Goal: Task Accomplishment & Management: Manage account settings

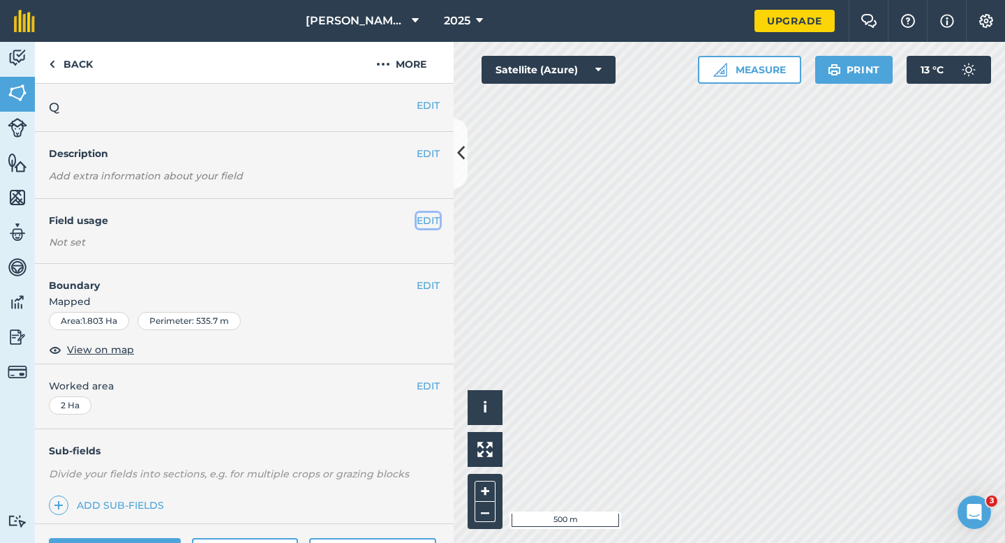
click at [429, 215] on button "EDIT" at bounding box center [428, 220] width 23 height 15
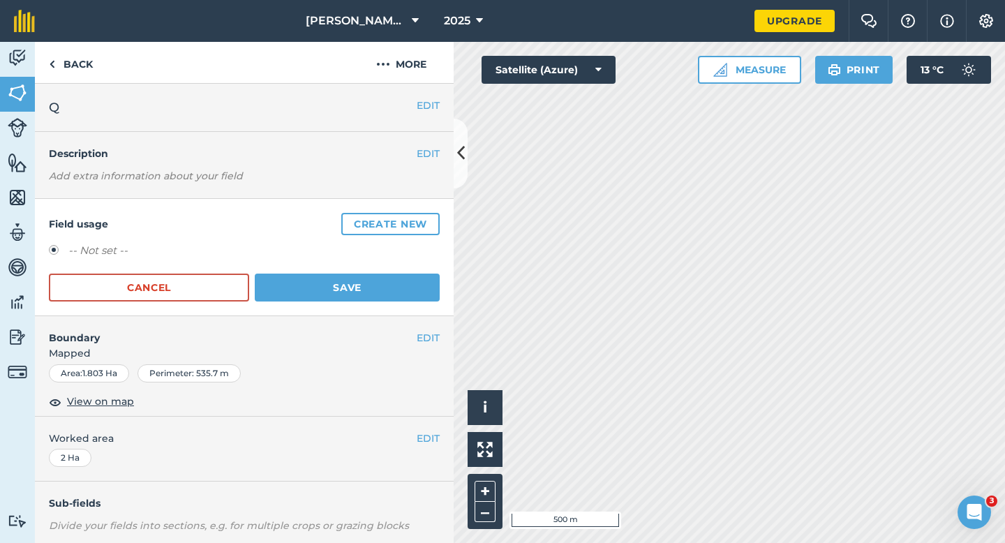
click at [445, 212] on div "Field usage Create new -- Not set -- Cancel Save" at bounding box center [244, 257] width 419 height 117
click at [410, 226] on button "Create new" at bounding box center [390, 224] width 98 height 22
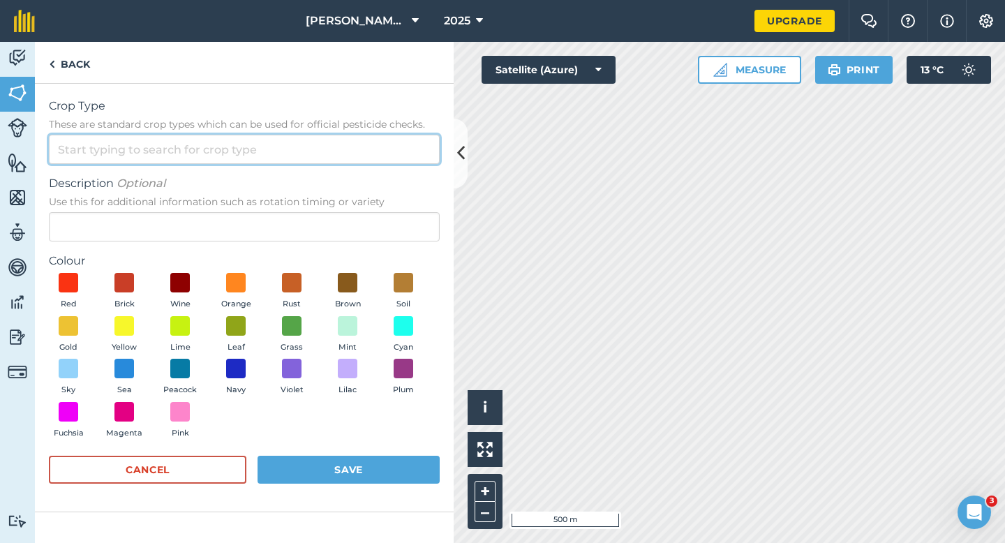
click at [372, 150] on input "Crop Type These are standard crop types which can be used for official pesticid…" at bounding box center [244, 149] width 391 height 29
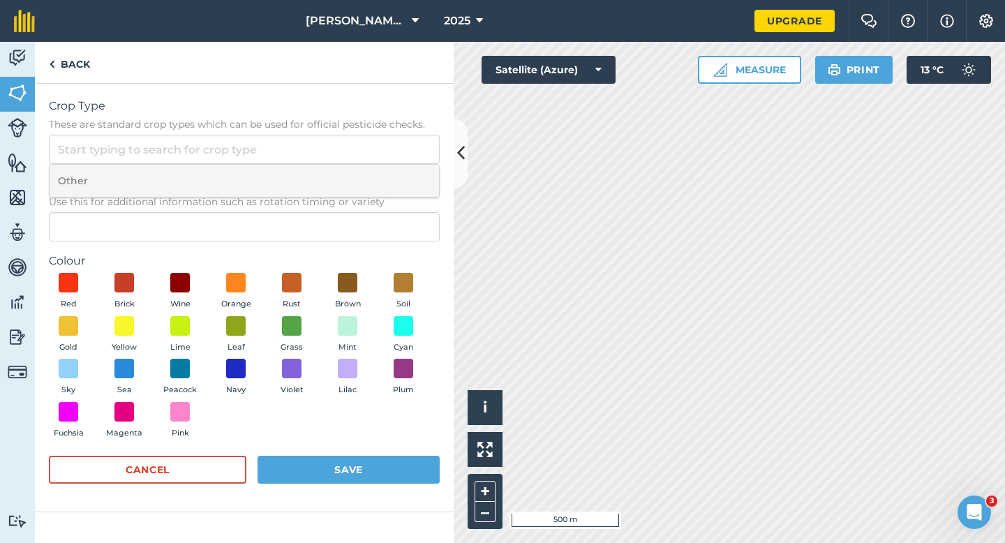
click at [364, 177] on li "Other" at bounding box center [245, 181] width 390 height 33
type input "Other"
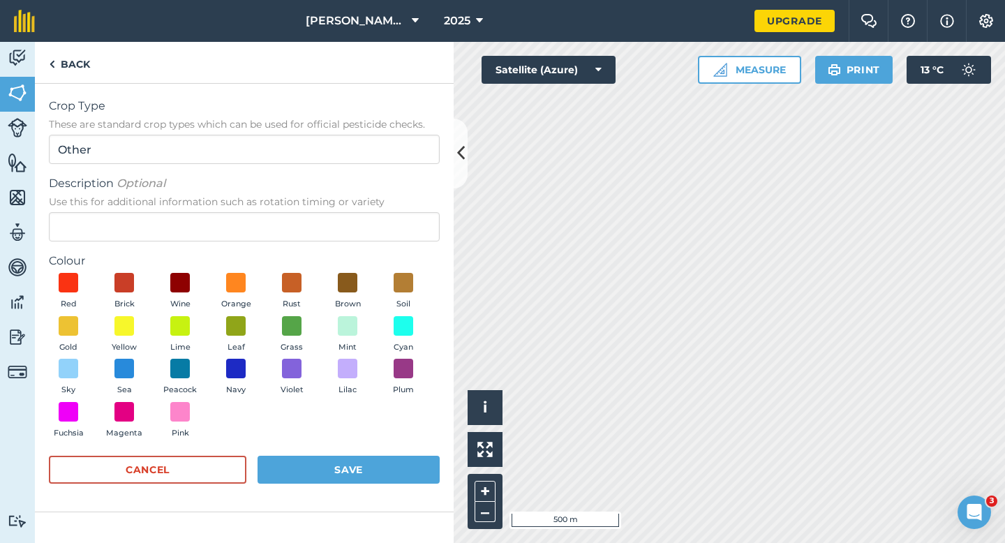
click at [364, 205] on span "Use this for additional information such as rotation timing or variety" at bounding box center [244, 202] width 391 height 14
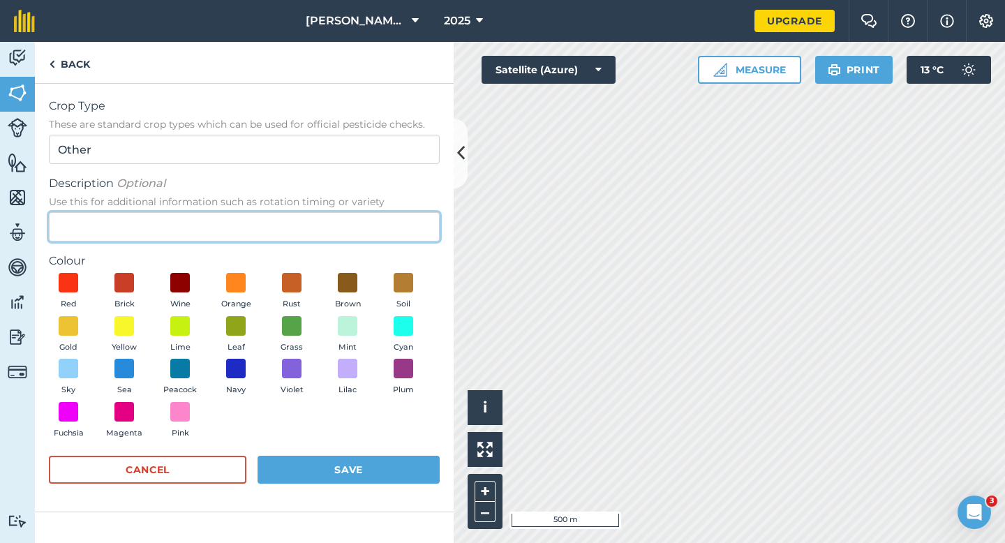
click at [364, 212] on input "Description Optional Use this for additional information such as rotation timin…" at bounding box center [244, 226] width 391 height 29
click at [363, 218] on input "Description Optional Use this for additional information such as rotation timin…" at bounding box center [244, 226] width 391 height 29
type input "Grass"
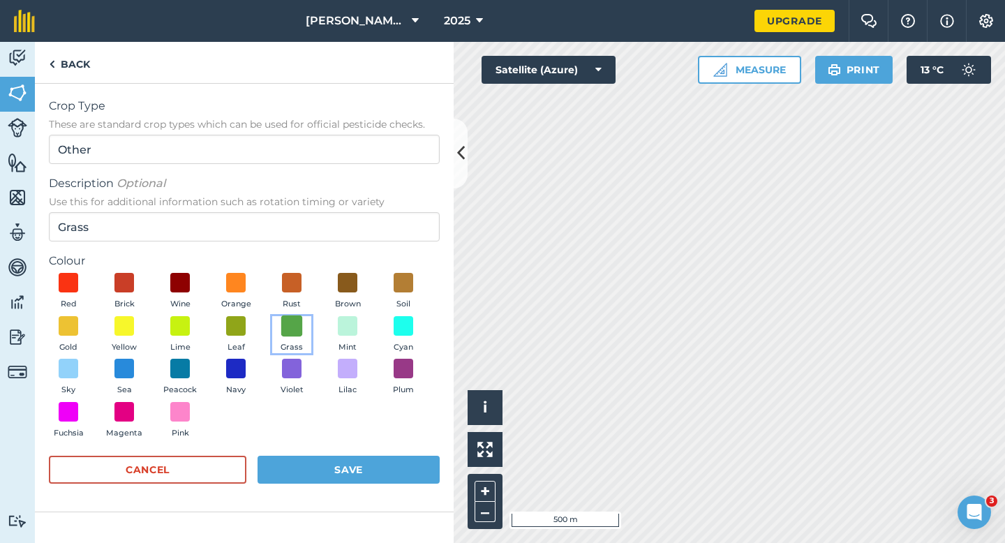
click at [290, 329] on span at bounding box center [292, 326] width 22 height 22
click at [358, 467] on button "Save" at bounding box center [349, 470] width 182 height 28
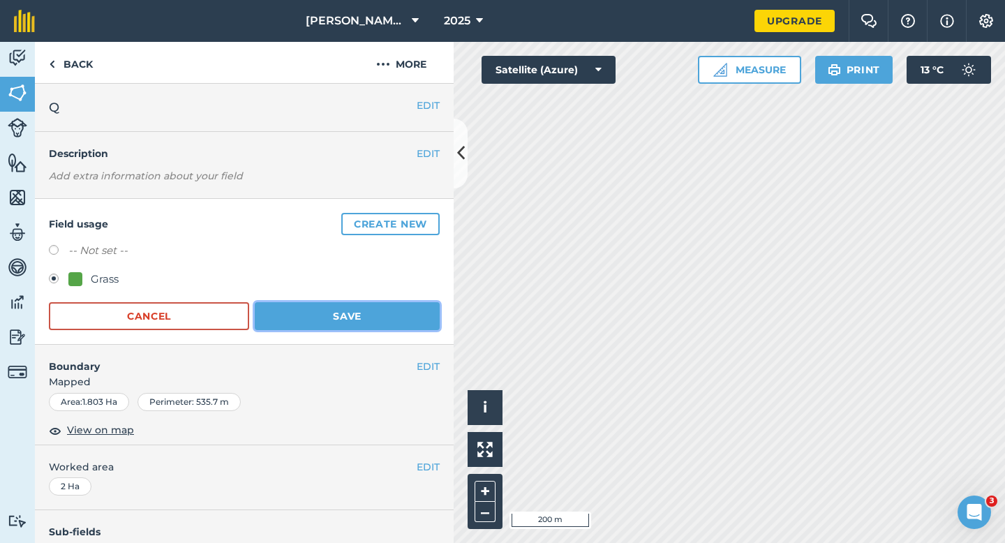
click at [355, 319] on button "Save" at bounding box center [347, 316] width 185 height 28
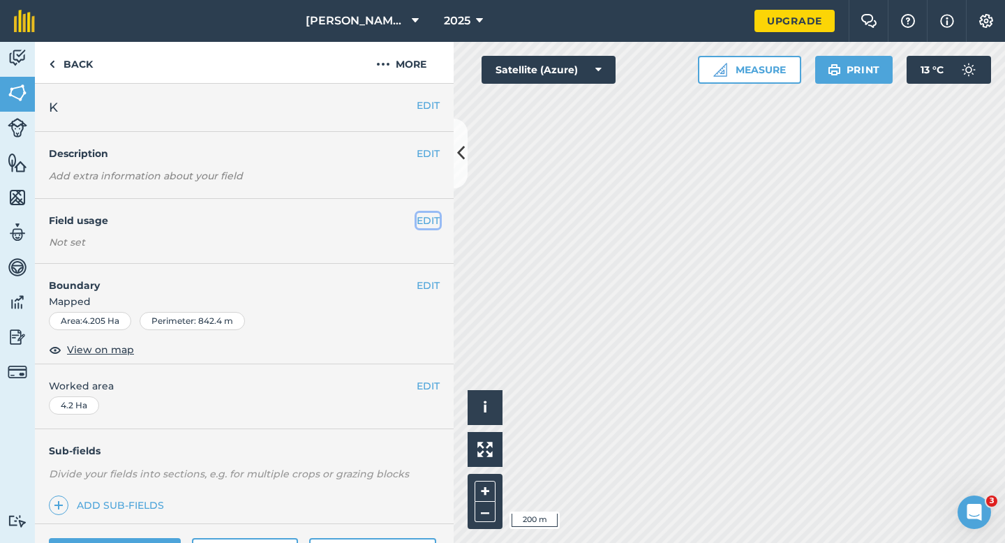
click at [434, 221] on button "EDIT" at bounding box center [428, 220] width 23 height 15
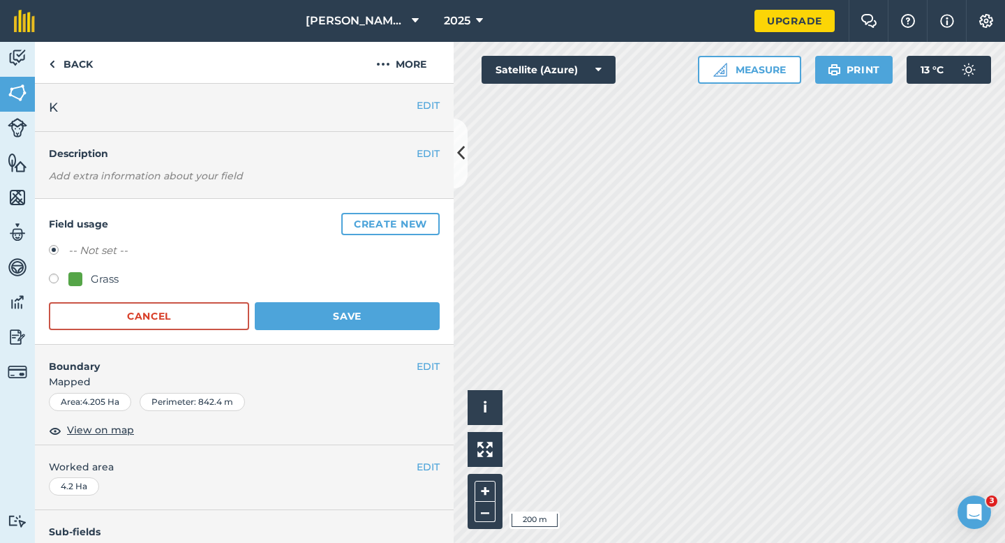
click at [113, 261] on div "-- Not set --" at bounding box center [244, 252] width 391 height 20
click at [112, 270] on div "-- Not set -- Grass" at bounding box center [244, 266] width 391 height 49
click at [105, 274] on div "Grass" at bounding box center [105, 279] width 28 height 17
radio input "true"
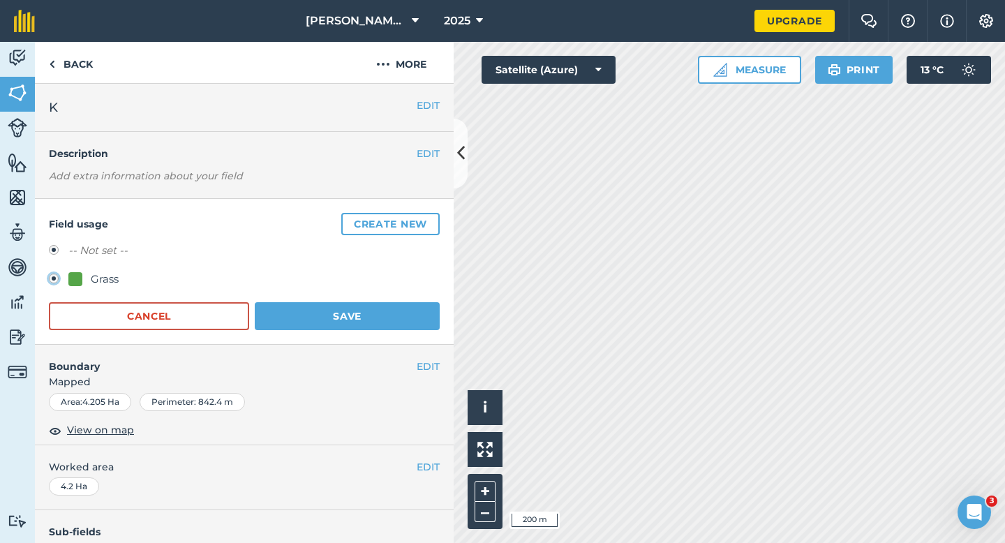
radio input "false"
click at [293, 309] on button "Save" at bounding box center [347, 316] width 185 height 28
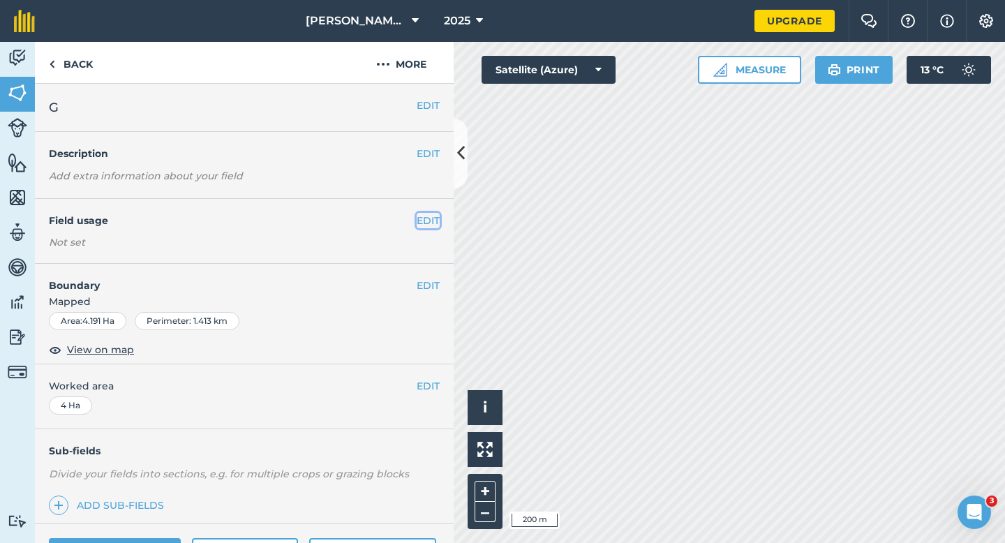
click at [433, 221] on button "EDIT" at bounding box center [428, 220] width 23 height 15
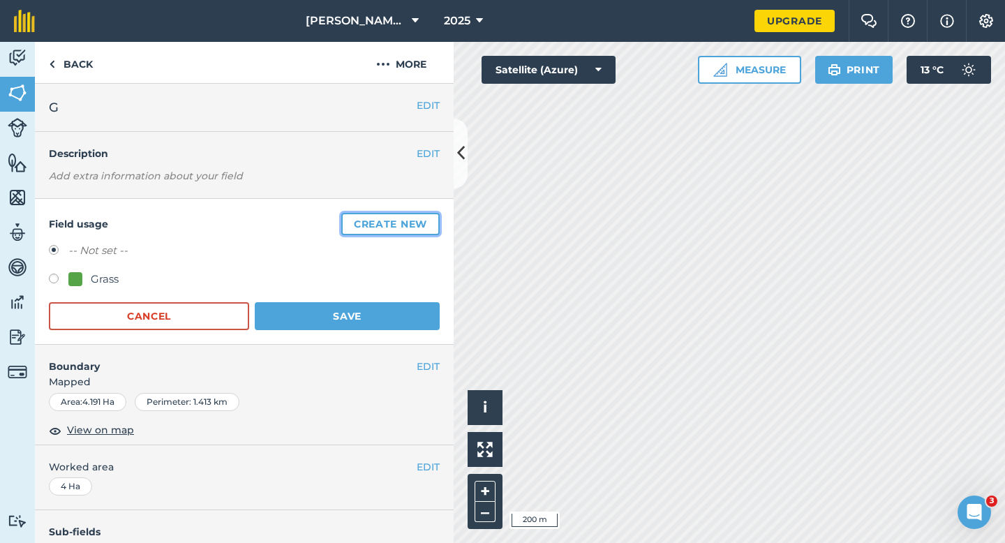
click at [433, 221] on button "Create new" at bounding box center [390, 224] width 98 height 22
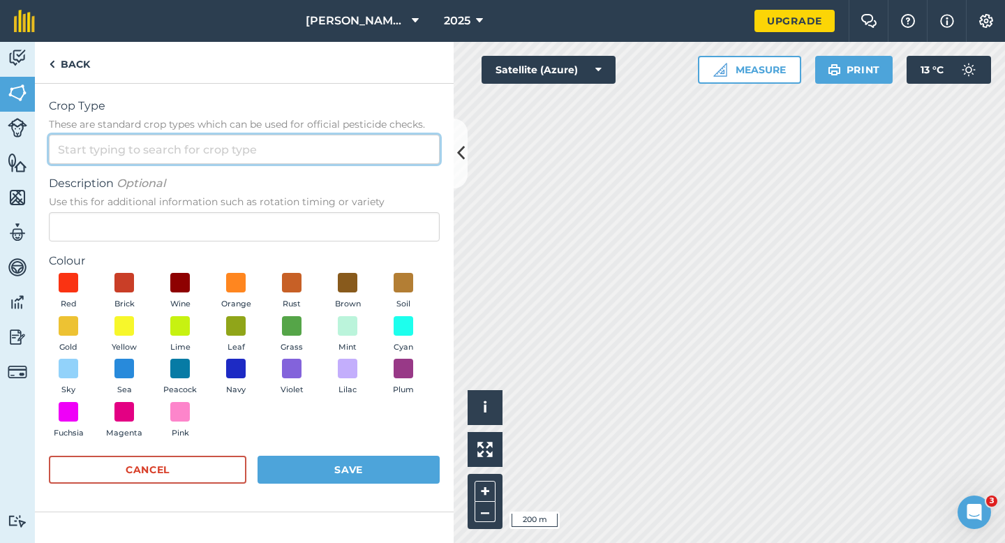
click at [406, 144] on input "Crop Type These are standard crop types which can be used for official pesticid…" at bounding box center [244, 149] width 391 height 29
click at [406, 161] on input "Crop Type These are standard crop types which can be used for official pesticid…" at bounding box center [244, 149] width 391 height 29
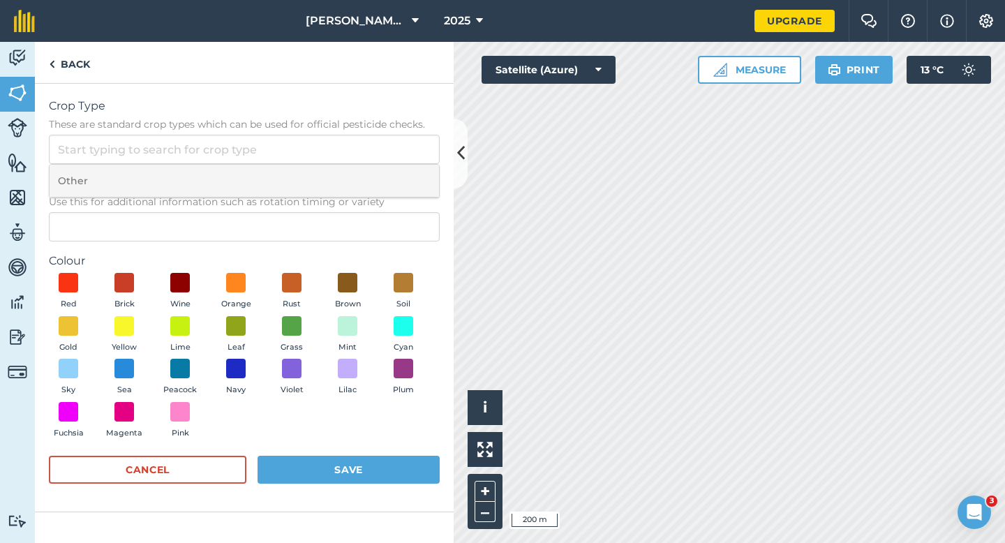
click at [406, 175] on li "Other" at bounding box center [245, 181] width 390 height 33
type input "Other"
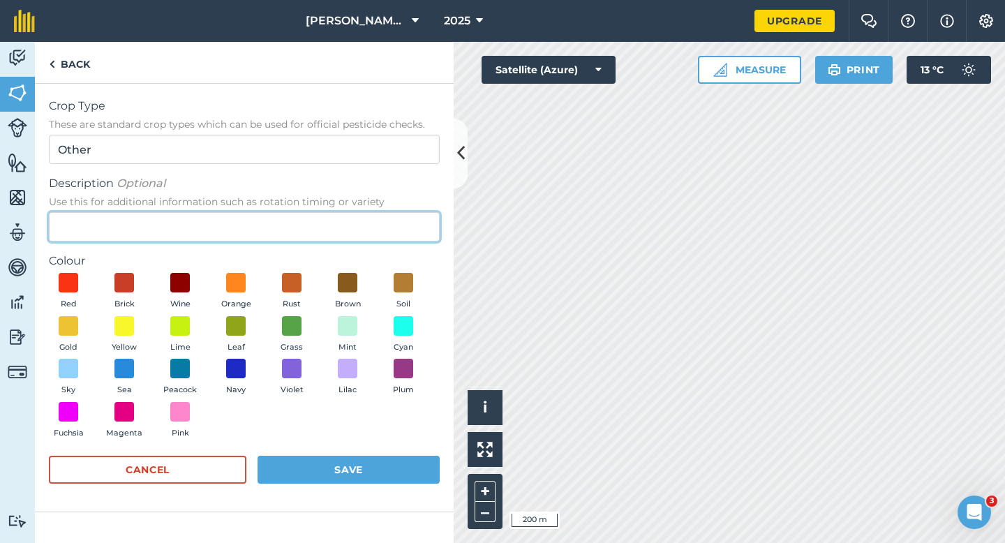
click at [403, 218] on input "Description Optional Use this for additional information such as rotation timin…" at bounding box center [244, 226] width 391 height 29
type input "Lucerne"
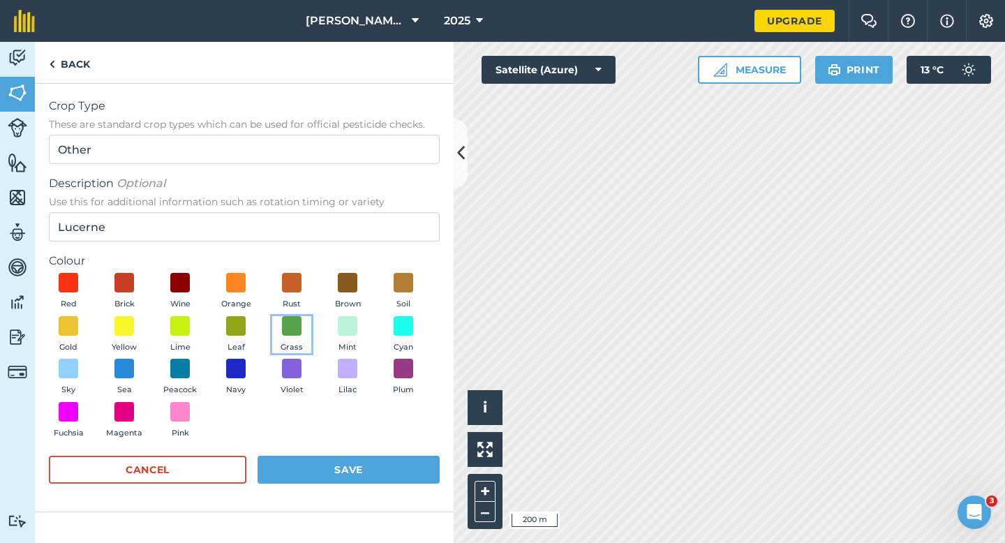
click at [283, 352] on span "Grass" at bounding box center [292, 347] width 22 height 13
click at [338, 474] on button "Save" at bounding box center [349, 470] width 182 height 28
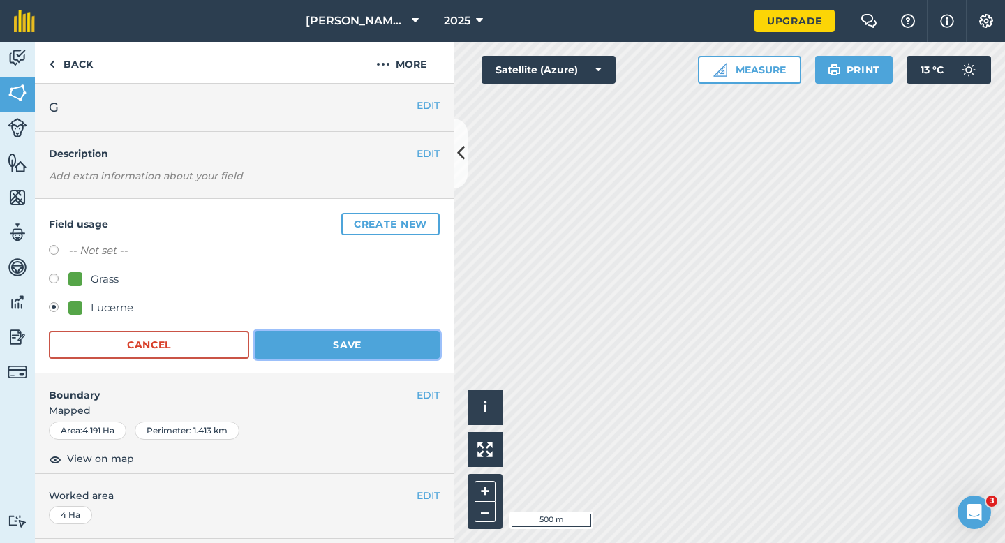
click at [332, 348] on button "Save" at bounding box center [347, 345] width 185 height 28
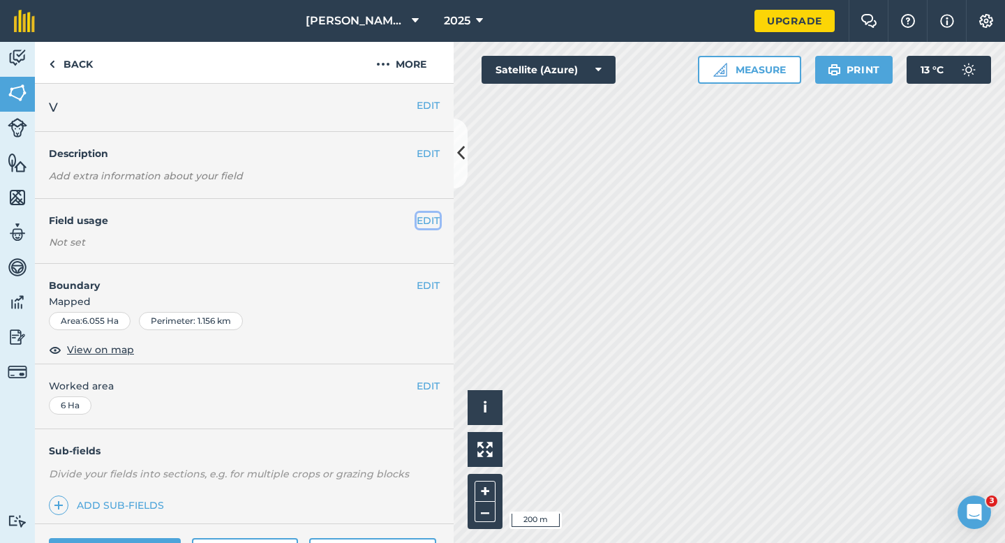
click at [422, 218] on button "EDIT" at bounding box center [428, 220] width 23 height 15
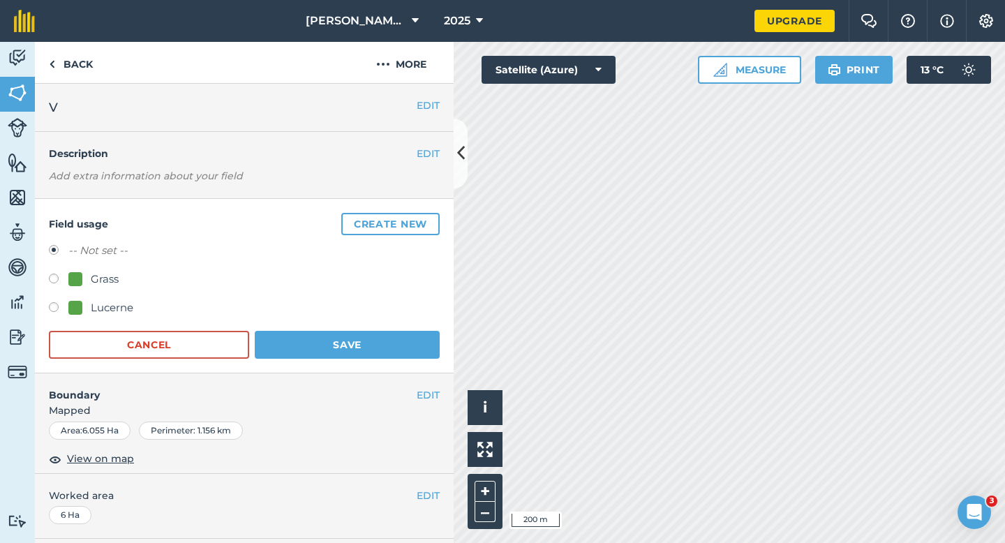
click at [72, 297] on div "-- Not set -- Grass Lucerne" at bounding box center [244, 280] width 391 height 77
click at [72, 303] on div at bounding box center [75, 308] width 14 height 14
radio input "true"
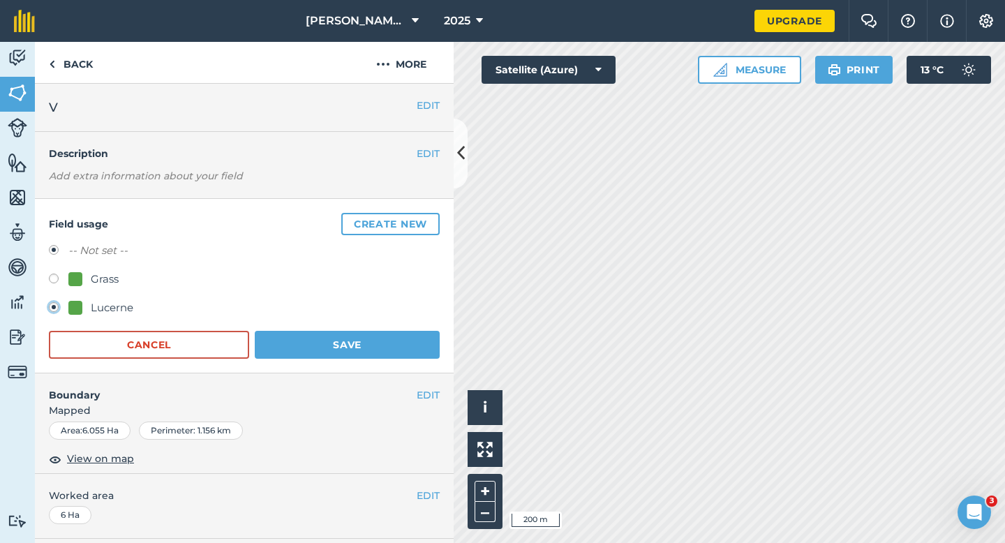
radio input "false"
click at [339, 340] on button "Save" at bounding box center [347, 345] width 185 height 28
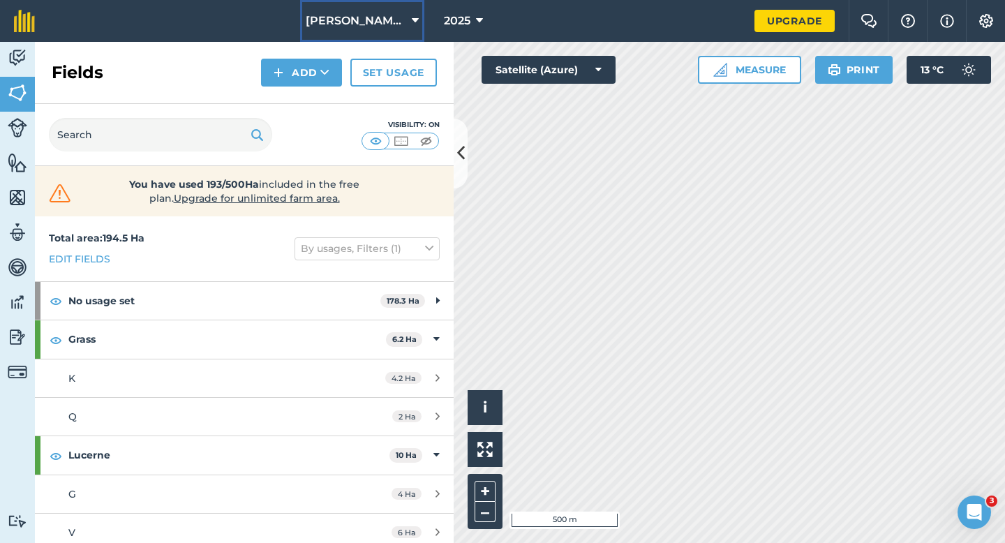
click at [389, 36] on button "[PERSON_NAME] Farming LTD" at bounding box center [362, 21] width 124 height 42
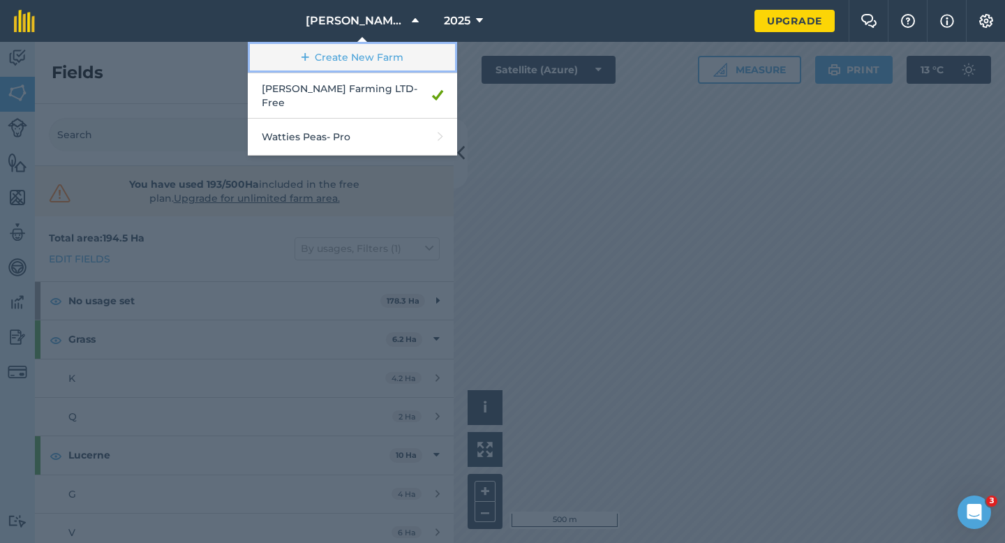
click at [400, 59] on link "Create New Farm" at bounding box center [352, 57] width 209 height 31
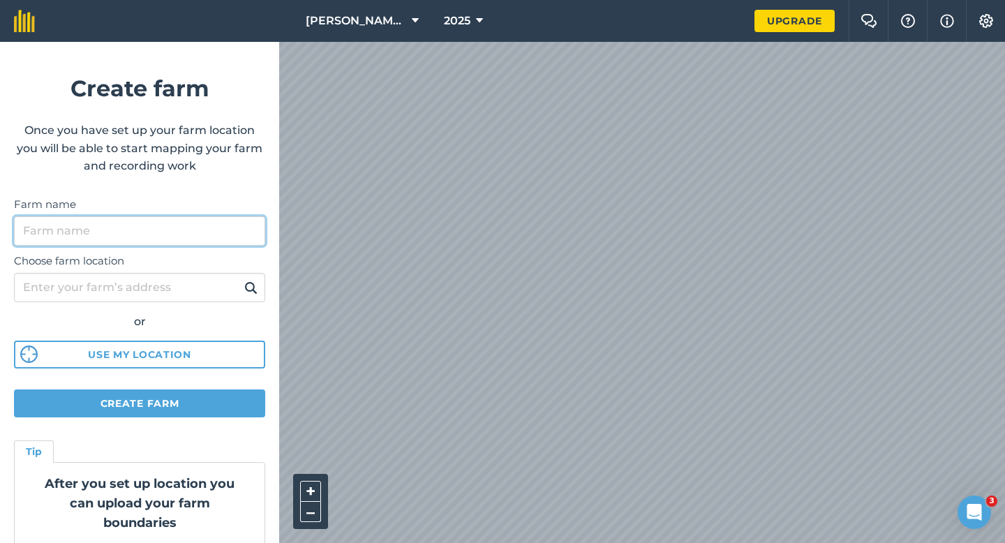
click at [228, 232] on input "Farm name" at bounding box center [139, 230] width 251 height 29
type input "[PERSON_NAME] & Sons"
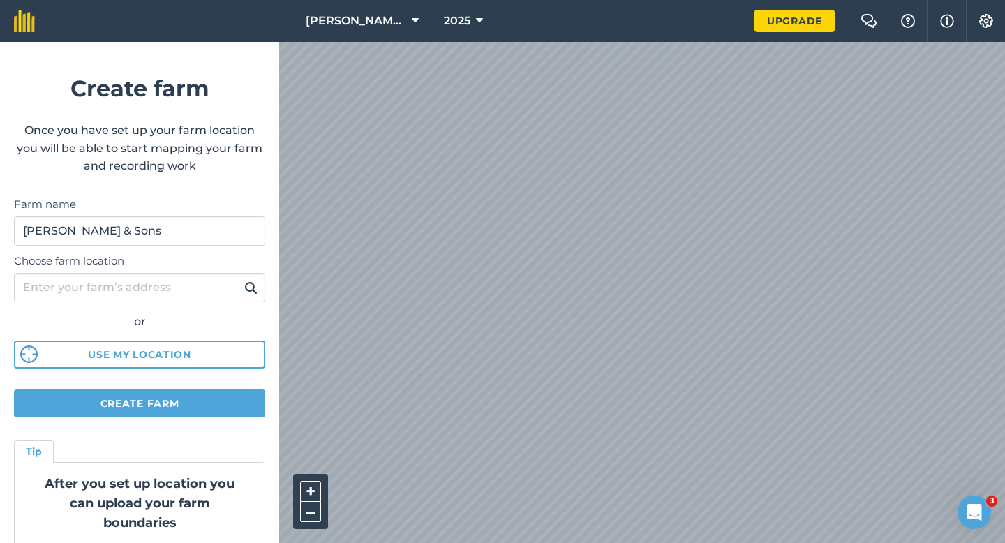
click at [607, 36] on div "[PERSON_NAME] Farming LTD 2025 Upgrade Farm Chat Help Info Settings Create farm…" at bounding box center [502, 21] width 1005 height 42
click at [603, 10] on div "[PERSON_NAME] Farming LTD 2025 Upgrade Farm Chat Help Info Settings Create farm…" at bounding box center [502, 21] width 1005 height 42
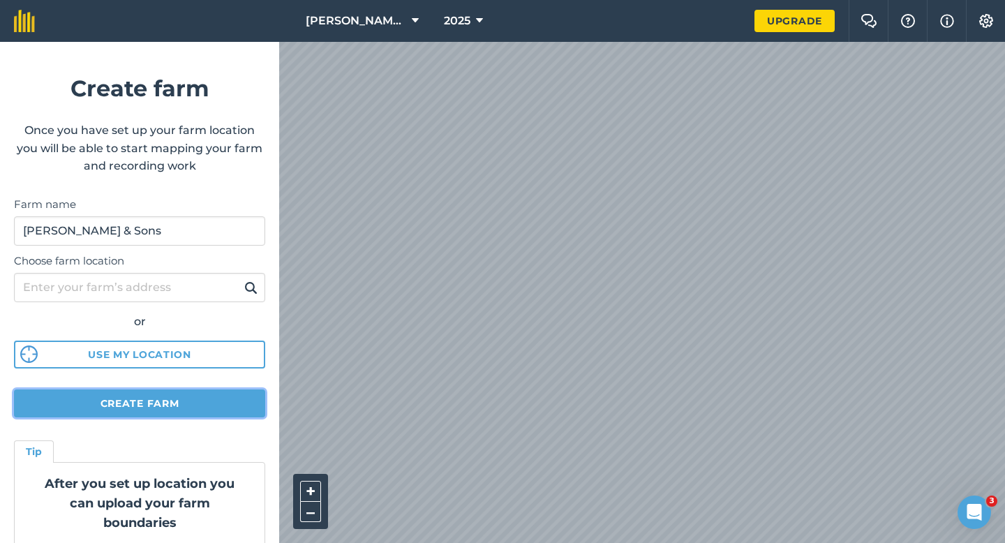
click at [202, 408] on button "Create farm" at bounding box center [139, 404] width 251 height 28
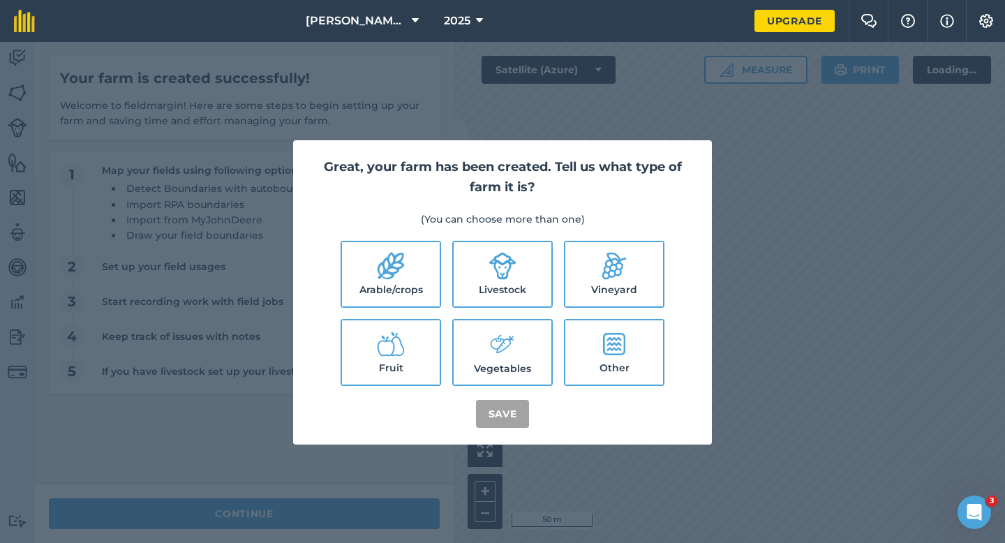
click at [400, 288] on label "Arable/crops" at bounding box center [391, 274] width 98 height 64
checkbox input "true"
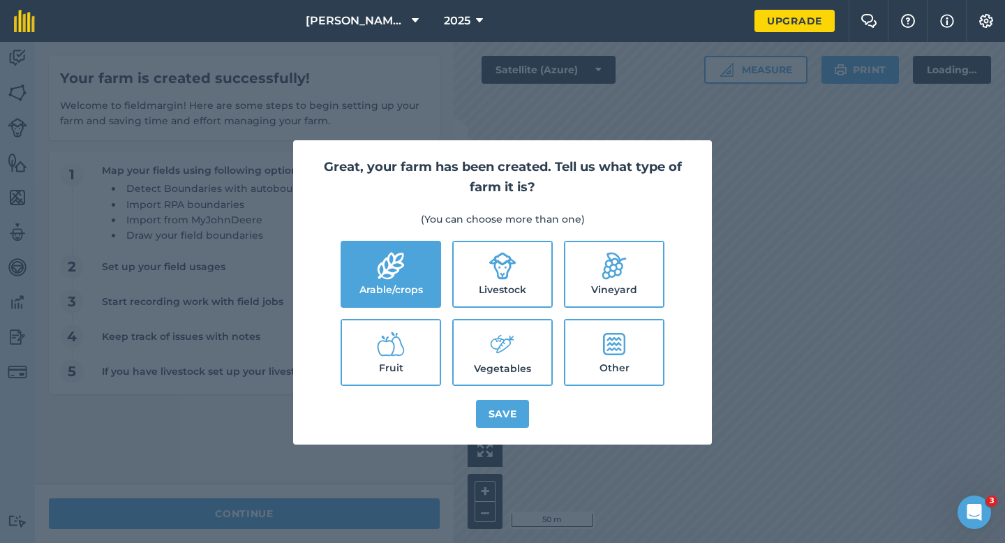
click at [480, 282] on label "Livestock" at bounding box center [503, 274] width 98 height 64
checkbox input "true"
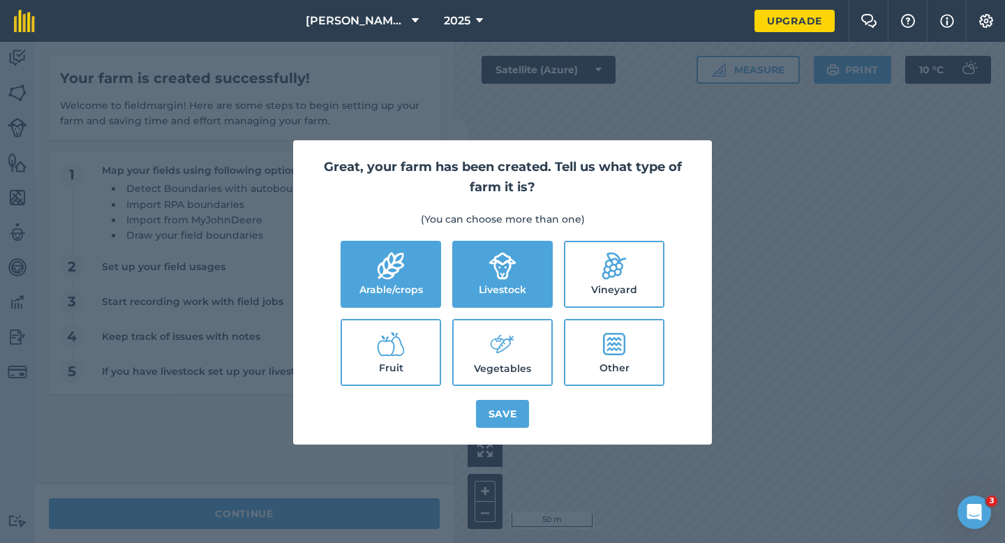
click at [490, 347] on icon at bounding box center [503, 344] width 28 height 30
checkbox input "true"
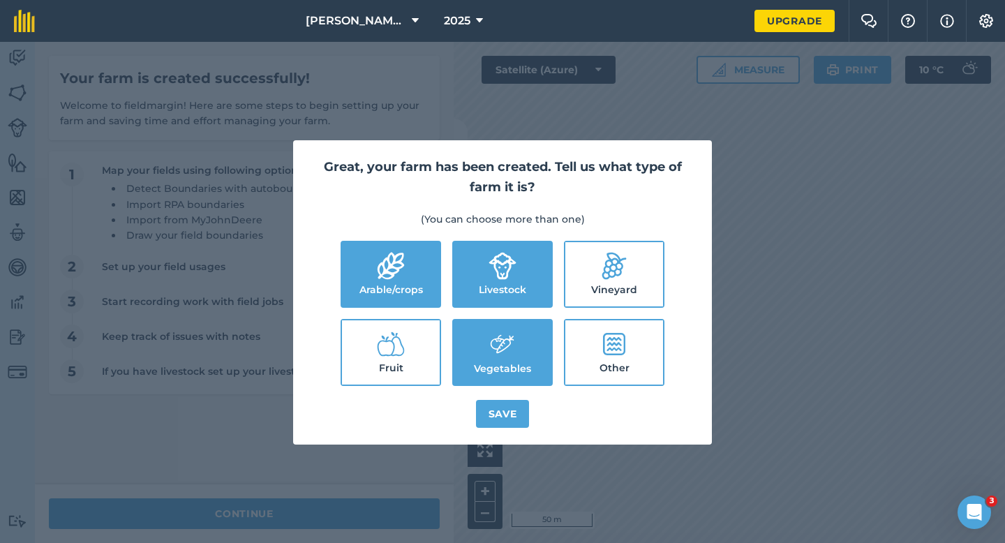
click at [498, 434] on div "Great, your farm has been created. Tell us what type of farm it is? (You can ch…" at bounding box center [502, 292] width 419 height 304
click at [498, 406] on button "Save" at bounding box center [503, 414] width 54 height 28
click at [370, 519] on div "Great, your farm has been created. Tell us what type of farm it is? (You can ch…" at bounding box center [502, 292] width 1005 height 501
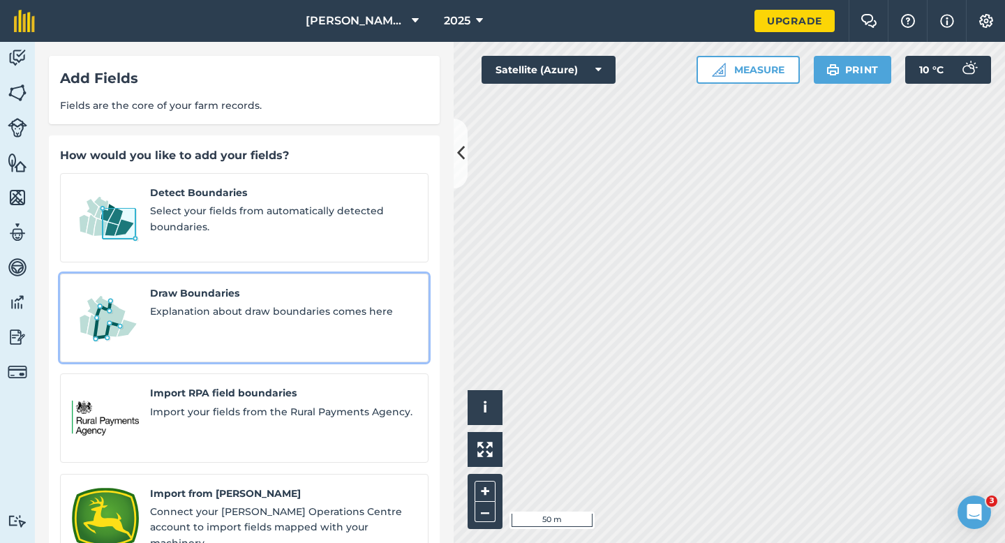
click at [230, 309] on div "Draw Boundaries Explanation about draw boundaries comes here" at bounding box center [283, 319] width 267 height 66
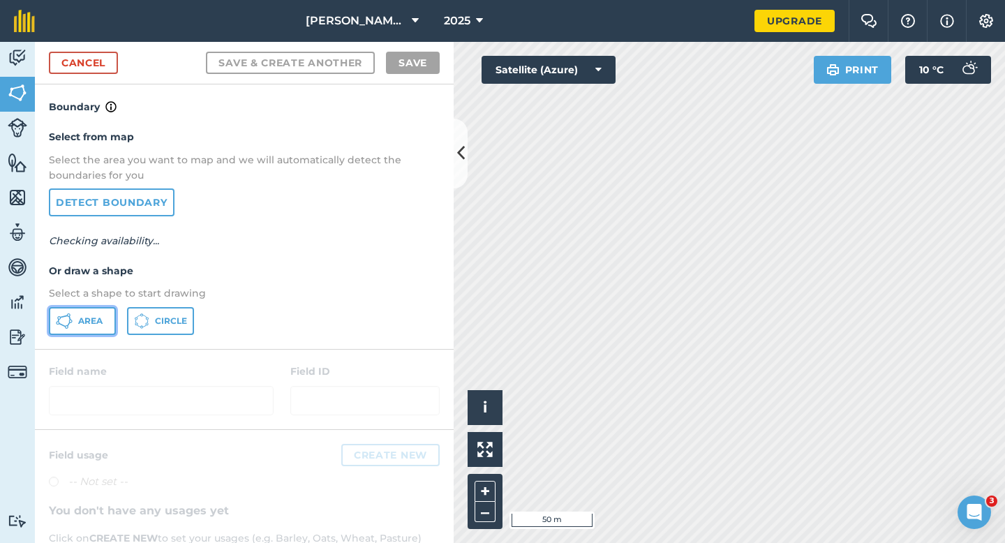
click at [79, 334] on button "Area" at bounding box center [82, 321] width 67 height 28
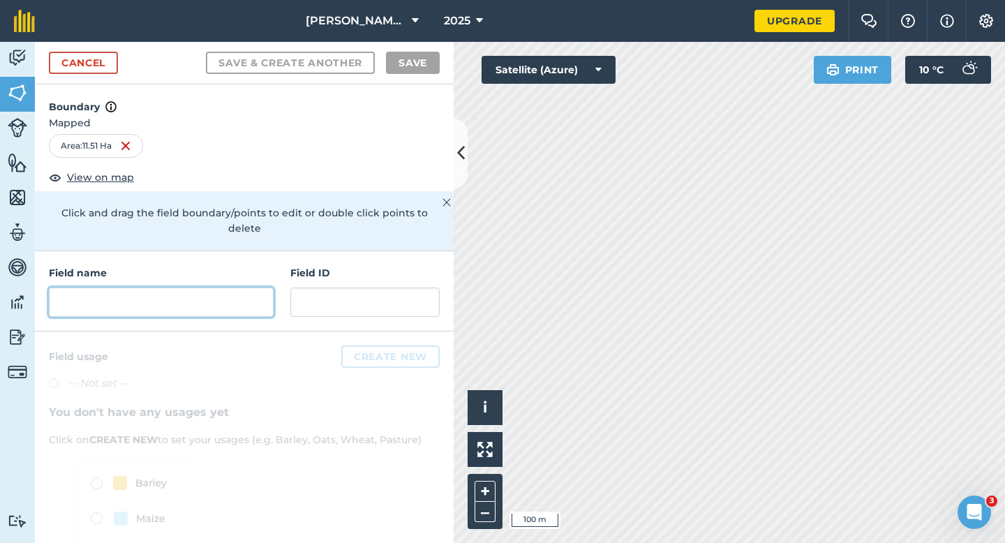
click at [168, 299] on input "text" at bounding box center [161, 302] width 225 height 29
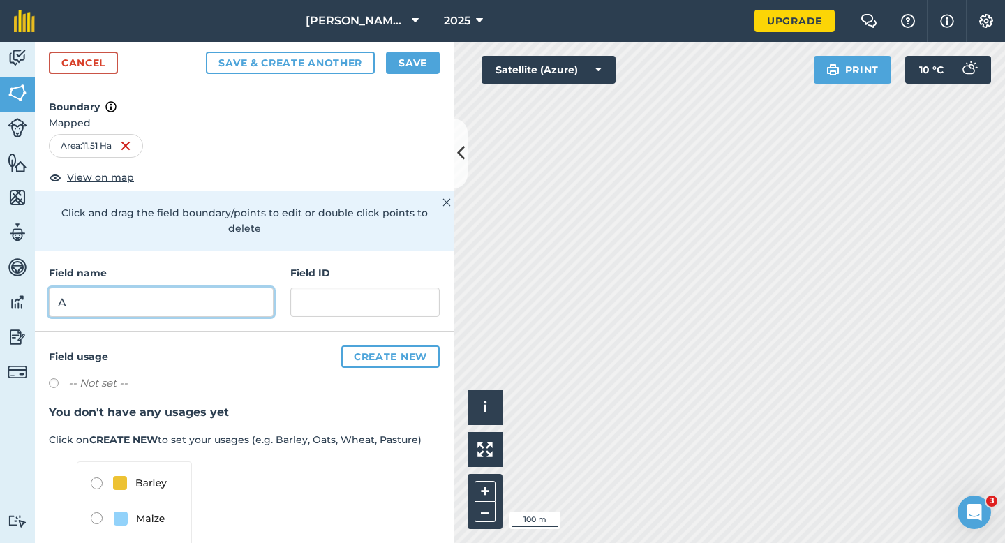
type input "A"
click at [408, 58] on button "Save" at bounding box center [413, 63] width 54 height 22
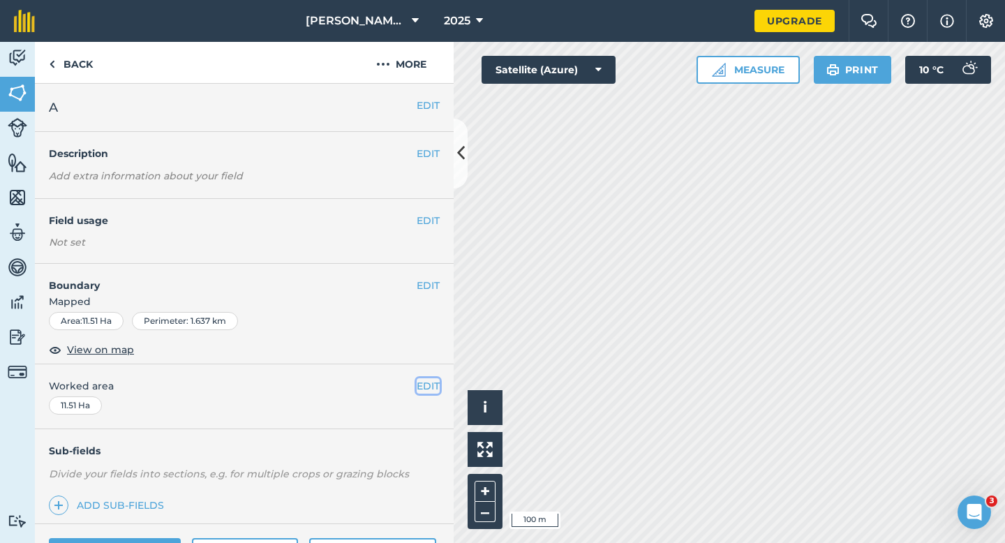
click at [430, 392] on button "EDIT" at bounding box center [428, 385] width 23 height 15
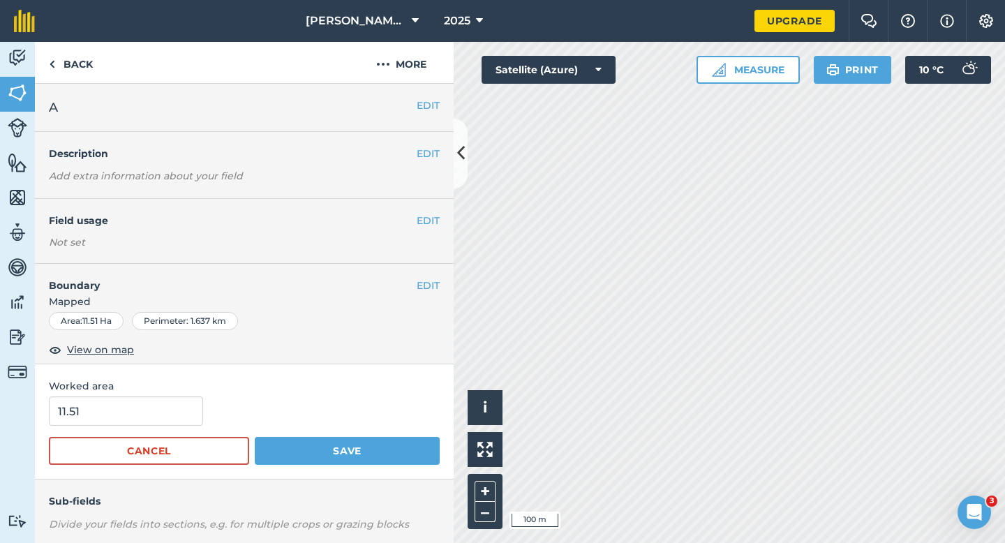
click at [132, 427] on form "11.51 Cancel Save" at bounding box center [244, 430] width 391 height 68
click at [140, 415] on input "11.51" at bounding box center [126, 410] width 154 height 29
type input "12"
click at [255, 437] on button "Save" at bounding box center [347, 451] width 185 height 28
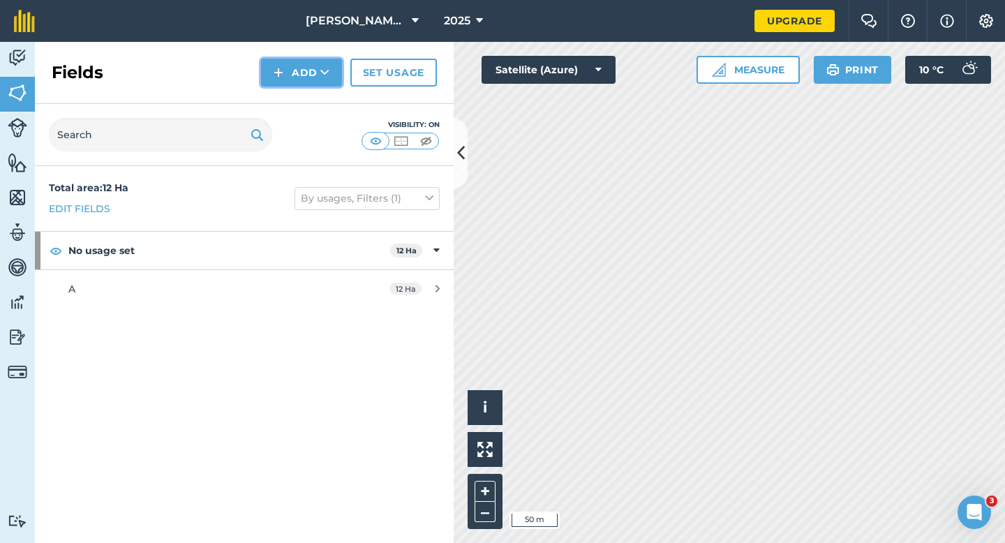
click at [316, 76] on button "Add" at bounding box center [301, 73] width 81 height 28
click at [316, 94] on link "Draw" at bounding box center [301, 104] width 77 height 31
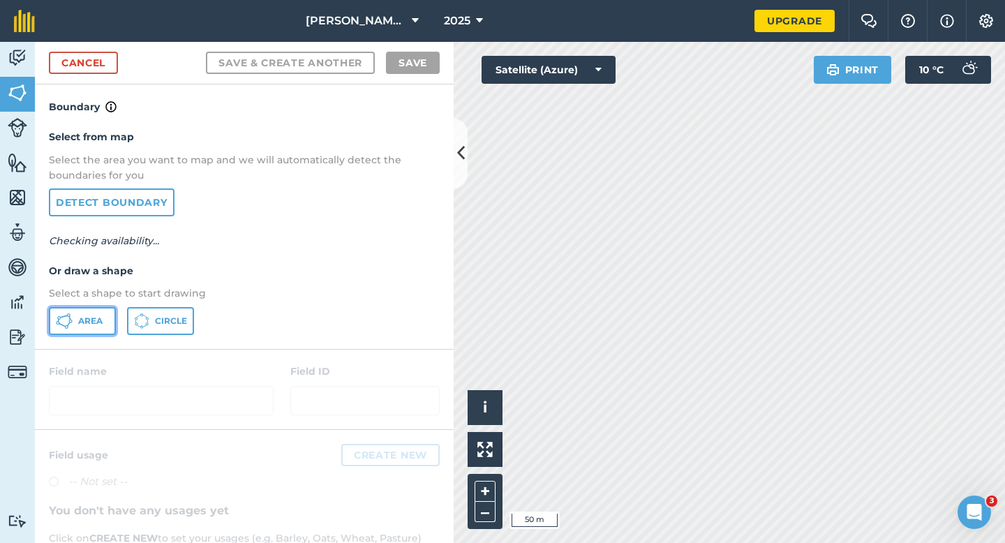
click at [103, 316] on button "Area" at bounding box center [82, 321] width 67 height 28
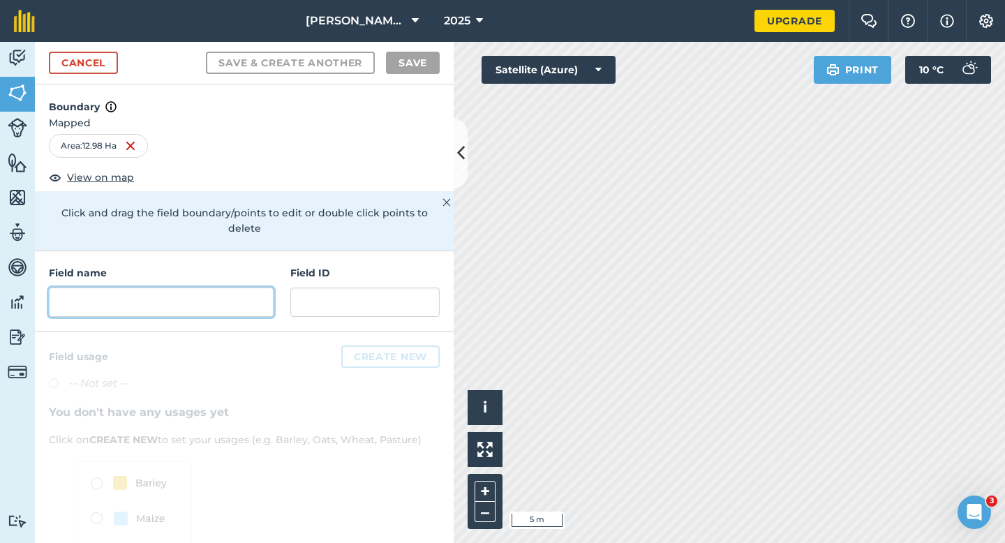
click at [223, 288] on input "text" at bounding box center [161, 302] width 225 height 29
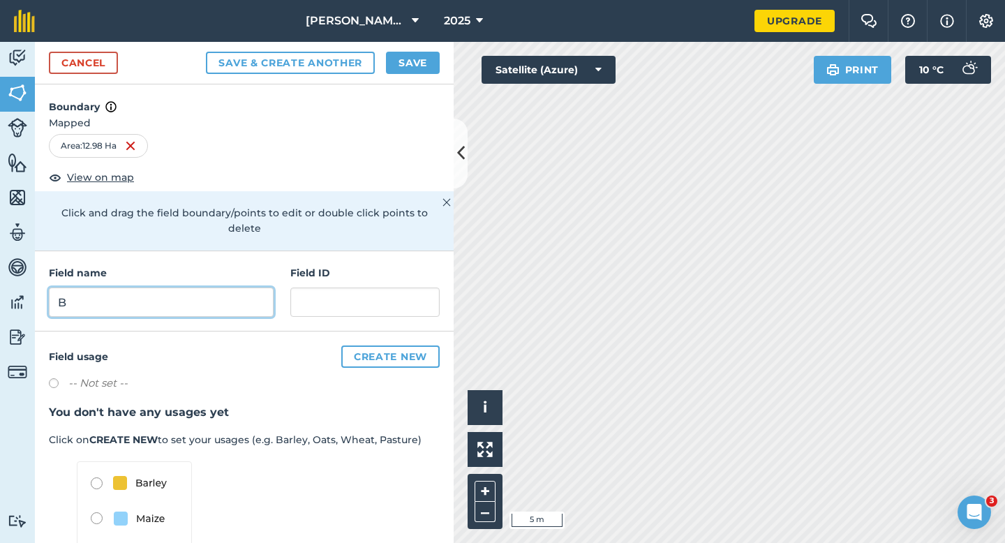
type input "B"
click at [437, 54] on button "Save" at bounding box center [413, 63] width 54 height 22
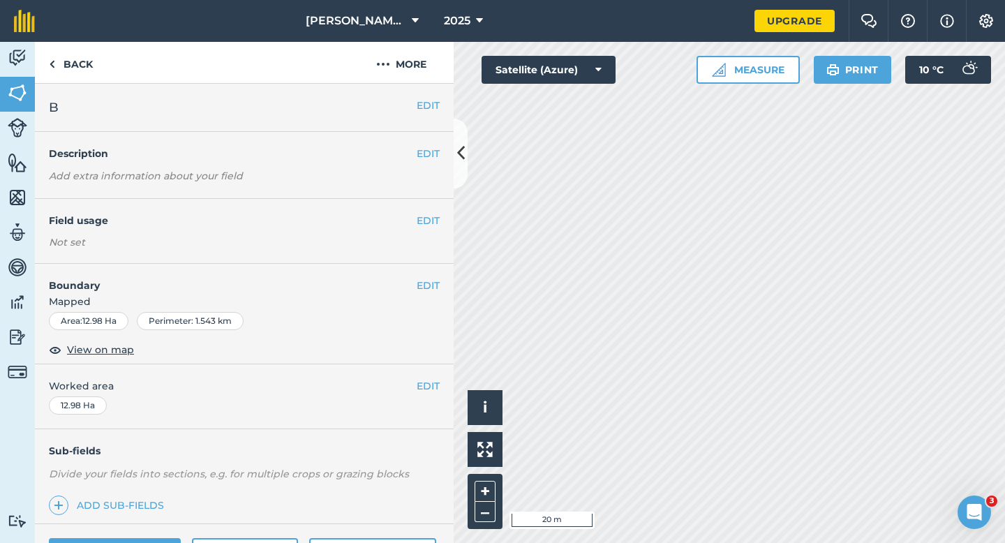
click at [444, 380] on div "EDIT Worked area 12.98 Ha" at bounding box center [244, 396] width 419 height 65
click at [436, 382] on button "EDIT" at bounding box center [428, 385] width 23 height 15
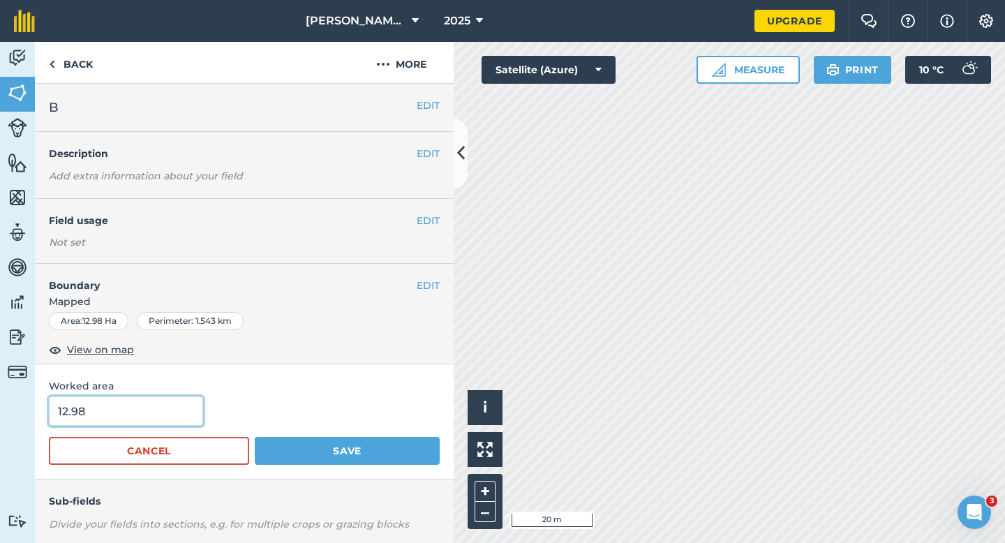
click at [170, 413] on input "12.98" at bounding box center [126, 410] width 154 height 29
type input "13"
click at [255, 437] on button "Save" at bounding box center [347, 451] width 185 height 28
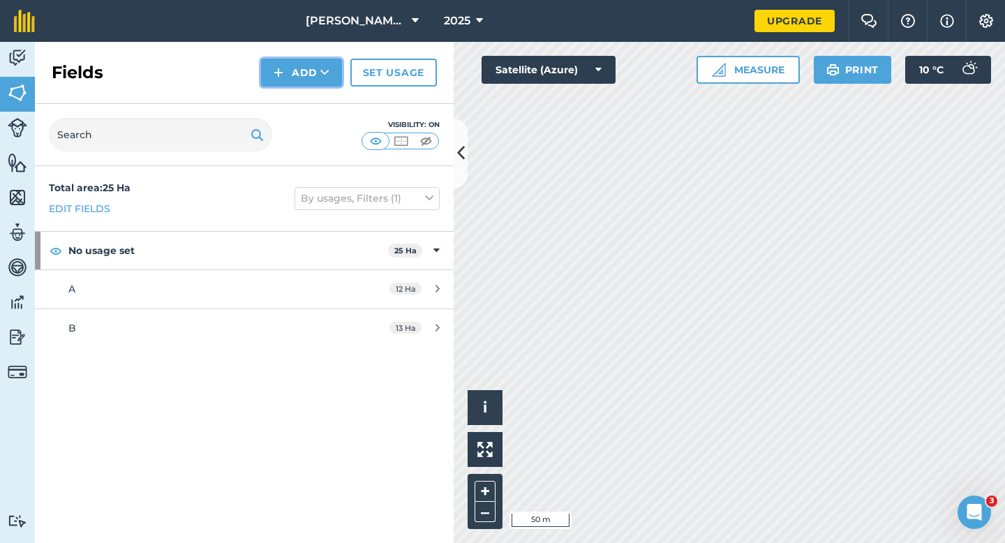
click at [296, 60] on button "Add" at bounding box center [301, 73] width 81 height 28
click at [296, 96] on link "Draw" at bounding box center [301, 104] width 77 height 31
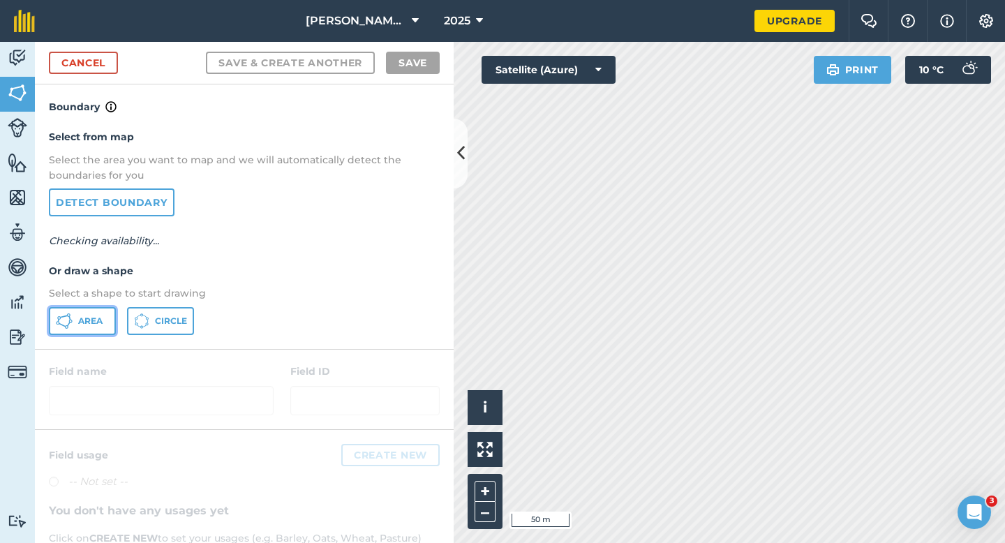
click at [96, 313] on button "Area" at bounding box center [82, 321] width 67 height 28
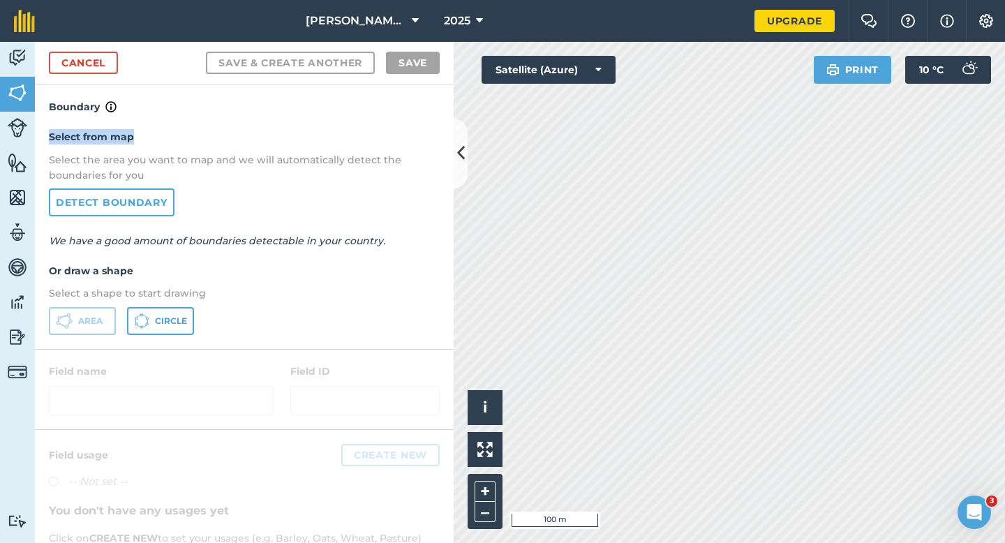
drag, startPoint x: 450, startPoint y: 138, endPoint x: 267, endPoint y: 99, distance: 186.3
click at [267, 99] on div "Boundary Select from map Select the area you want to map and we will automatica…" at bounding box center [244, 216] width 419 height 265
click at [99, 62] on link "Cancel" at bounding box center [83, 63] width 69 height 22
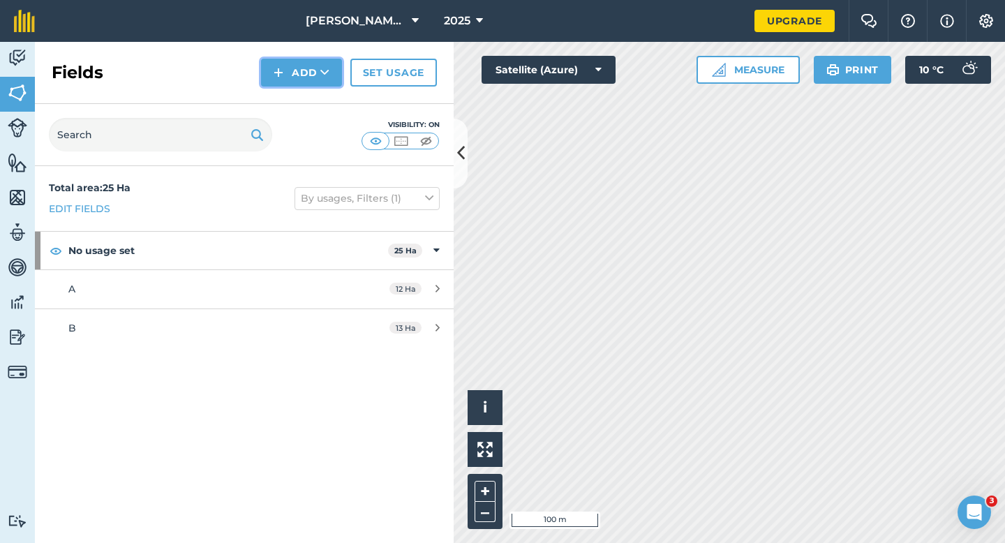
click at [285, 69] on button "Add" at bounding box center [301, 73] width 81 height 28
click at [292, 97] on link "Draw" at bounding box center [301, 104] width 77 height 31
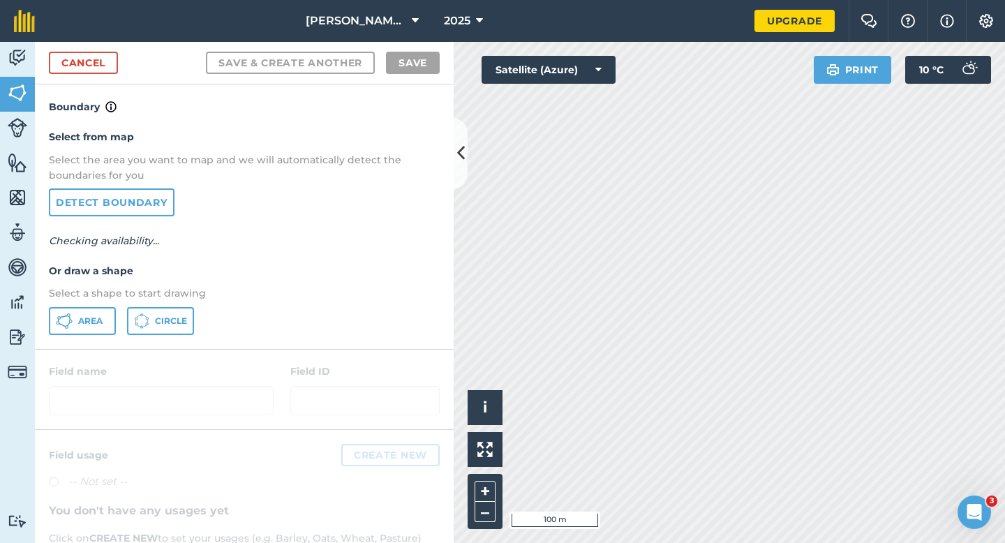
click at [96, 306] on div "Select from map Select the area you want to map and we will automatically detec…" at bounding box center [244, 231] width 419 height 233
click at [98, 327] on button "Area" at bounding box center [82, 321] width 67 height 28
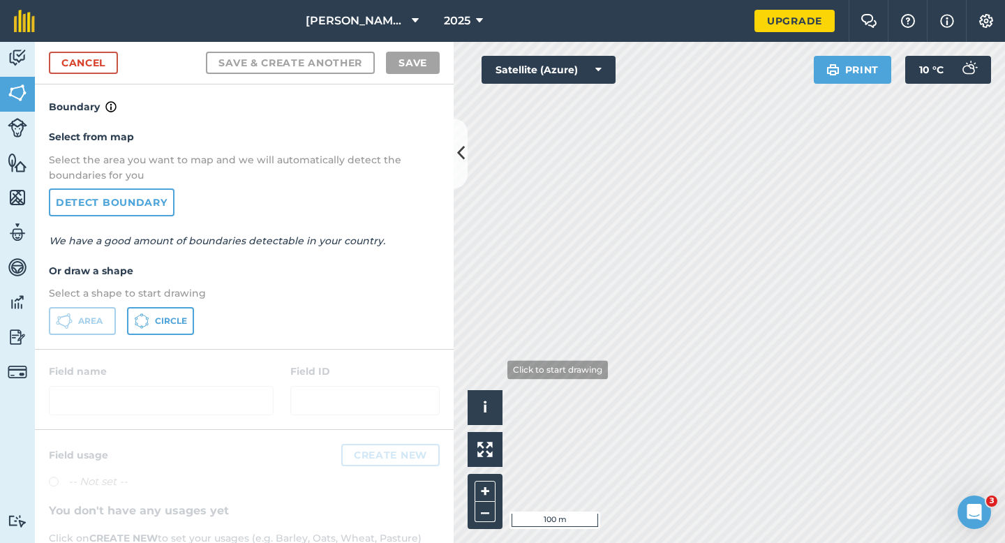
click at [401, 267] on div "Activity Fields Livestock Features Maps Team Vehicles Data Reporting Billing Tu…" at bounding box center [502, 292] width 1005 height 501
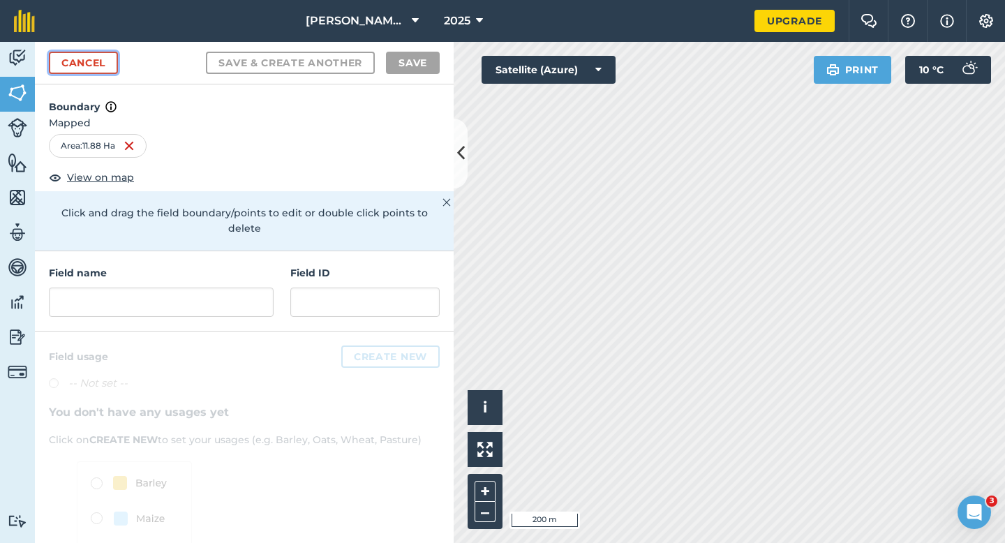
click at [100, 70] on link "Cancel" at bounding box center [83, 63] width 69 height 22
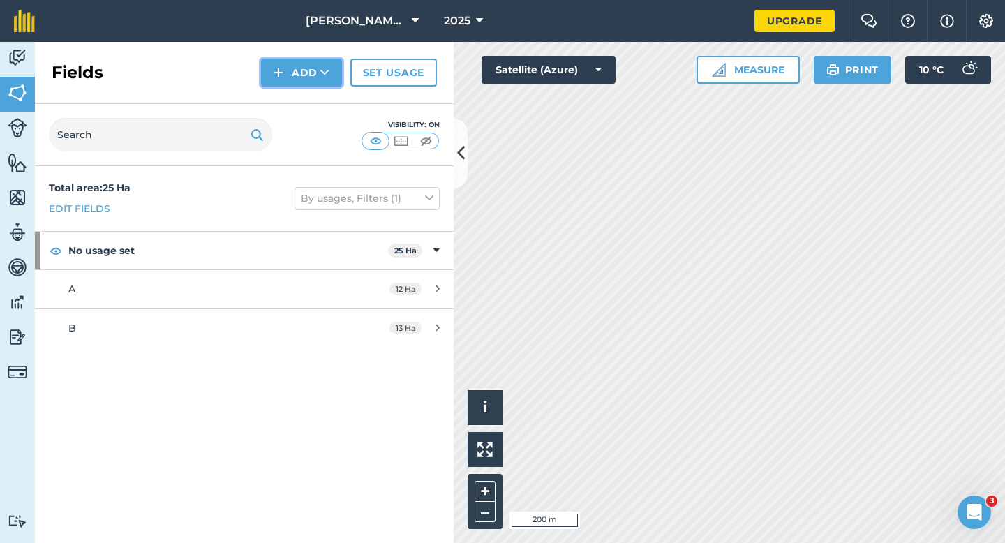
click at [282, 75] on img at bounding box center [279, 72] width 10 height 17
click at [290, 120] on link "Import" at bounding box center [301, 135] width 77 height 31
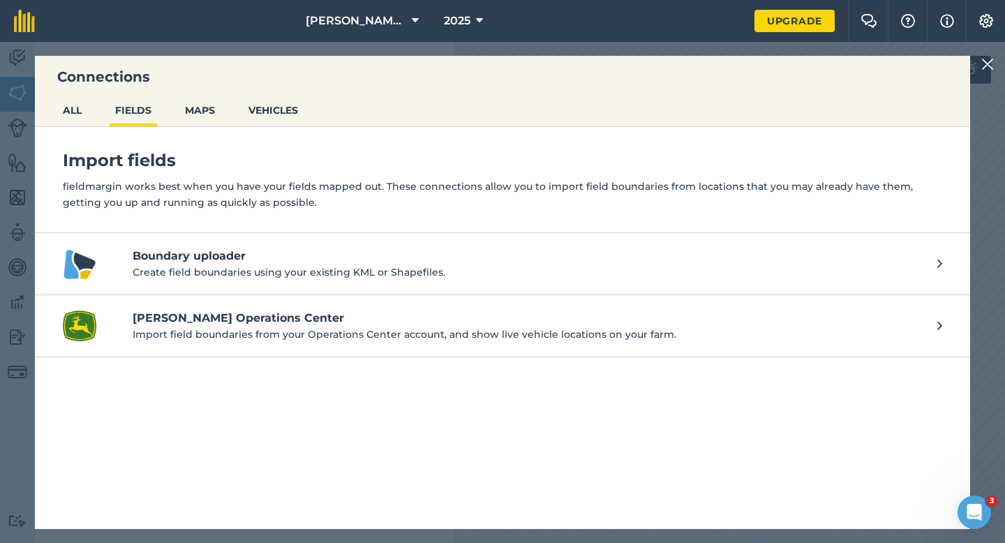
click at [982, 71] on img at bounding box center [987, 64] width 13 height 17
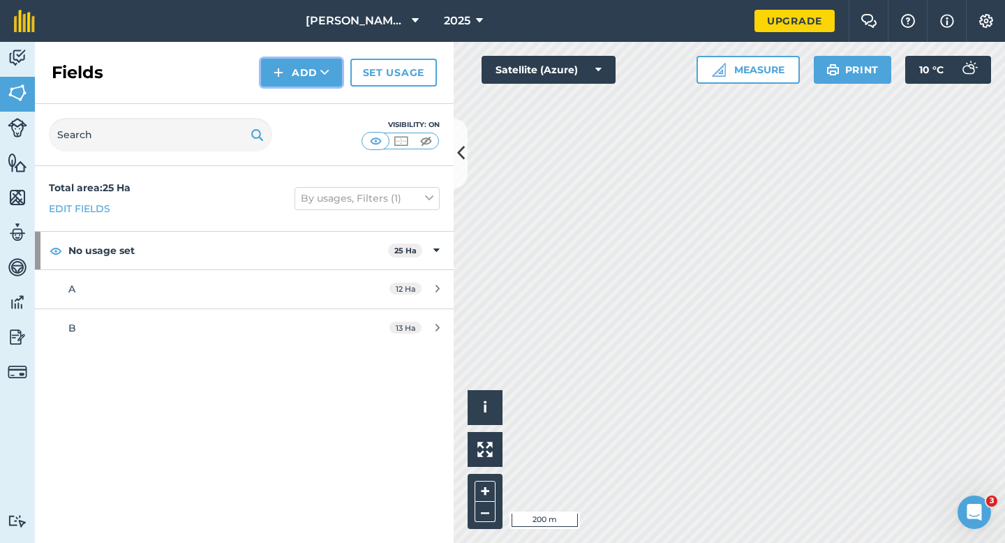
click at [304, 77] on button "Add" at bounding box center [301, 73] width 81 height 28
click at [304, 105] on link "Draw" at bounding box center [301, 104] width 77 height 31
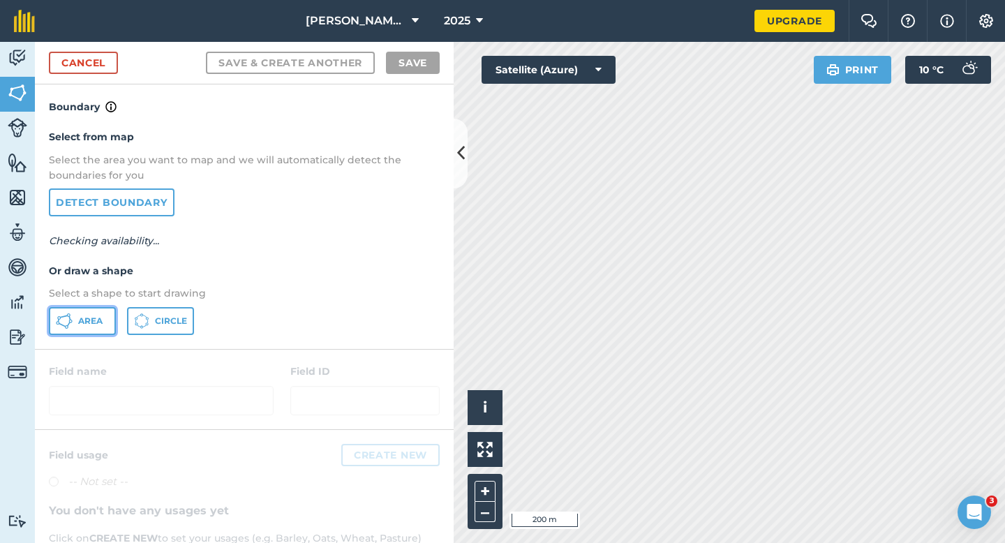
click at [89, 325] on span "Area" at bounding box center [90, 321] width 24 height 11
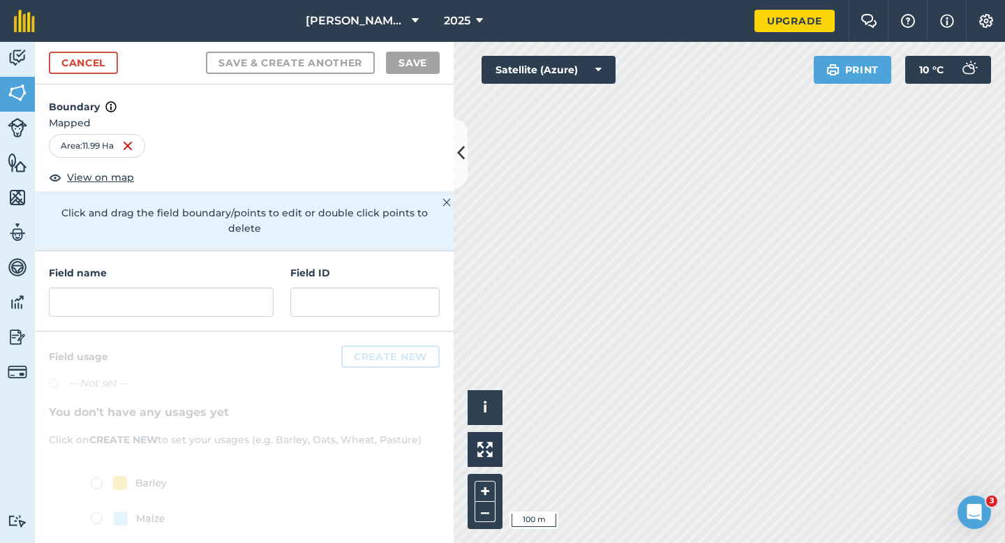
click at [235, 265] on h4 "Field name" at bounding box center [161, 272] width 225 height 15
click at [235, 288] on input "text" at bounding box center [161, 302] width 225 height 29
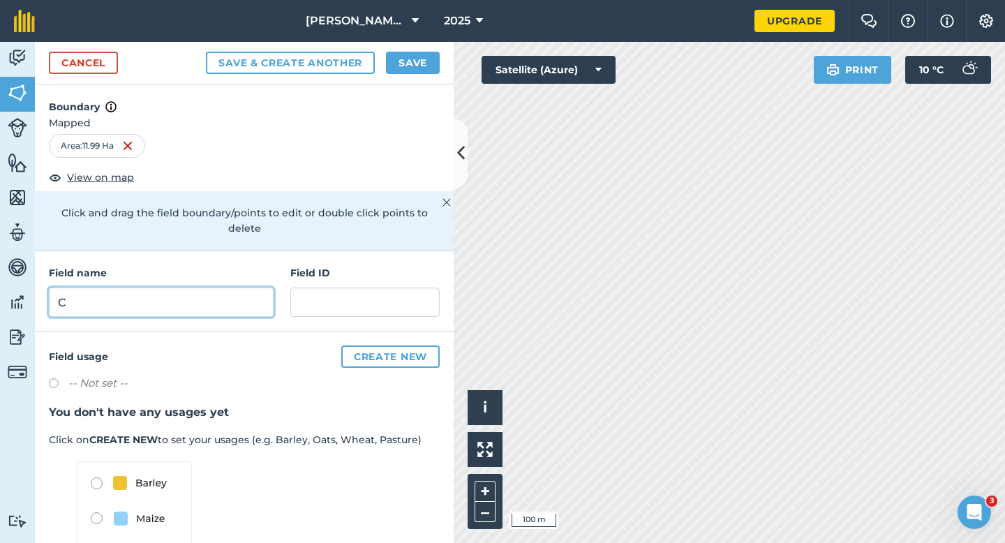
type input "C"
click at [399, 63] on button "Save" at bounding box center [413, 63] width 54 height 22
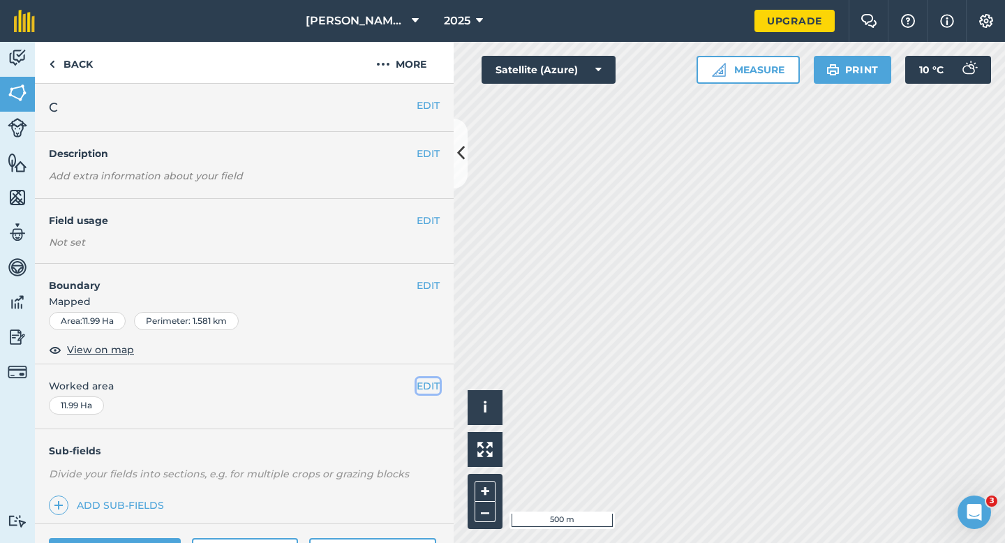
click at [417, 380] on button "EDIT" at bounding box center [428, 385] width 23 height 15
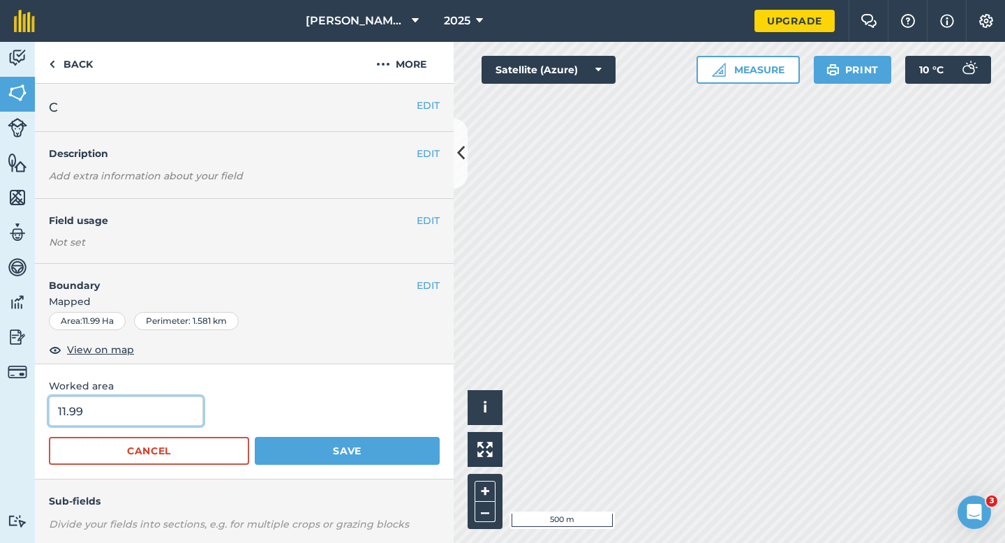
click at [179, 410] on input "11.99" at bounding box center [126, 410] width 154 height 29
type input "12"
click at [255, 437] on button "Save" at bounding box center [347, 451] width 185 height 28
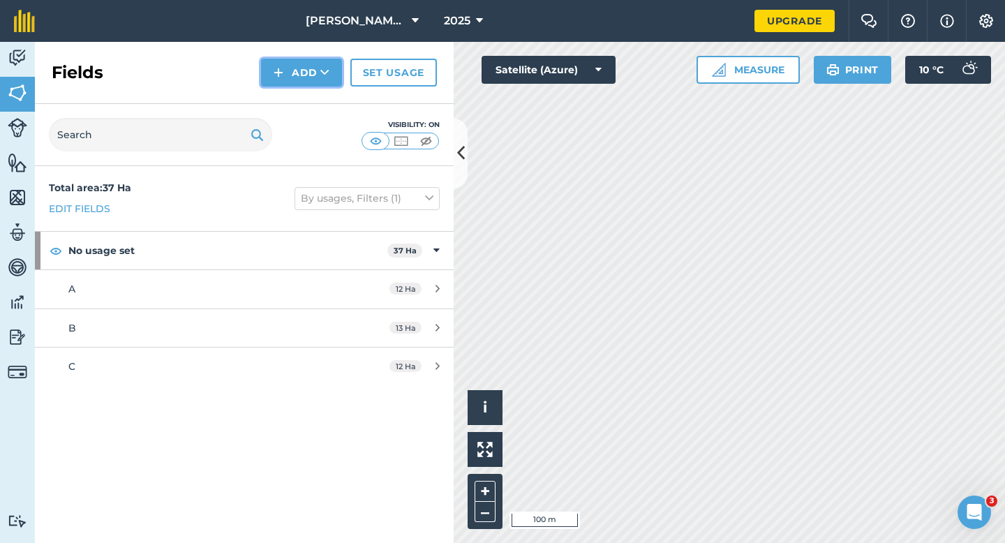
click at [288, 75] on button "Add" at bounding box center [301, 73] width 81 height 28
click at [288, 112] on link "Draw" at bounding box center [301, 104] width 77 height 31
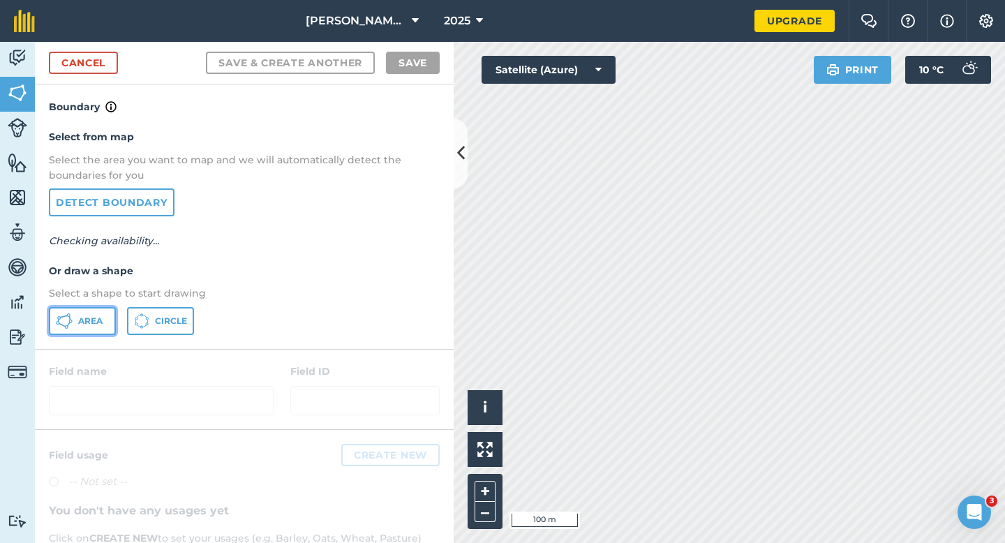
click at [73, 325] on button "Area" at bounding box center [82, 321] width 67 height 28
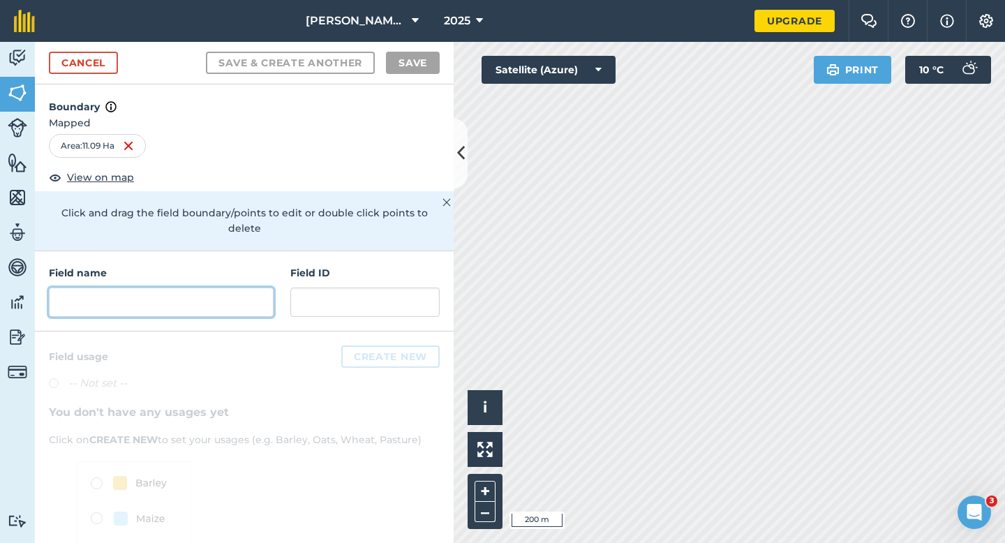
click at [262, 293] on input "text" at bounding box center [161, 302] width 225 height 29
type input "D"
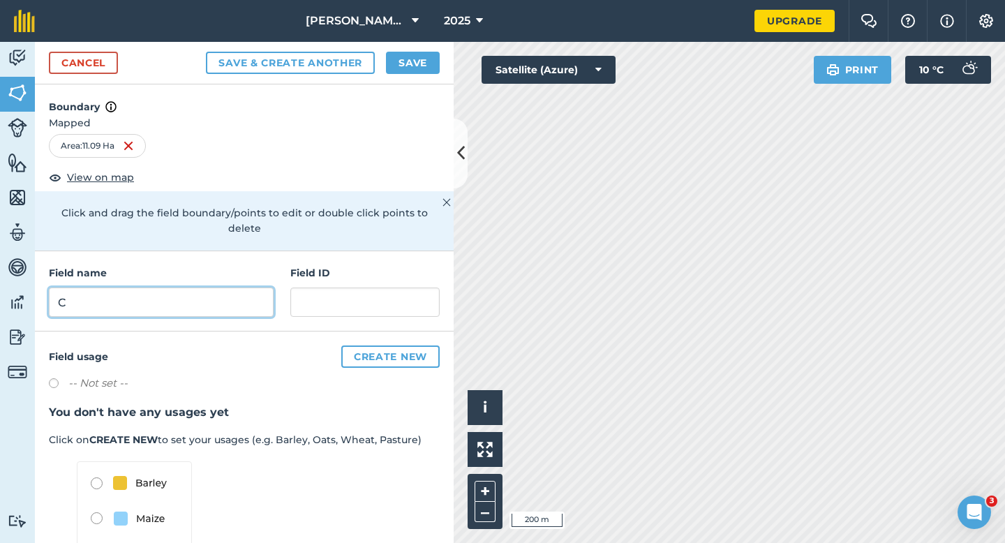
type input "C"
click at [415, 77] on div "Cancel Save & Create Another Save" at bounding box center [244, 63] width 419 height 43
click at [415, 54] on button "Save" at bounding box center [413, 63] width 54 height 22
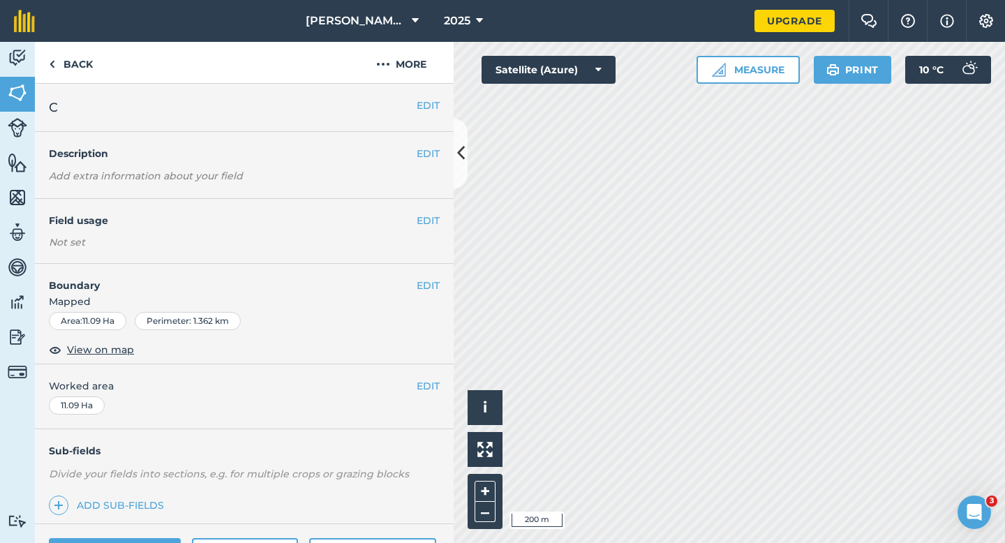
click at [430, 376] on div "EDIT Worked area 11.09 Ha" at bounding box center [244, 396] width 419 height 65
click at [430, 382] on button "EDIT" at bounding box center [428, 385] width 23 height 15
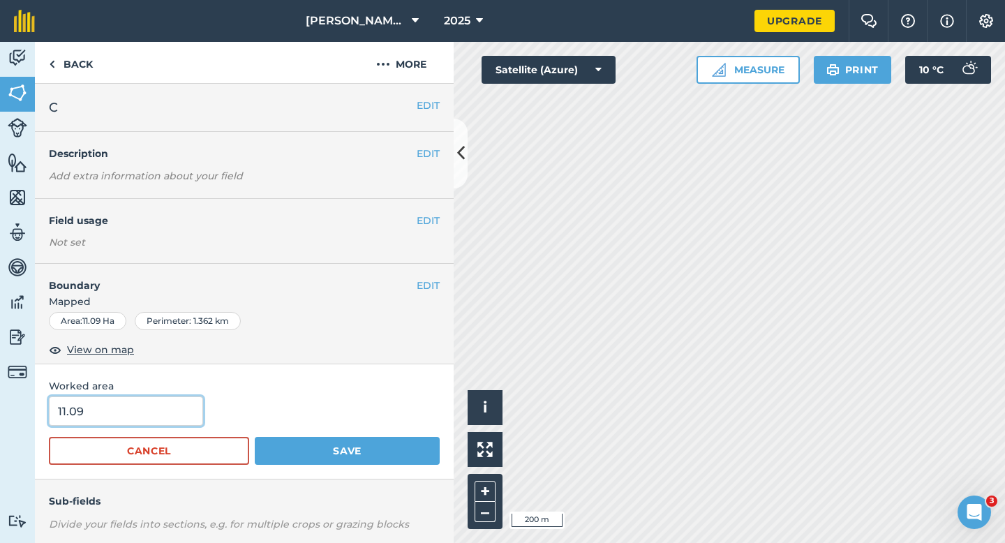
click at [135, 406] on input "11.09" at bounding box center [126, 410] width 154 height 29
type input "11"
click at [255, 437] on button "Save" at bounding box center [347, 451] width 185 height 28
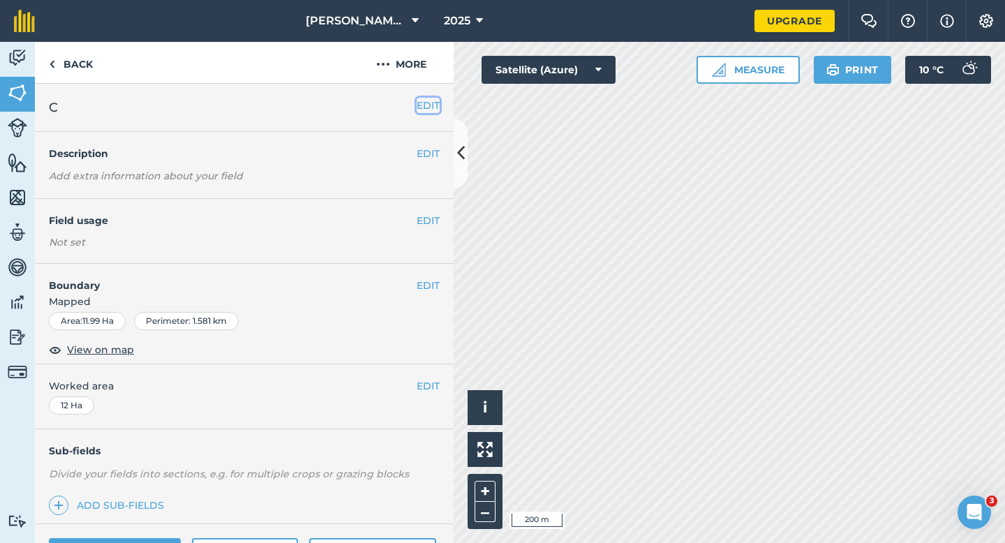
click at [417, 108] on button "EDIT" at bounding box center [428, 105] width 23 height 15
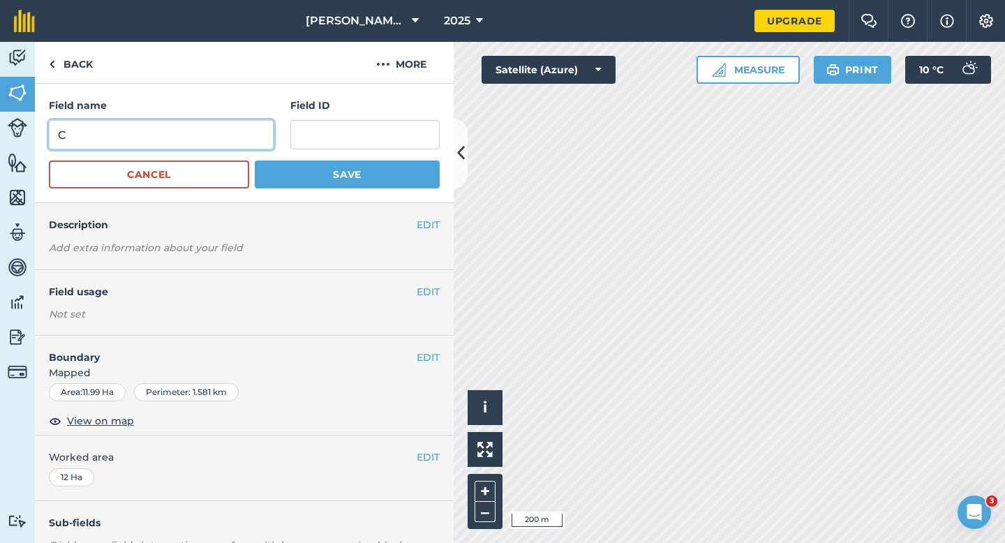
click at [218, 149] on input "C" at bounding box center [161, 134] width 225 height 29
type input "E"
click at [255, 161] on button "Save" at bounding box center [347, 175] width 185 height 28
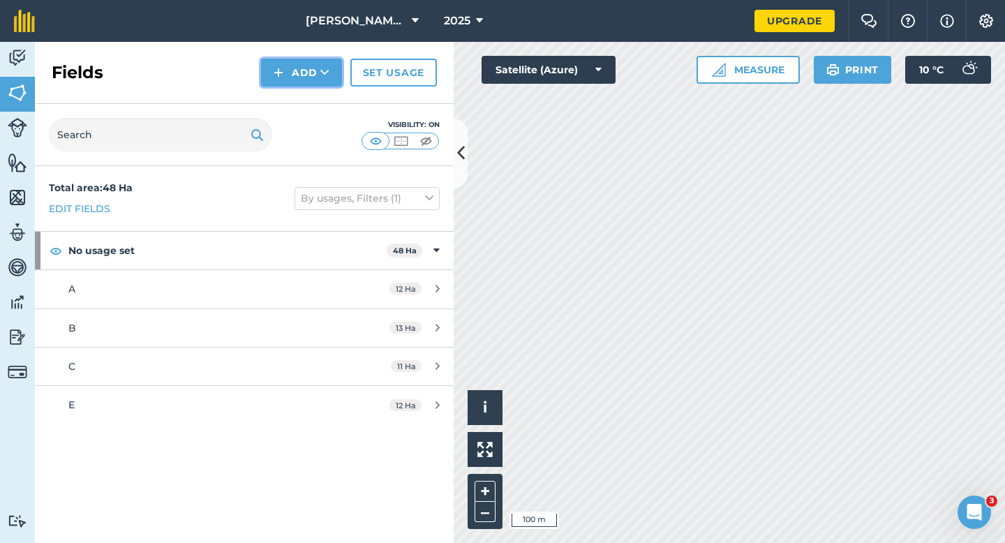
click at [299, 75] on button "Add" at bounding box center [301, 73] width 81 height 28
click at [299, 88] on ul "Draw Import" at bounding box center [301, 120] width 78 height 64
click at [290, 69] on button "Add" at bounding box center [301, 73] width 81 height 28
click at [290, 98] on link "Draw" at bounding box center [301, 104] width 77 height 31
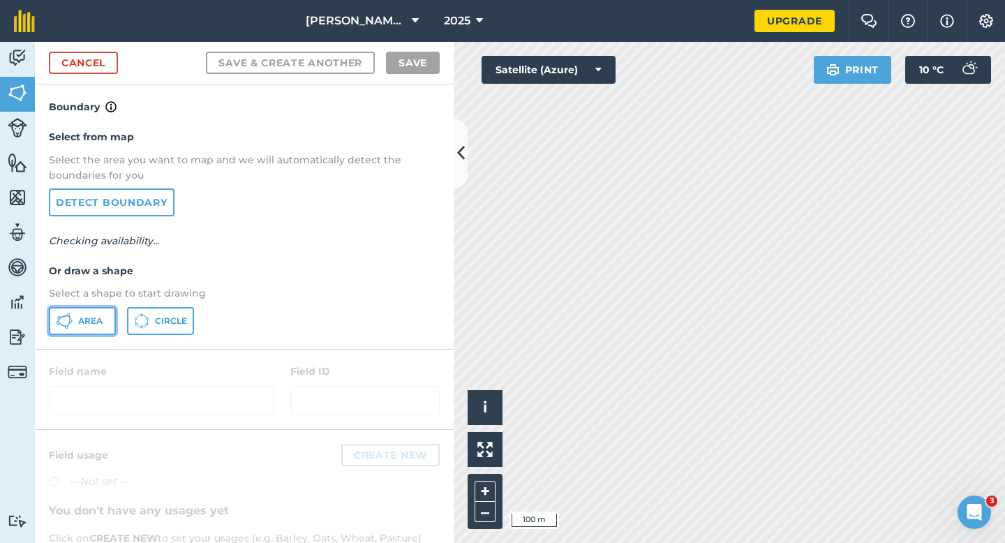
click at [113, 316] on button "Area" at bounding box center [82, 321] width 67 height 28
click at [109, 316] on button "Area" at bounding box center [82, 321] width 67 height 28
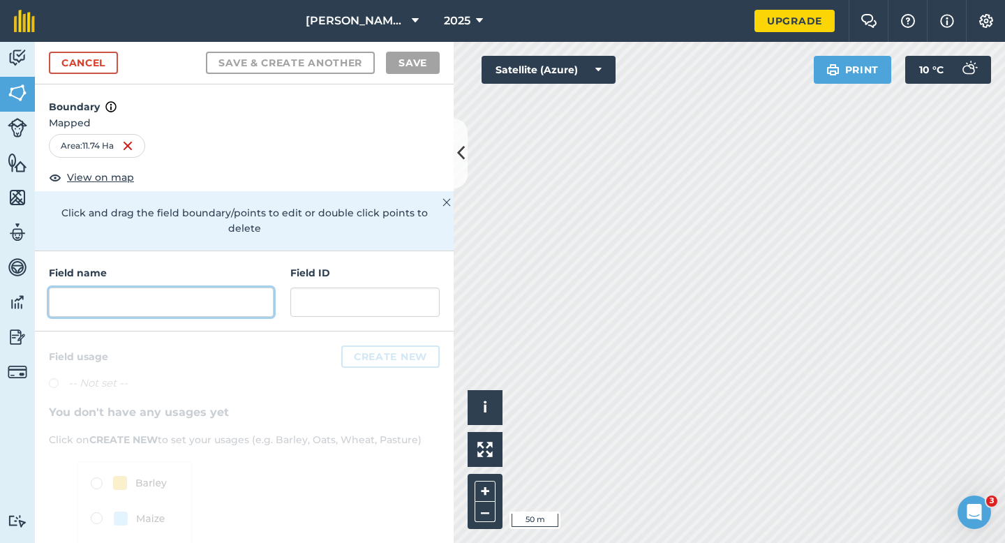
click at [159, 288] on input "text" at bounding box center [161, 302] width 225 height 29
type input "E"
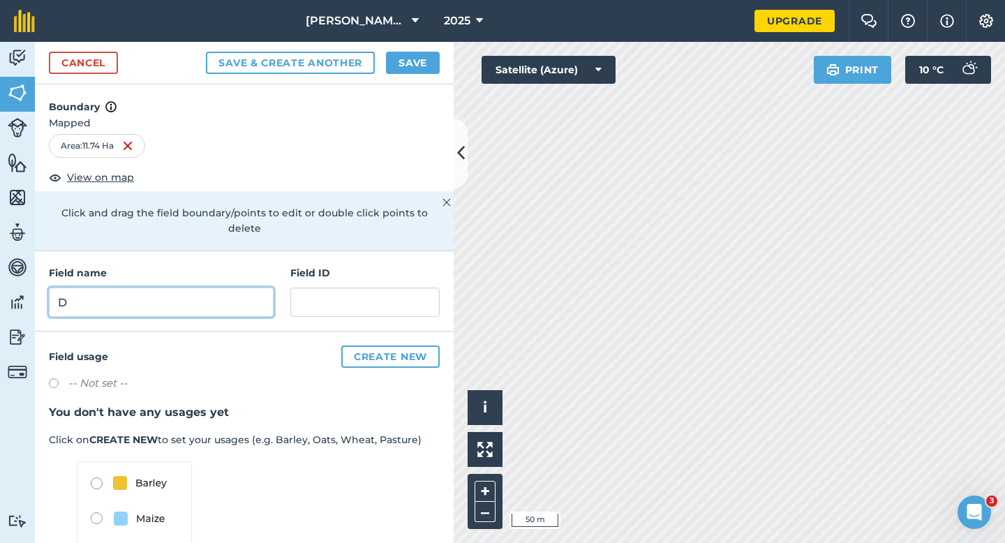
type input "D"
click at [411, 65] on button "Save" at bounding box center [413, 63] width 54 height 22
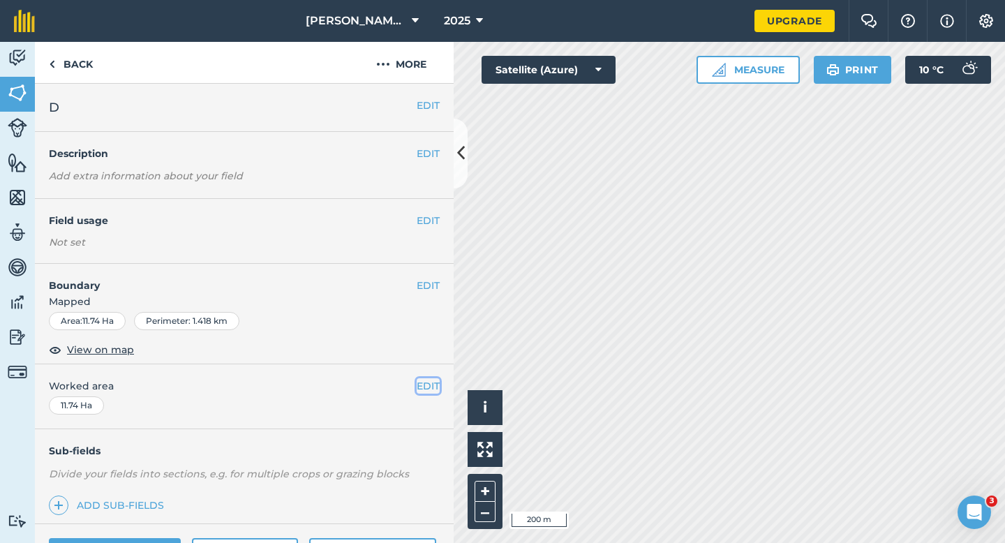
click at [429, 387] on button "EDIT" at bounding box center [428, 385] width 23 height 15
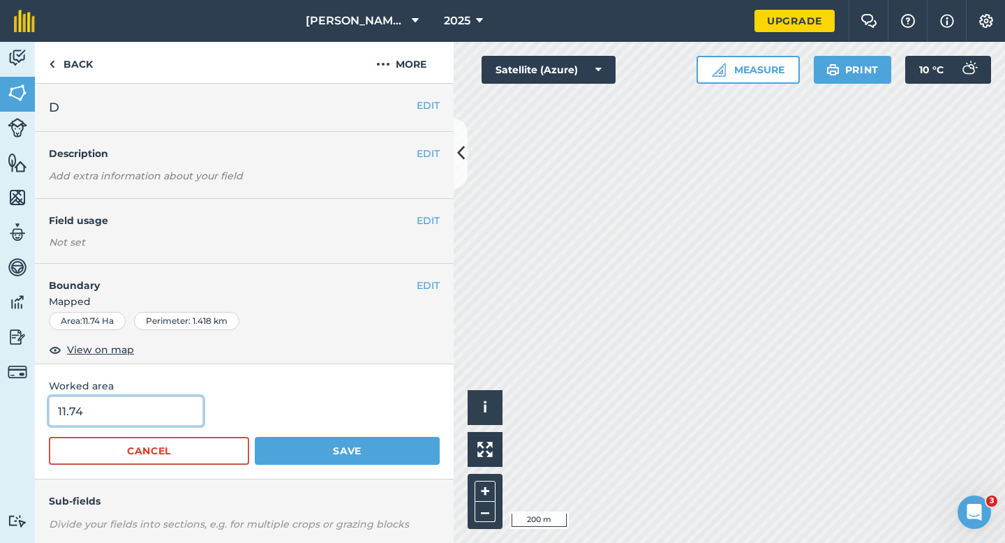
click at [185, 402] on input "11.74" at bounding box center [126, 410] width 154 height 29
type input "12"
click at [255, 437] on button "Save" at bounding box center [347, 451] width 185 height 28
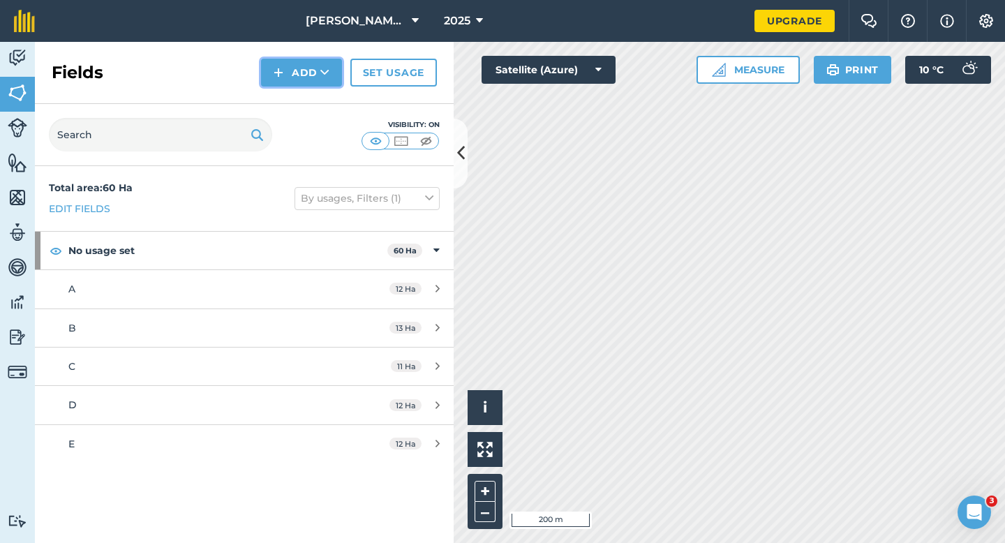
click at [286, 75] on button "Add" at bounding box center [301, 73] width 81 height 28
click at [286, 99] on link "Draw" at bounding box center [301, 104] width 77 height 31
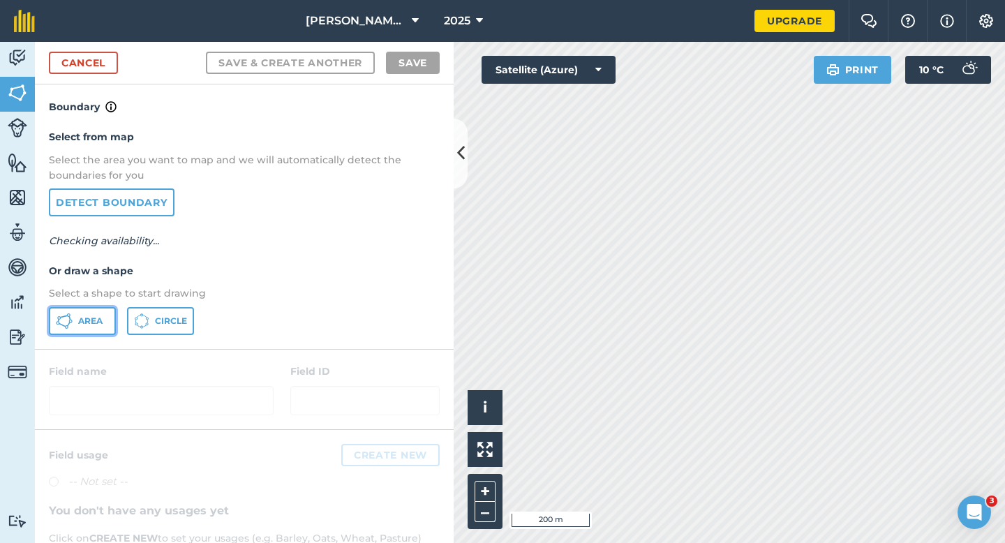
click at [100, 313] on button "Area" at bounding box center [82, 321] width 67 height 28
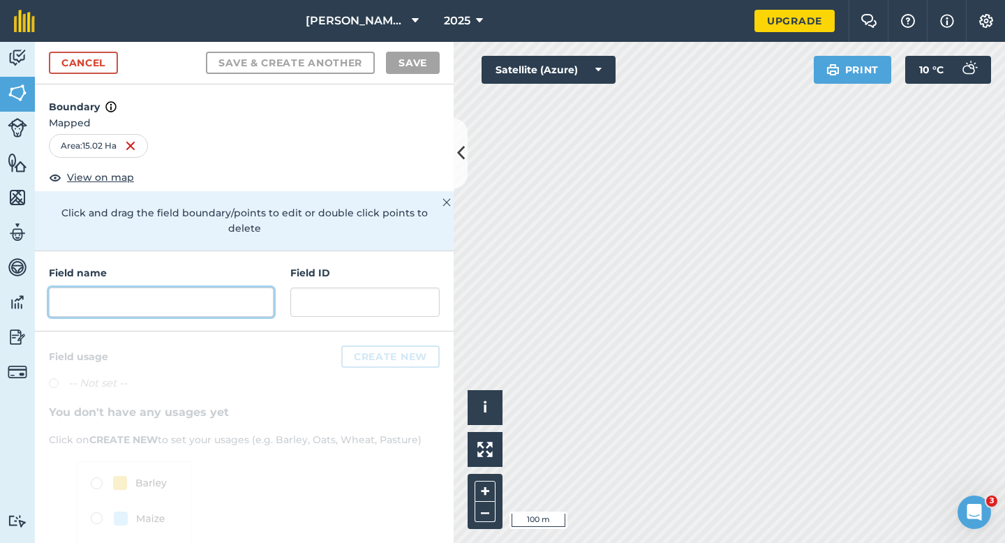
click at [186, 288] on input "text" at bounding box center [161, 302] width 225 height 29
click at [258, 268] on div "Field name" at bounding box center [161, 291] width 225 height 52
click at [249, 288] on input "text" at bounding box center [161, 302] width 225 height 29
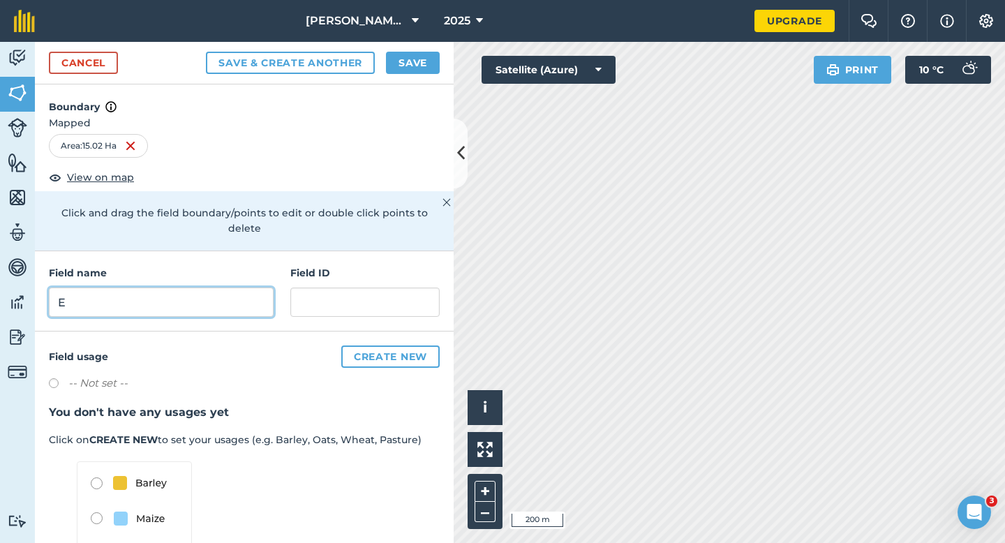
type input "E"
click at [422, 58] on button "Save" at bounding box center [413, 63] width 54 height 22
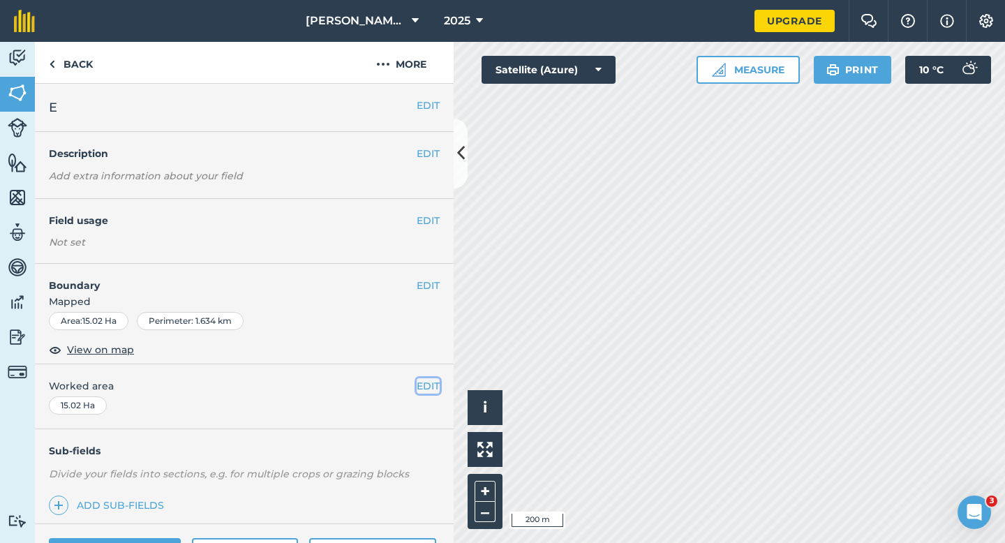
click at [424, 390] on button "EDIT" at bounding box center [428, 385] width 23 height 15
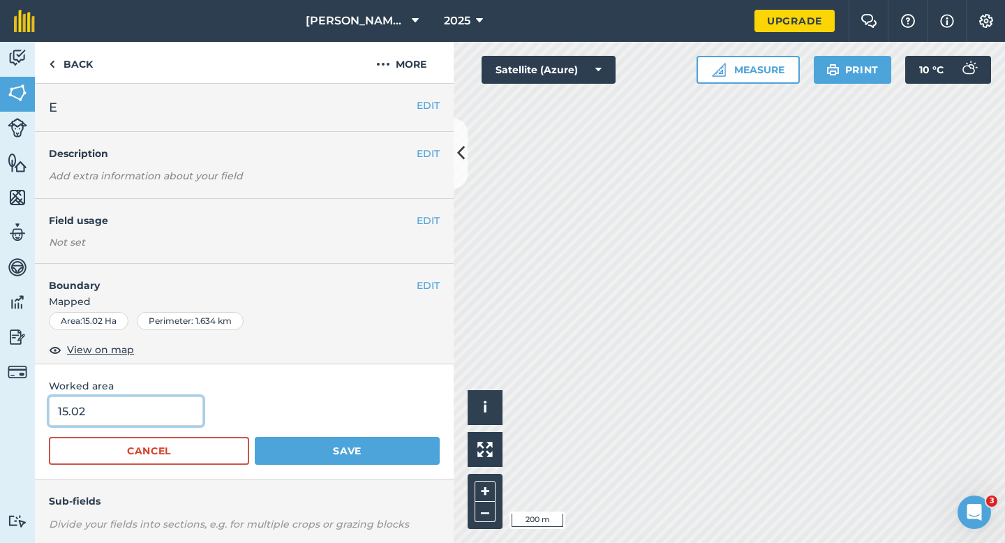
type input "15"
click at [134, 407] on input "15" at bounding box center [126, 410] width 154 height 29
click at [255, 437] on button "Save" at bounding box center [347, 451] width 185 height 28
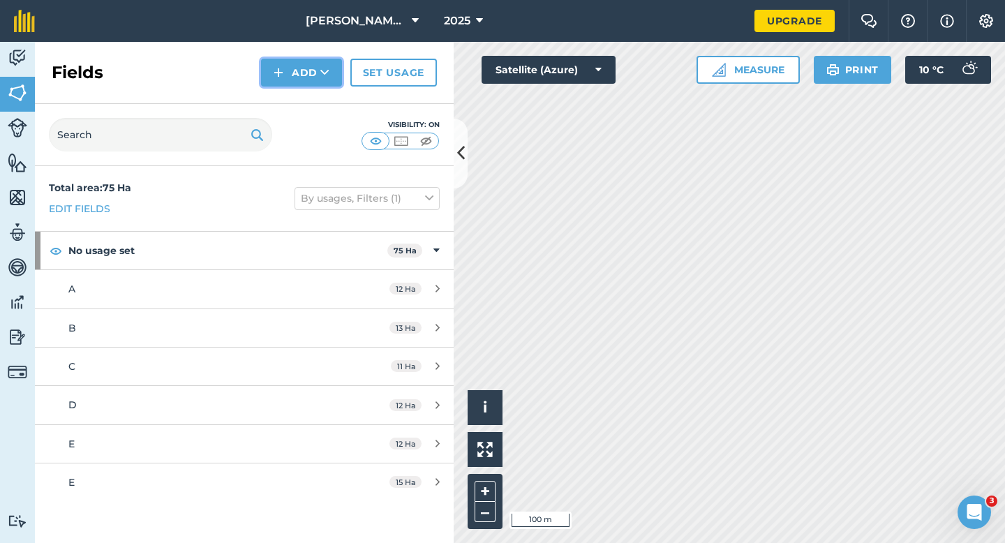
click at [286, 69] on button "Add" at bounding box center [301, 73] width 81 height 28
click at [294, 91] on link "Draw" at bounding box center [301, 104] width 77 height 31
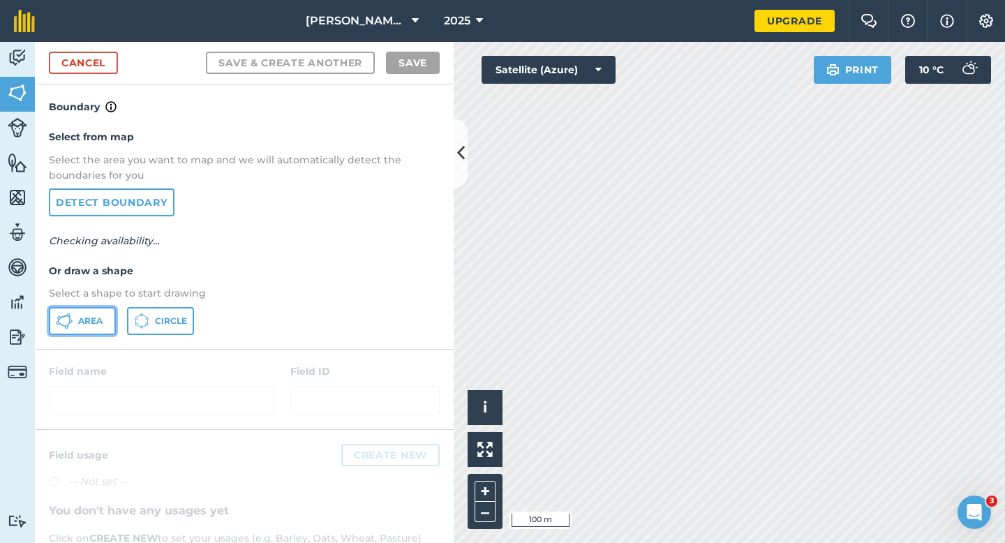
click at [107, 310] on button "Area" at bounding box center [82, 321] width 67 height 28
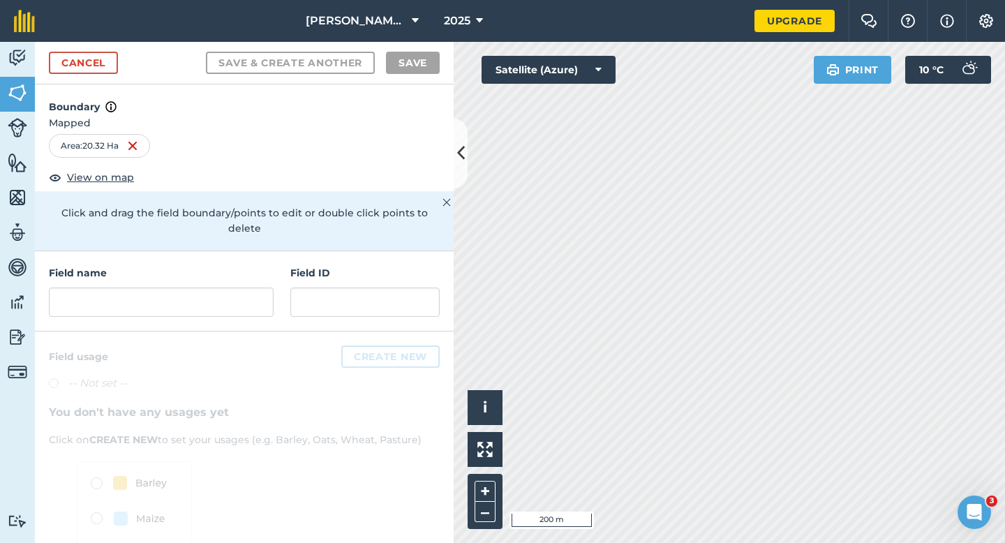
click at [235, 315] on div "Field name Field ID" at bounding box center [244, 291] width 419 height 80
click at [235, 293] on input "text" at bounding box center [161, 302] width 225 height 29
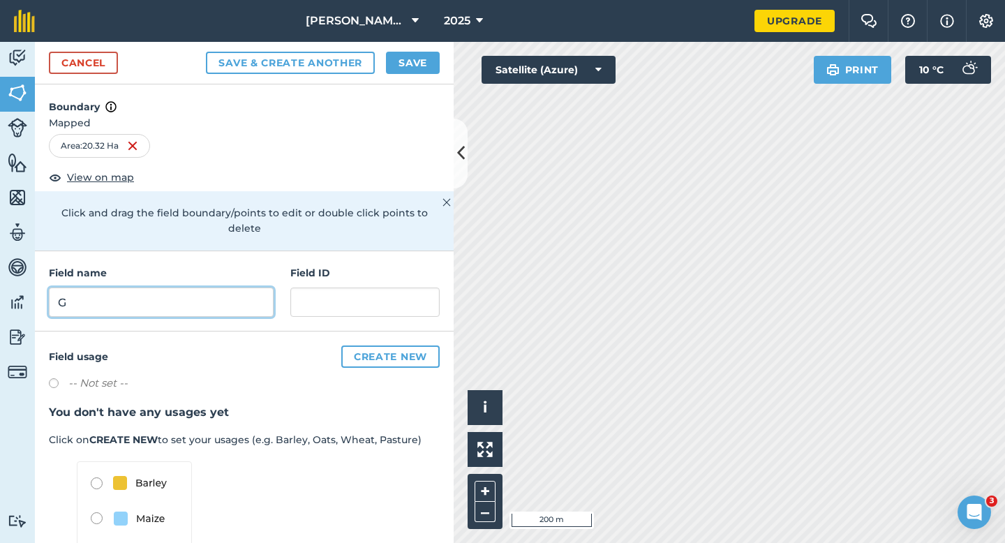
type input "G"
click at [410, 77] on div "Cancel Save & Create Another Save" at bounding box center [244, 63] width 419 height 43
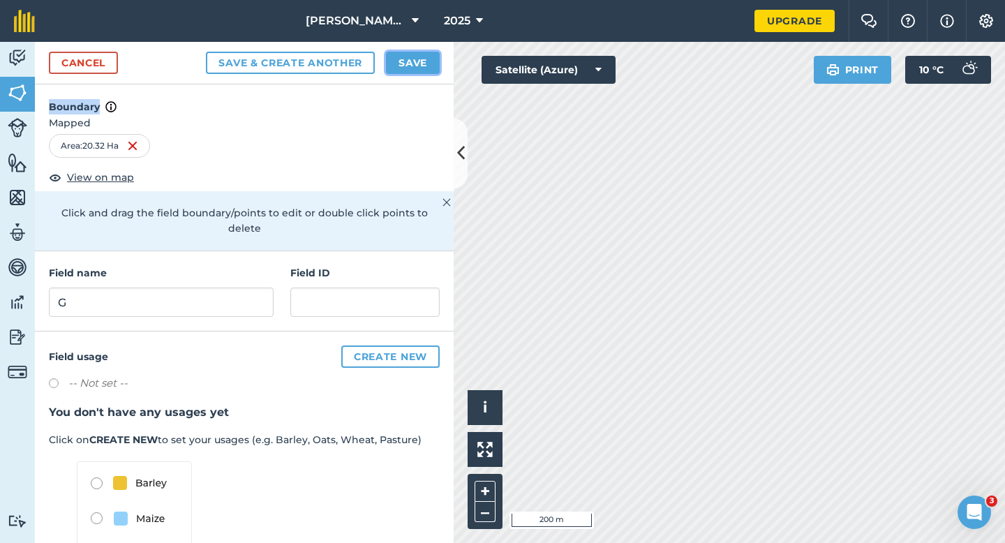
click at [410, 66] on button "Save" at bounding box center [413, 63] width 54 height 22
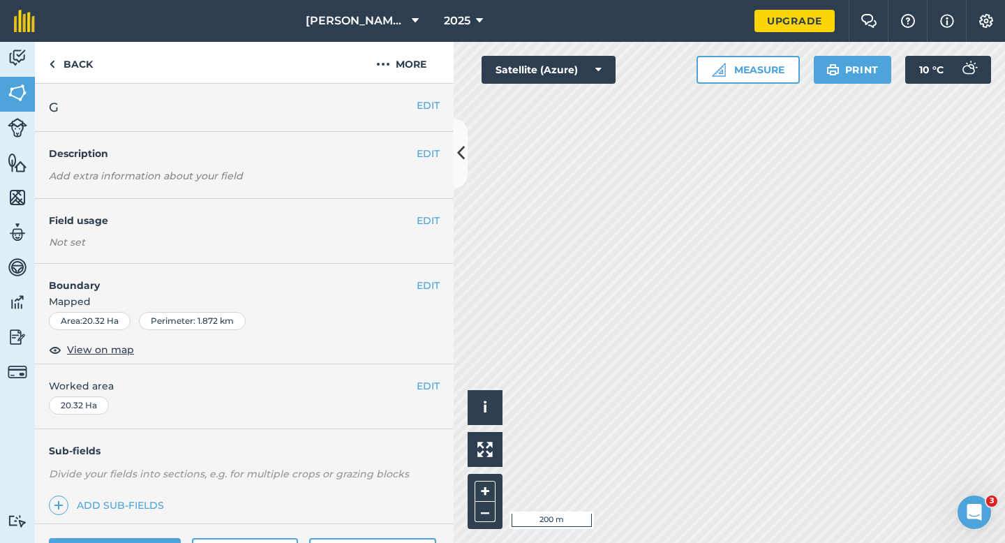
click at [433, 376] on div "EDIT Worked area 20.32 Ha" at bounding box center [244, 396] width 419 height 65
click at [427, 376] on div "EDIT Worked area 20.32 Ha" at bounding box center [244, 396] width 419 height 65
click at [427, 382] on button "EDIT" at bounding box center [428, 385] width 23 height 15
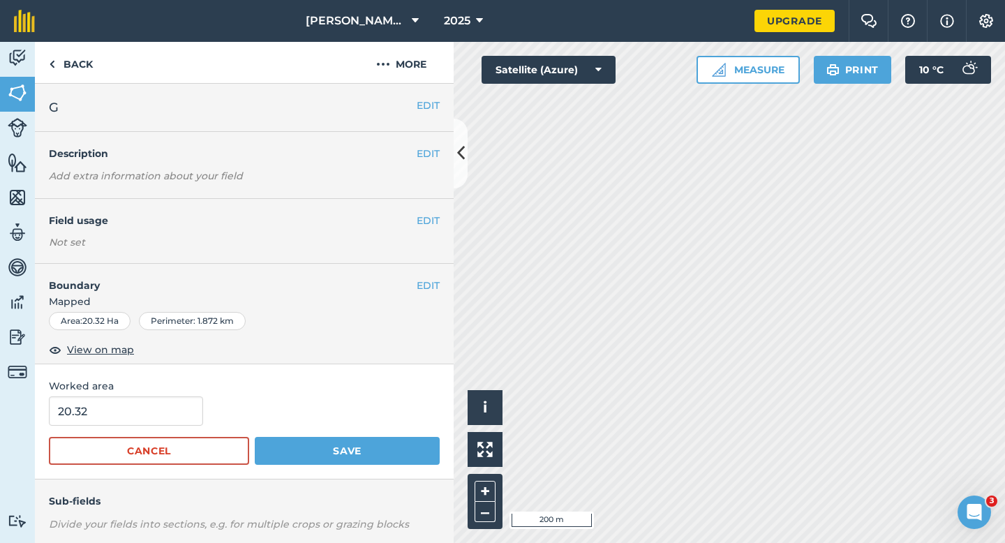
click at [131, 394] on div "Worked area 20.32 Cancel Save" at bounding box center [244, 421] width 419 height 115
click at [131, 397] on input "20.32" at bounding box center [126, 410] width 154 height 29
type input "20"
click at [255, 437] on button "Save" at bounding box center [347, 451] width 185 height 28
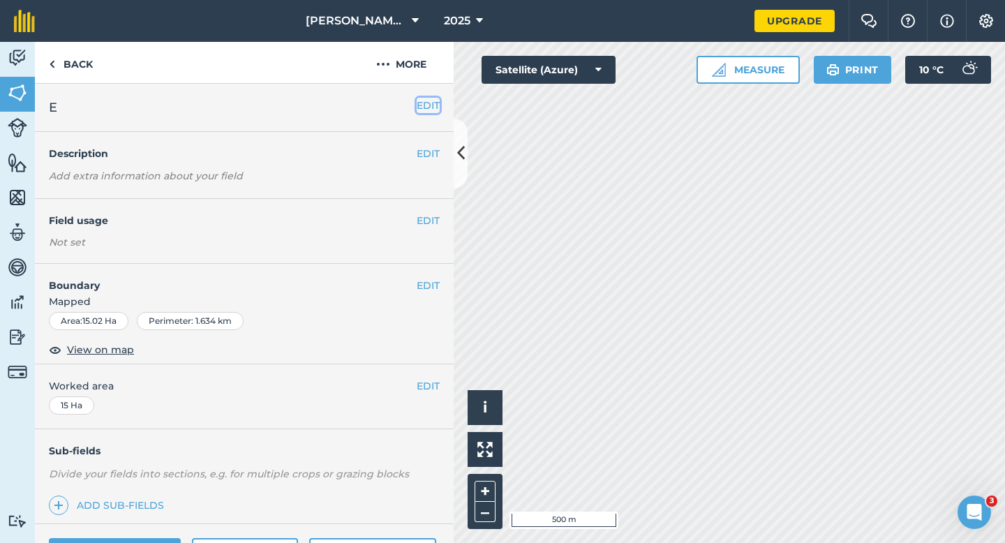
click at [425, 103] on button "EDIT" at bounding box center [428, 105] width 23 height 15
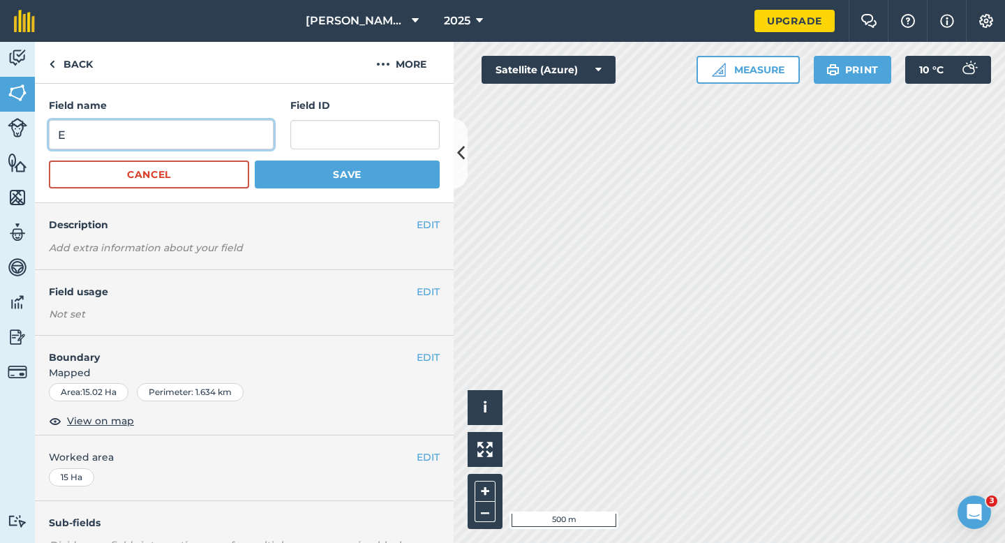
click at [239, 131] on input "E" at bounding box center [161, 134] width 225 height 29
type input "F"
click at [255, 161] on button "Save" at bounding box center [347, 175] width 185 height 28
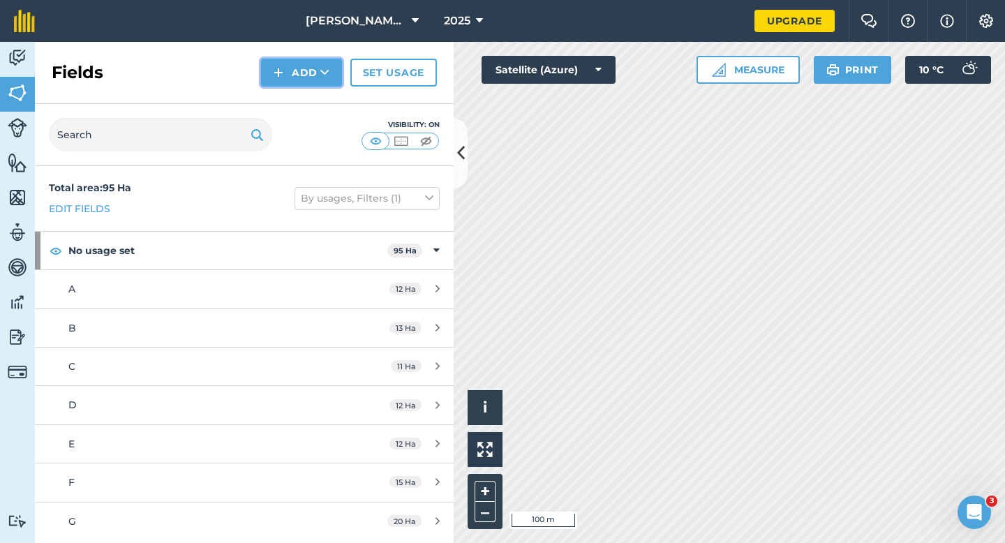
click at [292, 73] on button "Add" at bounding box center [301, 73] width 81 height 28
click at [292, 95] on link "Draw" at bounding box center [301, 104] width 77 height 31
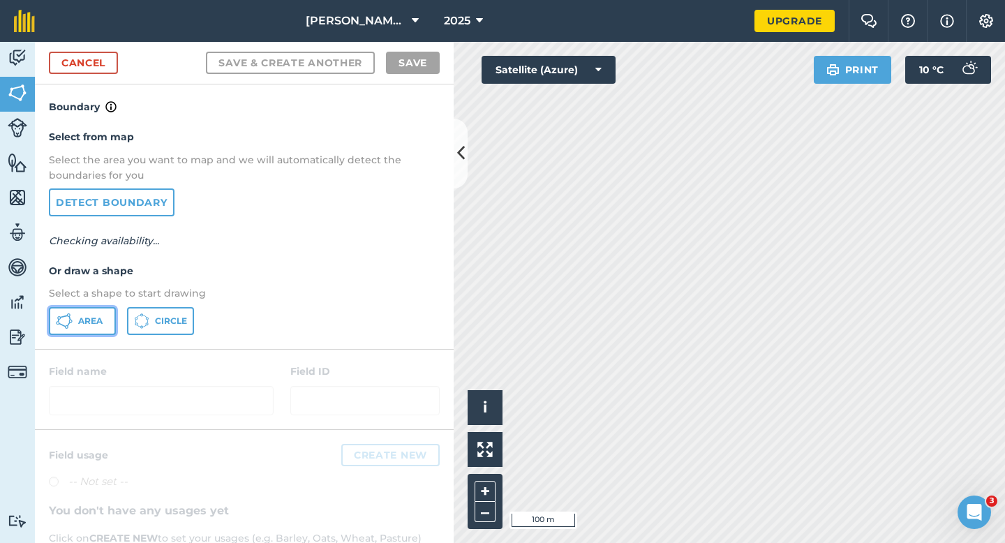
click at [89, 316] on span "Area" at bounding box center [90, 321] width 24 height 11
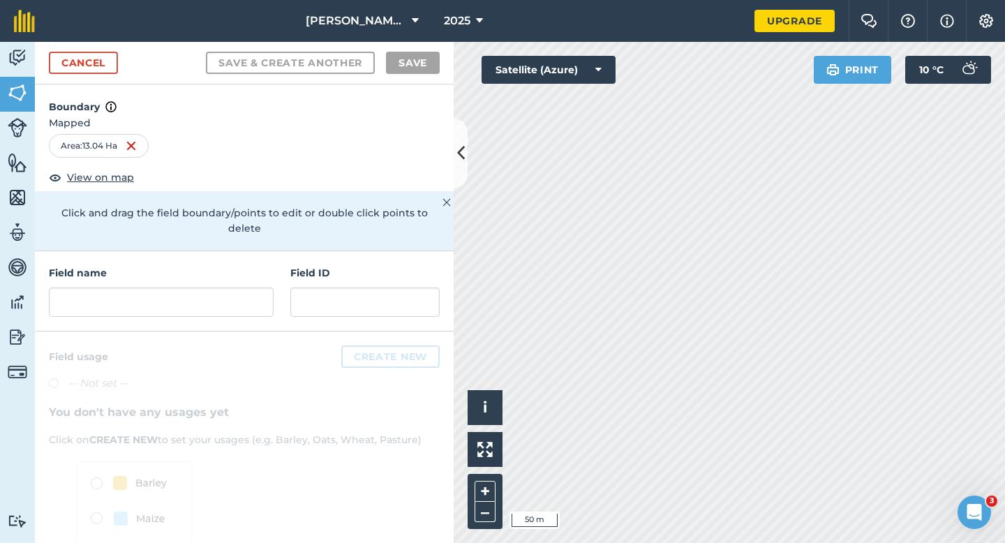
click at [280, 279] on div "Field name Field ID" at bounding box center [244, 291] width 419 height 80
click at [260, 288] on input "text" at bounding box center [161, 302] width 225 height 29
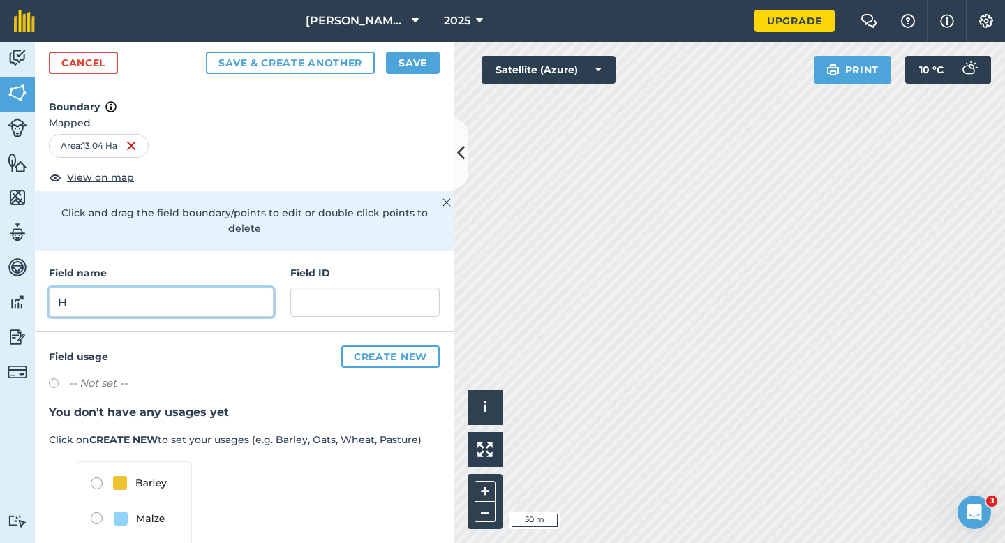
type input "H"
click at [433, 73] on button "Save" at bounding box center [413, 63] width 54 height 22
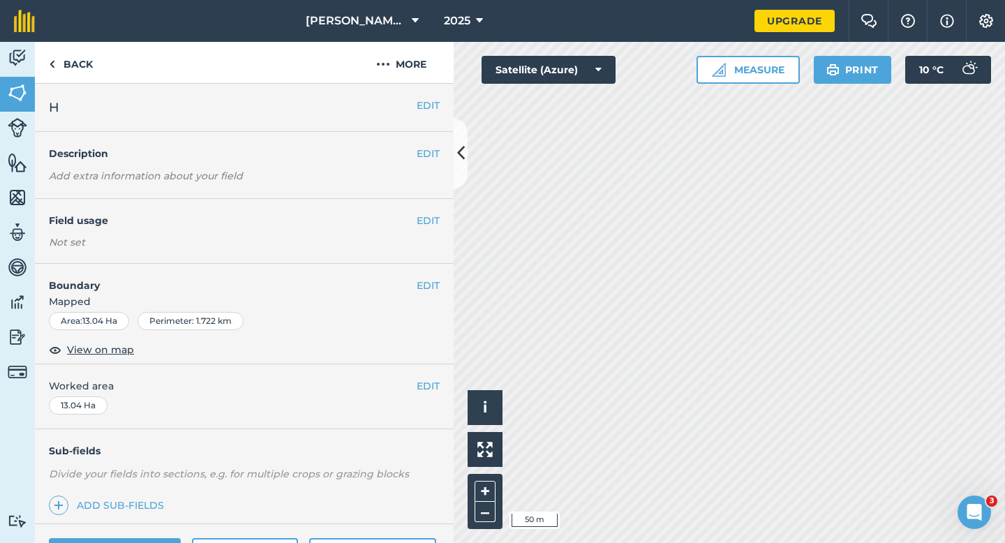
click at [424, 376] on div "EDIT Worked area 13.04 Ha" at bounding box center [244, 396] width 419 height 65
click at [420, 383] on button "EDIT" at bounding box center [428, 385] width 23 height 15
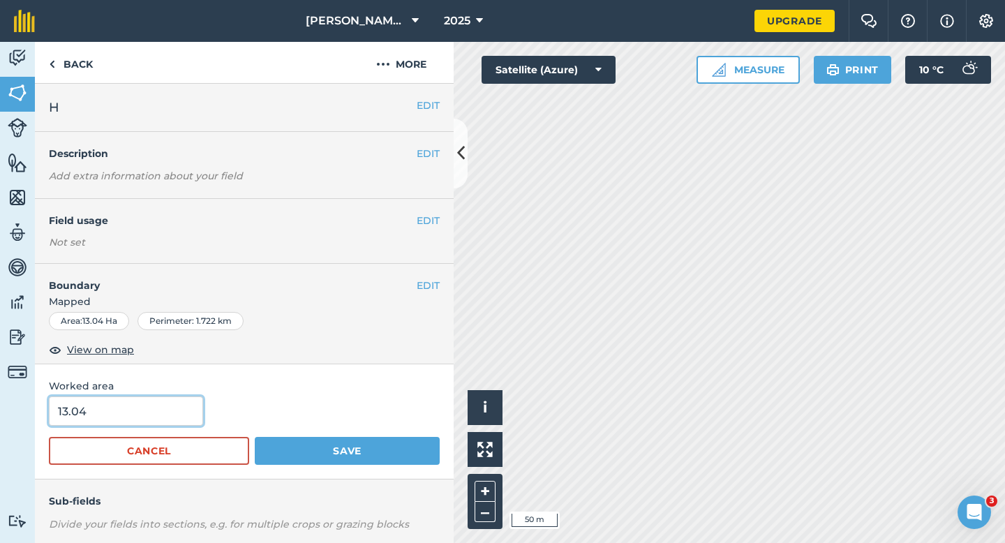
click at [172, 420] on input "13.04" at bounding box center [126, 410] width 154 height 29
type input "13"
click at [255, 437] on button "Save" at bounding box center [347, 451] width 185 height 28
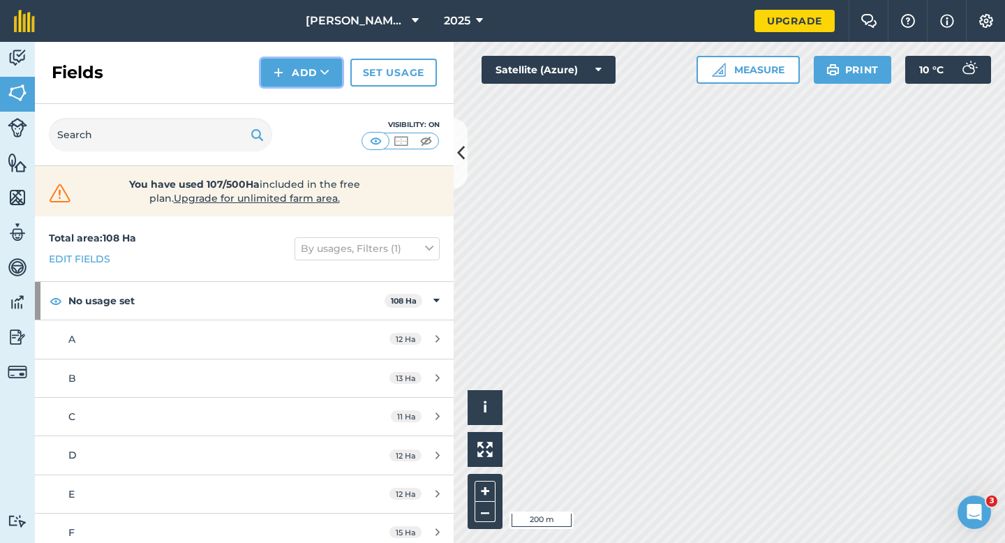
click at [297, 82] on button "Add" at bounding box center [301, 73] width 81 height 28
click at [299, 94] on link "Draw" at bounding box center [301, 104] width 77 height 31
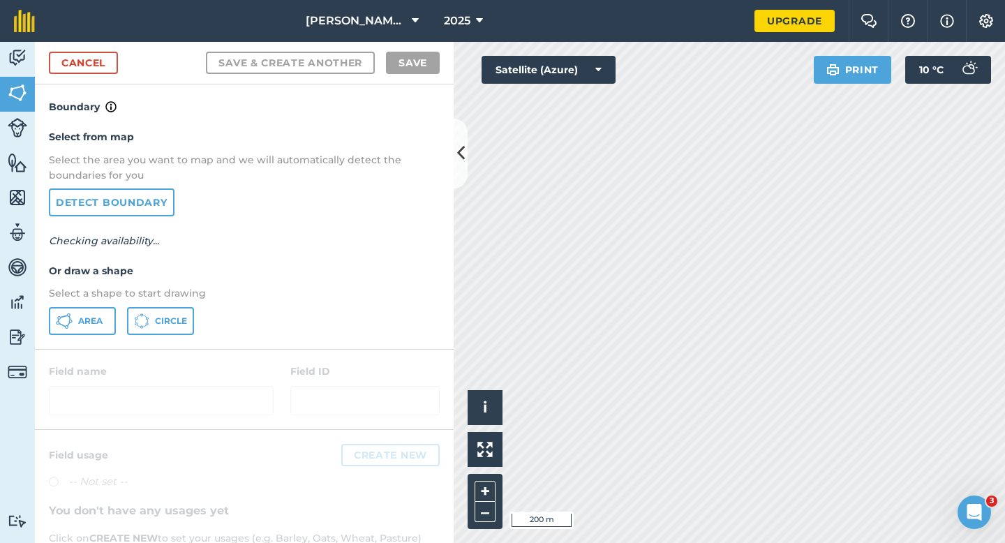
click at [117, 329] on div "Area Circle" at bounding box center [244, 321] width 391 height 28
click at [106, 323] on button "Area" at bounding box center [82, 321] width 67 height 28
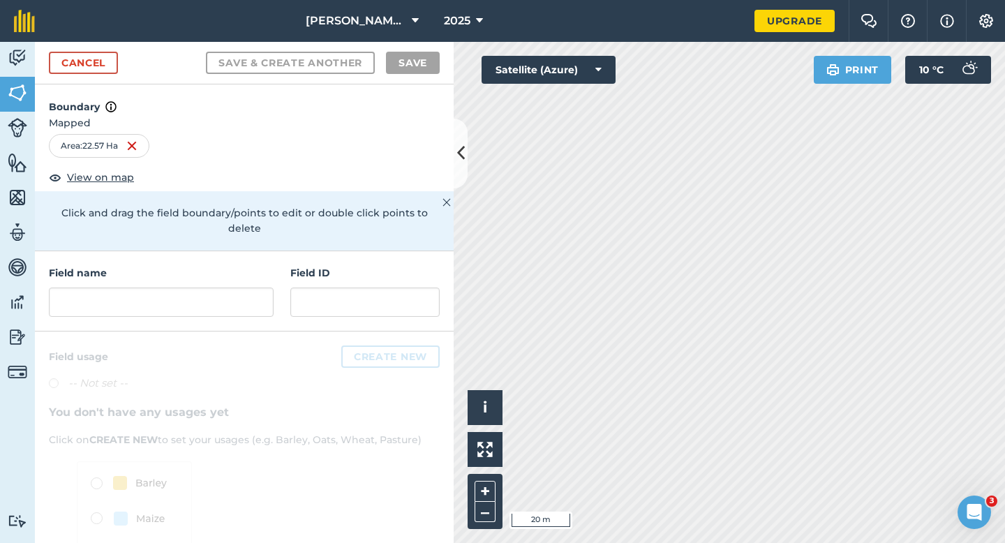
click at [211, 306] on div "Field name Field ID" at bounding box center [244, 291] width 419 height 80
click at [211, 293] on input "text" at bounding box center [161, 302] width 225 height 29
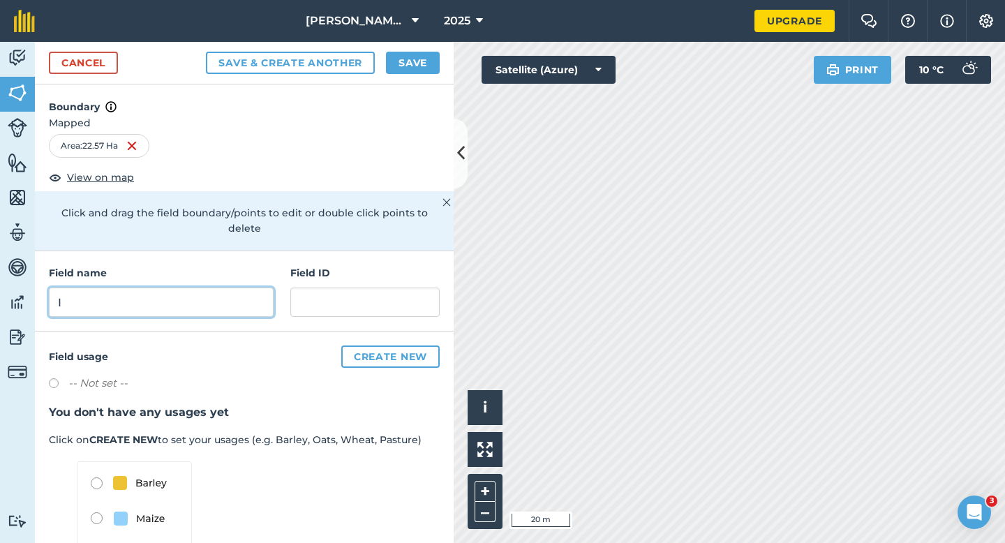
type input "I"
click at [410, 74] on div "Cancel Save & Create Another Save" at bounding box center [244, 63] width 419 height 43
click at [406, 74] on div "Cancel Save & Create Another Save" at bounding box center [244, 63] width 419 height 43
click at [413, 69] on button "Save" at bounding box center [413, 63] width 54 height 22
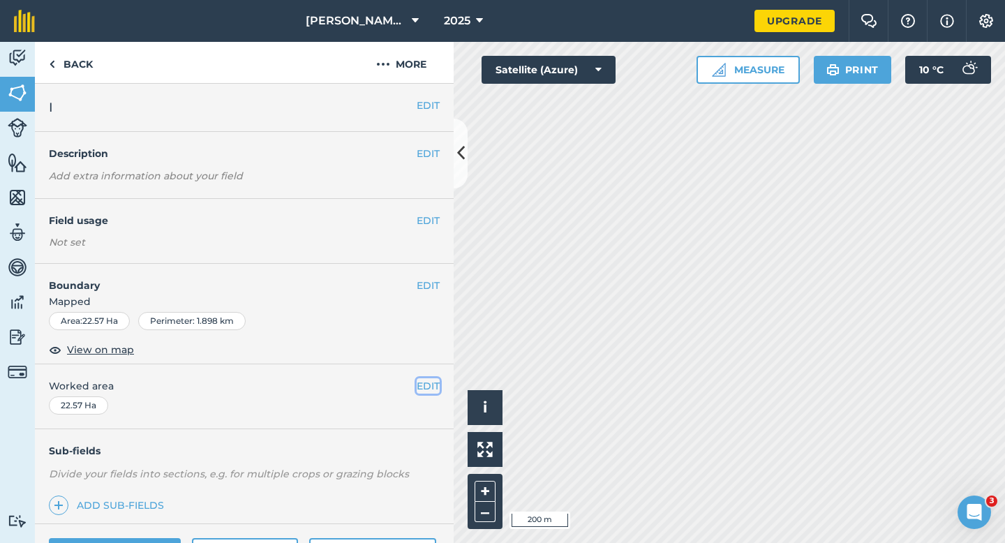
click at [431, 380] on button "EDIT" at bounding box center [428, 385] width 23 height 15
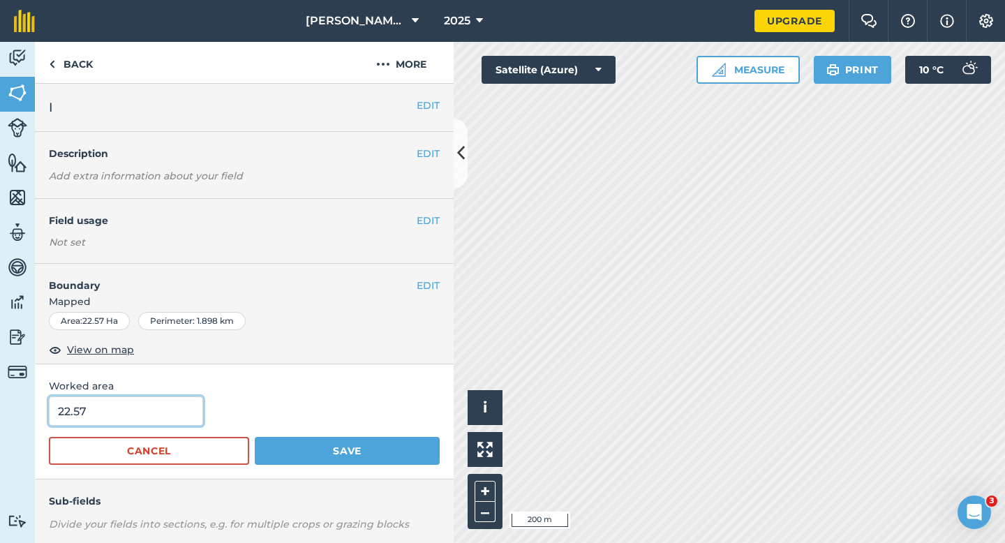
click at [167, 416] on input "22.57" at bounding box center [126, 410] width 154 height 29
type input "22"
click at [255, 437] on button "Save" at bounding box center [347, 451] width 185 height 28
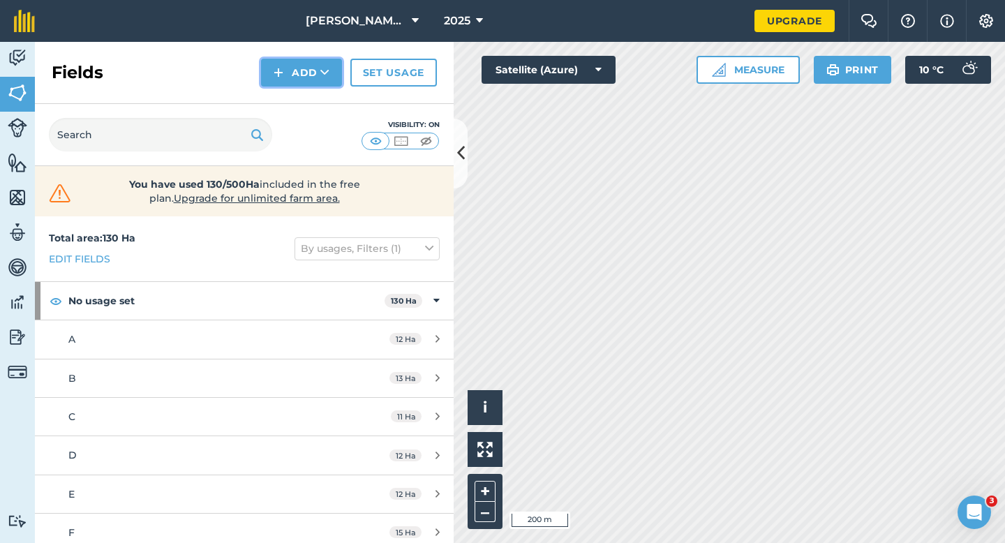
click at [307, 83] on button "Add" at bounding box center [301, 73] width 81 height 28
click at [307, 102] on link "Draw" at bounding box center [301, 104] width 77 height 31
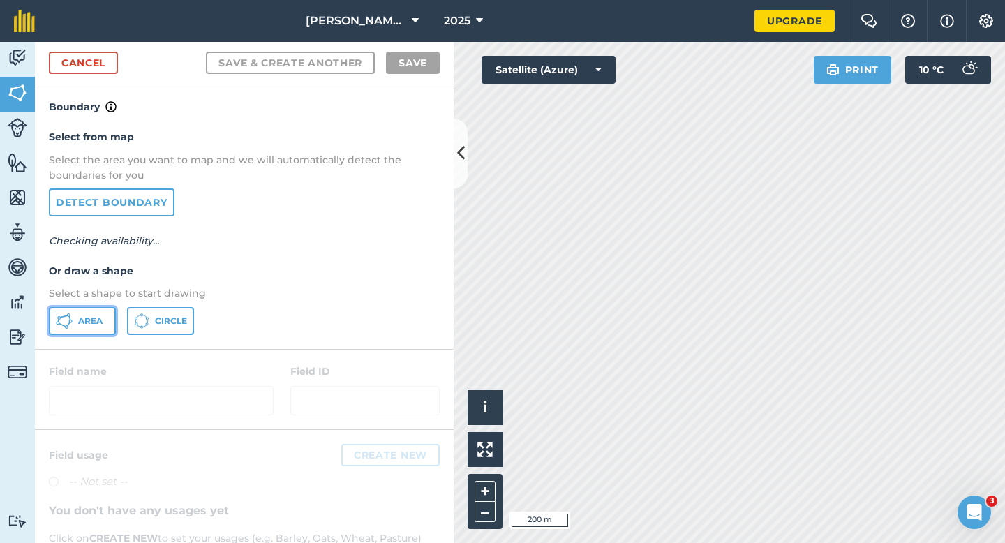
click at [84, 317] on span "Area" at bounding box center [90, 321] width 24 height 11
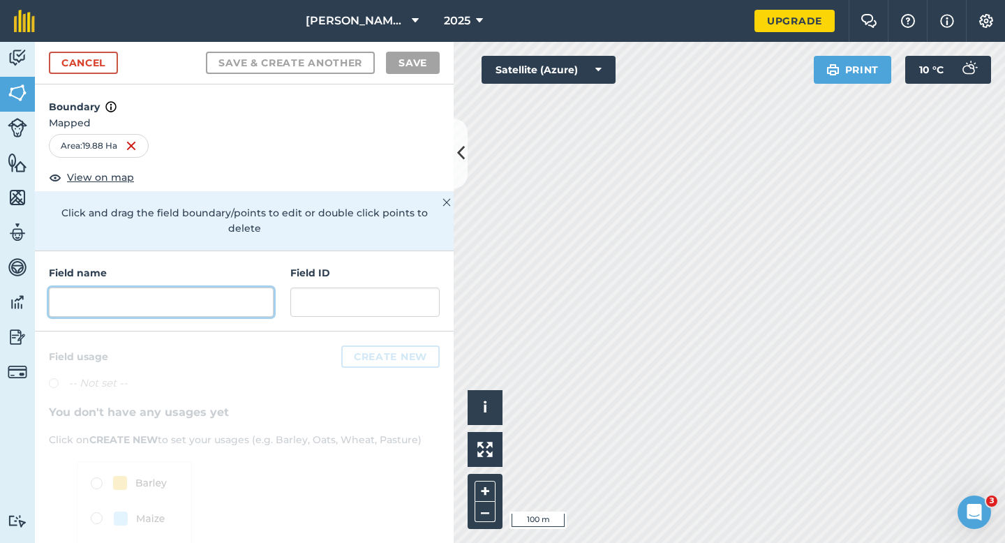
click at [247, 291] on input "text" at bounding box center [161, 302] width 225 height 29
type input "K"
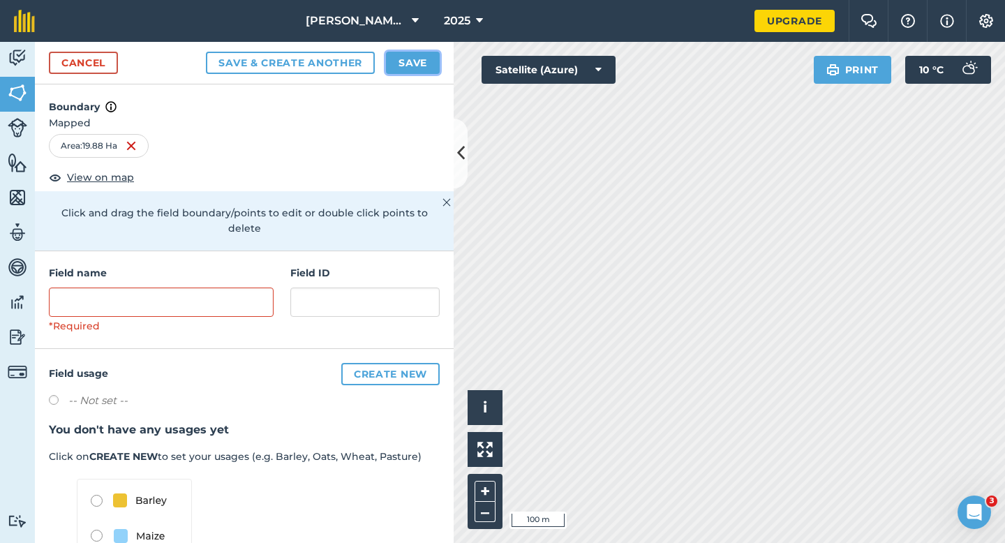
click at [407, 66] on button "Save" at bounding box center [413, 63] width 54 height 22
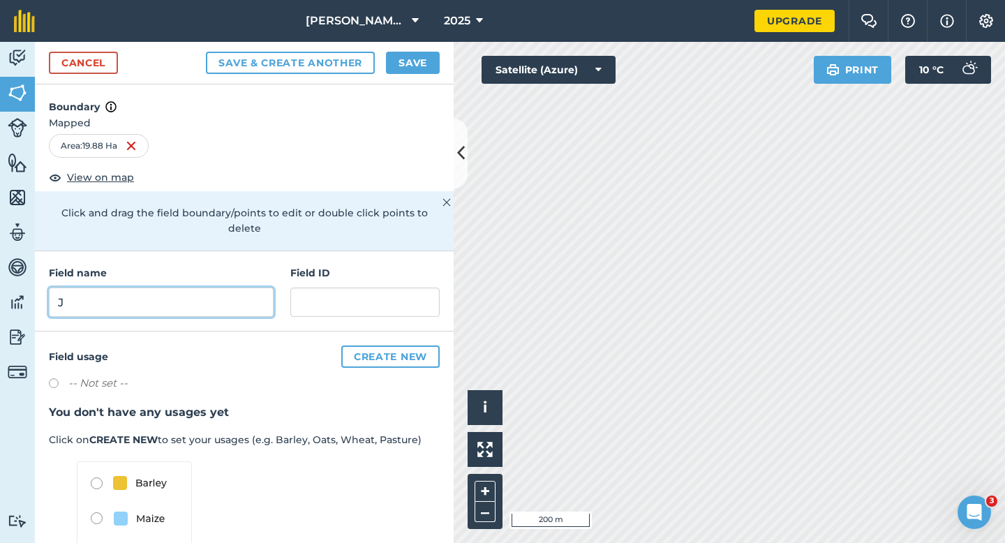
type input "J"
click at [408, 52] on button "Save" at bounding box center [413, 63] width 54 height 22
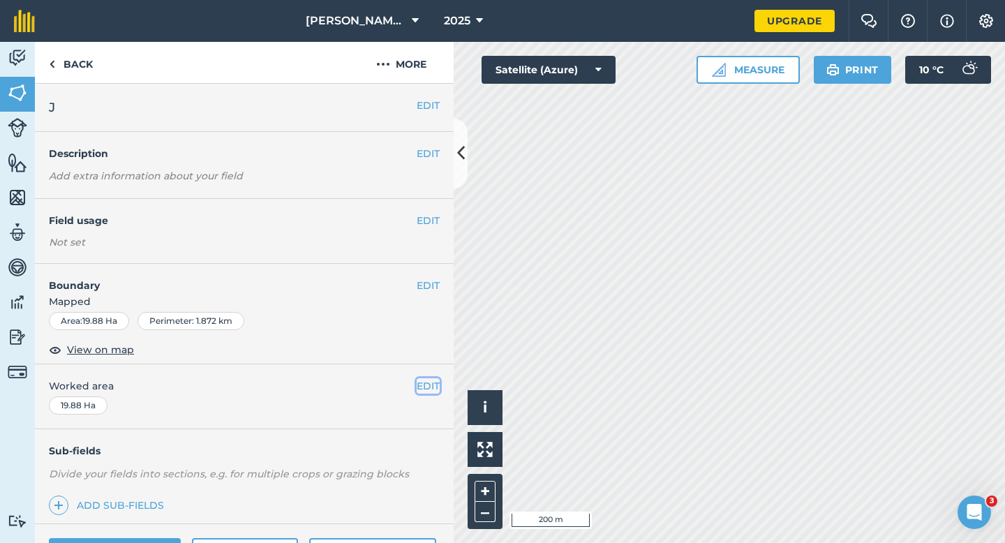
click at [427, 379] on button "EDIT" at bounding box center [428, 385] width 23 height 15
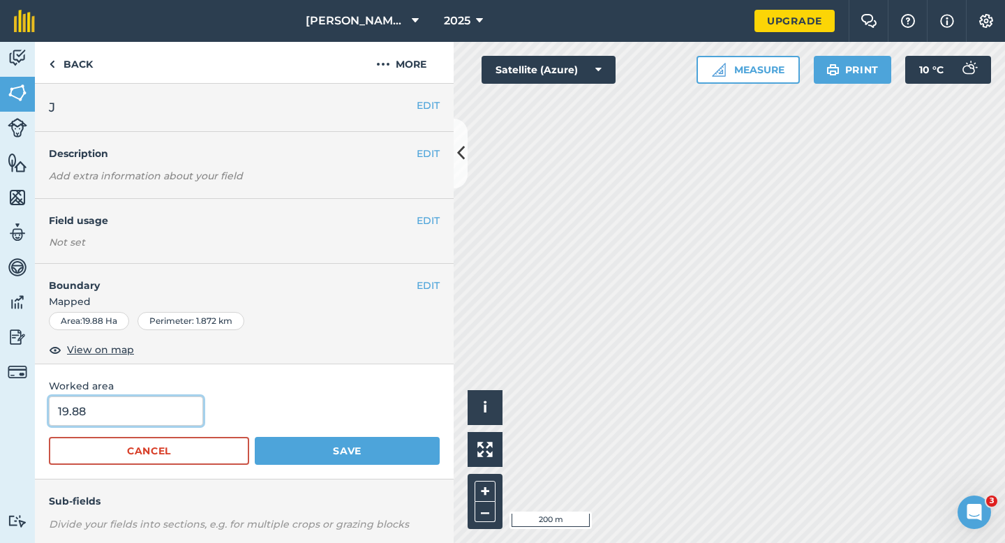
type input "20"
click at [145, 408] on input "20" at bounding box center [126, 410] width 154 height 29
click at [255, 437] on button "Save" at bounding box center [347, 451] width 185 height 28
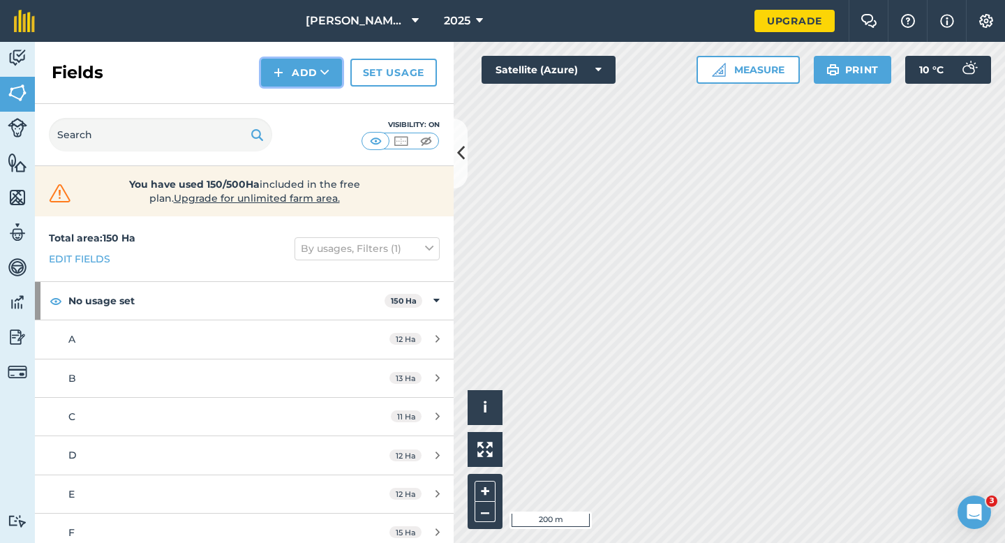
click at [286, 64] on button "Add" at bounding box center [301, 73] width 81 height 28
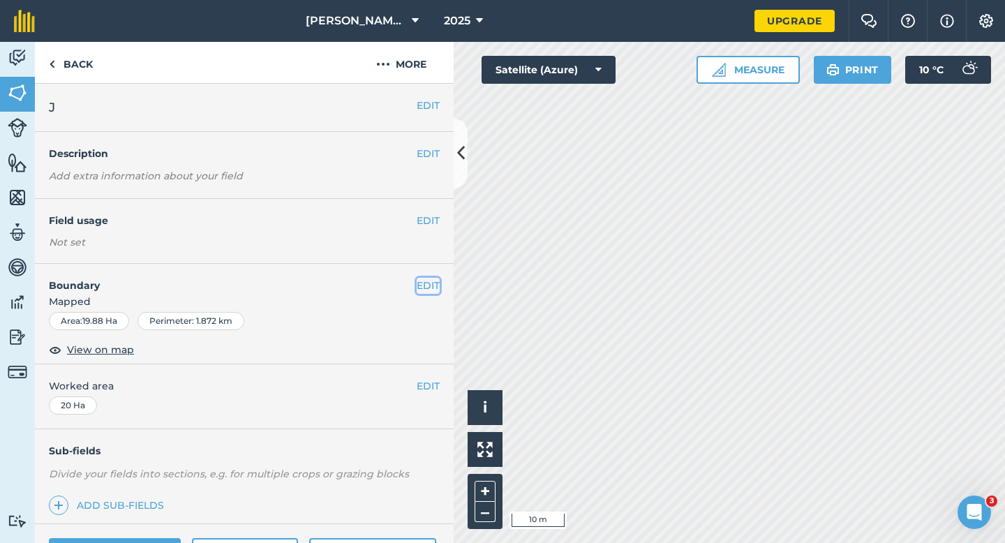
click at [423, 283] on button "EDIT" at bounding box center [428, 285] width 23 height 15
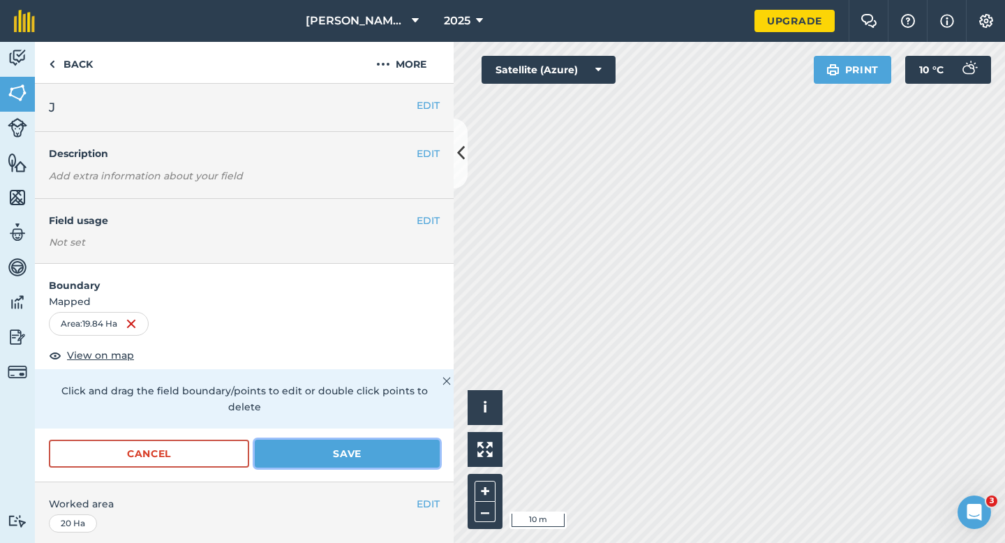
click at [378, 446] on button "Save" at bounding box center [347, 454] width 185 height 28
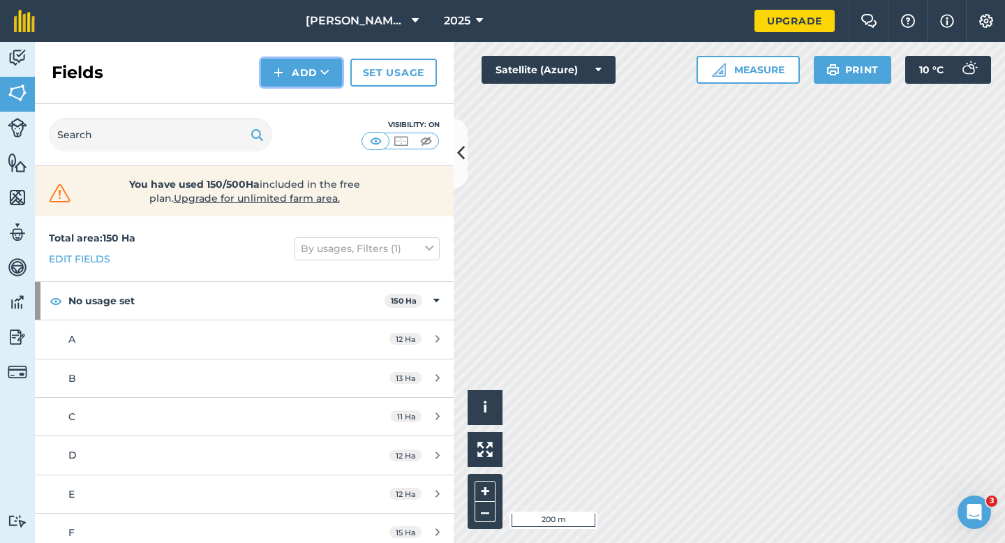
click at [290, 82] on button "Add" at bounding box center [301, 73] width 81 height 28
click at [290, 95] on link "Draw" at bounding box center [301, 104] width 77 height 31
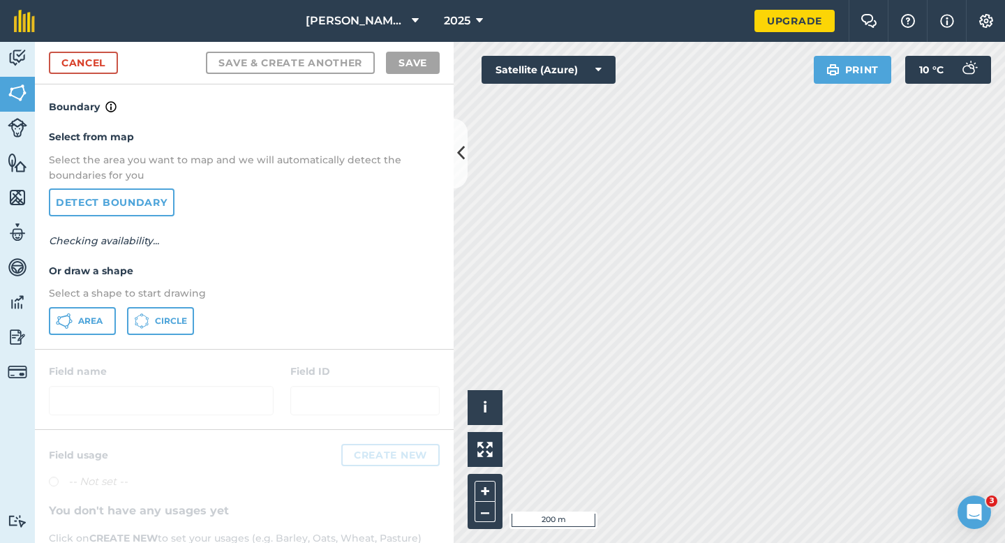
click at [89, 334] on div "Select from map Select the area you want to map and we will automatically detec…" at bounding box center [244, 231] width 419 height 233
click at [88, 313] on button "Area" at bounding box center [82, 321] width 67 height 28
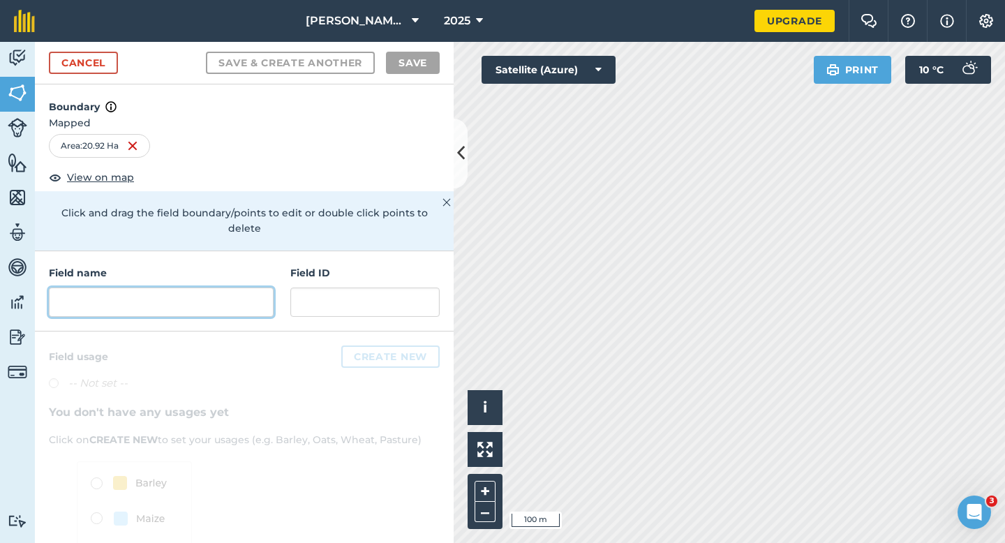
click at [229, 288] on input "text" at bounding box center [161, 302] width 225 height 29
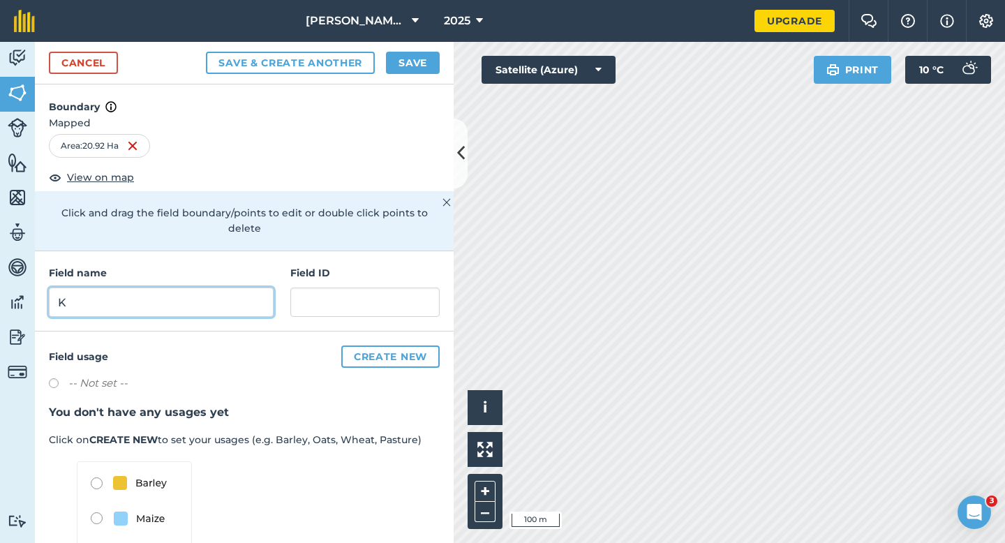
type input "K"
click at [405, 71] on button "Save" at bounding box center [413, 63] width 54 height 22
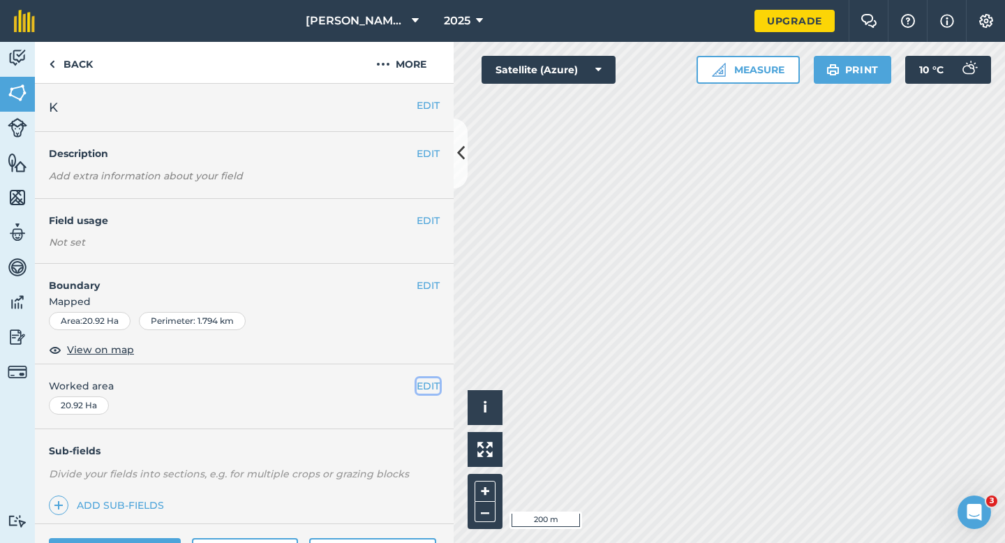
click at [417, 381] on button "EDIT" at bounding box center [428, 385] width 23 height 15
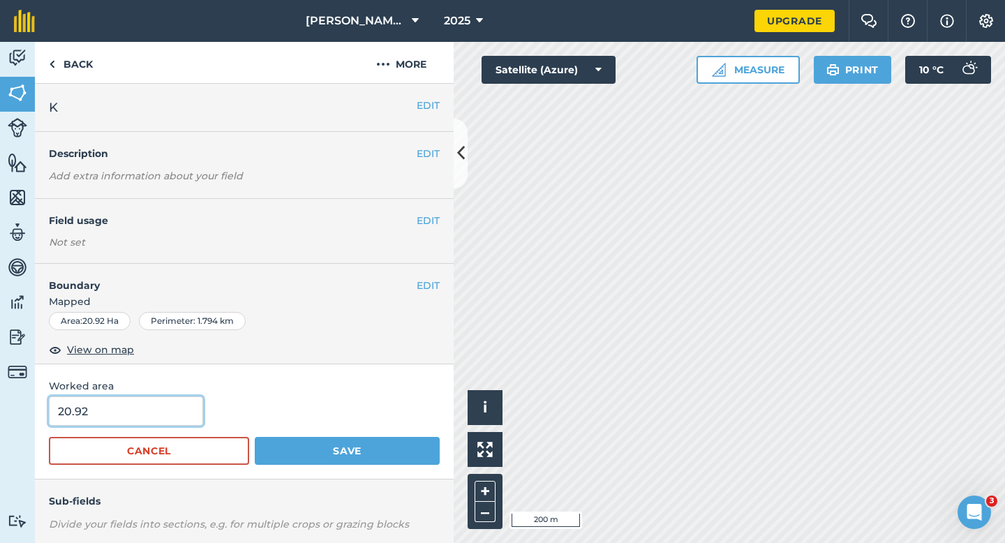
click at [172, 406] on input "20.92" at bounding box center [126, 410] width 154 height 29
type input "20"
click at [255, 437] on button "Save" at bounding box center [347, 451] width 185 height 28
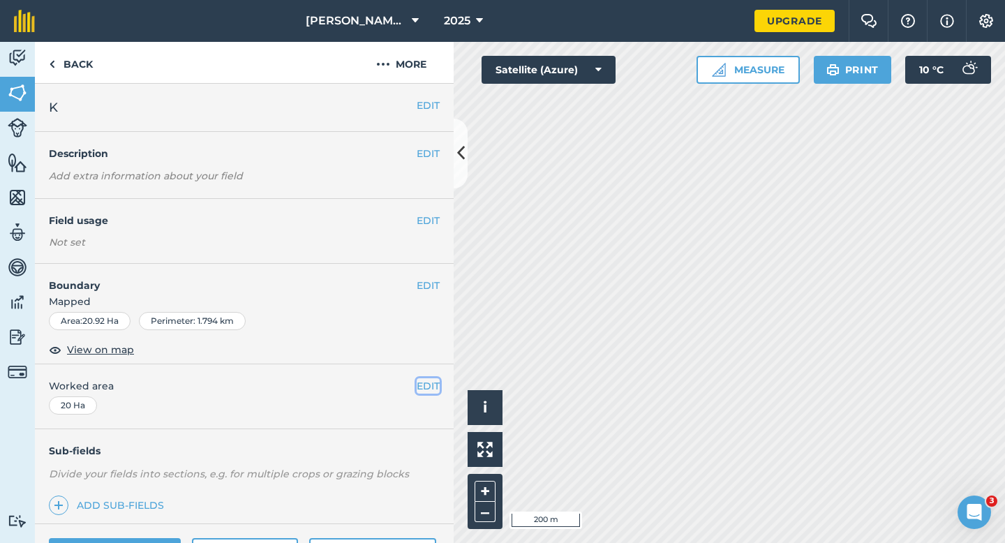
click at [436, 390] on button "EDIT" at bounding box center [428, 385] width 23 height 15
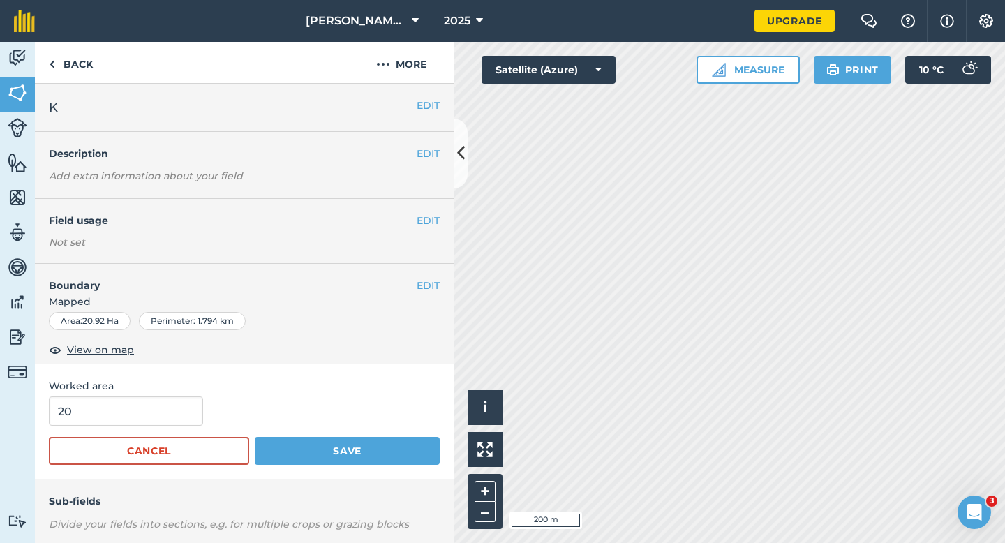
click at [193, 396] on div "20" at bounding box center [244, 410] width 391 height 29
type input "21"
click at [175, 404] on input "21" at bounding box center [126, 410] width 154 height 29
click at [255, 437] on button "Save" at bounding box center [347, 451] width 185 height 28
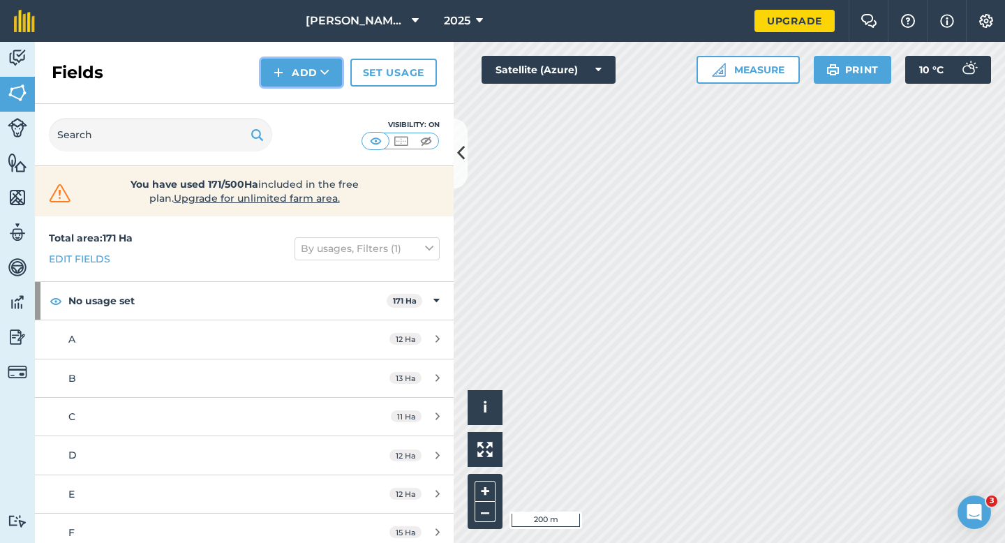
click at [296, 84] on button "Add" at bounding box center [301, 73] width 81 height 28
click at [296, 102] on link "Draw" at bounding box center [301, 104] width 77 height 31
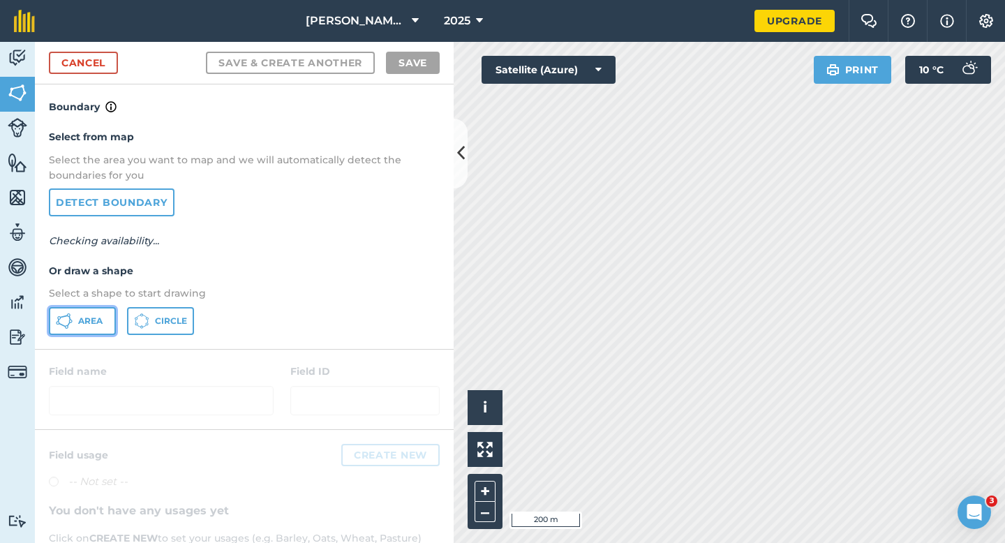
click at [98, 323] on span "Area" at bounding box center [90, 321] width 24 height 11
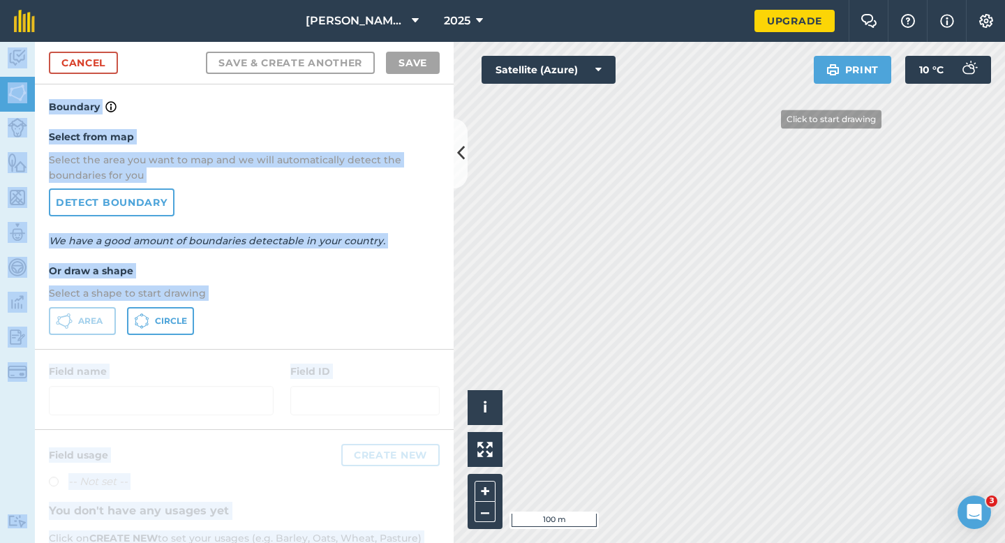
click at [805, 237] on div "[PERSON_NAME] & Sons 2025 Upgrade Farm Chat Help Info Settings Map printing is …" at bounding box center [502, 271] width 1005 height 543
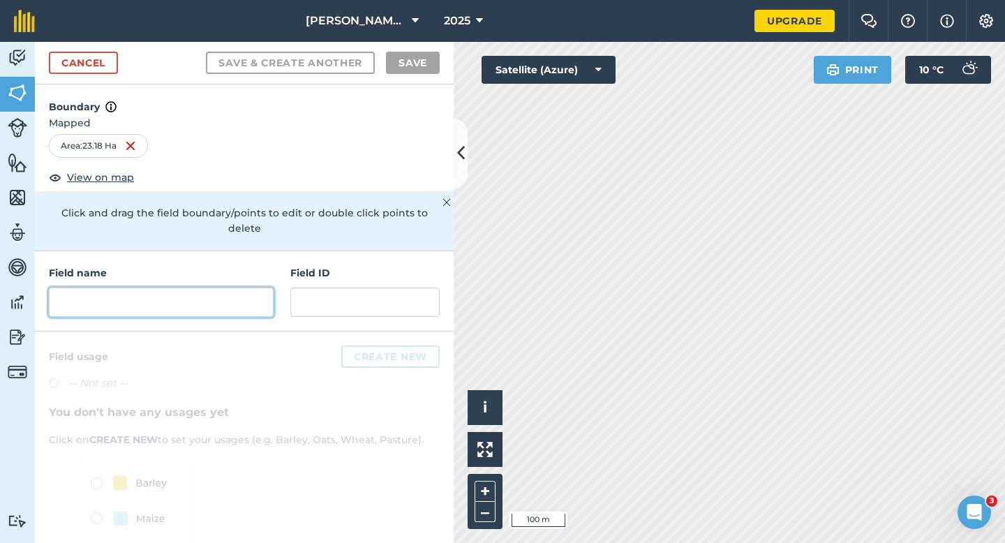
click at [195, 288] on input "text" at bounding box center [161, 302] width 225 height 29
type input "L"
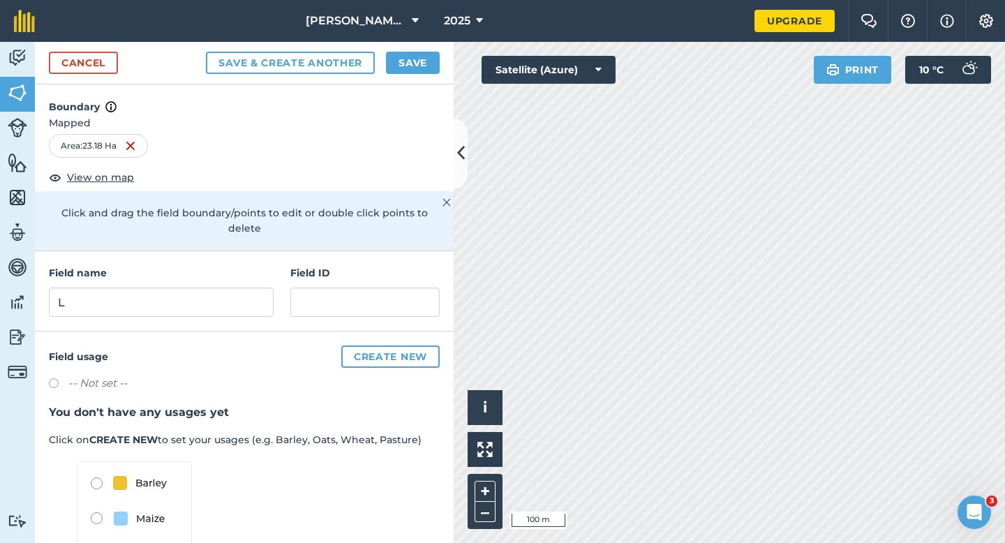
click at [404, 48] on div "Cancel Save & Create Another Save" at bounding box center [244, 63] width 419 height 43
click at [404, 59] on button "Save" at bounding box center [413, 63] width 54 height 22
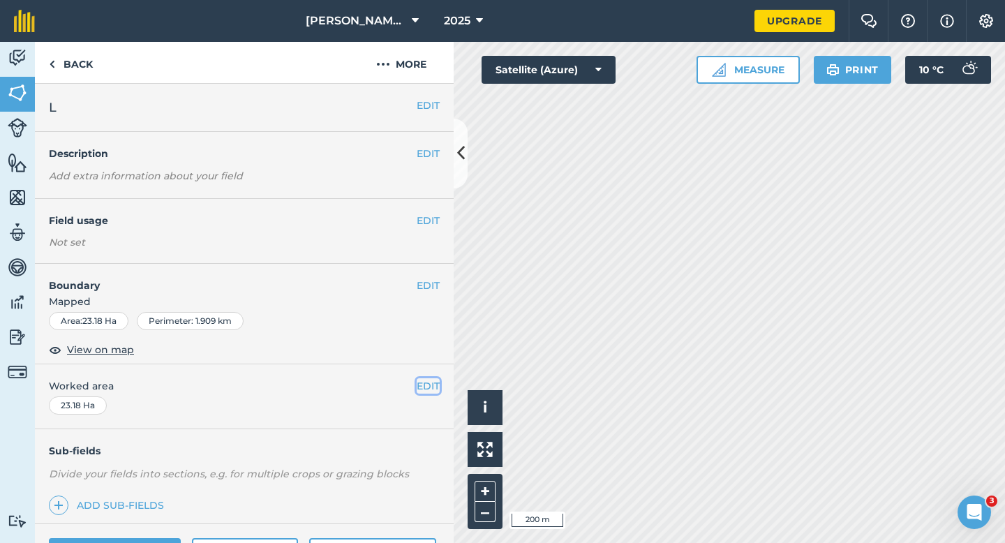
click at [433, 389] on button "EDIT" at bounding box center [428, 385] width 23 height 15
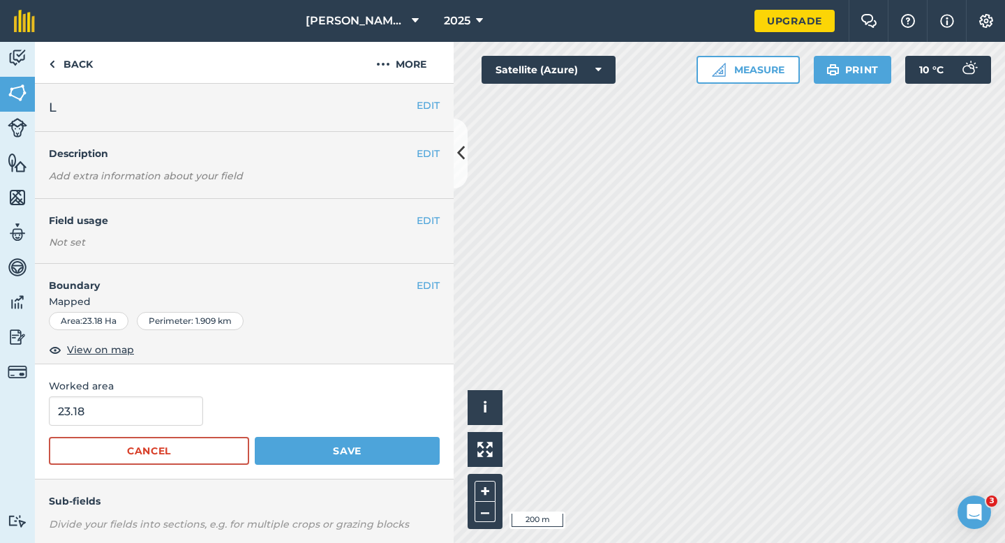
click at [126, 429] on form "23.18 Cancel Save" at bounding box center [244, 430] width 391 height 68
type input "23"
click at [126, 408] on input "23" at bounding box center [126, 410] width 154 height 29
click at [255, 437] on button "Save" at bounding box center [347, 451] width 185 height 28
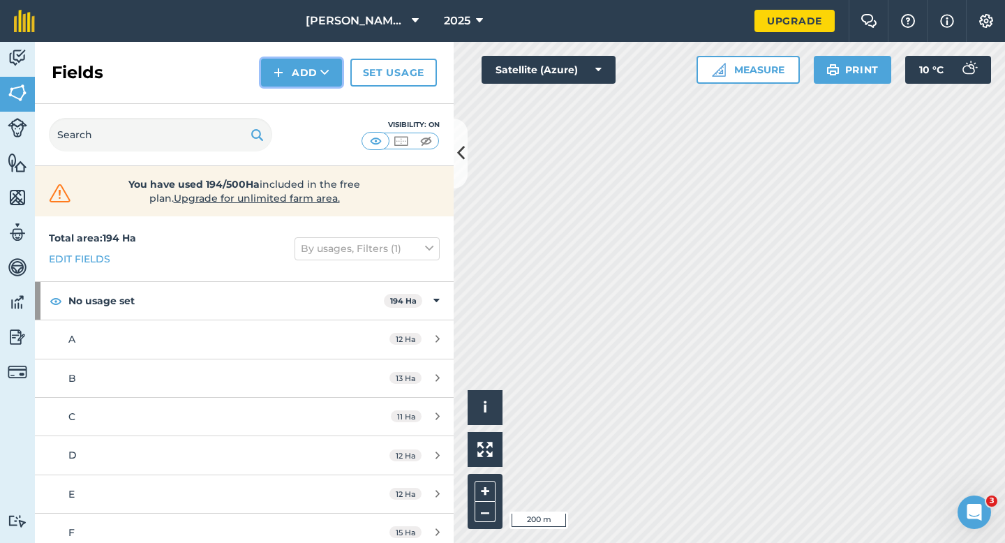
click at [310, 71] on button "Add" at bounding box center [301, 73] width 81 height 28
click at [310, 91] on link "Draw" at bounding box center [301, 104] width 77 height 31
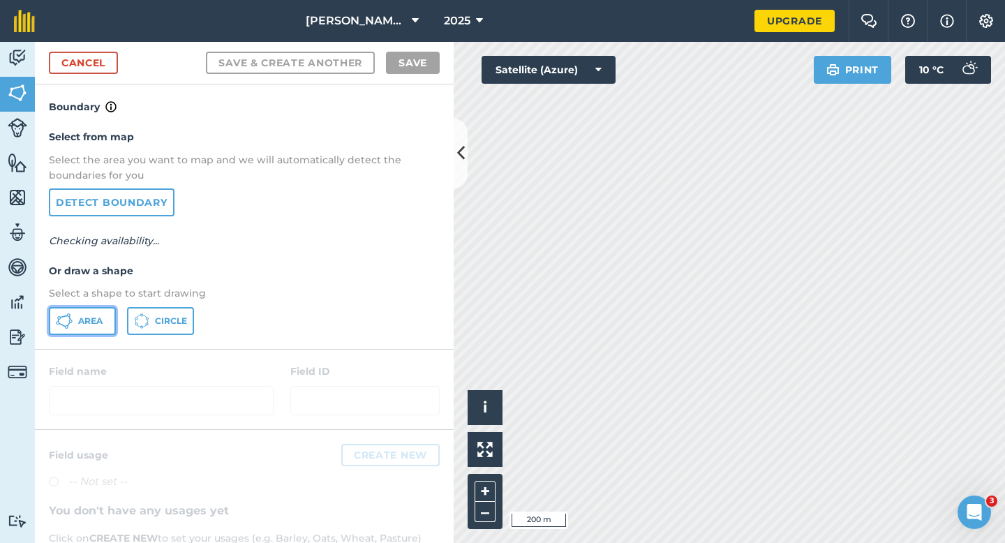
click at [101, 318] on span "Area" at bounding box center [90, 321] width 24 height 11
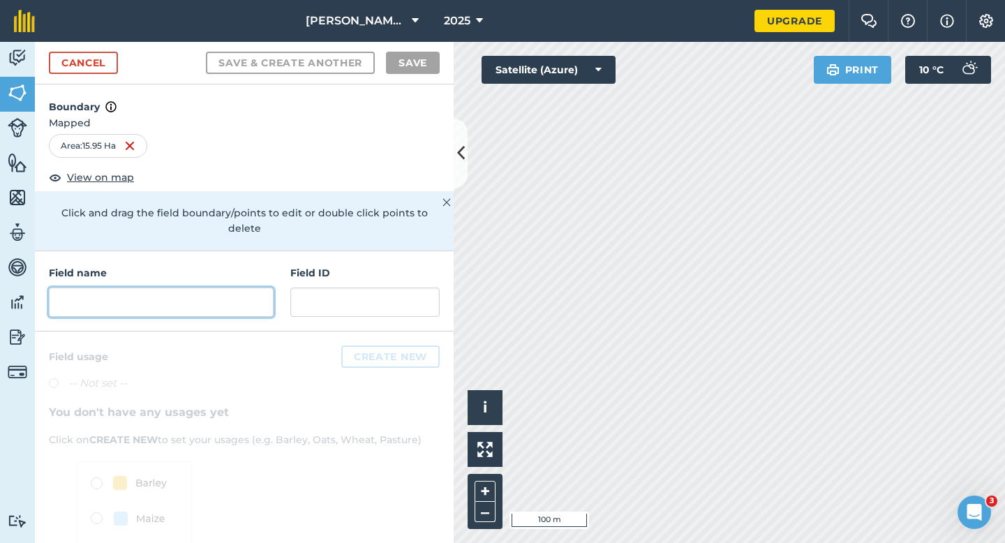
click at [219, 288] on input "text" at bounding box center [161, 302] width 225 height 29
type input "L"
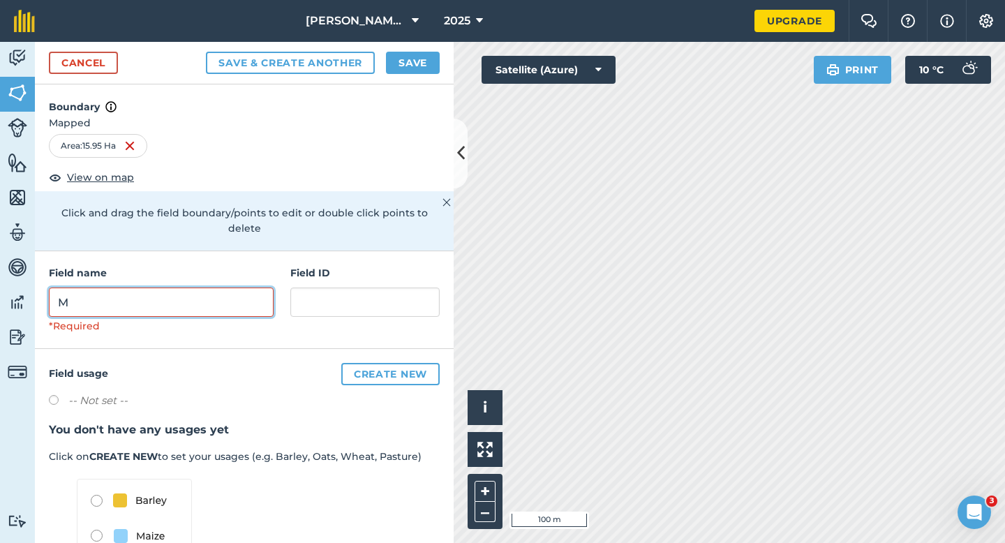
type input "M"
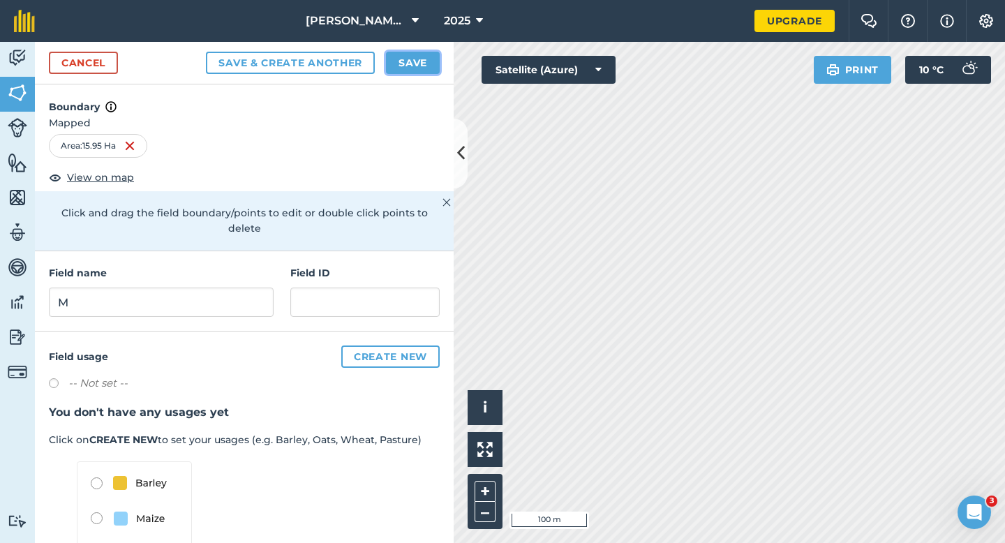
click at [422, 69] on button "Save" at bounding box center [413, 63] width 54 height 22
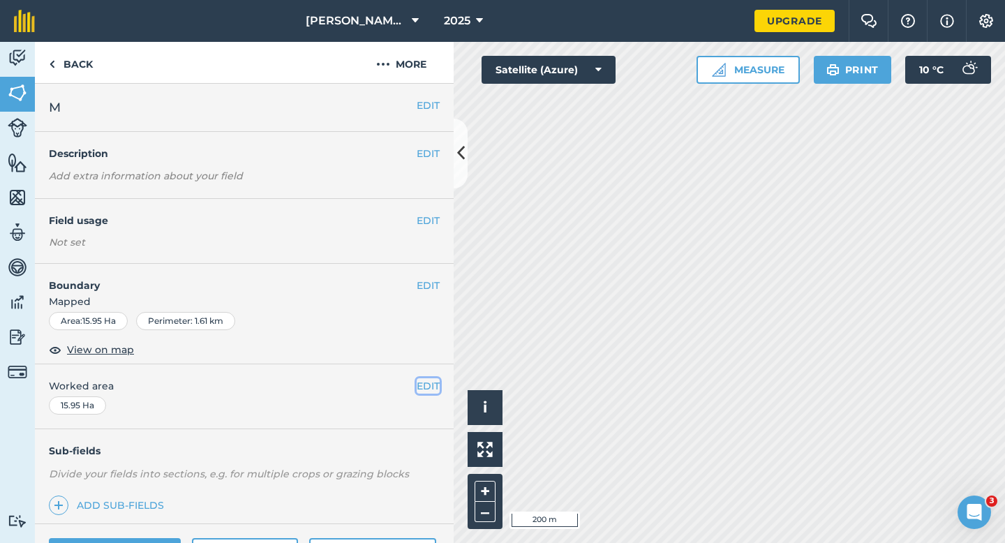
click at [422, 387] on button "EDIT" at bounding box center [428, 385] width 23 height 15
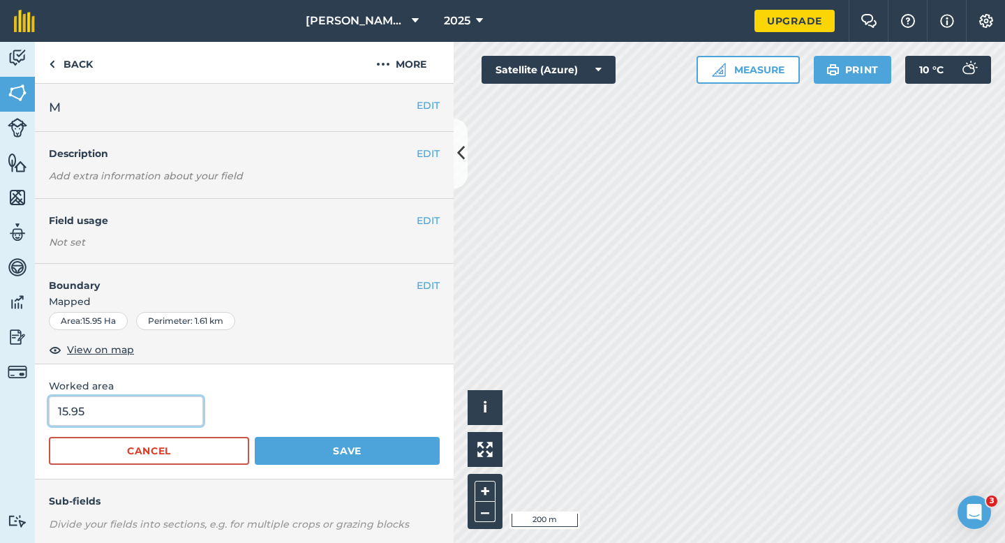
click at [162, 399] on input "15.95" at bounding box center [126, 410] width 154 height 29
type input "16"
click at [255, 437] on button "Save" at bounding box center [347, 451] width 185 height 28
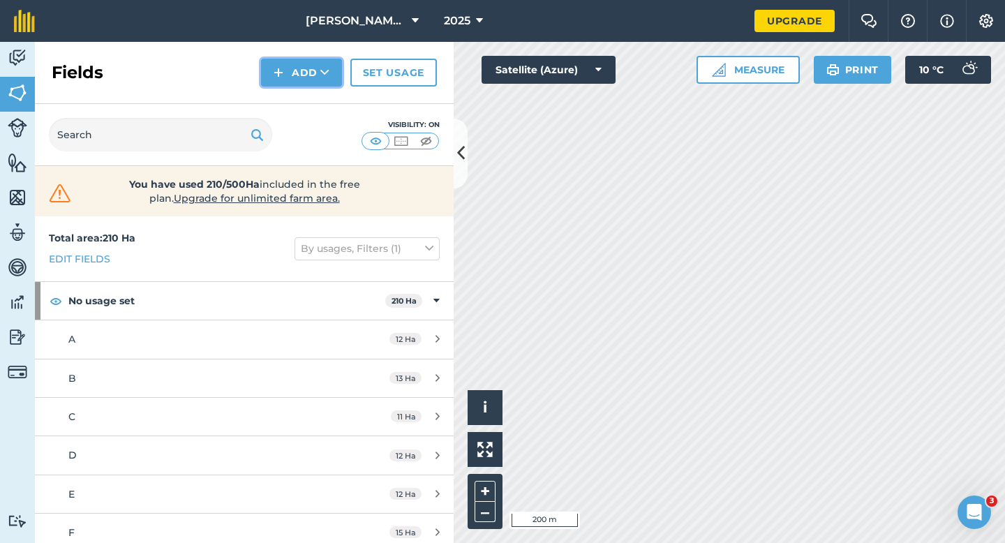
click at [294, 83] on button "Add" at bounding box center [301, 73] width 81 height 28
click at [294, 98] on link "Draw" at bounding box center [301, 104] width 77 height 31
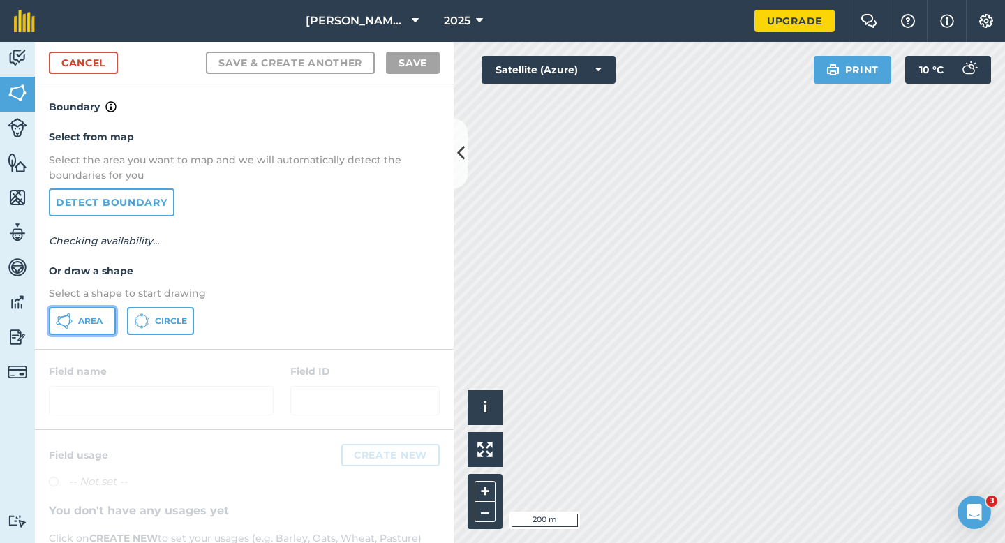
click at [101, 314] on button "Area" at bounding box center [82, 321] width 67 height 28
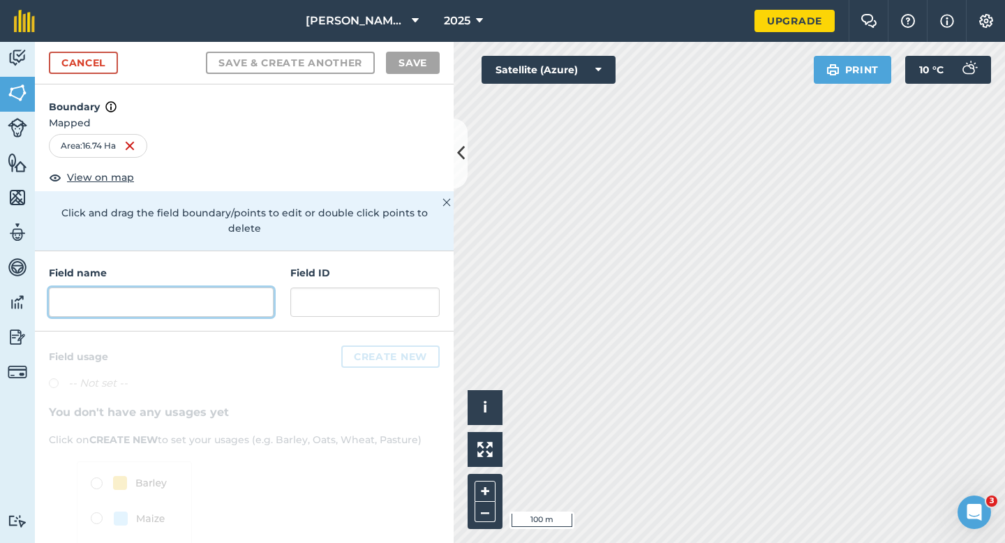
click at [143, 288] on input "text" at bounding box center [161, 302] width 225 height 29
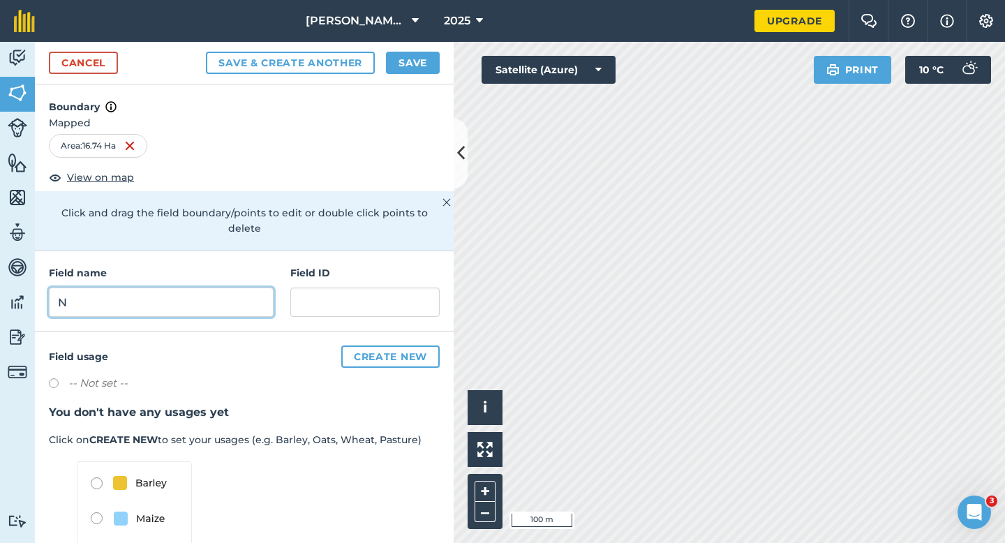
type input "N"
click at [437, 55] on button "Save" at bounding box center [413, 63] width 54 height 22
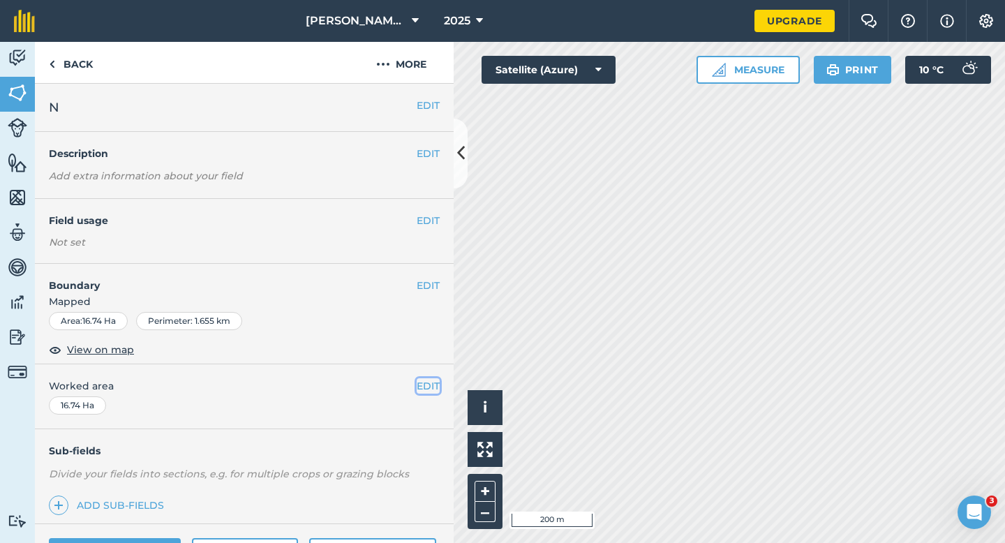
click at [423, 383] on button "EDIT" at bounding box center [428, 385] width 23 height 15
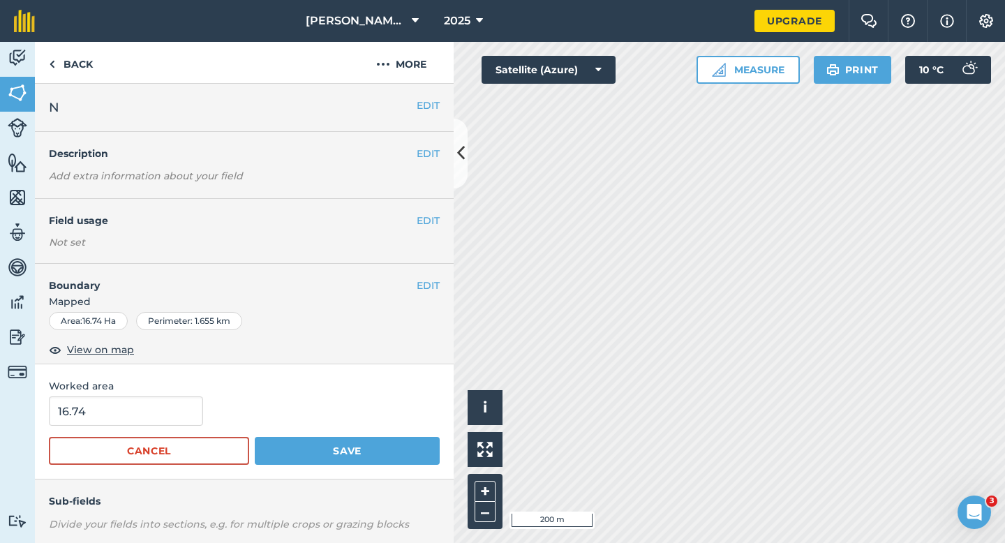
click at [115, 426] on form "16.74 Cancel Save" at bounding box center [244, 430] width 391 height 68
click at [115, 424] on input "16.74" at bounding box center [126, 410] width 154 height 29
type input "16.7"
click at [255, 437] on button "Save" at bounding box center [347, 451] width 185 height 28
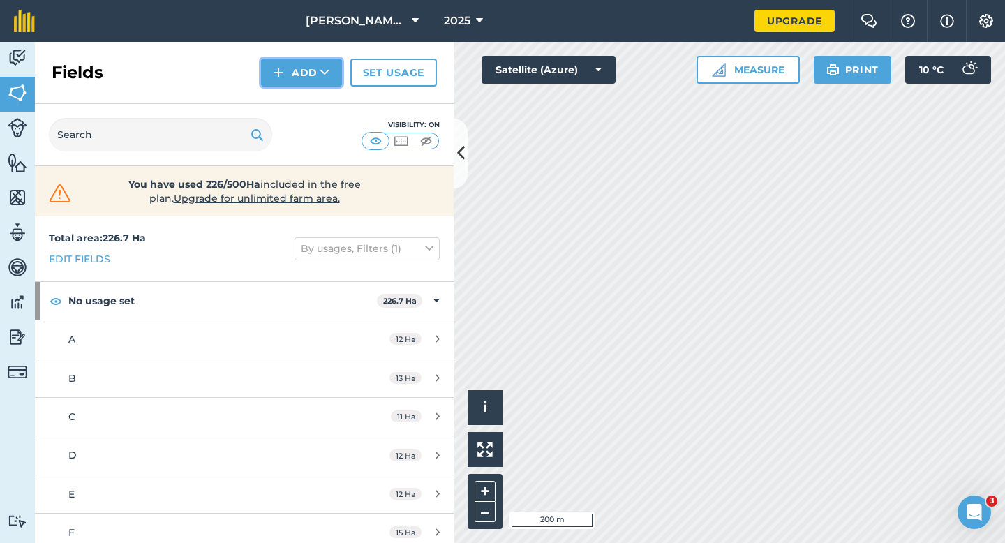
click at [281, 74] on img at bounding box center [279, 72] width 10 height 17
click at [283, 96] on link "Draw" at bounding box center [301, 104] width 77 height 31
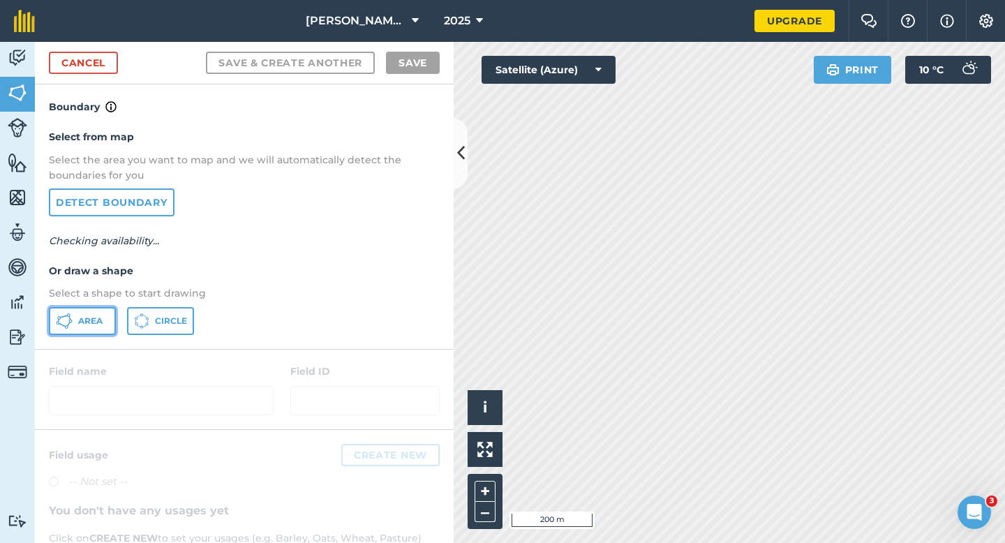
click at [110, 319] on button "Area" at bounding box center [82, 321] width 67 height 28
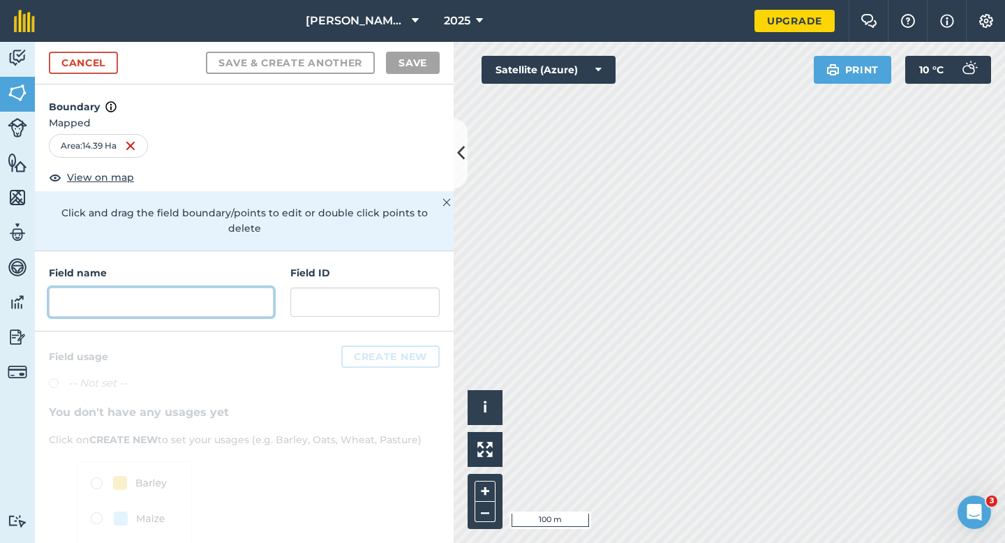
click at [163, 288] on input "text" at bounding box center [161, 302] width 225 height 29
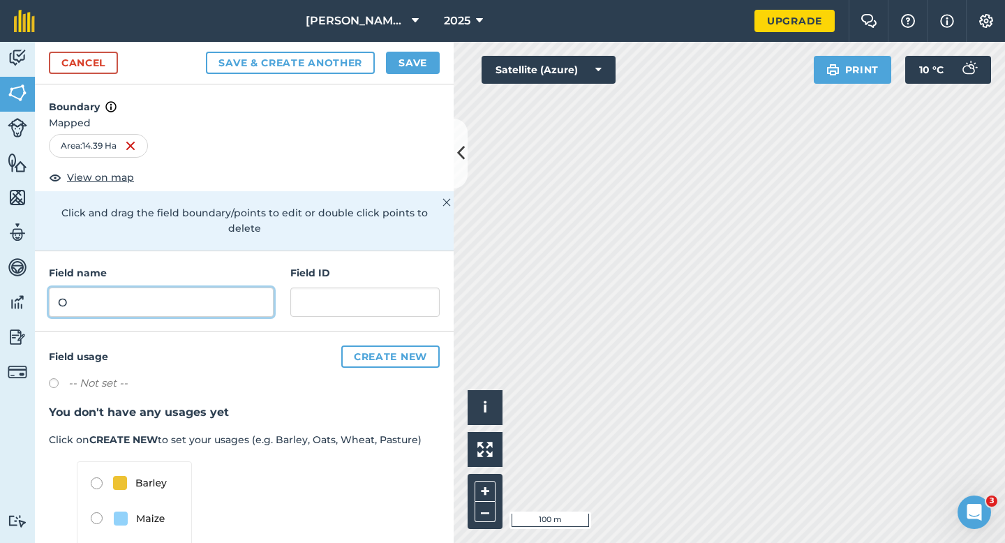
type input "O"
click at [397, 61] on button "Save" at bounding box center [413, 63] width 54 height 22
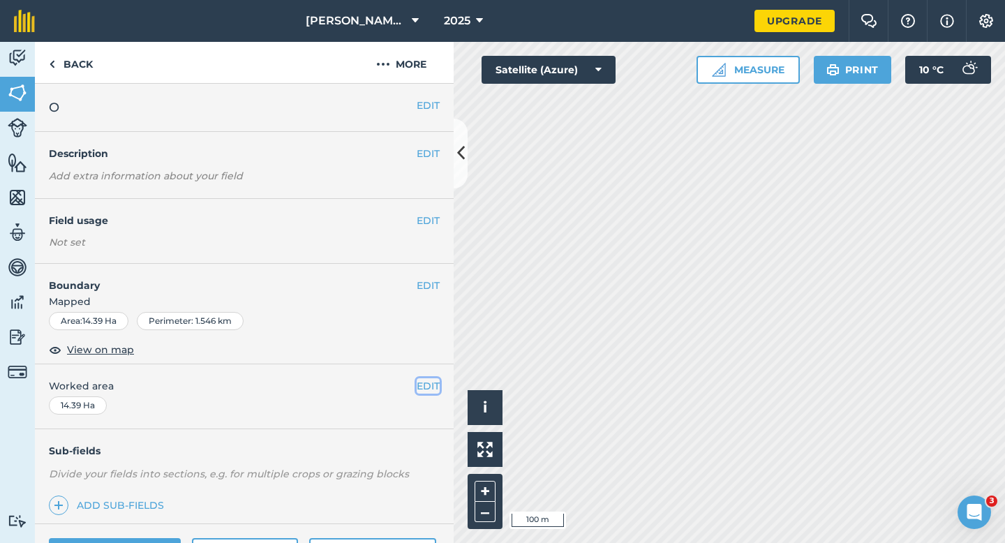
click at [431, 388] on button "EDIT" at bounding box center [428, 385] width 23 height 15
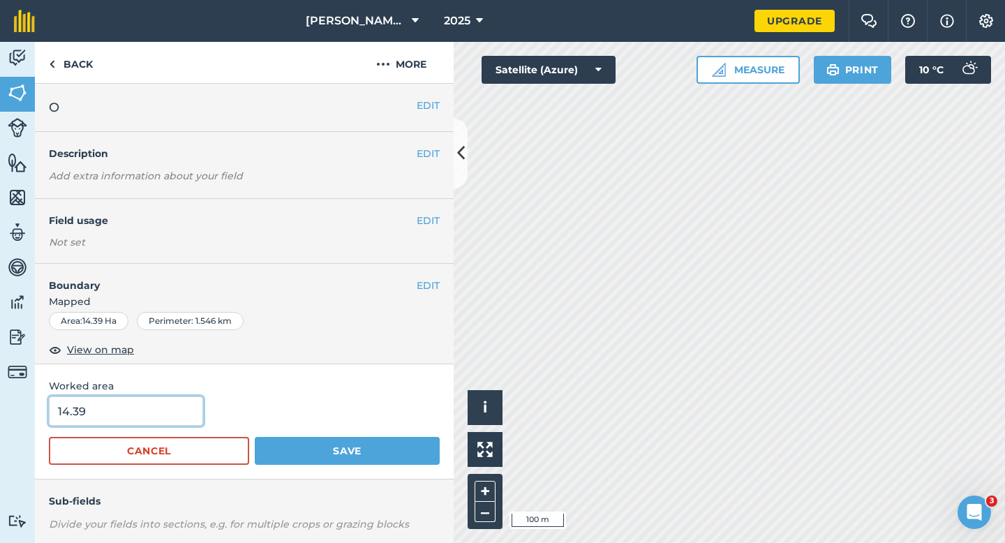
click at [124, 409] on input "14.39" at bounding box center [126, 410] width 154 height 29
type input "14.4"
click at [255, 437] on button "Save" at bounding box center [347, 451] width 185 height 28
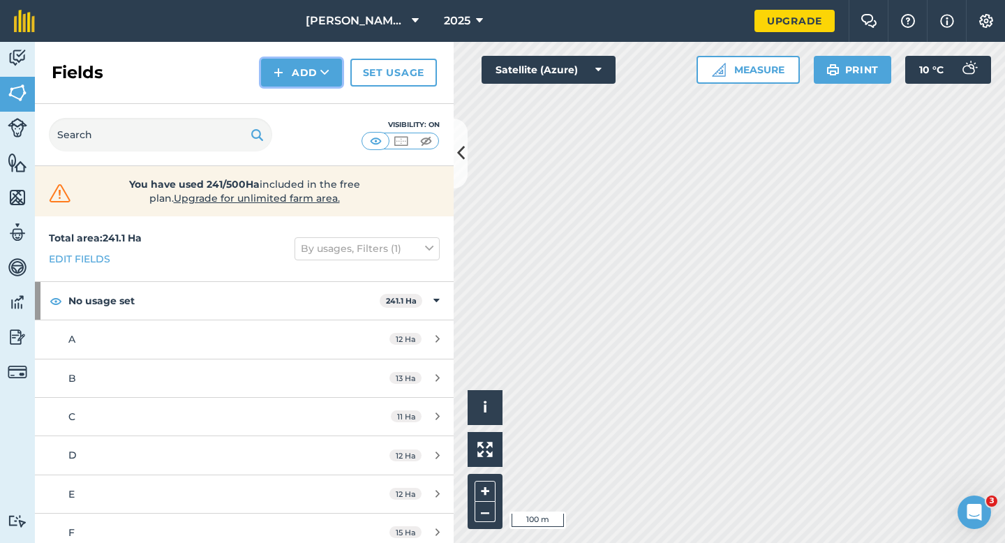
click at [280, 76] on img at bounding box center [279, 72] width 10 height 17
click at [284, 94] on link "Draw" at bounding box center [301, 104] width 77 height 31
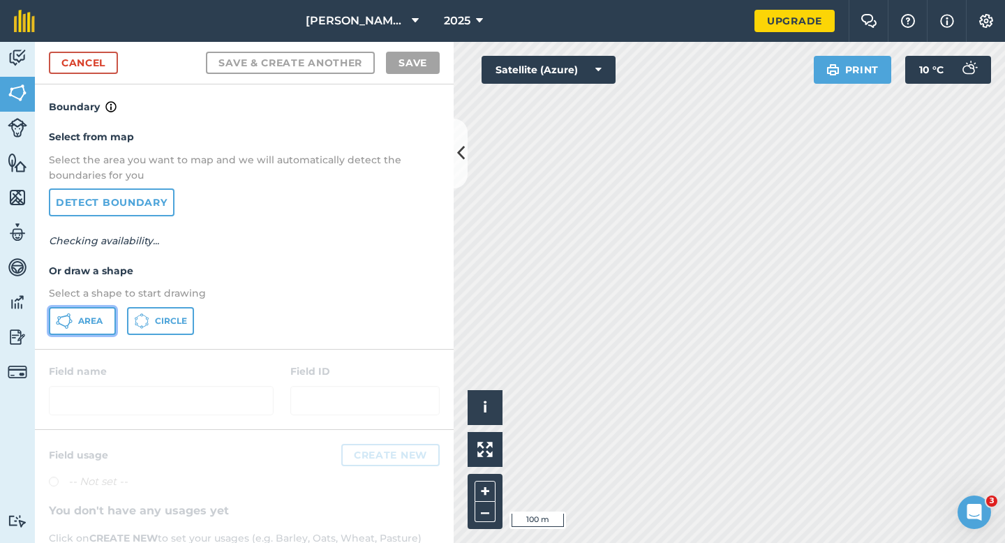
click at [94, 321] on span "Area" at bounding box center [90, 321] width 24 height 11
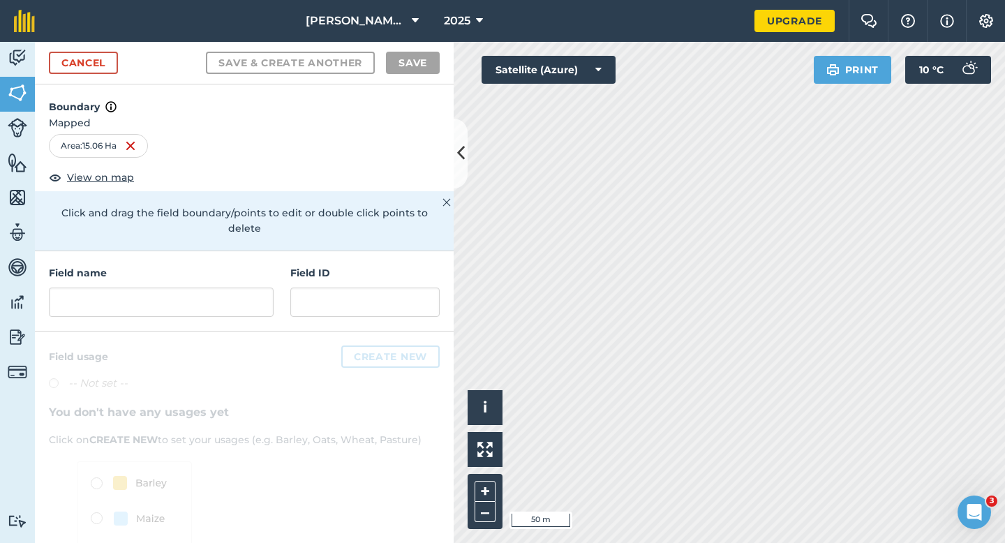
click at [275, 280] on div "Field name Field ID" at bounding box center [244, 291] width 419 height 80
click at [269, 288] on input "P" at bounding box center [161, 302] width 225 height 29
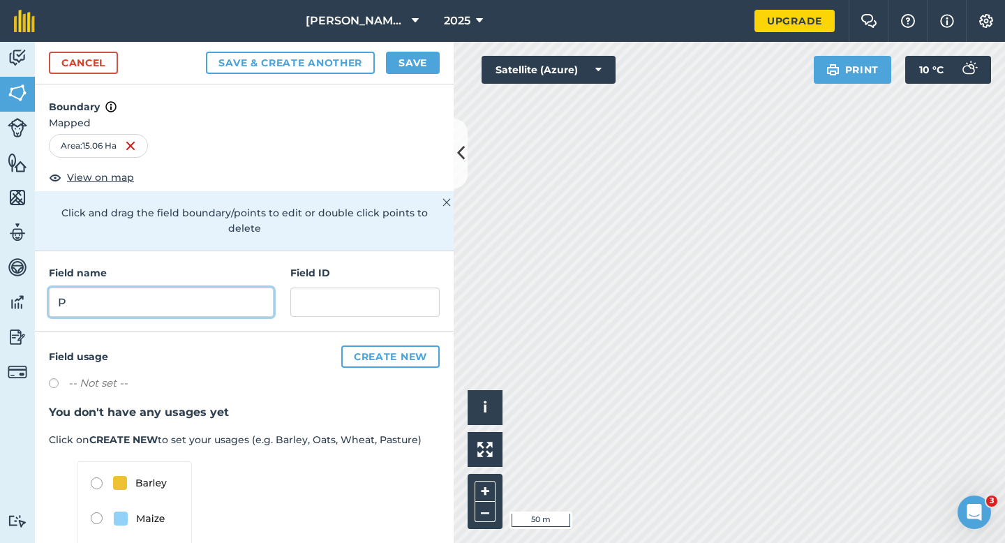
type input "P"
click at [413, 50] on div "Cancel Save & Create Another Save" at bounding box center [244, 63] width 419 height 43
click at [415, 64] on button "Save" at bounding box center [413, 63] width 54 height 22
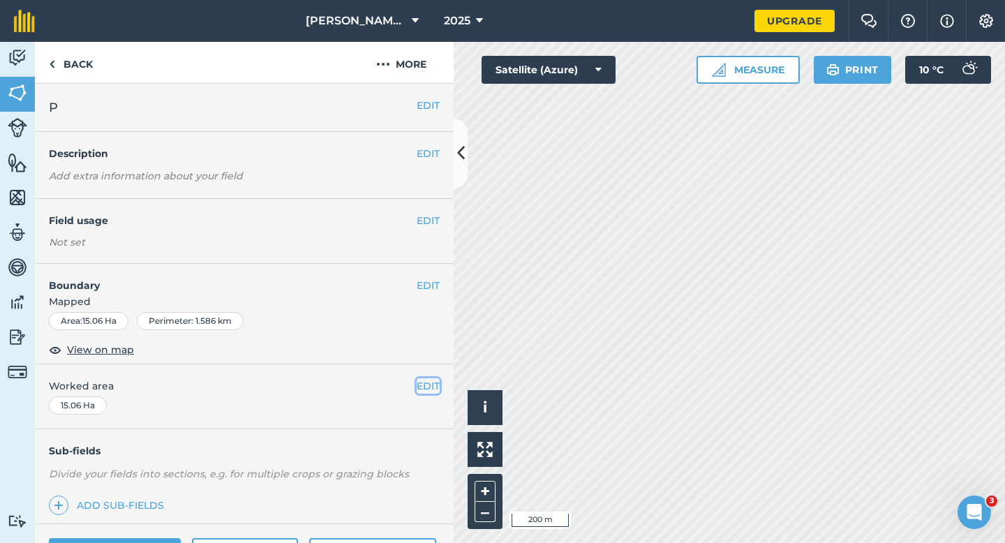
click at [429, 387] on button "EDIT" at bounding box center [428, 385] width 23 height 15
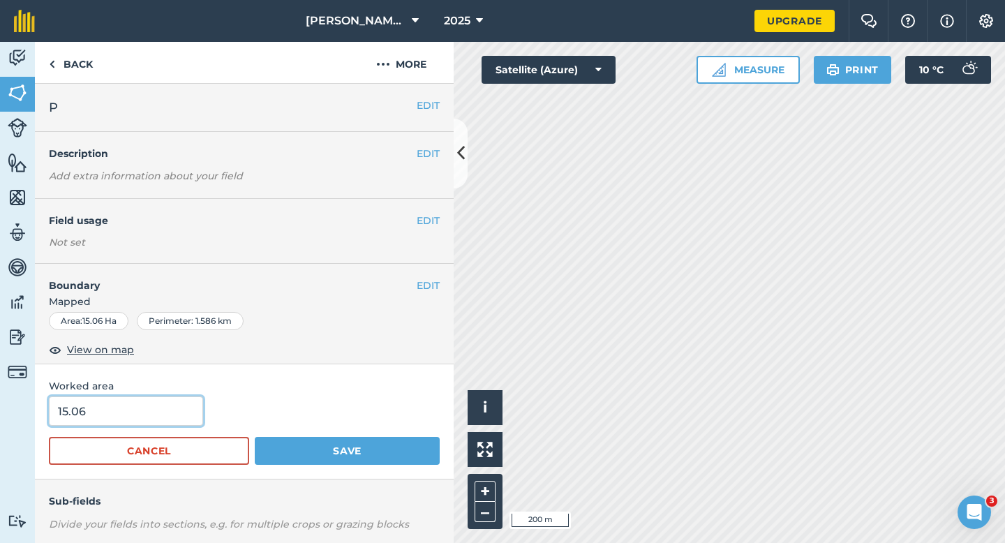
type input "15"
click at [181, 413] on input "15" at bounding box center [126, 410] width 154 height 29
click at [255, 437] on button "Save" at bounding box center [347, 451] width 185 height 28
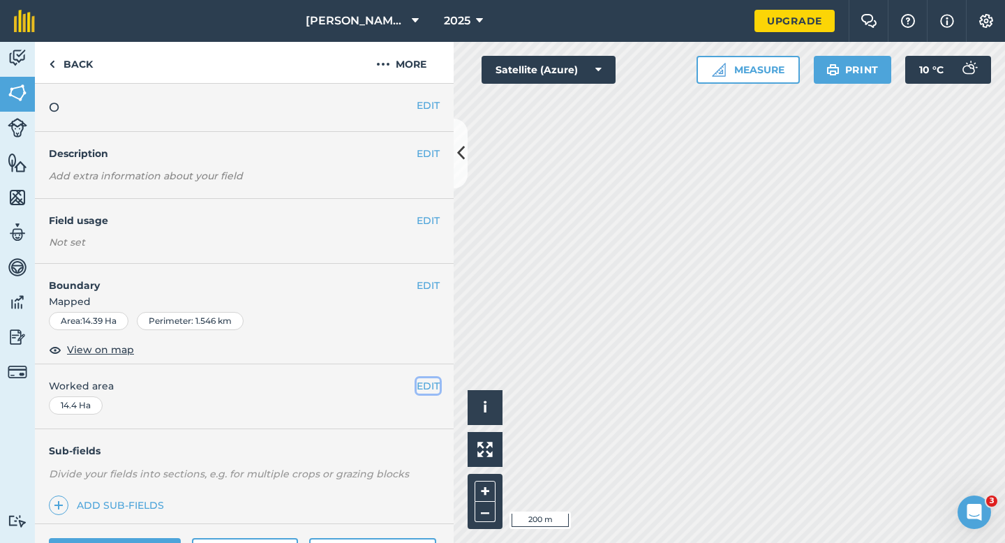
click at [429, 389] on button "EDIT" at bounding box center [428, 385] width 23 height 15
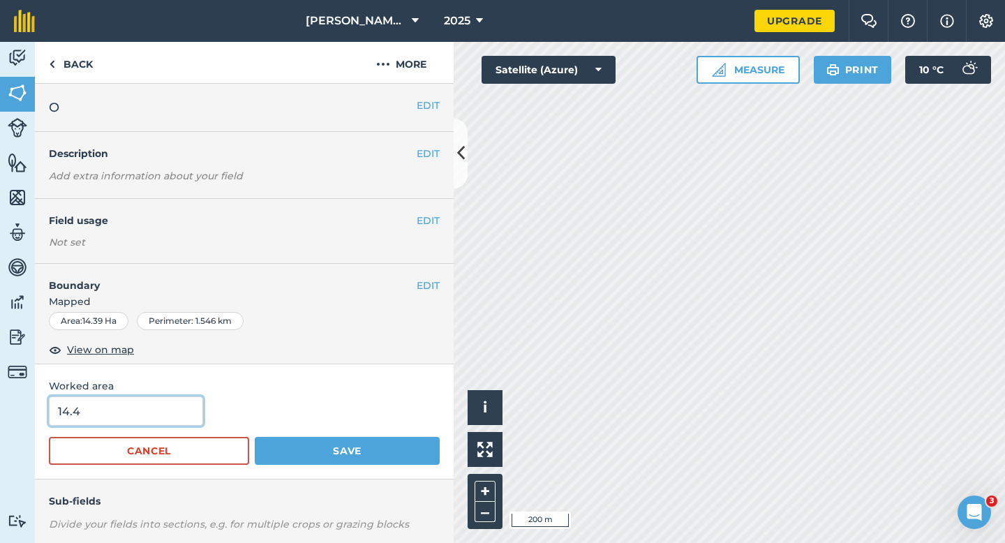
click at [123, 406] on input "14.4" at bounding box center [126, 410] width 154 height 29
type input "15"
click at [255, 437] on button "Save" at bounding box center [347, 451] width 185 height 28
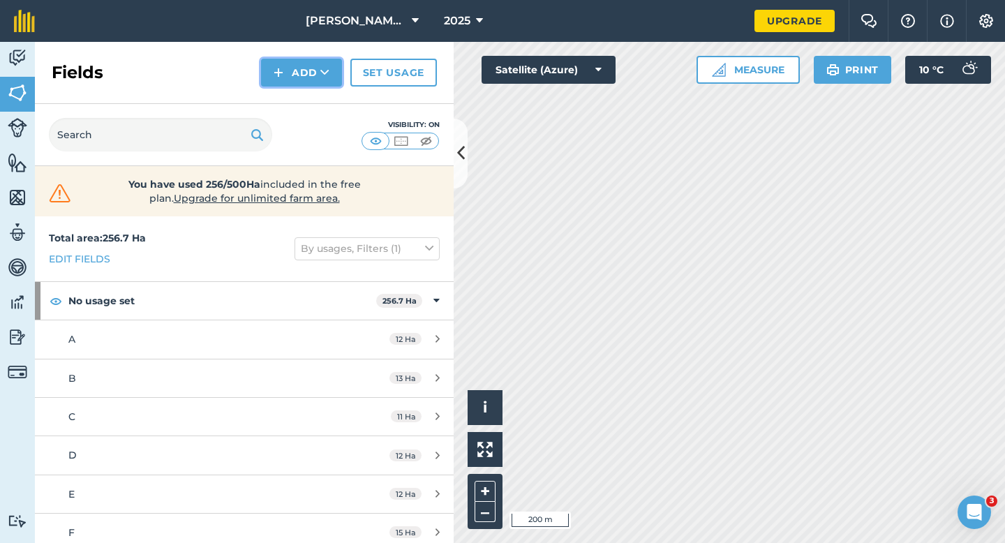
click at [279, 73] on img at bounding box center [279, 72] width 10 height 17
click at [283, 101] on link "Draw" at bounding box center [301, 104] width 77 height 31
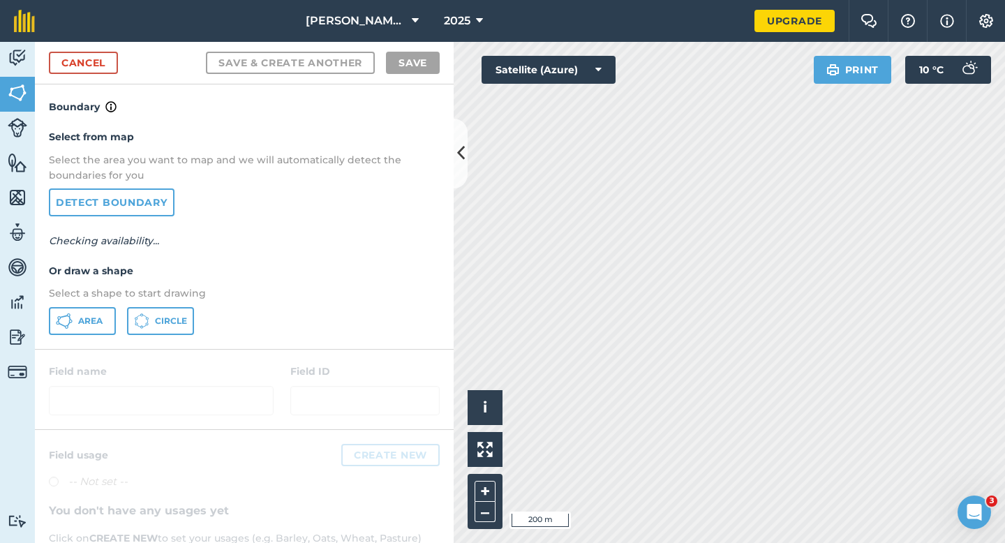
click at [83, 343] on div "Select from map Select the area you want to map and we will automatically detec…" at bounding box center [244, 231] width 419 height 233
click at [83, 334] on button "Area" at bounding box center [82, 321] width 67 height 28
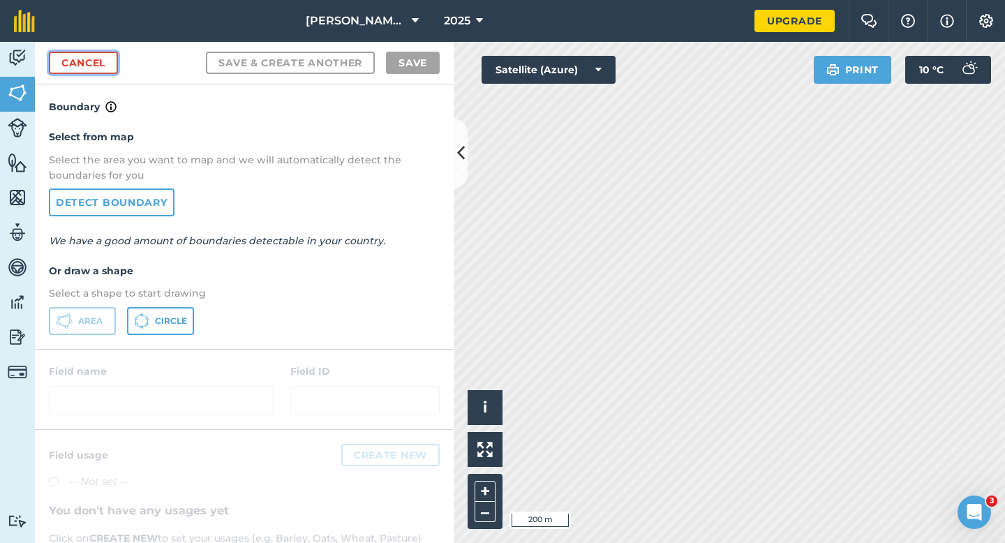
click at [92, 55] on link "Cancel" at bounding box center [83, 63] width 69 height 22
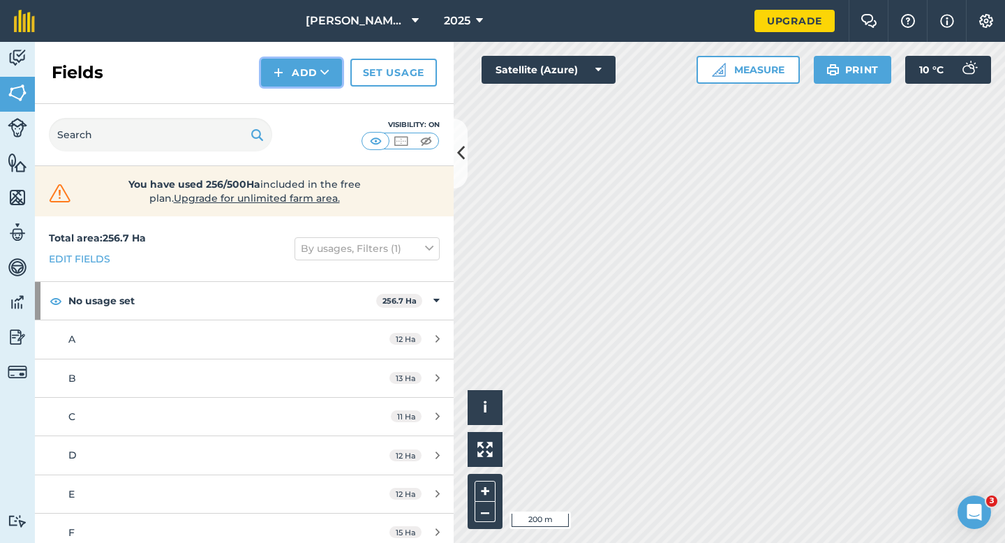
click at [281, 73] on img at bounding box center [279, 72] width 10 height 17
click at [281, 101] on link "Draw" at bounding box center [301, 104] width 77 height 31
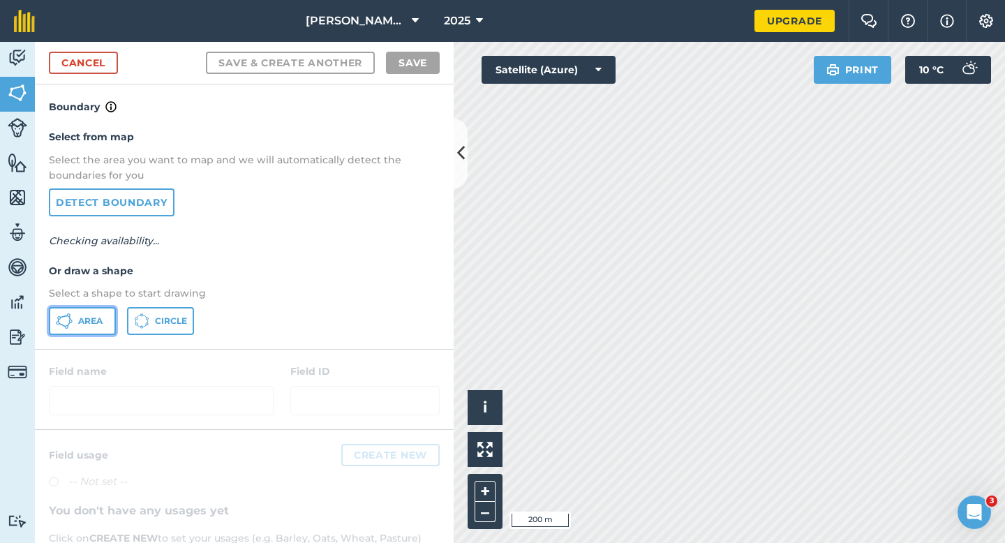
click at [93, 309] on button "Area" at bounding box center [82, 321] width 67 height 28
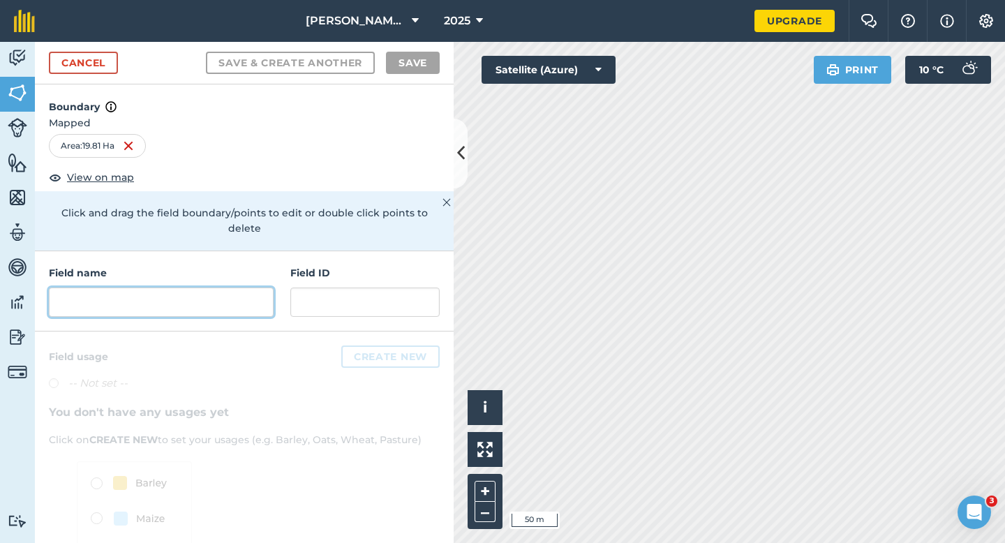
click at [218, 288] on input "text" at bounding box center [161, 302] width 225 height 29
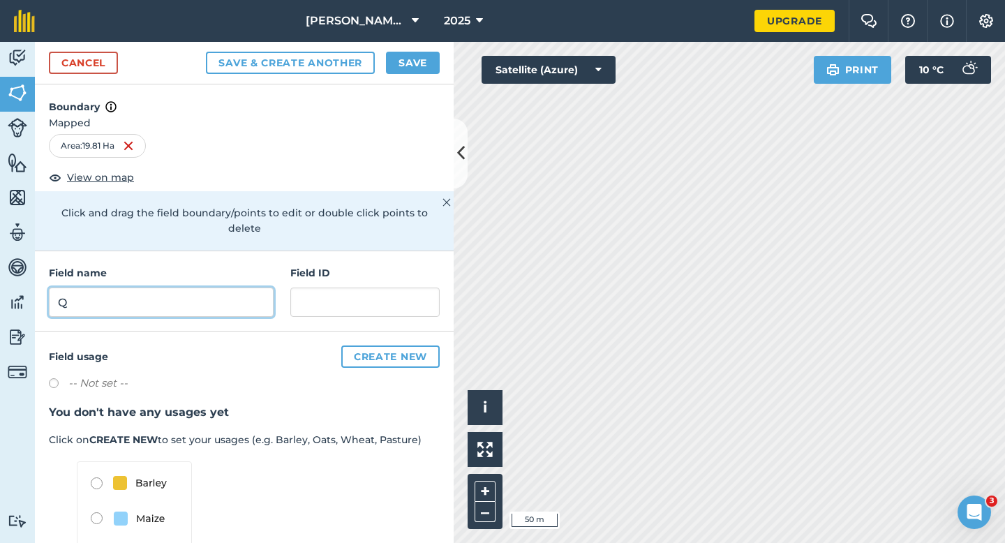
type input "Q"
click at [411, 61] on button "Save" at bounding box center [413, 63] width 54 height 22
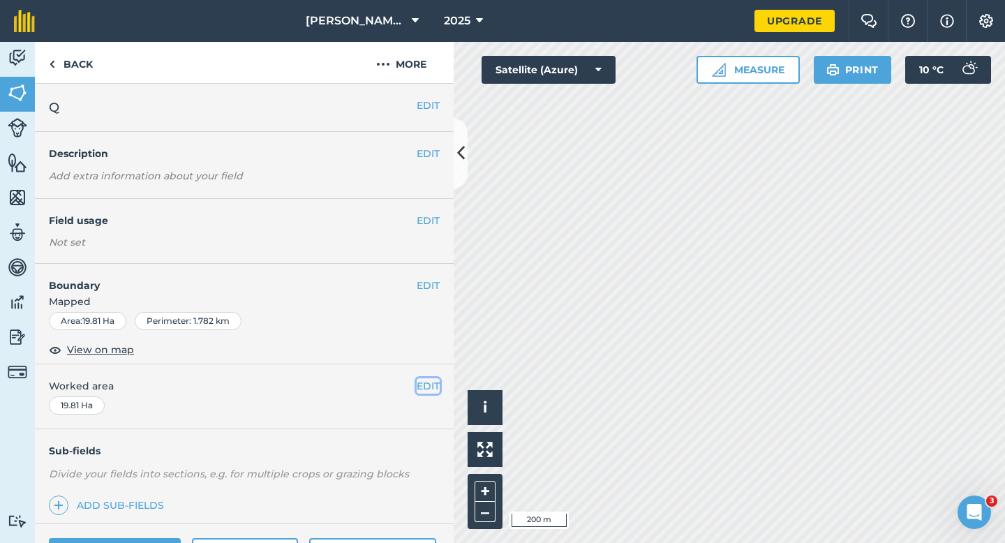
click at [428, 383] on button "EDIT" at bounding box center [428, 385] width 23 height 15
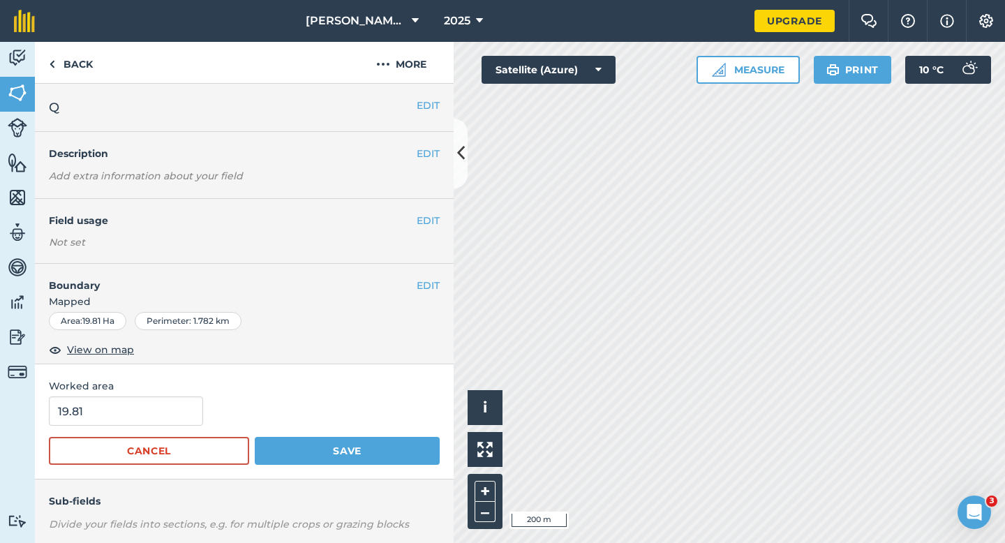
click at [126, 395] on div "Worked area 19.81 Cancel Save" at bounding box center [244, 421] width 419 height 115
type input "20"
click at [126, 401] on input "20" at bounding box center [126, 410] width 154 height 29
click at [255, 437] on button "Save" at bounding box center [347, 451] width 185 height 28
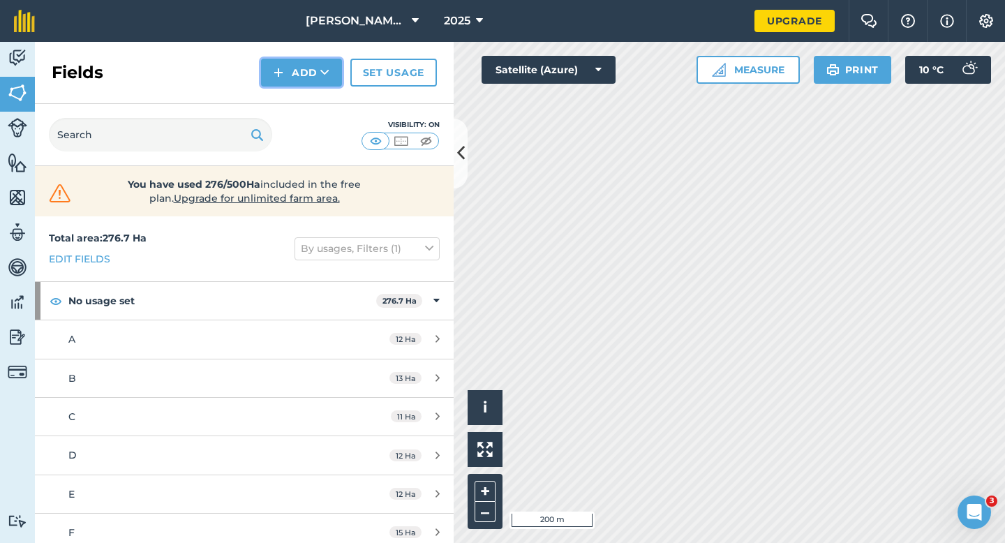
click at [295, 77] on button "Add" at bounding box center [301, 73] width 81 height 28
click at [295, 104] on link "Draw" at bounding box center [301, 104] width 77 height 31
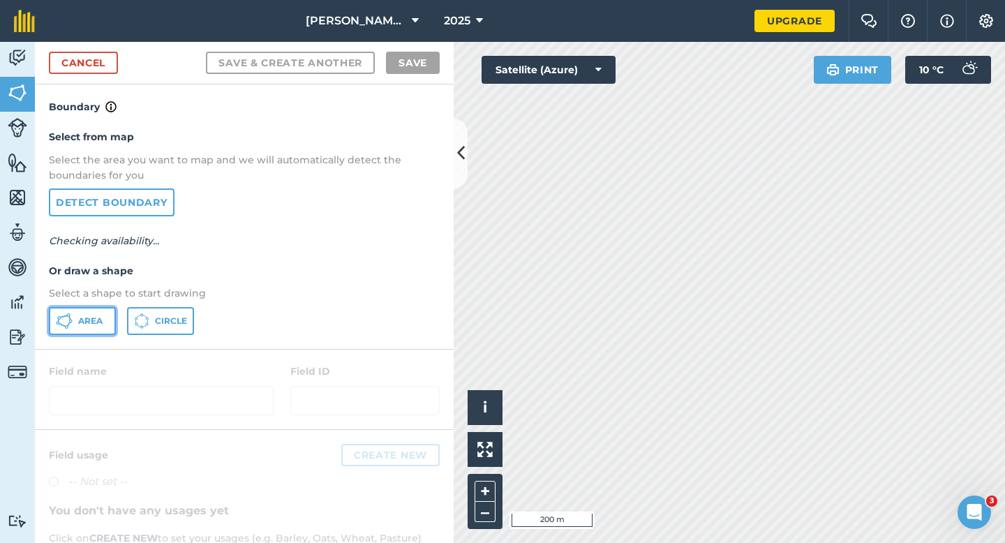
click at [101, 320] on span "Area" at bounding box center [90, 321] width 24 height 11
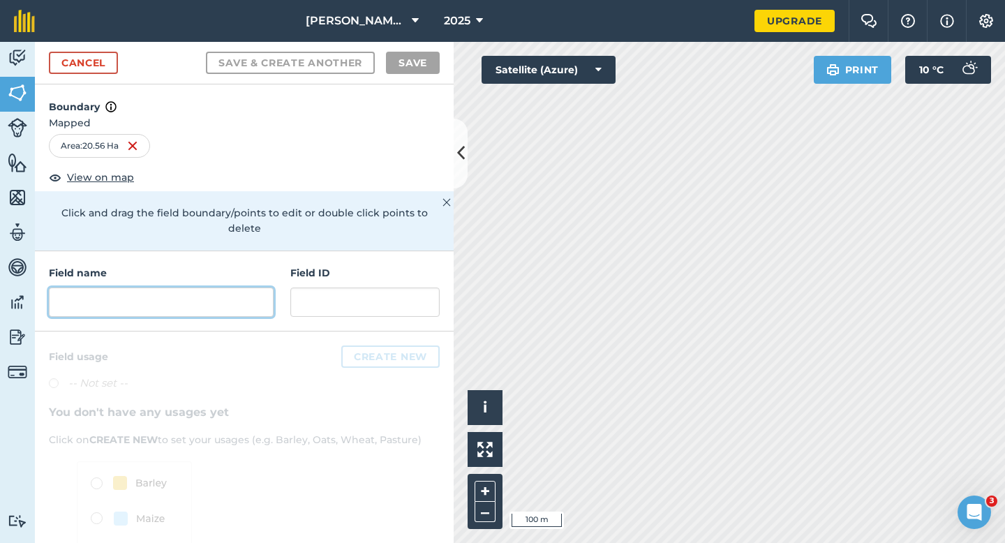
click at [177, 292] on input "text" at bounding box center [161, 302] width 225 height 29
click at [288, 308] on div "Field name Field ID" at bounding box center [244, 291] width 419 height 80
click at [269, 301] on input "text" at bounding box center [161, 302] width 225 height 29
click at [256, 288] on input "text" at bounding box center [161, 302] width 225 height 29
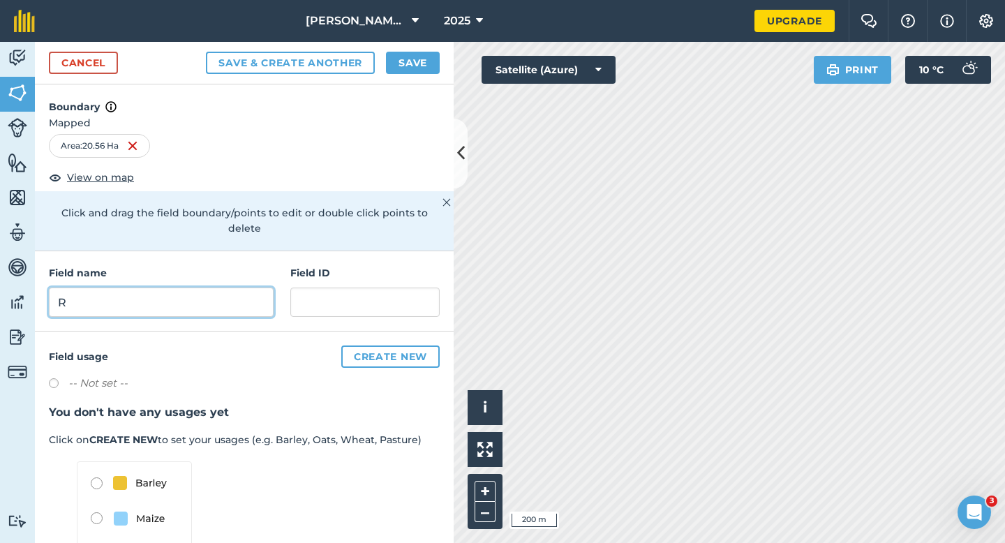
type input "R"
click at [402, 64] on button "Save" at bounding box center [413, 63] width 54 height 22
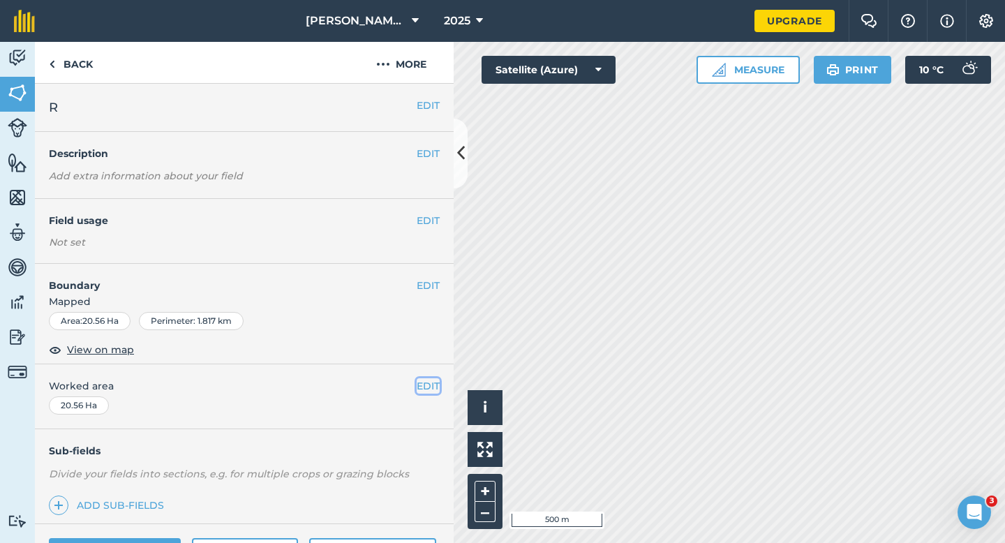
click at [426, 379] on button "EDIT" at bounding box center [428, 385] width 23 height 15
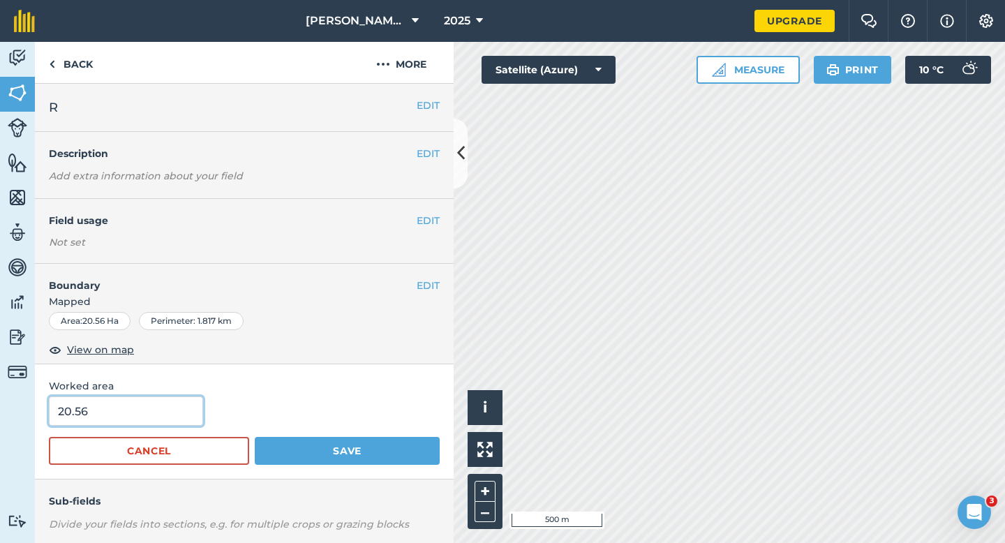
click at [186, 411] on input "20.56" at bounding box center [126, 410] width 154 height 29
type input "20"
click at [255, 437] on button "Save" at bounding box center [347, 451] width 185 height 28
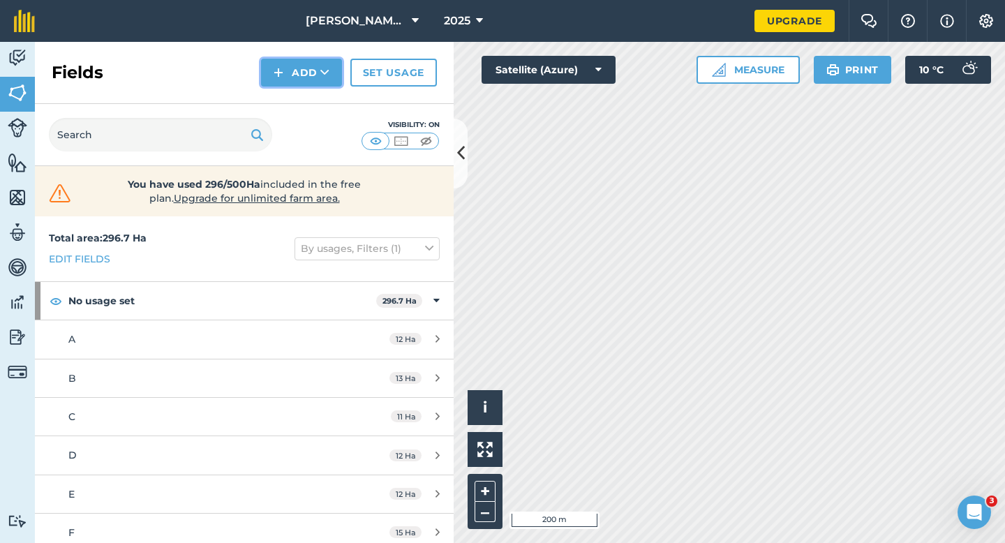
click at [278, 80] on img at bounding box center [279, 72] width 10 height 17
click at [278, 98] on link "Draw" at bounding box center [301, 104] width 77 height 31
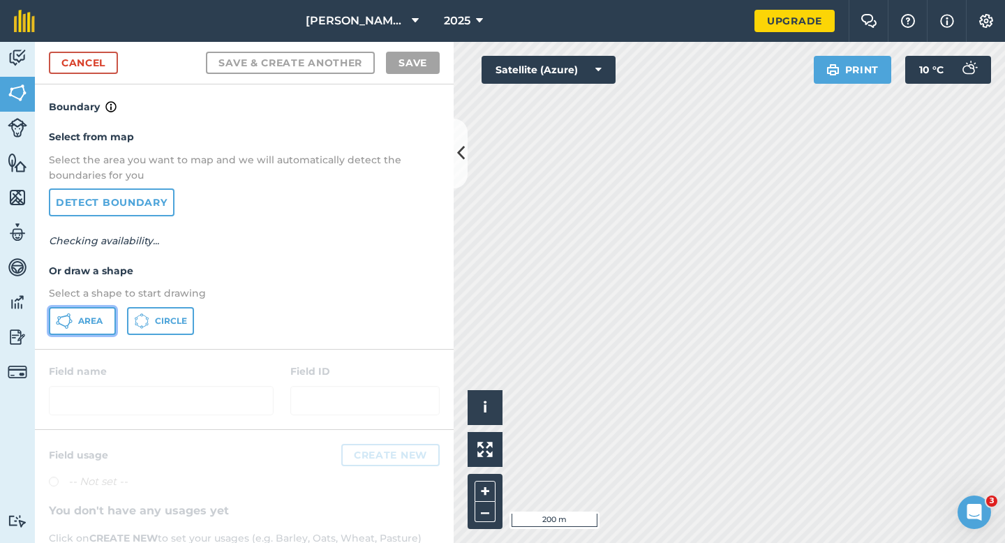
click at [86, 309] on button "Area" at bounding box center [82, 321] width 67 height 28
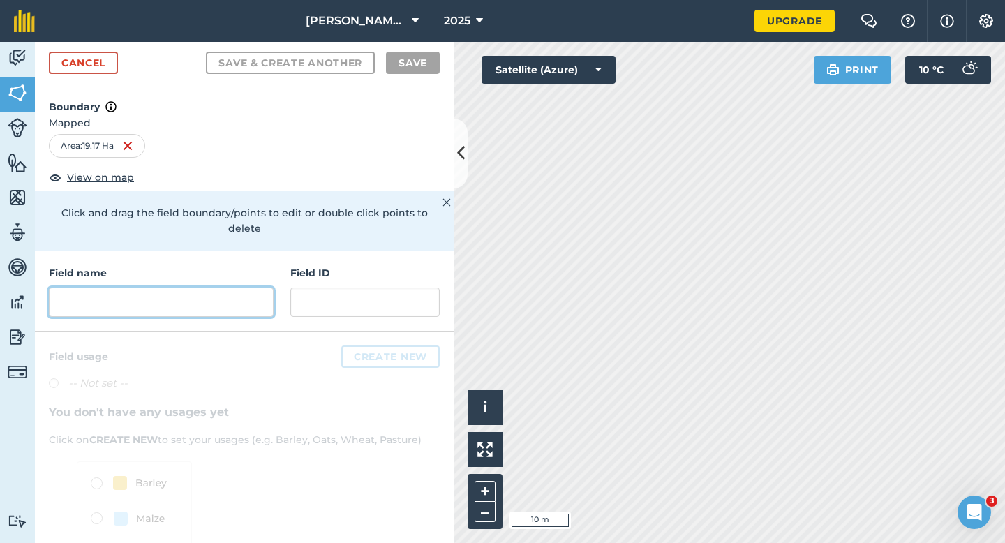
click at [253, 288] on input "text" at bounding box center [161, 302] width 225 height 29
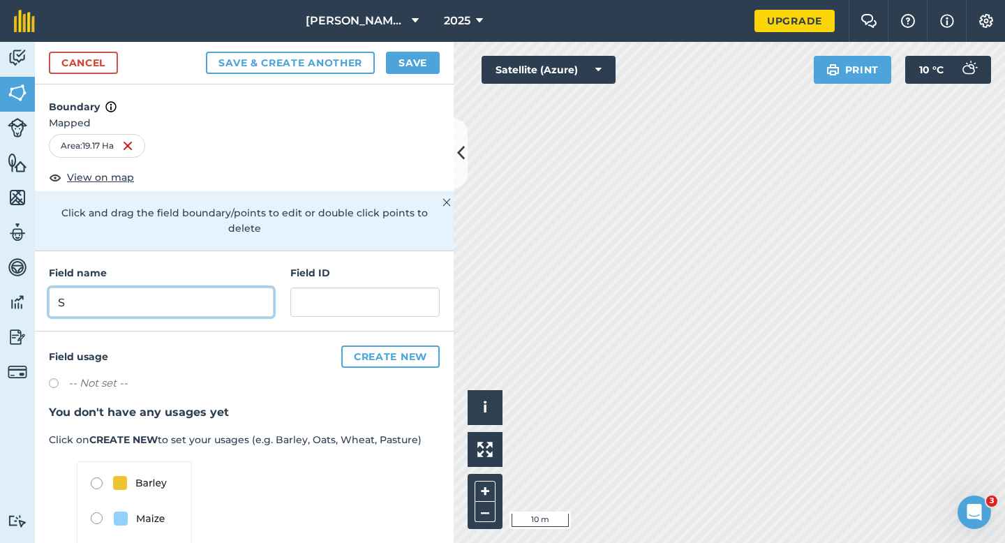
type input "S"
click at [401, 68] on button "Save" at bounding box center [413, 63] width 54 height 22
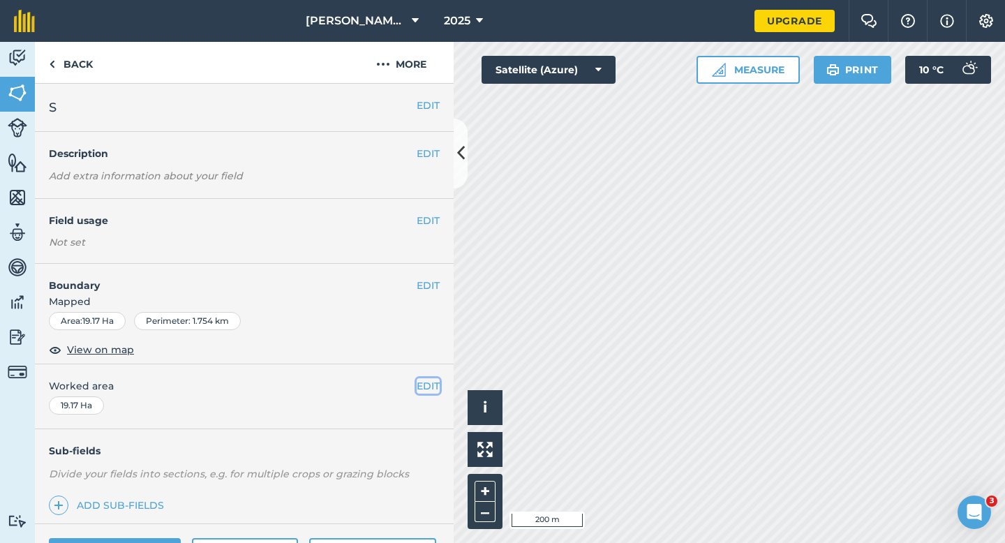
click at [427, 386] on button "EDIT" at bounding box center [428, 385] width 23 height 15
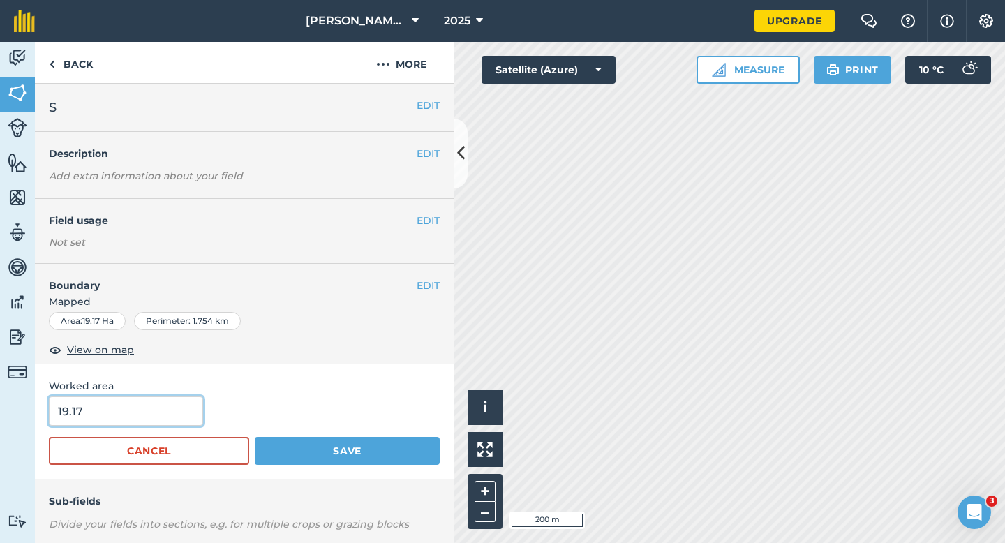
click at [135, 409] on input "19.17" at bounding box center [126, 410] width 154 height 29
type input "19"
click at [255, 437] on button "Save" at bounding box center [347, 451] width 185 height 28
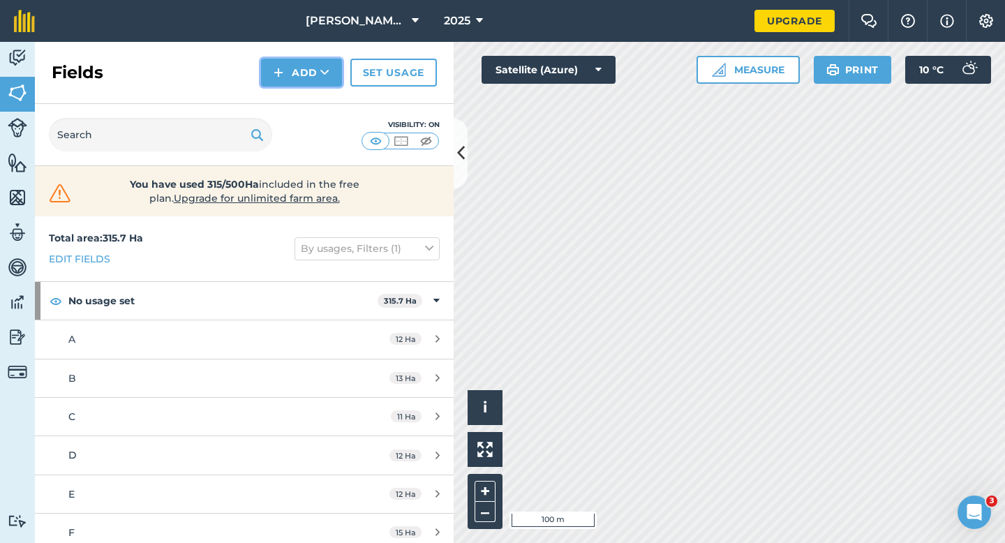
click at [295, 79] on button "Add" at bounding box center [301, 73] width 81 height 28
click at [295, 102] on link "Draw" at bounding box center [301, 104] width 77 height 31
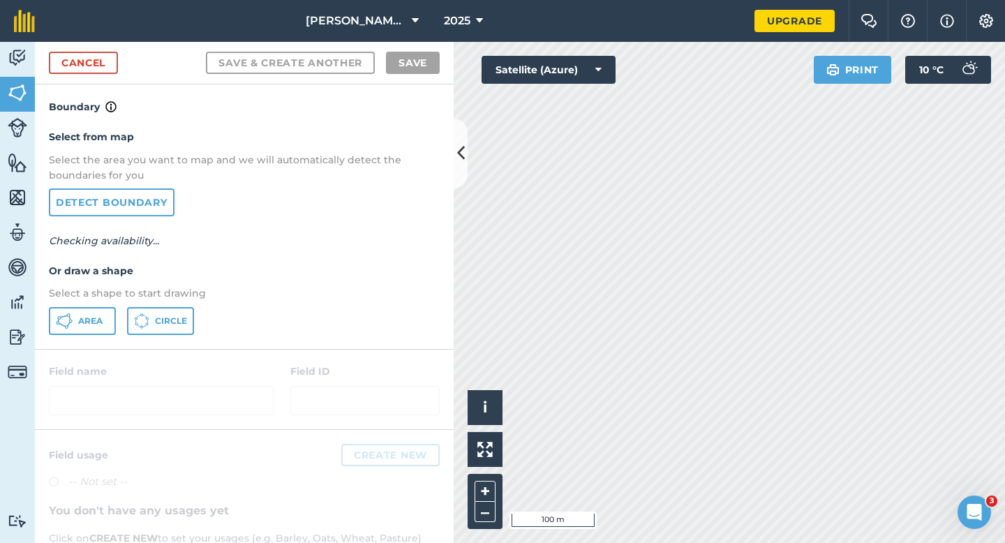
click at [64, 339] on div "Select from map Select the area you want to map and we will automatically detec…" at bounding box center [244, 231] width 419 height 233
click at [69, 333] on button "Area" at bounding box center [82, 321] width 67 height 28
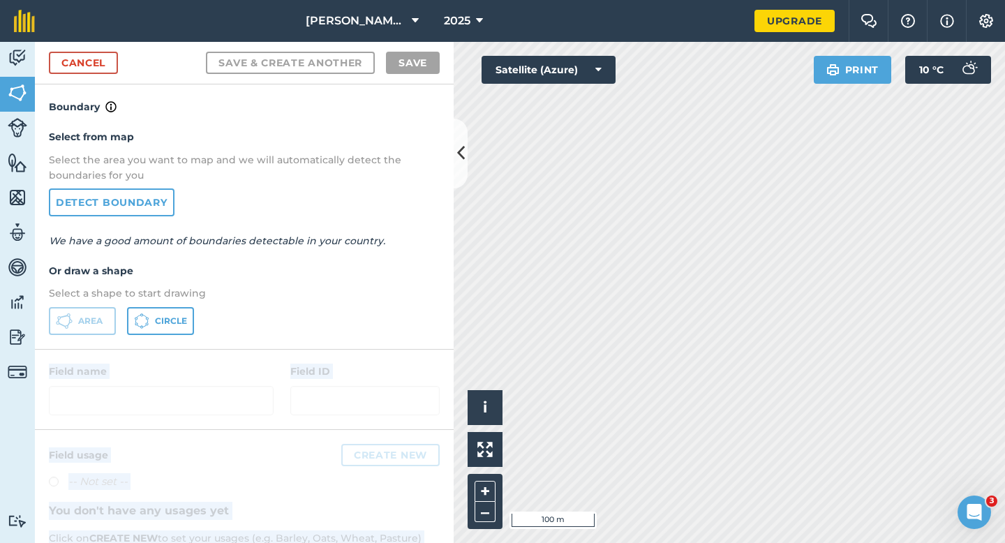
click at [487, 176] on div "Activity Fields Livestock Features Maps Team Vehicles Data Reporting Billing Tu…" at bounding box center [502, 292] width 1005 height 501
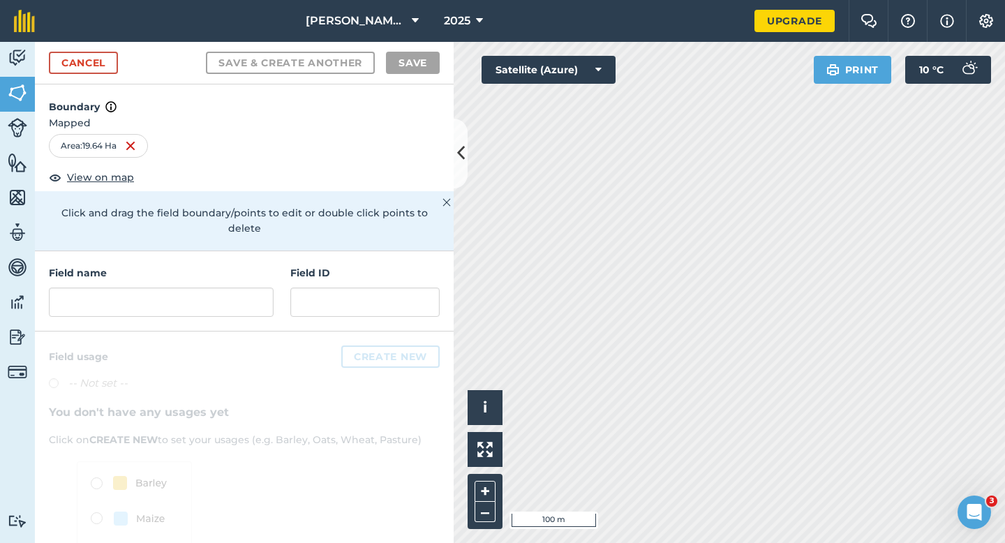
click at [218, 302] on div "Field name Field ID" at bounding box center [244, 291] width 419 height 80
click at [218, 299] on input "text" at bounding box center [161, 302] width 225 height 29
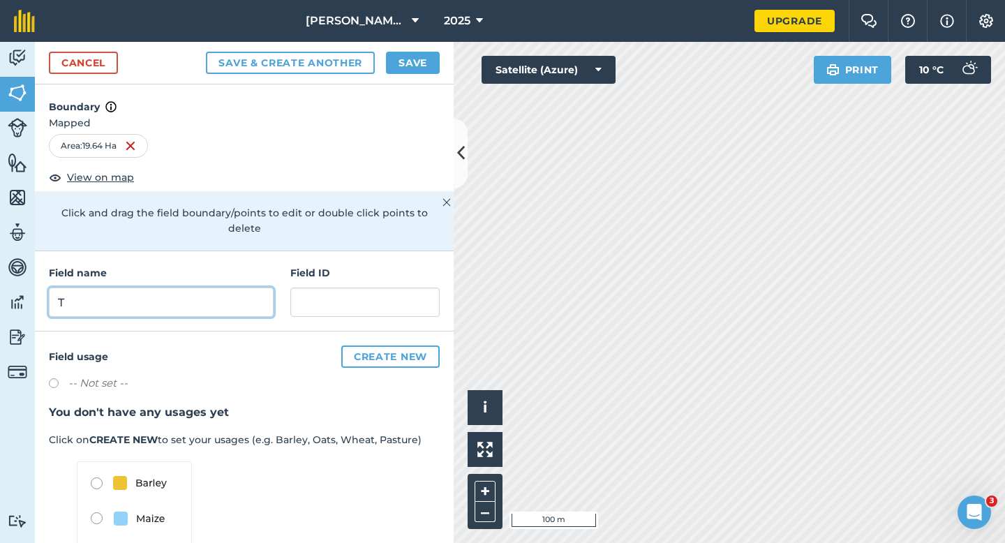
type input "T"
click at [414, 53] on button "Save" at bounding box center [413, 63] width 54 height 22
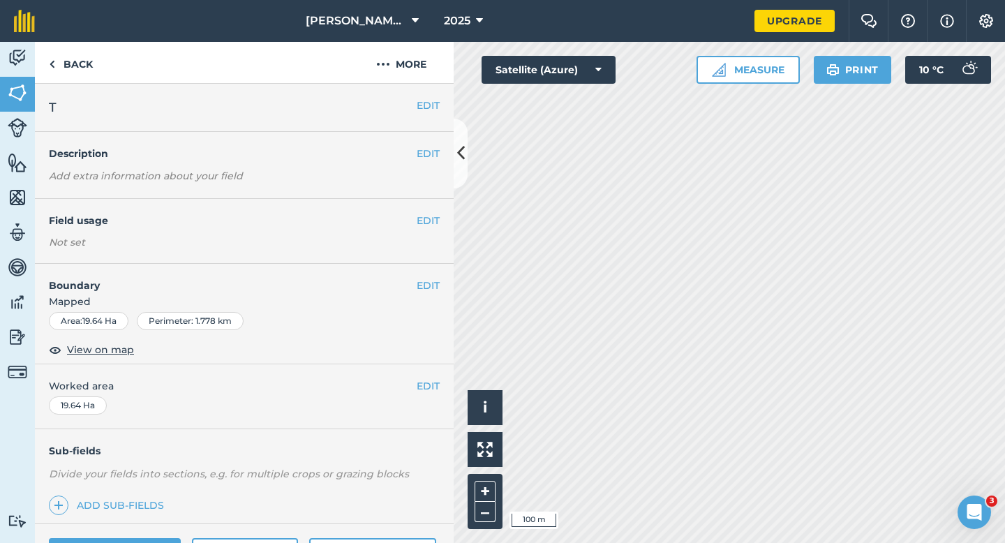
click at [430, 374] on div "EDIT Worked area 19.64 Ha" at bounding box center [244, 396] width 419 height 65
click at [430, 385] on button "EDIT" at bounding box center [428, 385] width 23 height 15
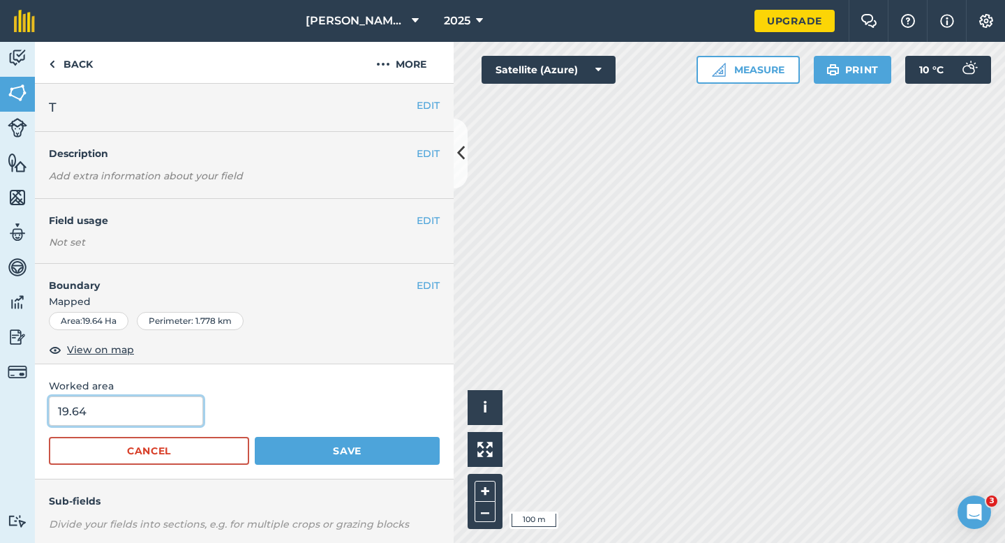
click at [62, 407] on input "19.64" at bounding box center [126, 410] width 154 height 29
type input "20"
click at [113, 409] on input "20" at bounding box center [126, 410] width 154 height 29
click at [255, 437] on button "Save" at bounding box center [347, 451] width 185 height 28
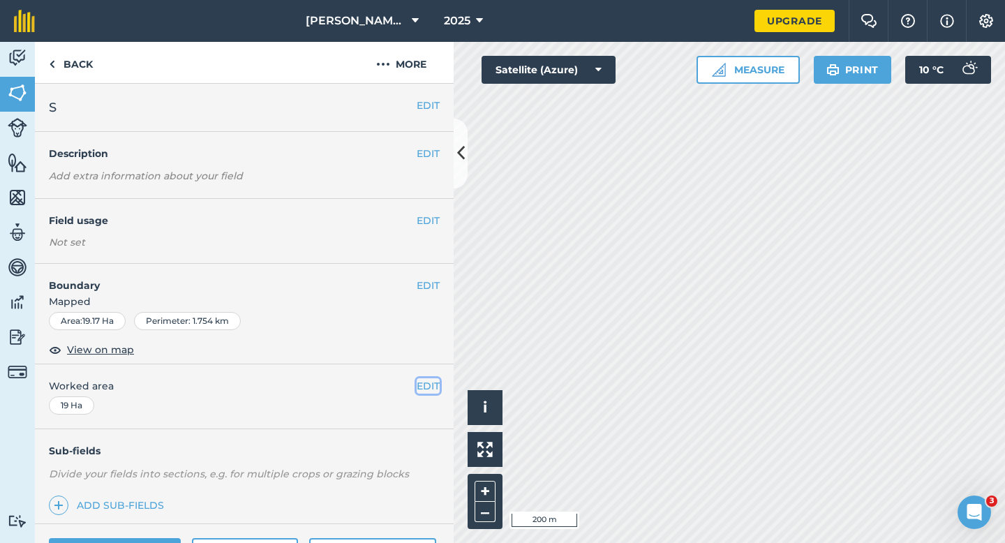
click at [427, 385] on button "EDIT" at bounding box center [428, 385] width 23 height 15
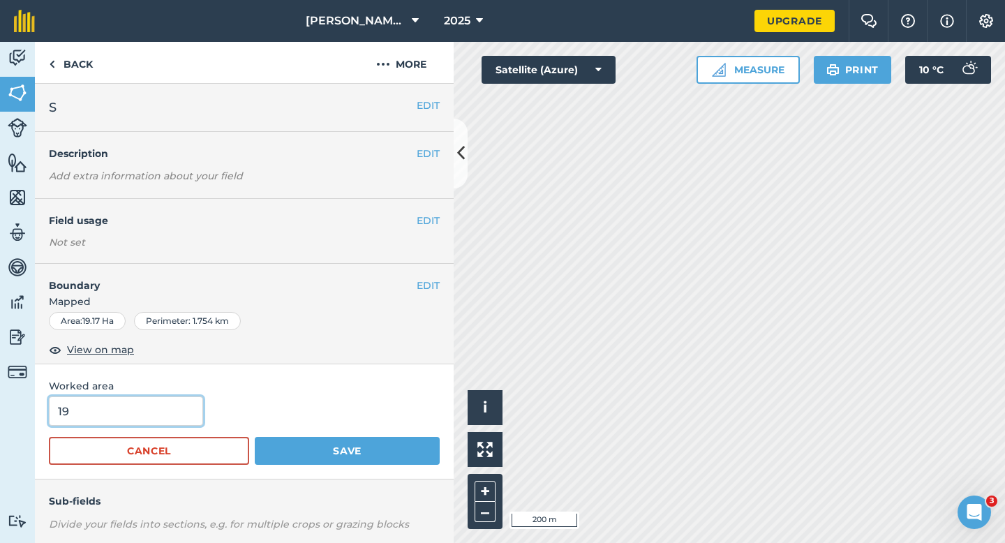
click at [168, 411] on input "19" at bounding box center [126, 410] width 154 height 29
type input "20"
click at [255, 437] on button "Save" at bounding box center [347, 451] width 185 height 28
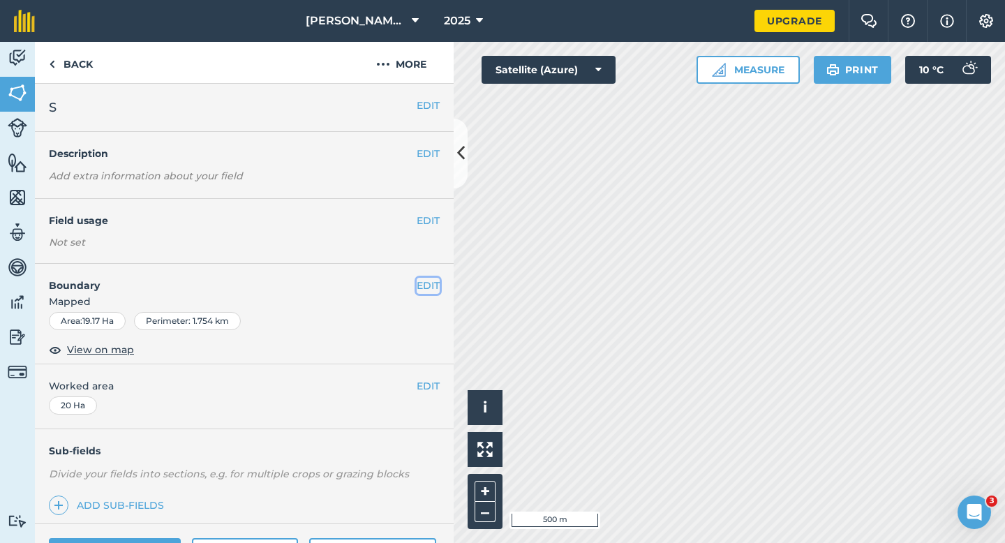
click at [425, 279] on button "EDIT" at bounding box center [428, 285] width 23 height 15
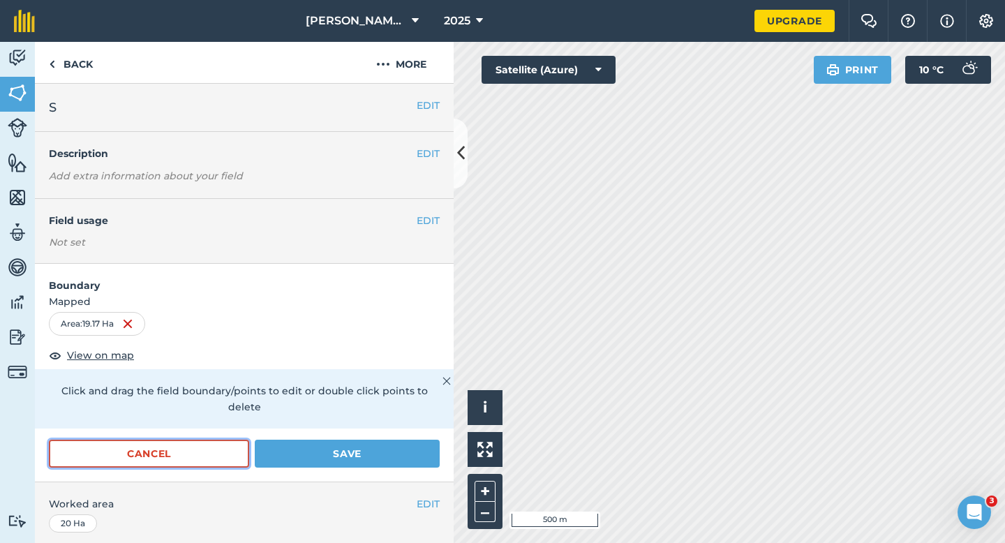
click at [199, 440] on button "Cancel" at bounding box center [149, 454] width 200 height 28
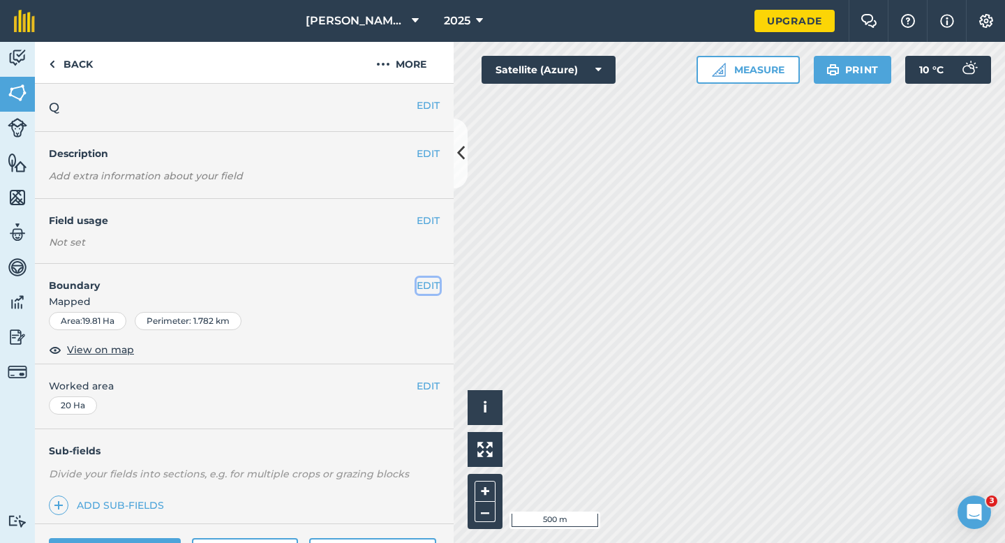
click at [424, 285] on button "EDIT" at bounding box center [428, 285] width 23 height 15
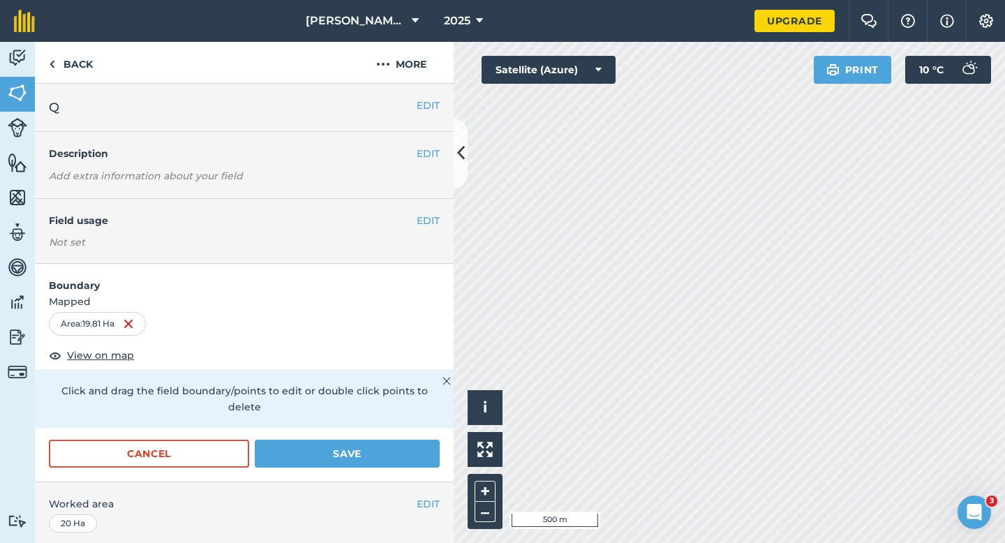
click at [166, 416] on form "Boundary Mapped Area : 19.81 Ha View on map Click and drag the field boundary/p…" at bounding box center [244, 373] width 419 height 218
click at [234, 440] on button "Cancel" at bounding box center [149, 454] width 200 height 28
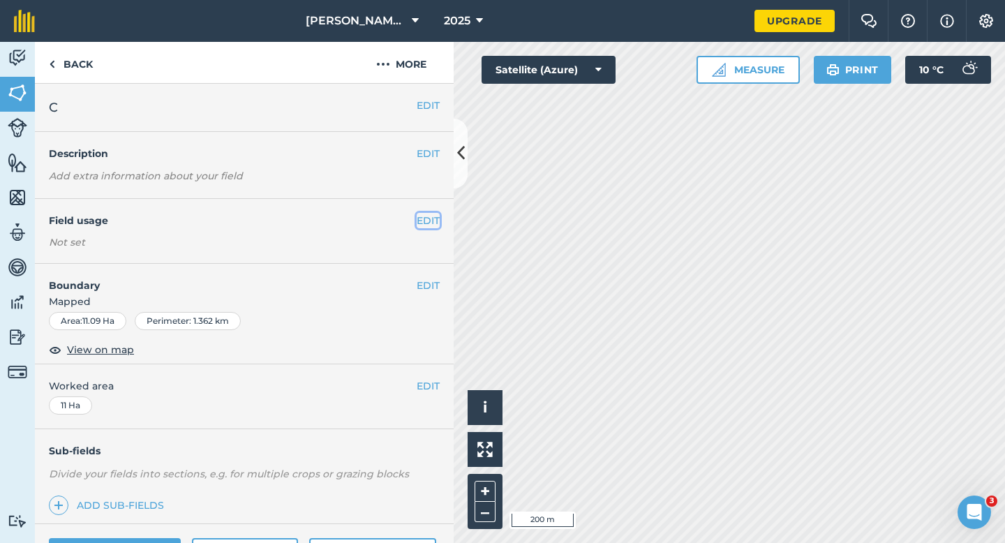
click at [428, 218] on button "EDIT" at bounding box center [428, 220] width 23 height 15
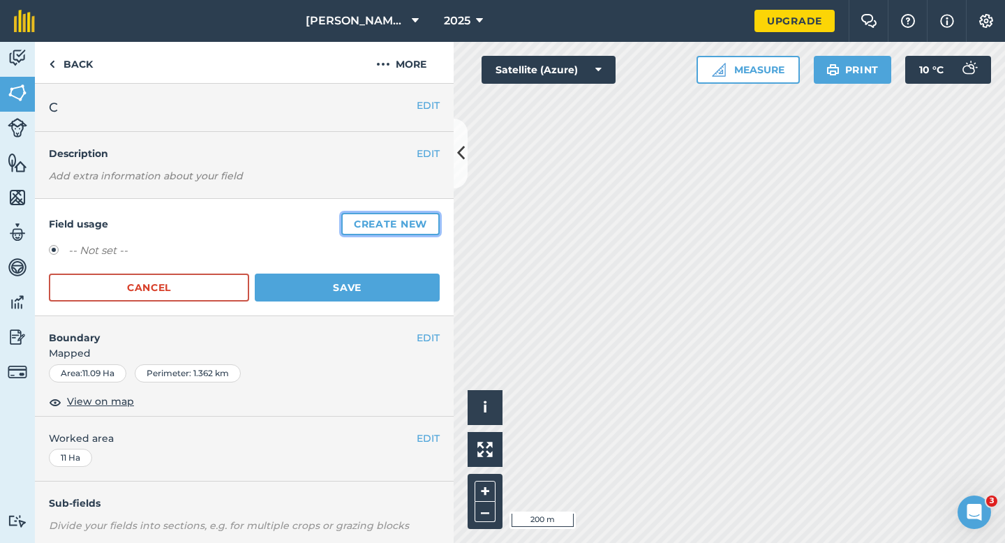
click at [428, 218] on button "Create new" at bounding box center [390, 224] width 98 height 22
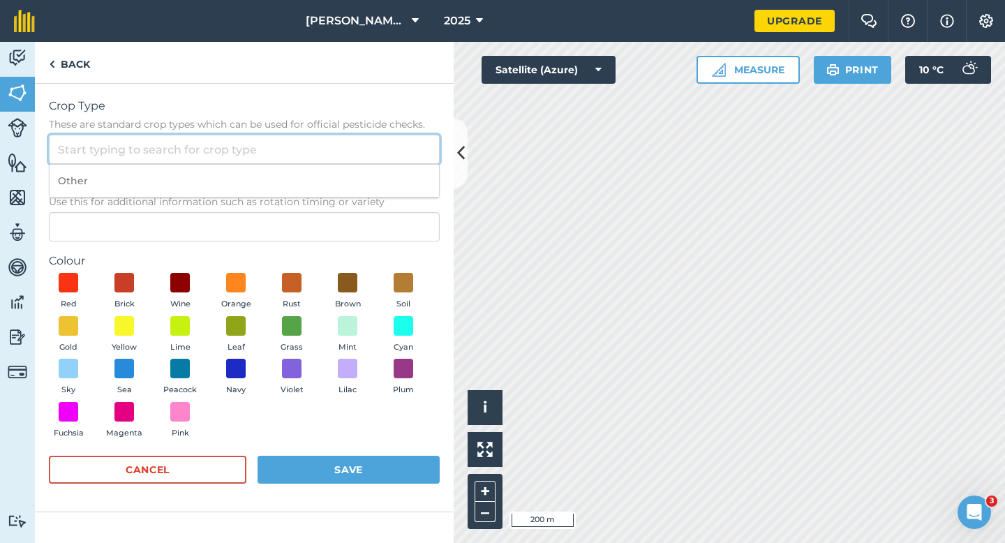
click at [399, 156] on input "Crop Type These are standard crop types which can be used for official pesticid…" at bounding box center [244, 149] width 391 height 29
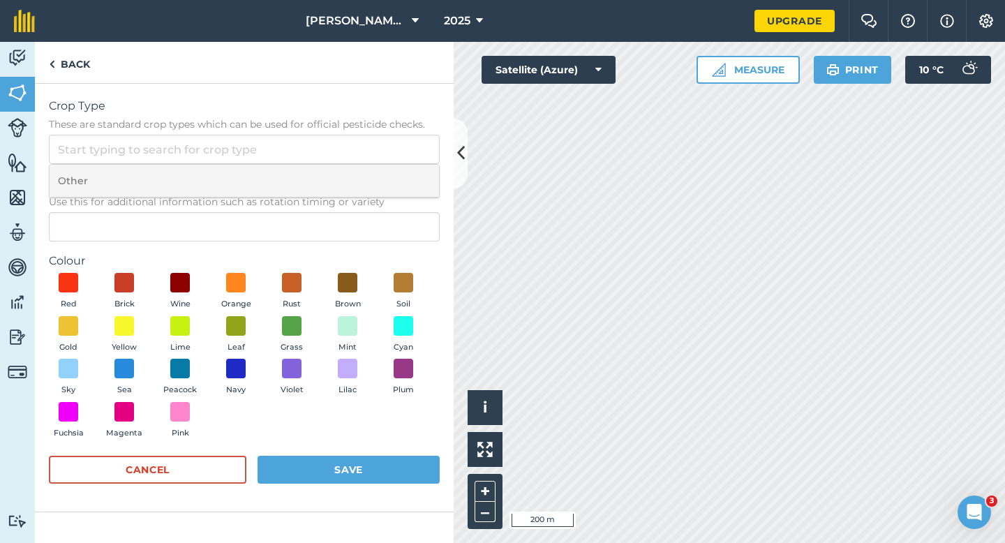
click at [399, 182] on li "Other" at bounding box center [245, 181] width 390 height 33
type input "Other"
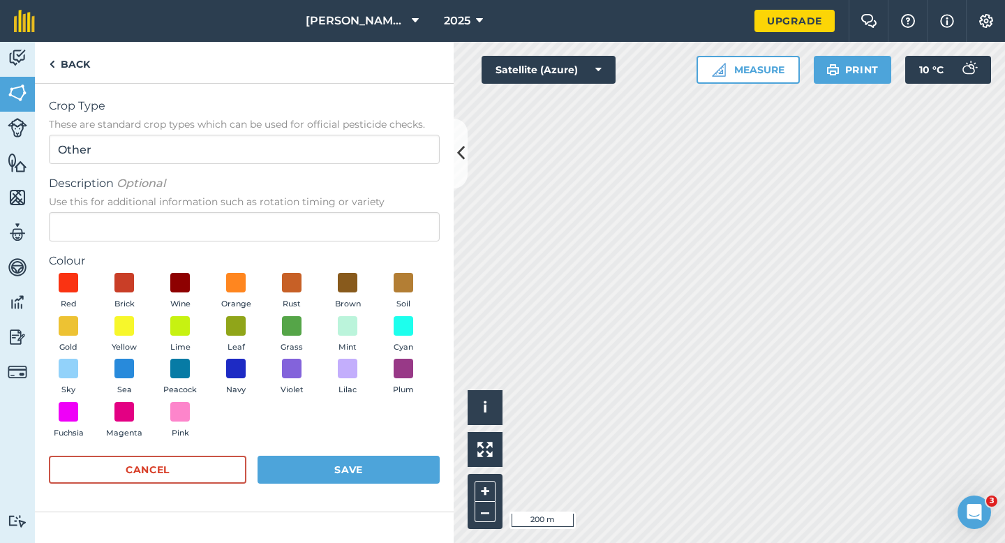
click at [399, 245] on form "Crop Type These are standard crop types which can be used for official pesticid…" at bounding box center [244, 298] width 391 height 400
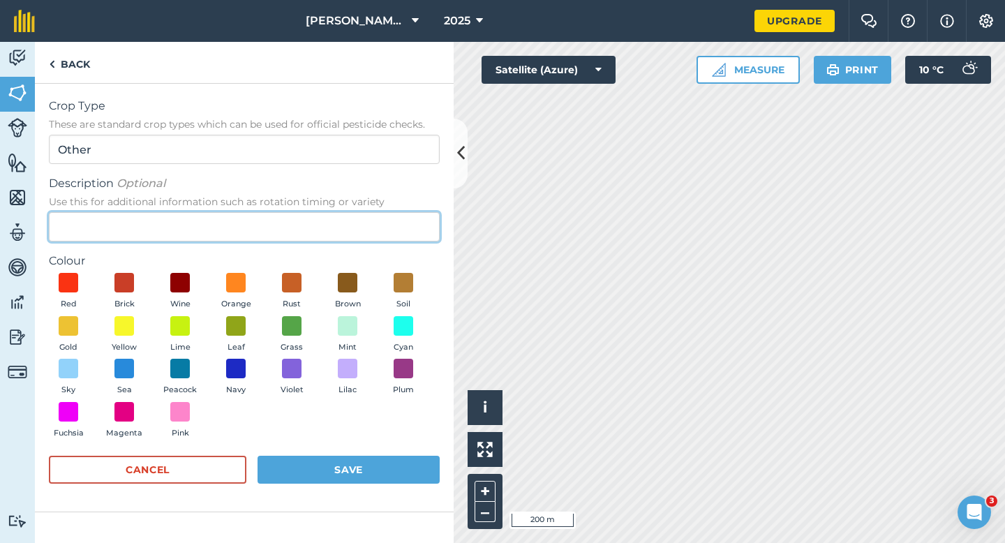
click at [399, 232] on input "Description Optional Use this for additional information such as rotation timin…" at bounding box center [244, 226] width 391 height 29
type input "Potatoes"
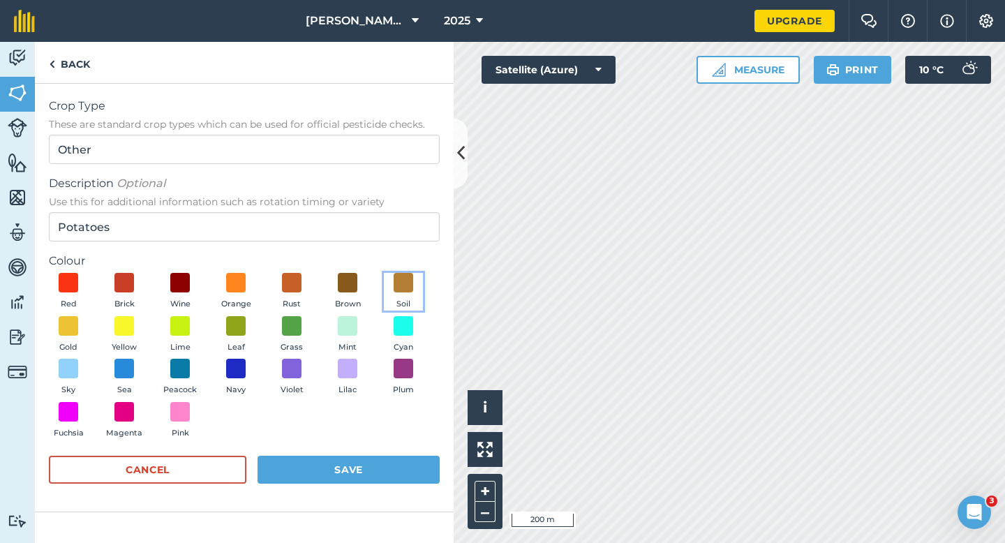
click at [413, 296] on button "Soil" at bounding box center [403, 292] width 39 height 38
click at [407, 464] on button "Save" at bounding box center [349, 470] width 182 height 28
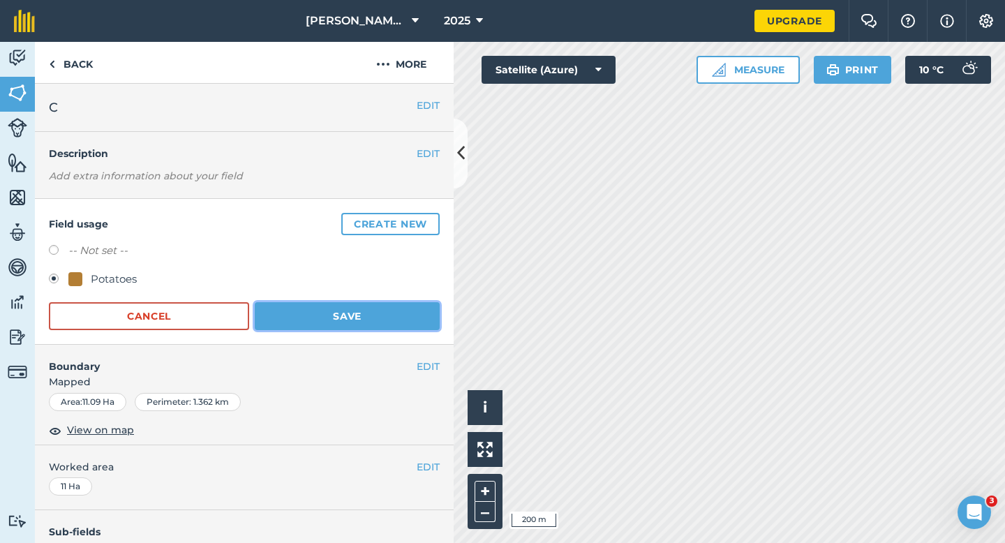
click at [370, 311] on button "Save" at bounding box center [347, 316] width 185 height 28
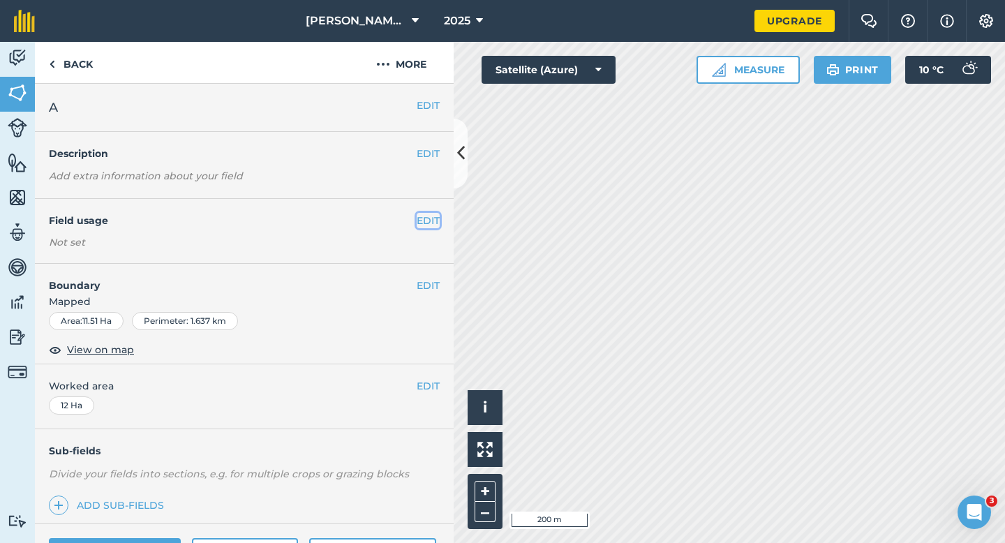
click at [421, 221] on button "EDIT" at bounding box center [428, 220] width 23 height 15
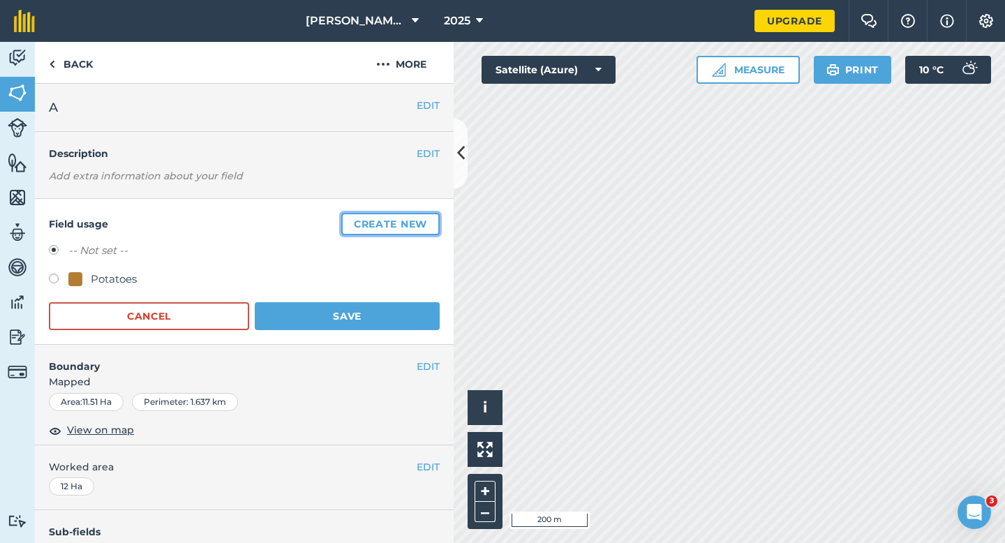
click at [421, 221] on button "Create new" at bounding box center [390, 224] width 98 height 22
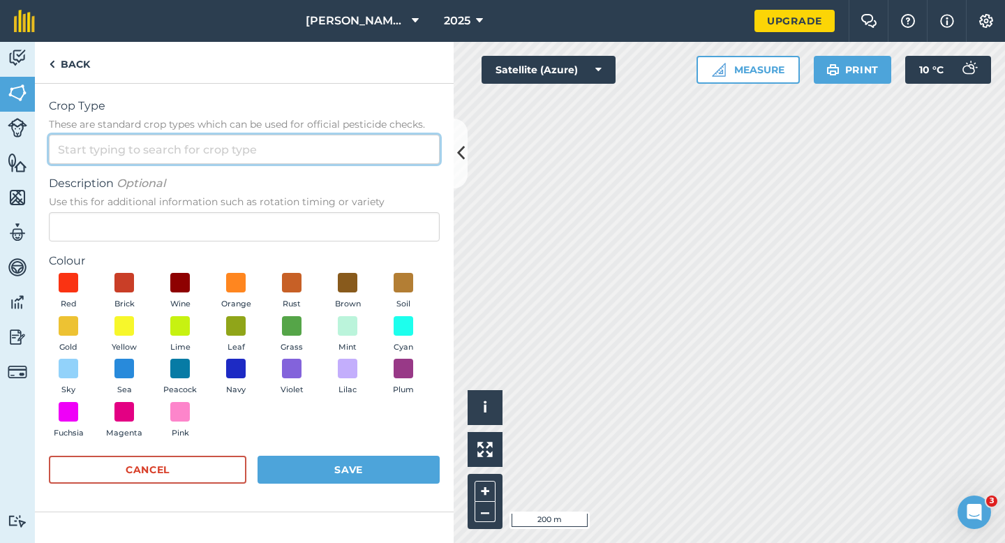
click at [396, 161] on input "Crop Type These are standard crop types which can be used for official pesticid…" at bounding box center [244, 149] width 391 height 29
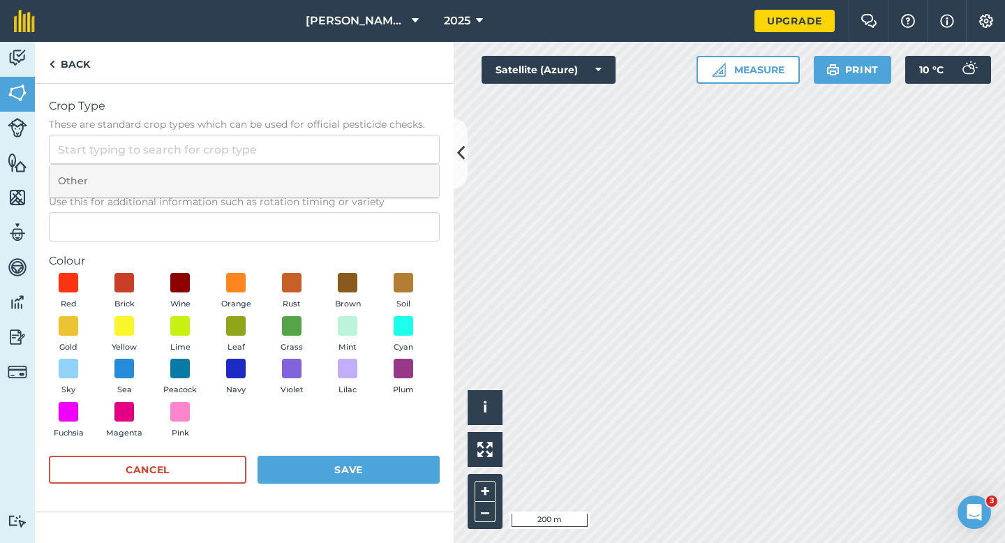
click at [396, 175] on li "Other" at bounding box center [245, 181] width 390 height 33
type input "Other"
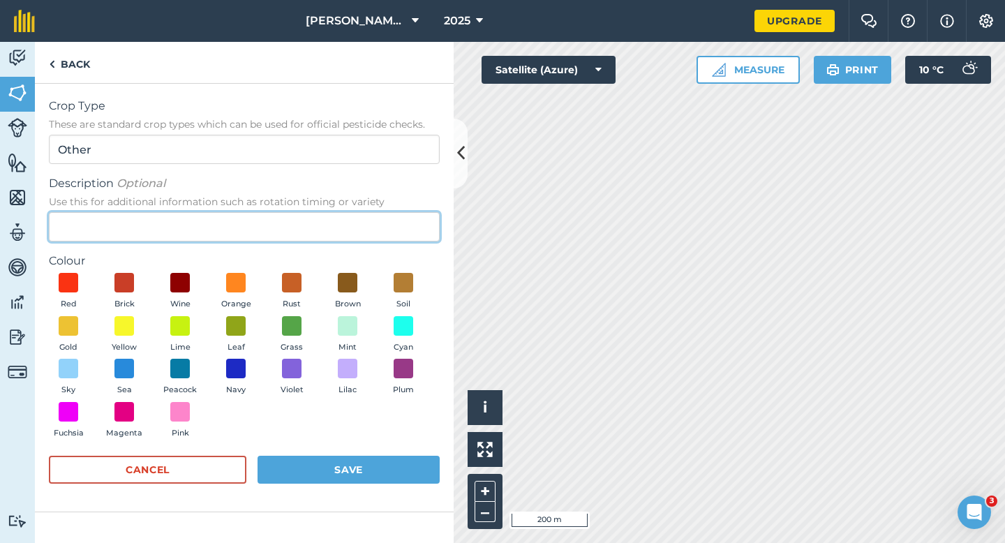
click at [394, 235] on input "Description Optional Use this for additional information such as rotation timin…" at bounding box center [244, 226] width 391 height 29
type input "Wheat"
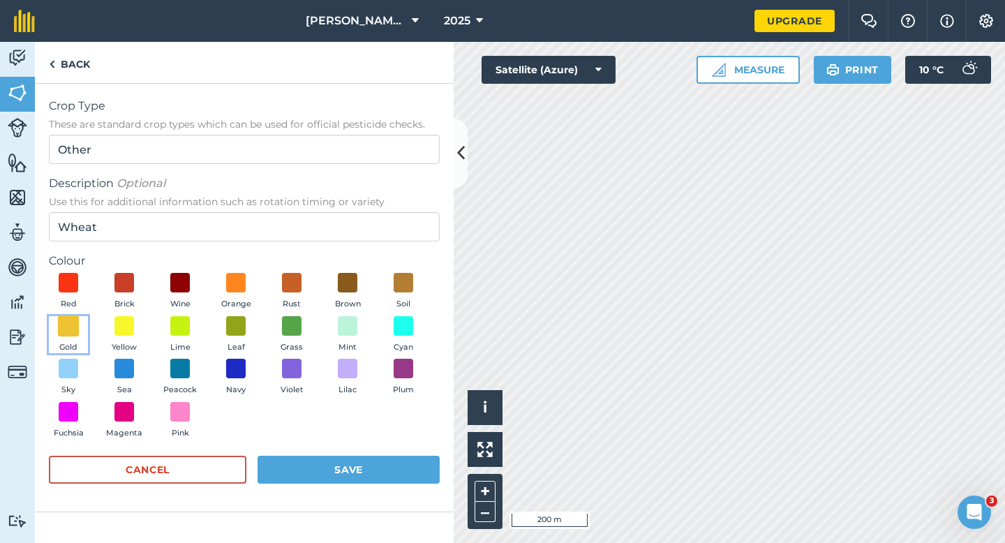
click at [77, 332] on span at bounding box center [69, 326] width 22 height 22
click at [365, 457] on button "Save" at bounding box center [349, 470] width 182 height 28
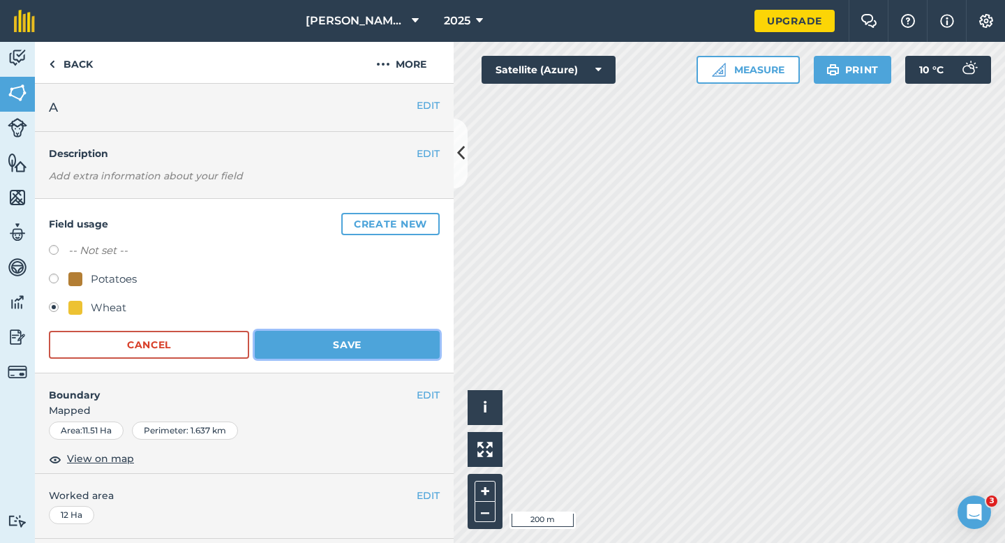
click at [372, 341] on button "Save" at bounding box center [347, 345] width 185 height 28
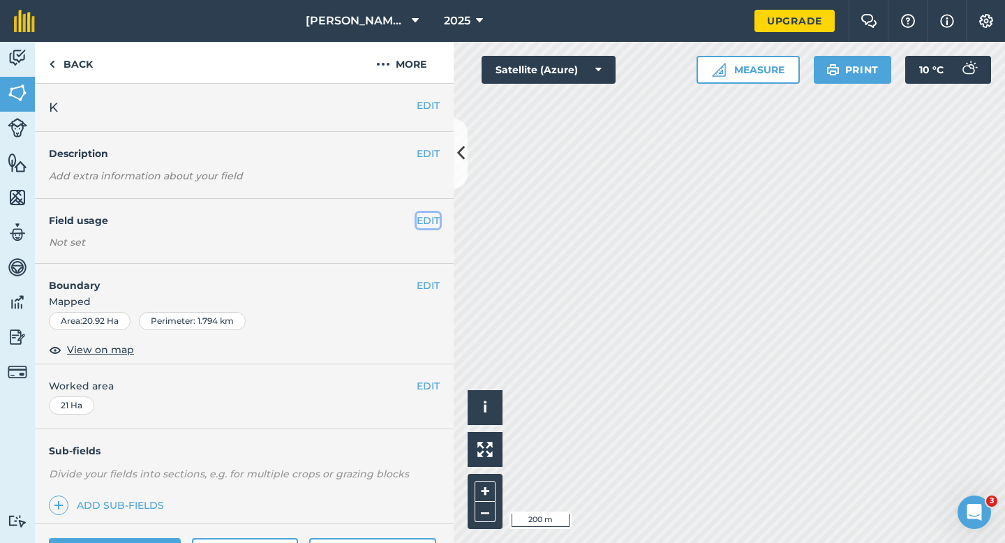
click at [435, 224] on button "EDIT" at bounding box center [428, 220] width 23 height 15
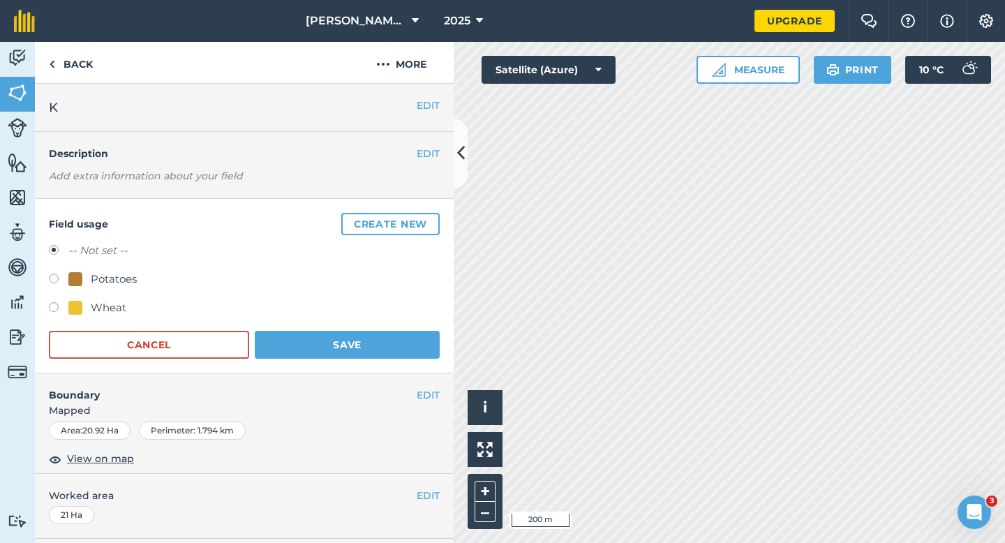
click at [84, 301] on div "Wheat" at bounding box center [97, 307] width 58 height 17
radio input "true"
radio input "false"
click at [417, 323] on form "-- Not set -- Potatoes Wheat Cancel Save" at bounding box center [244, 300] width 391 height 117
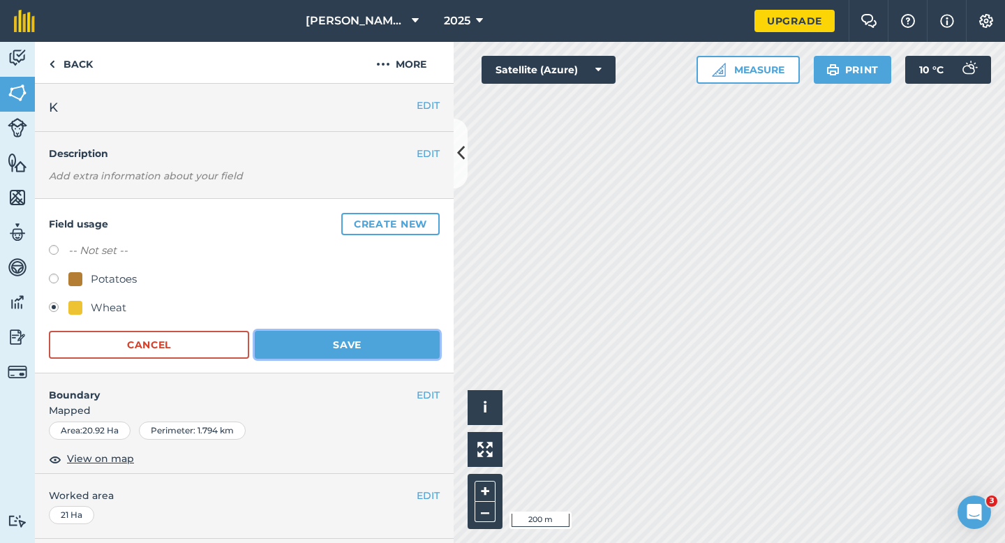
click at [417, 336] on button "Save" at bounding box center [347, 345] width 185 height 28
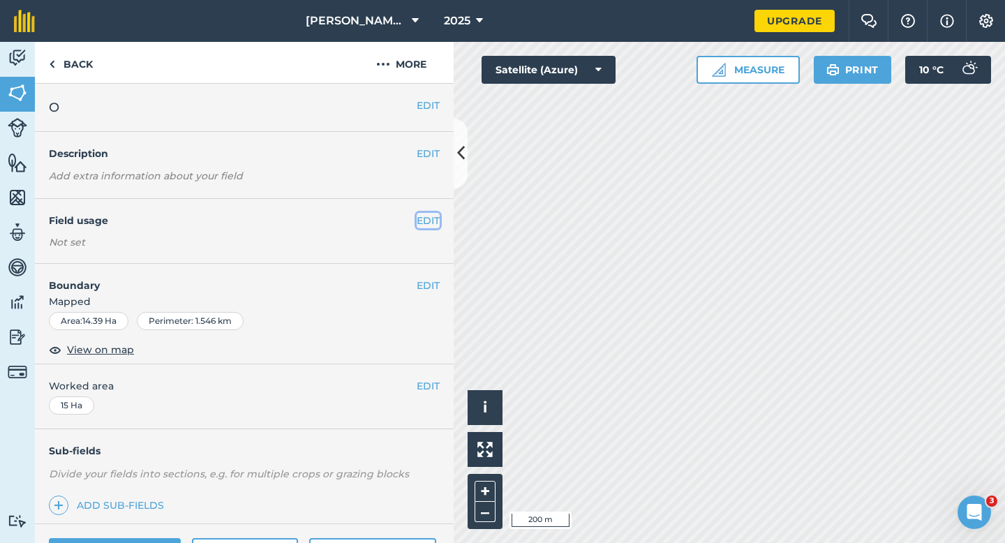
click at [436, 223] on button "EDIT" at bounding box center [428, 220] width 23 height 15
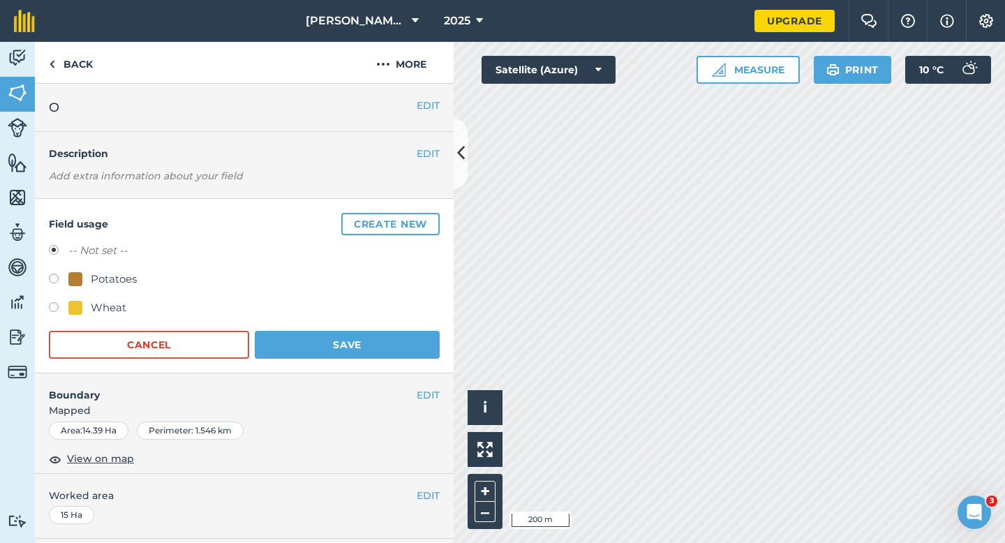
click at [96, 305] on div "Wheat" at bounding box center [109, 307] width 36 height 17
radio input "true"
radio input "false"
click at [365, 359] on div "Field usage Create new -- Not set -- Potatoes Wheat Cancel Save" at bounding box center [244, 286] width 419 height 175
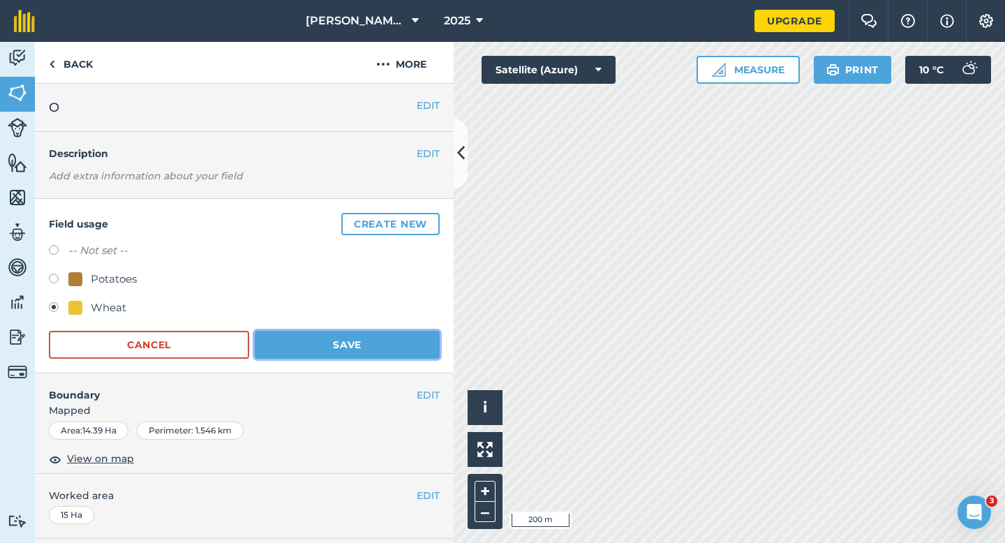
click at [373, 351] on button "Save" at bounding box center [347, 345] width 185 height 28
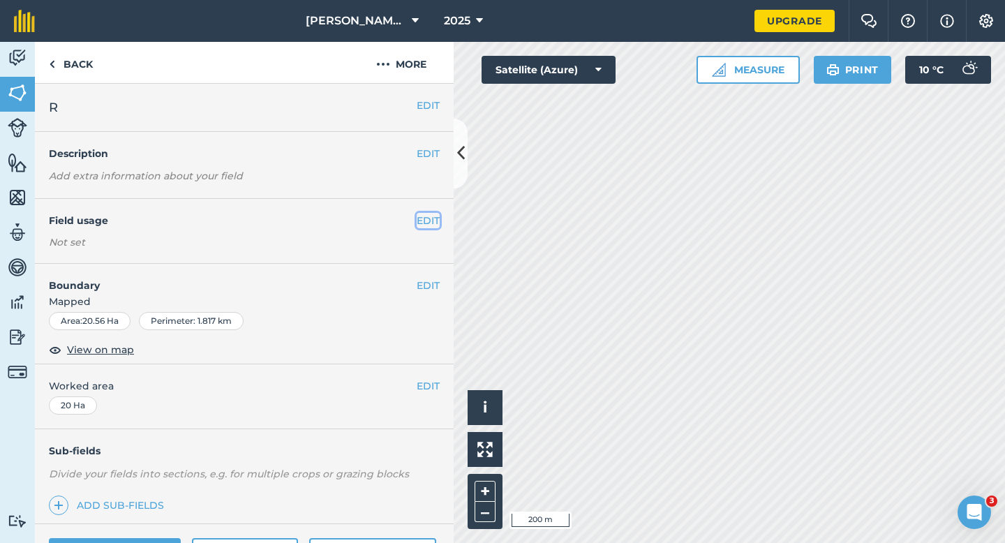
click at [428, 218] on button "EDIT" at bounding box center [428, 220] width 23 height 15
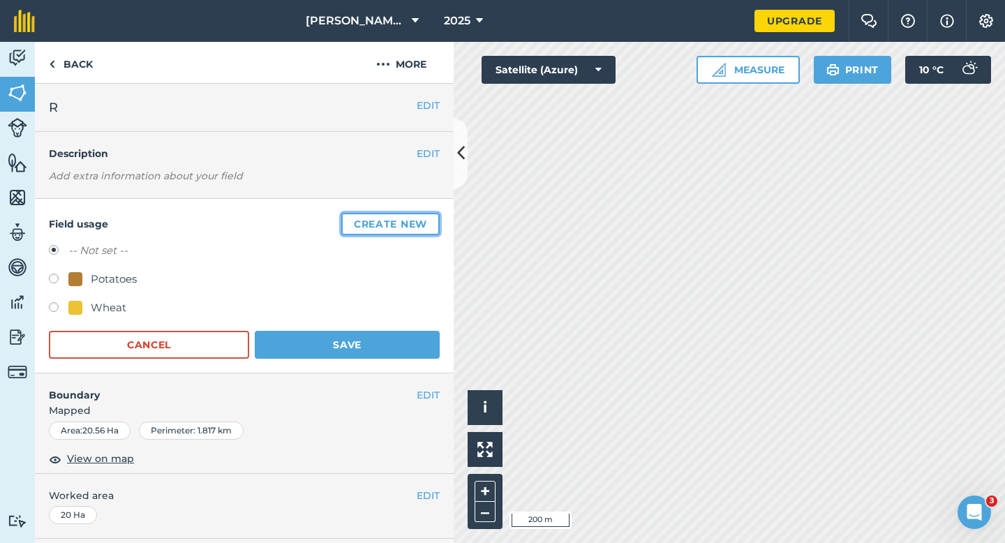
click at [428, 219] on button "Create new" at bounding box center [390, 224] width 98 height 22
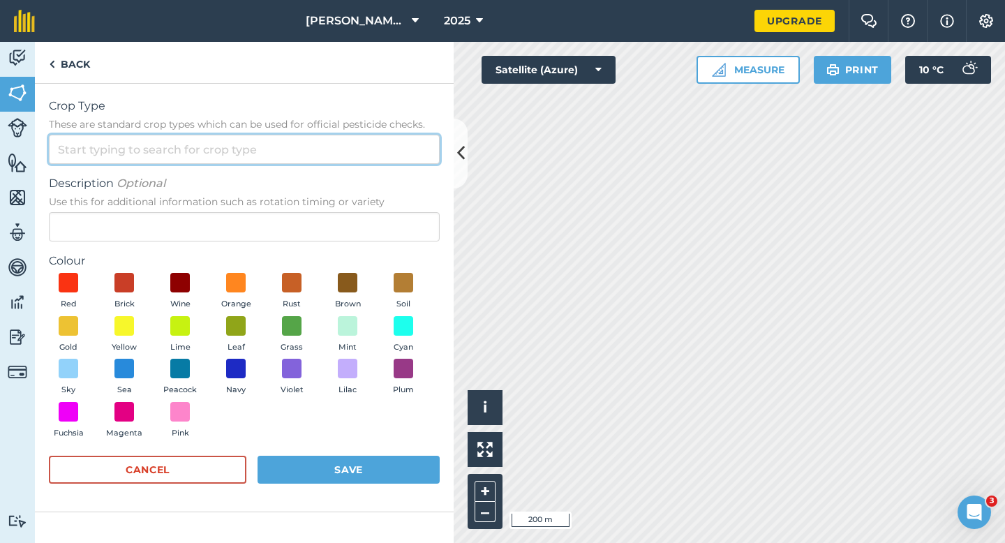
click at [376, 145] on input "Crop Type These are standard crop types which can be used for official pesticid…" at bounding box center [244, 149] width 391 height 29
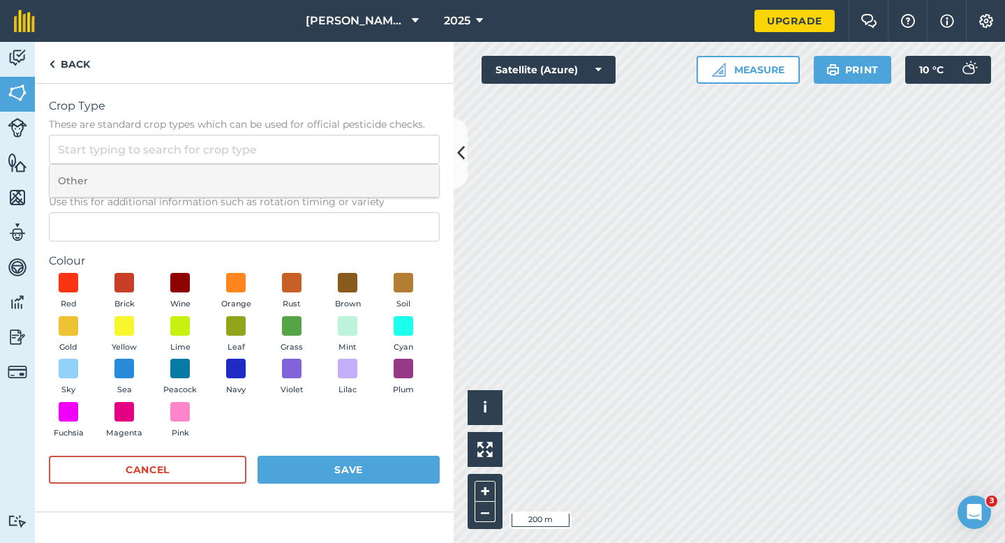
click at [376, 169] on li "Other" at bounding box center [245, 181] width 390 height 33
type input "Other"
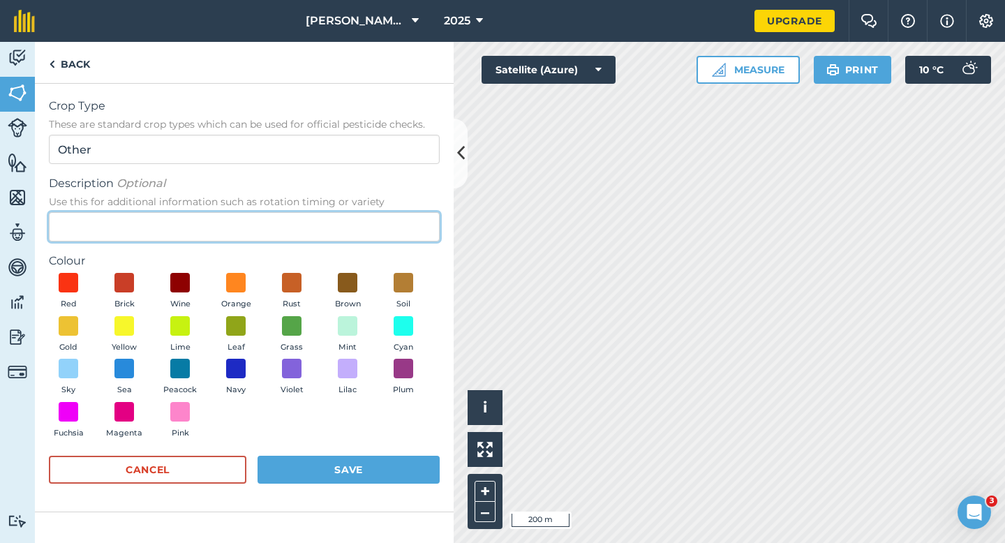
click at [365, 221] on input "Description Optional Use this for additional information such as rotation timin…" at bounding box center [244, 226] width 391 height 29
type input "Radish Seed"
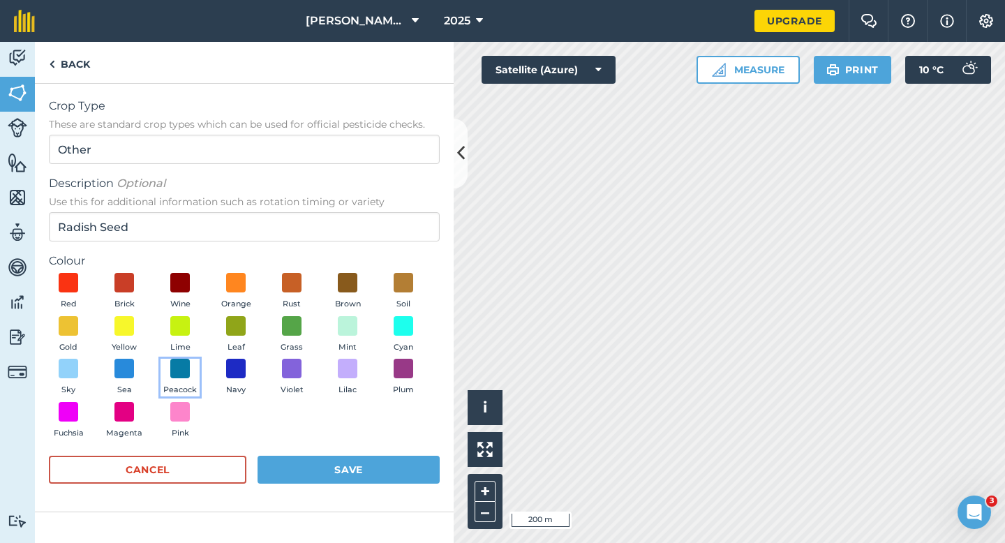
click at [161, 364] on button "Peacock" at bounding box center [180, 378] width 39 height 38
click at [312, 474] on button "Save" at bounding box center [349, 470] width 182 height 28
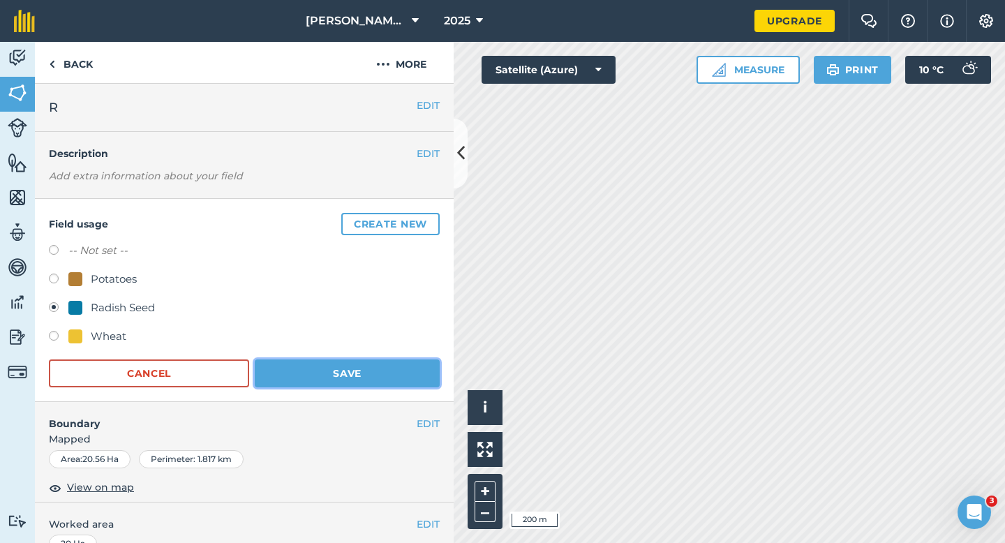
click at [294, 373] on button "Save" at bounding box center [347, 373] width 185 height 28
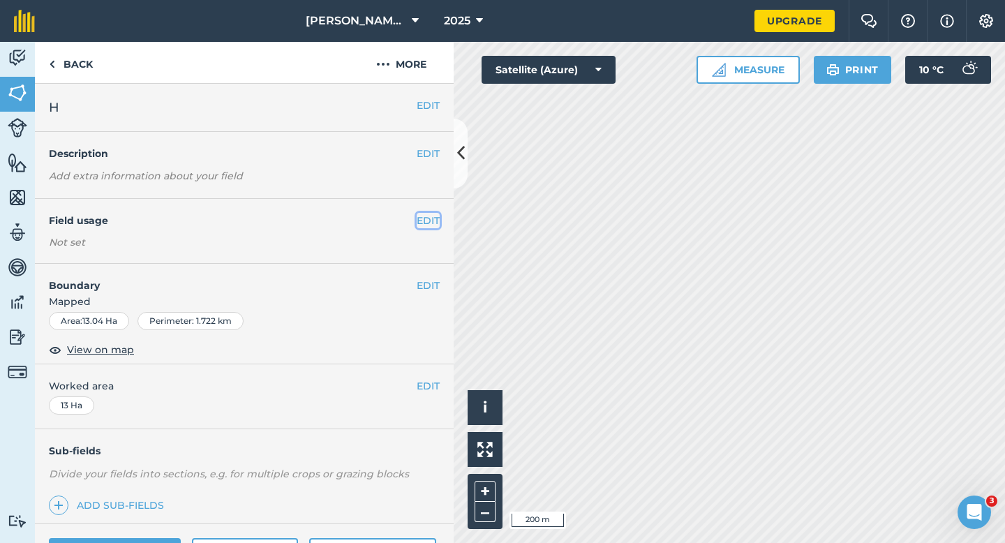
click at [420, 216] on button "EDIT" at bounding box center [428, 220] width 23 height 15
click at [431, 215] on button "EDIT" at bounding box center [428, 220] width 23 height 15
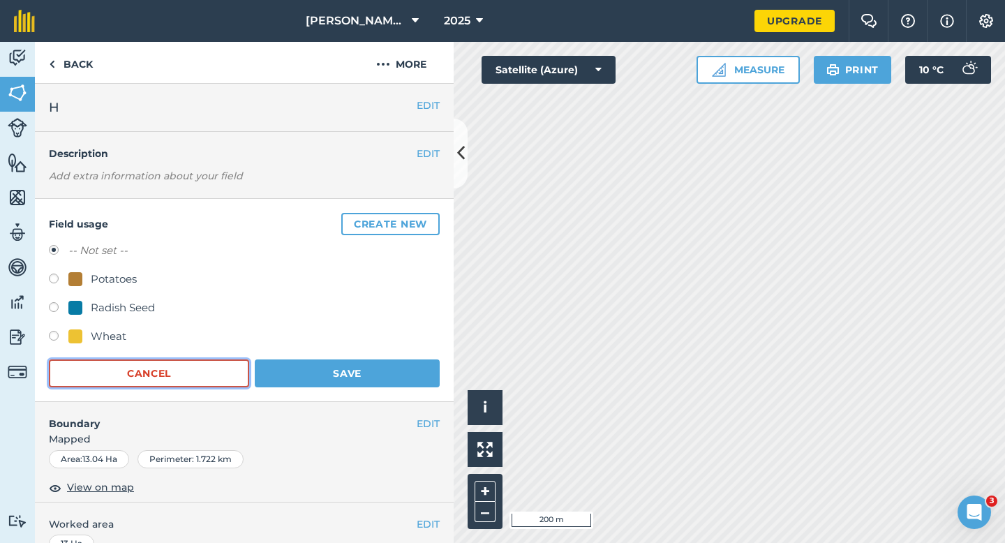
click at [176, 366] on button "Cancel" at bounding box center [149, 373] width 200 height 28
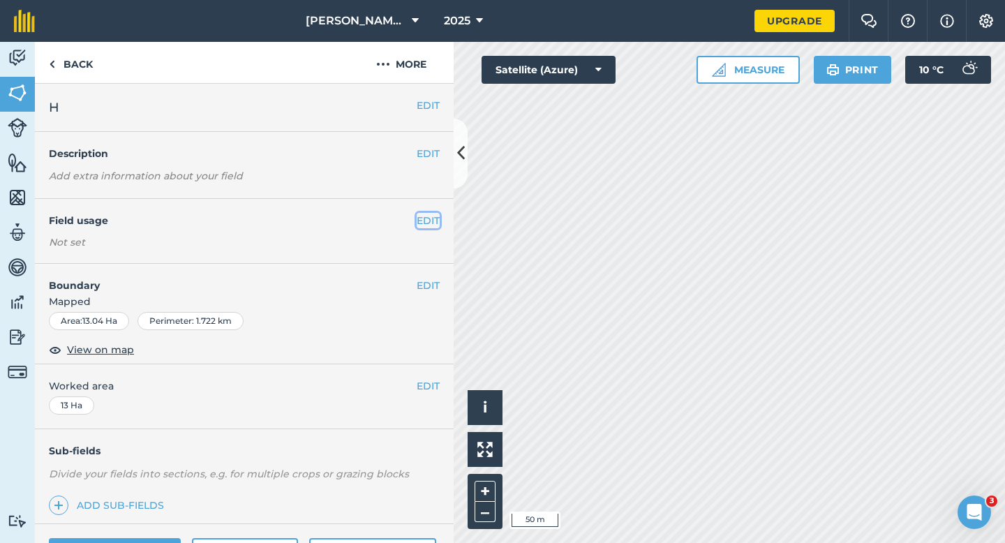
click at [428, 226] on button "EDIT" at bounding box center [428, 220] width 23 height 15
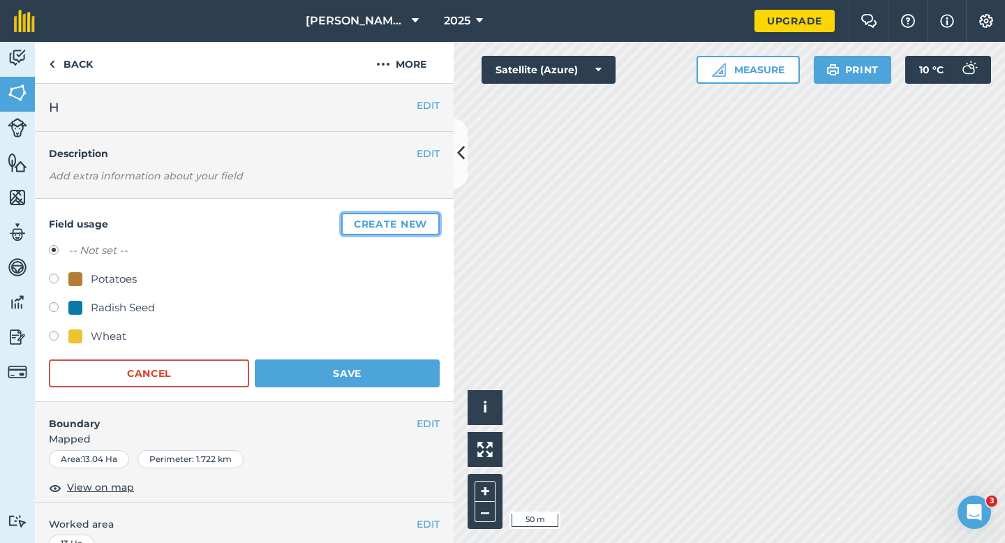
click at [424, 223] on button "Create new" at bounding box center [390, 224] width 98 height 22
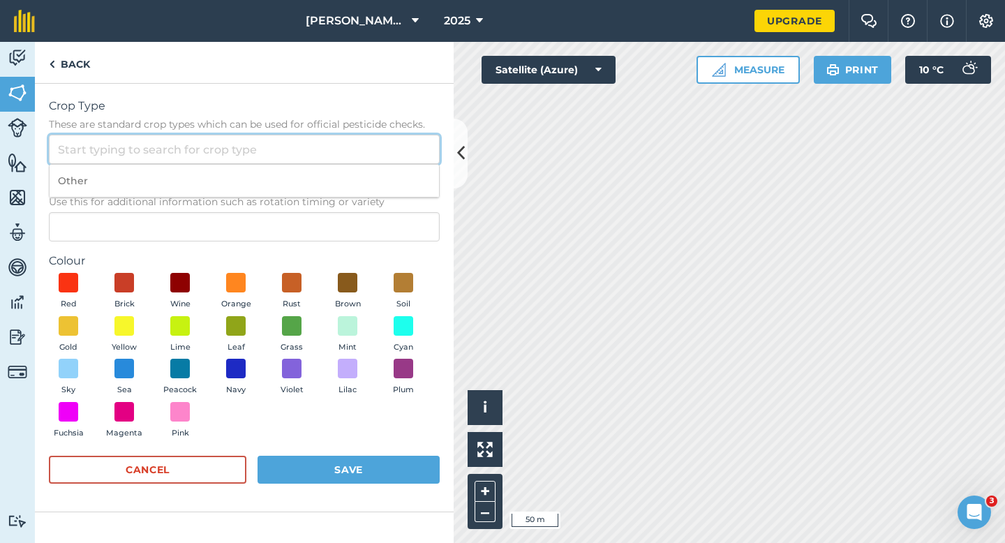
click at [363, 161] on input "Crop Type These are standard crop types which can be used for official pesticid…" at bounding box center [244, 149] width 391 height 29
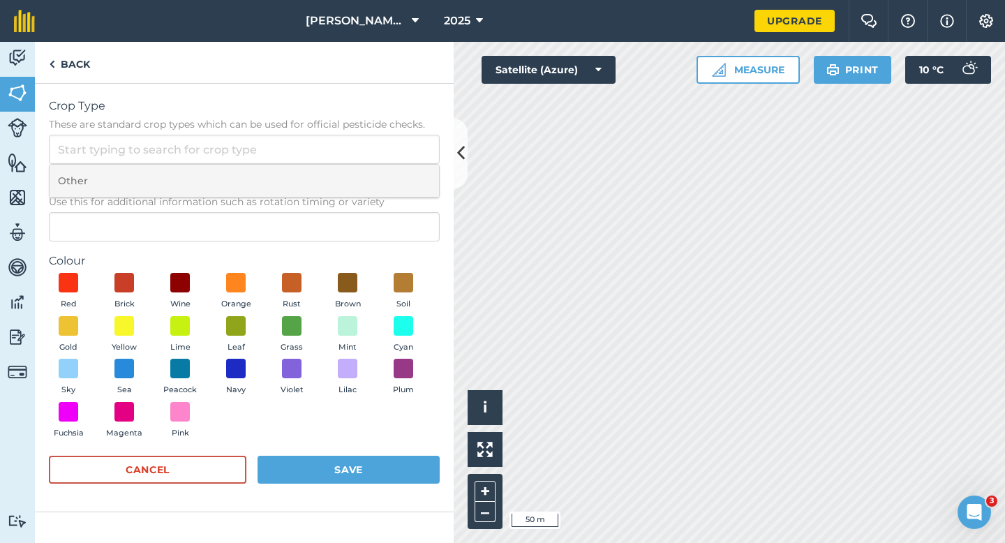
click at [363, 168] on li "Other" at bounding box center [245, 181] width 390 height 33
type input "Other"
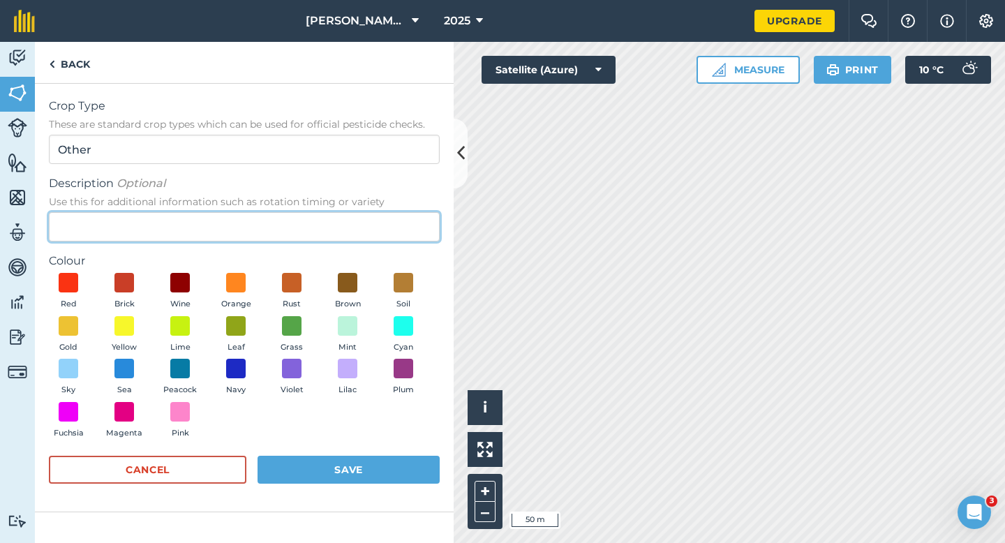
click at [363, 214] on input "Description Optional Use this for additional information such as rotation timin…" at bounding box center [244, 226] width 391 height 29
type input "Silve"
type input "Red Beet Seed"
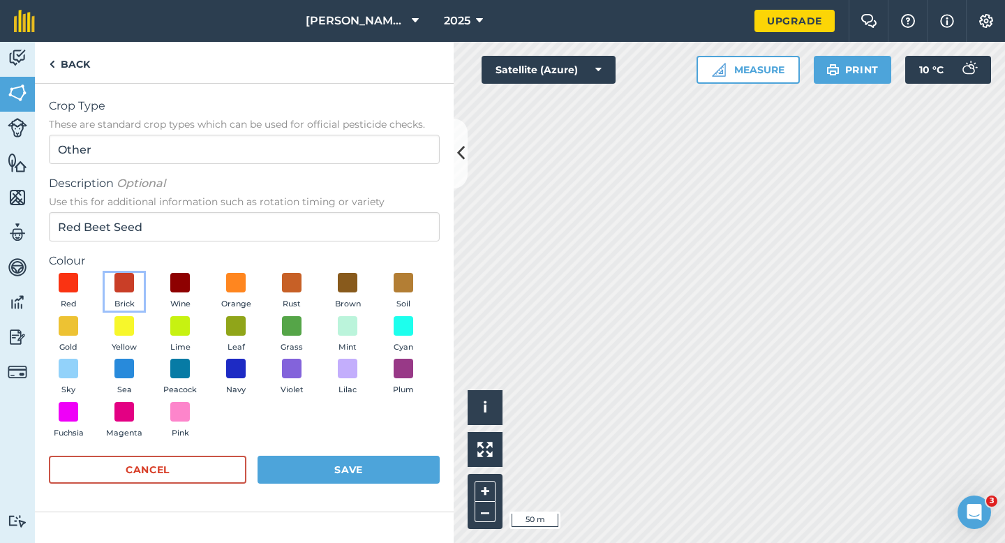
click at [134, 279] on button "Brick" at bounding box center [124, 292] width 39 height 38
click at [340, 501] on div "Crop Type These are standard crop types which can be used for official pesticid…" at bounding box center [244, 298] width 419 height 429
click at [340, 468] on button "Save" at bounding box center [349, 470] width 182 height 28
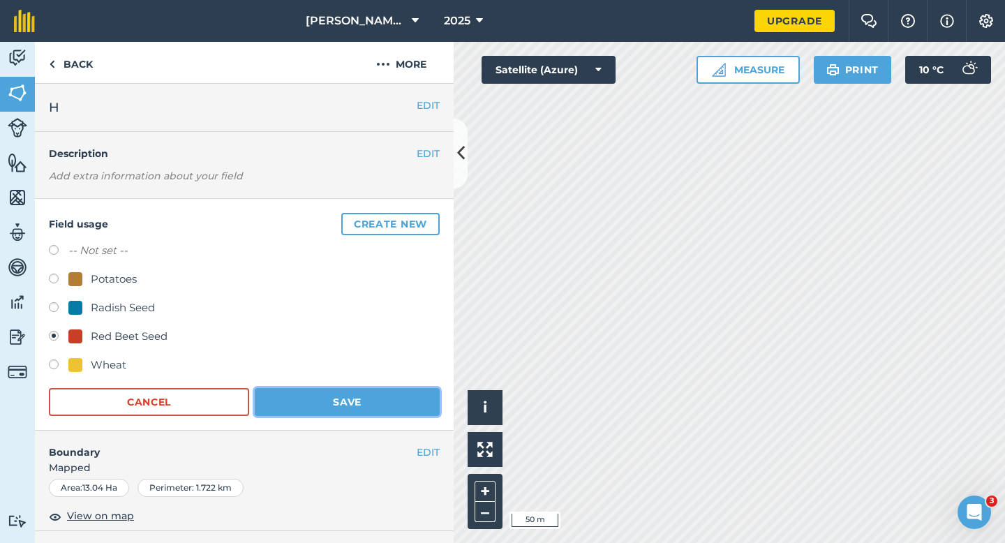
click at [368, 408] on button "Save" at bounding box center [347, 402] width 185 height 28
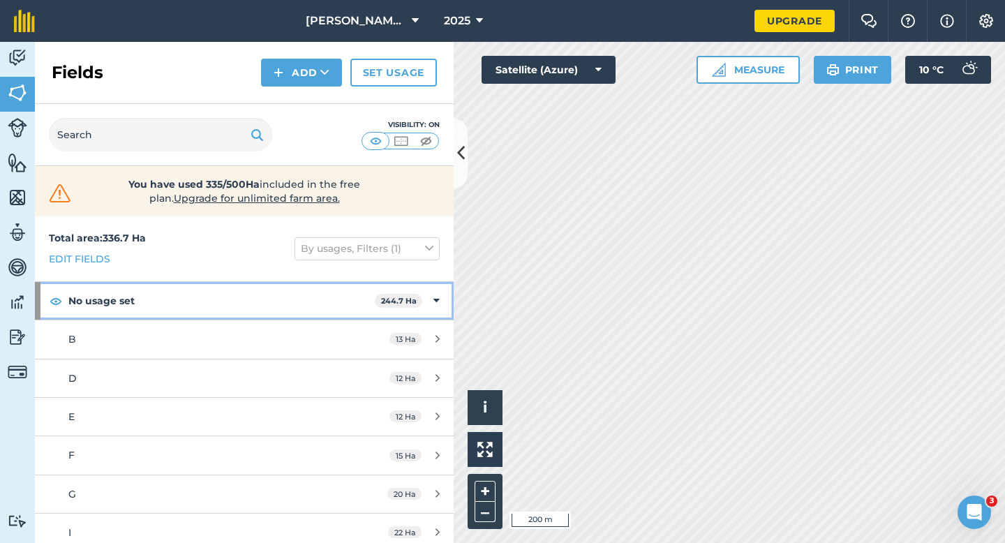
click at [443, 297] on div "No usage set 244.7 Ha" at bounding box center [244, 301] width 419 height 38
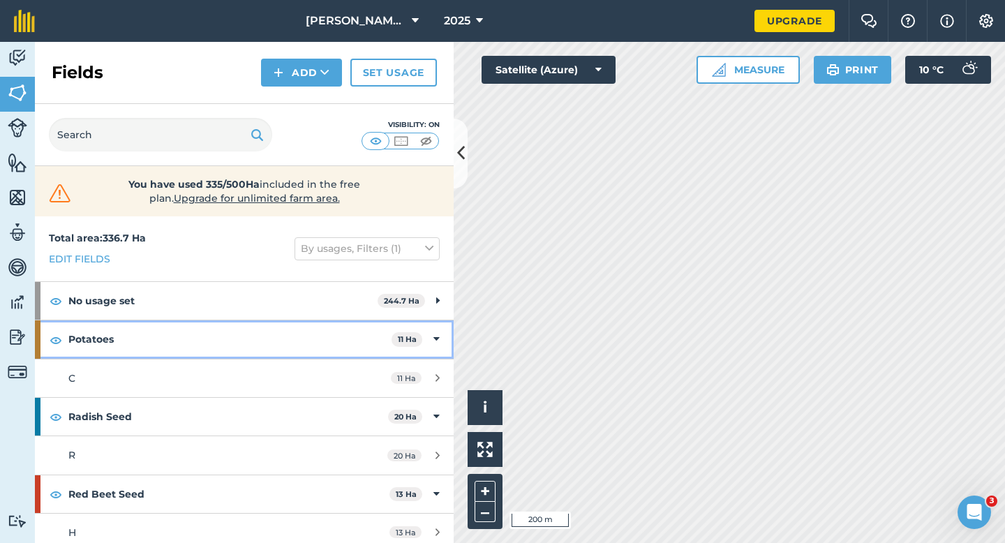
click at [424, 335] on div "Potatoes 11 Ha" at bounding box center [244, 339] width 419 height 38
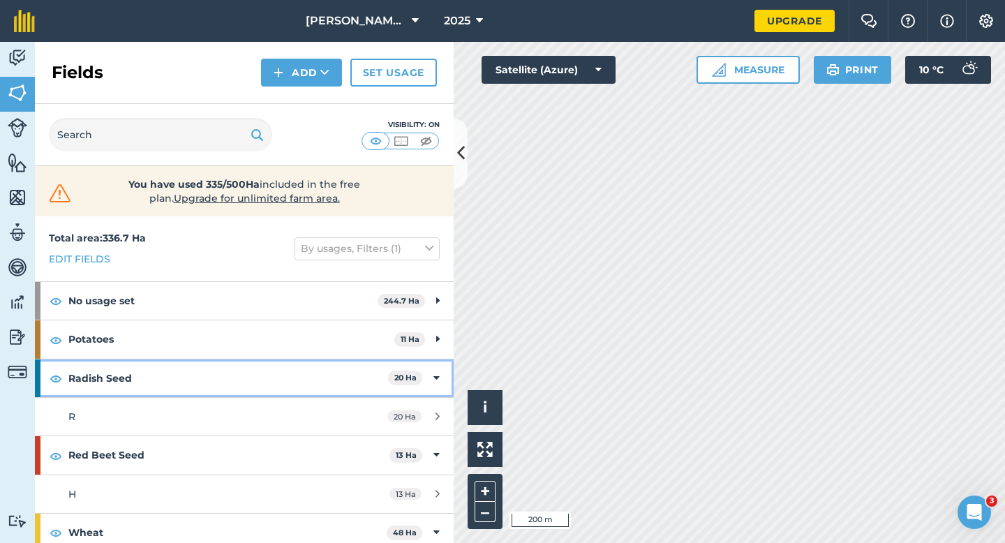
click at [431, 366] on div "Radish Seed 20 Ha" at bounding box center [244, 378] width 419 height 38
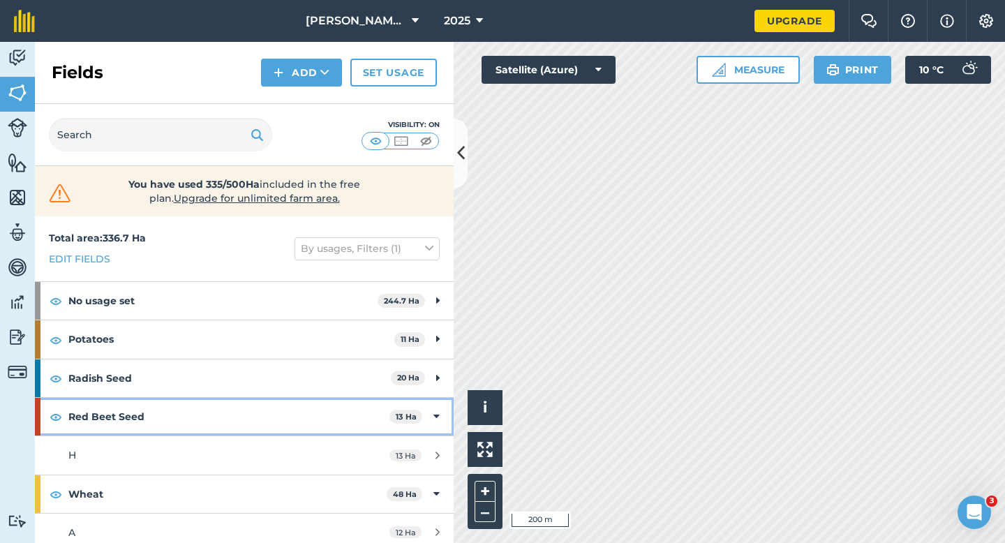
click at [422, 410] on div "Red Beet Seed 13 Ha" at bounding box center [244, 417] width 419 height 38
click at [427, 433] on div "Red Beet Seed 13 Ha" at bounding box center [244, 417] width 419 height 38
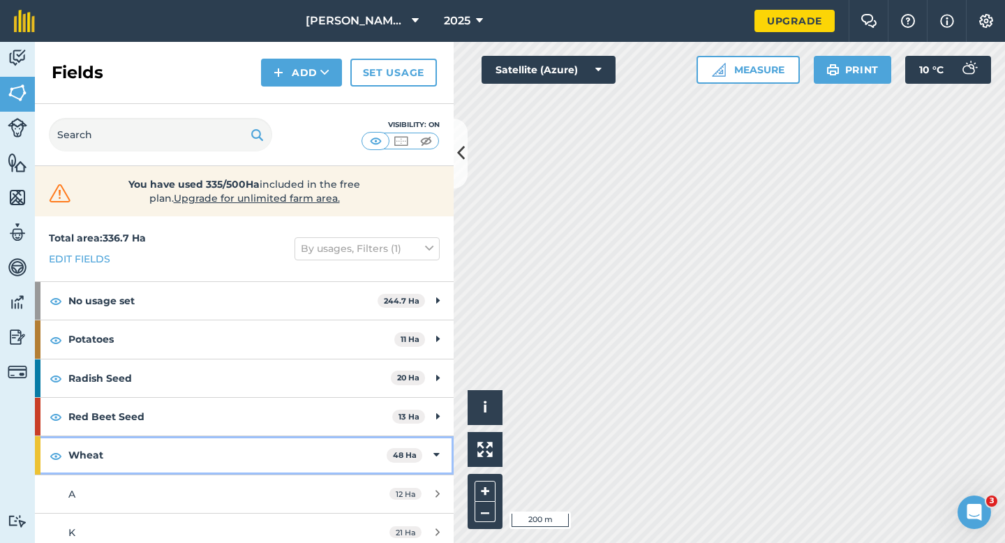
click at [440, 452] on div "Wheat 48 Ha" at bounding box center [244, 455] width 419 height 38
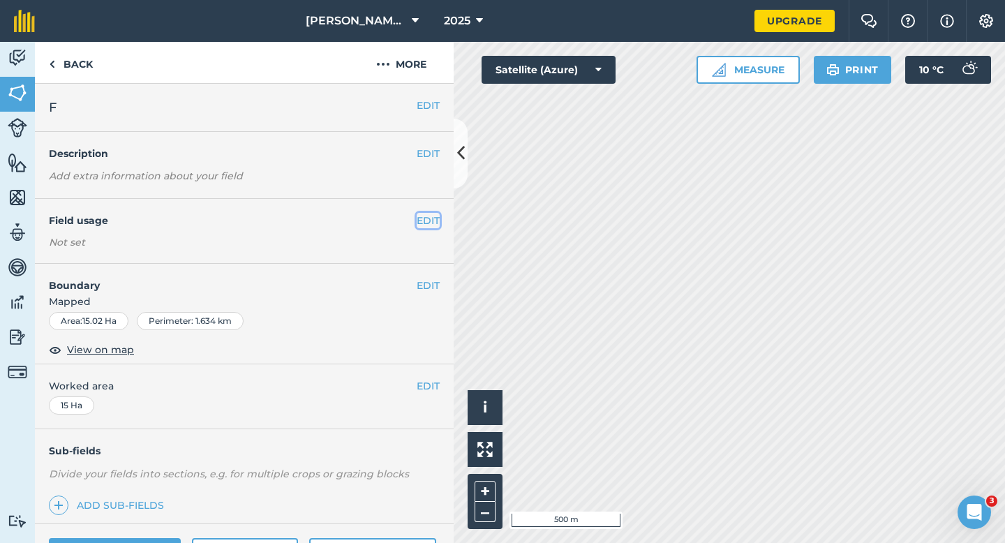
click at [429, 224] on button "EDIT" at bounding box center [428, 220] width 23 height 15
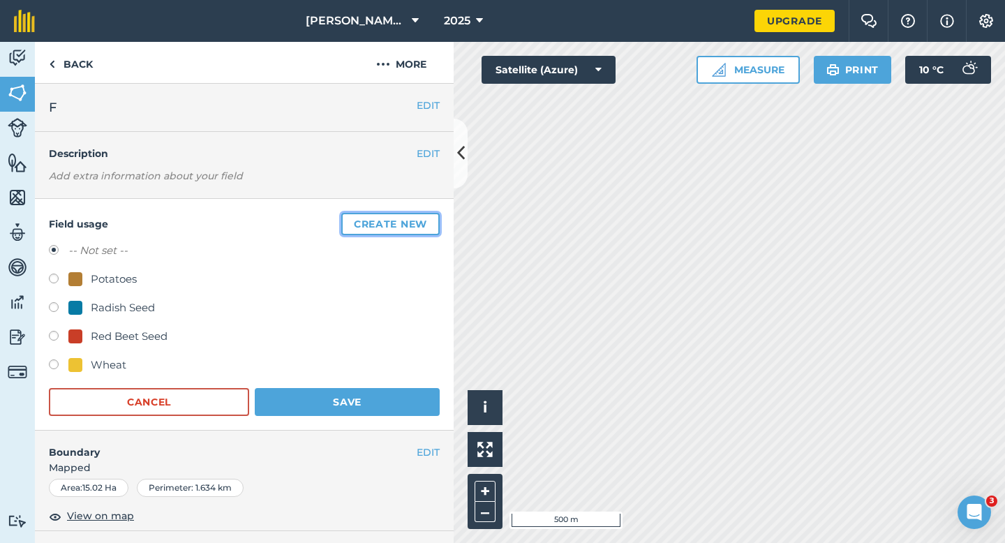
click at [429, 224] on button "Create new" at bounding box center [390, 224] width 98 height 22
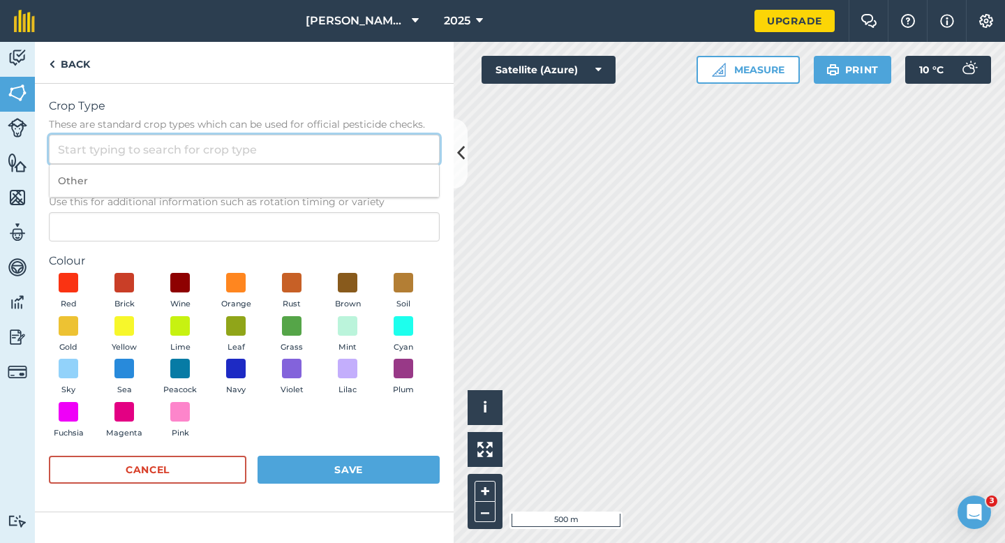
click at [340, 152] on input "Crop Type These are standard crop types which can be used for official pesticid…" at bounding box center [244, 149] width 391 height 29
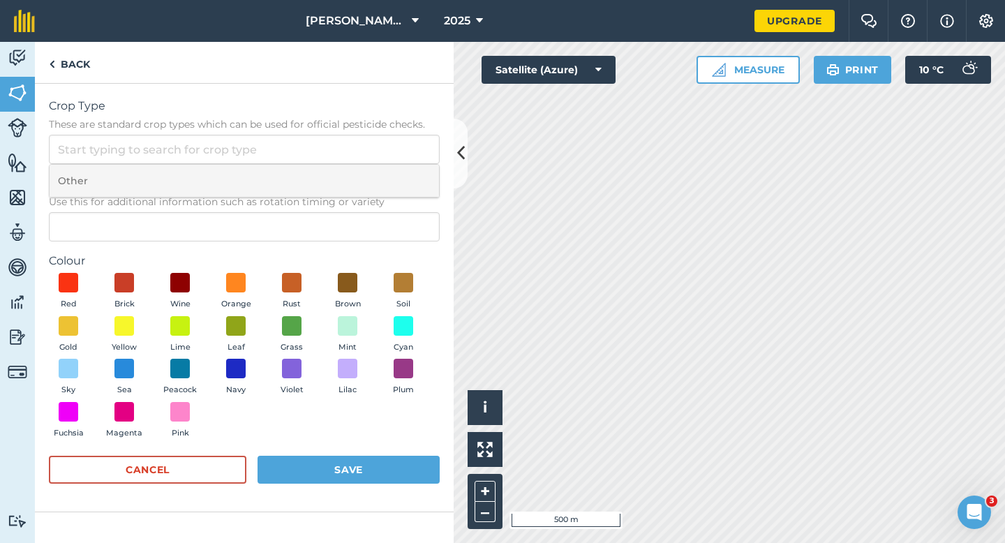
click at [340, 182] on li "Other" at bounding box center [245, 181] width 390 height 33
type input "Other"
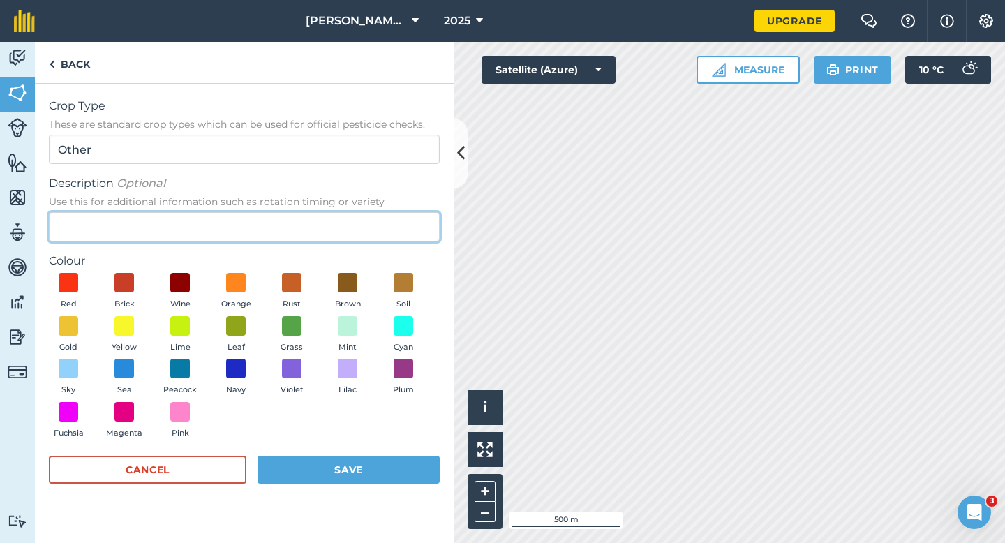
click at [340, 222] on input "Description Optional Use this for additional information such as rotation timin…" at bounding box center [244, 226] width 391 height 29
type input "Grass Seed"
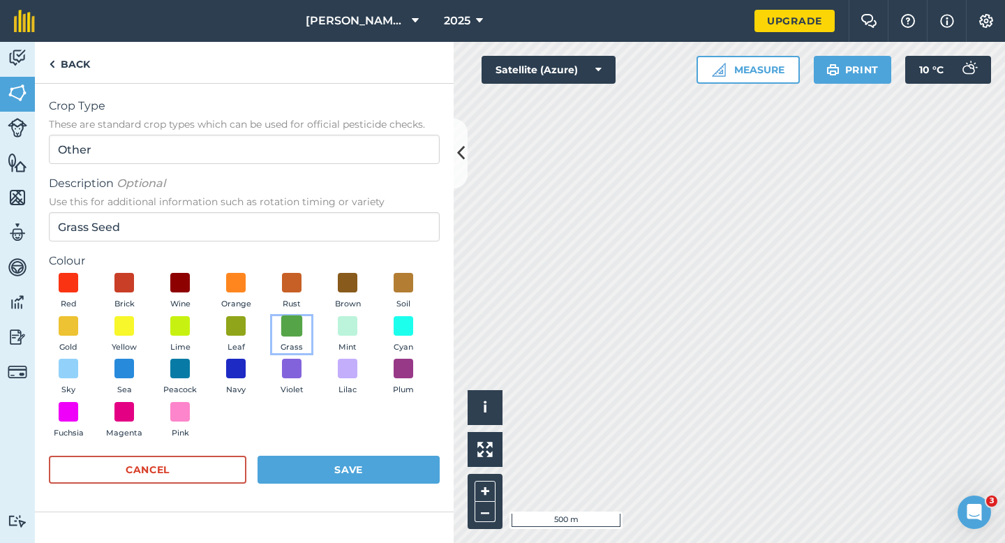
click at [282, 330] on span at bounding box center [292, 326] width 22 height 22
click at [320, 437] on div "Red Brick Wine Orange Rust Brown Soil Gold Yellow Lime Leaf Grass Mint Cyan Sky…" at bounding box center [244, 359] width 391 height 172
click at [323, 474] on button "Save" at bounding box center [349, 470] width 182 height 28
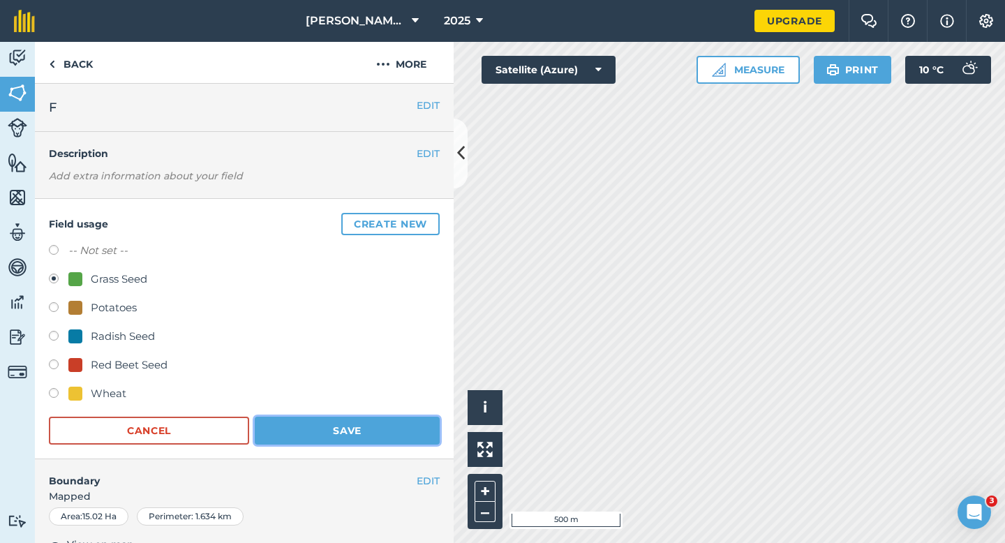
click at [385, 417] on button "Save" at bounding box center [347, 431] width 185 height 28
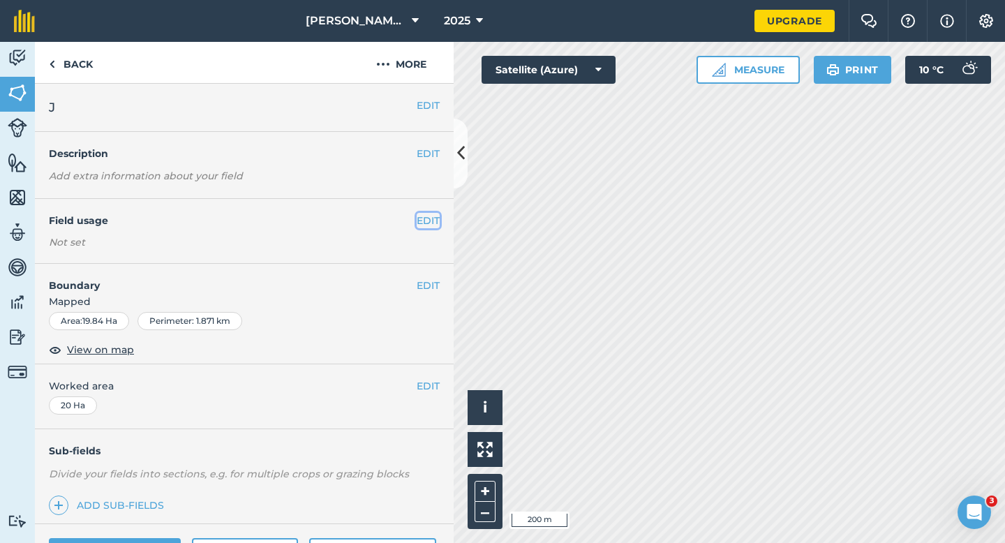
click at [436, 226] on button "EDIT" at bounding box center [428, 220] width 23 height 15
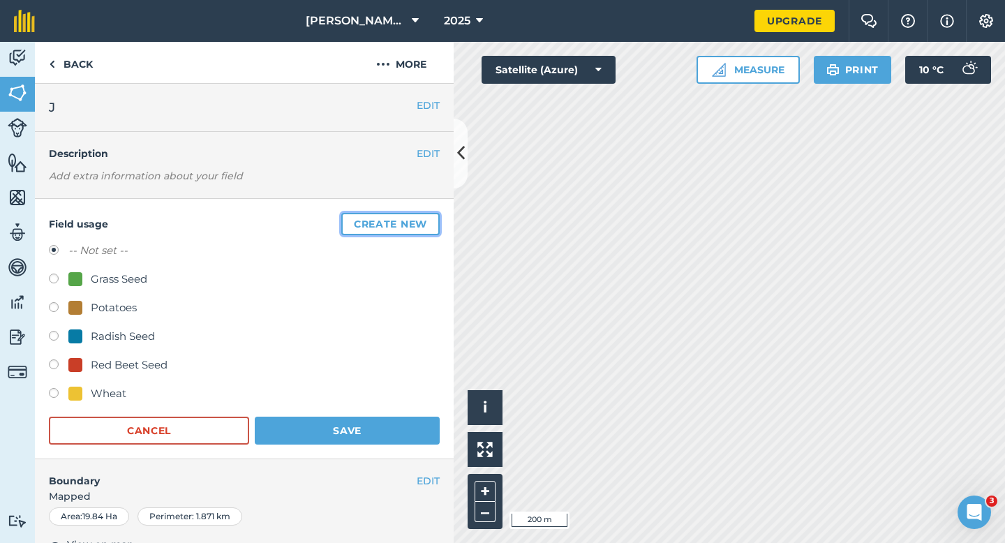
click at [438, 226] on button "Create new" at bounding box center [390, 224] width 98 height 22
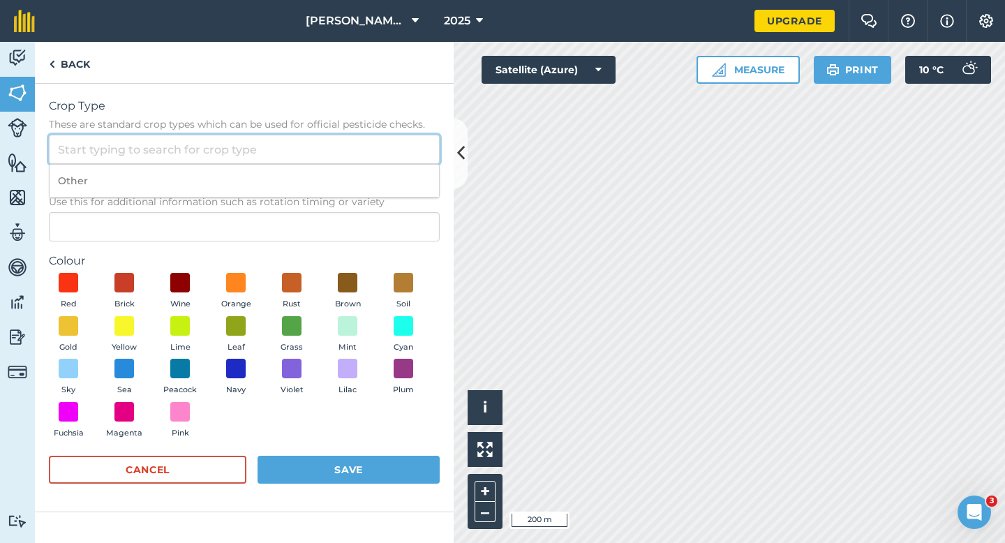
click at [361, 152] on input "Crop Type These are standard crop types which can be used for official pesticid…" at bounding box center [244, 149] width 391 height 29
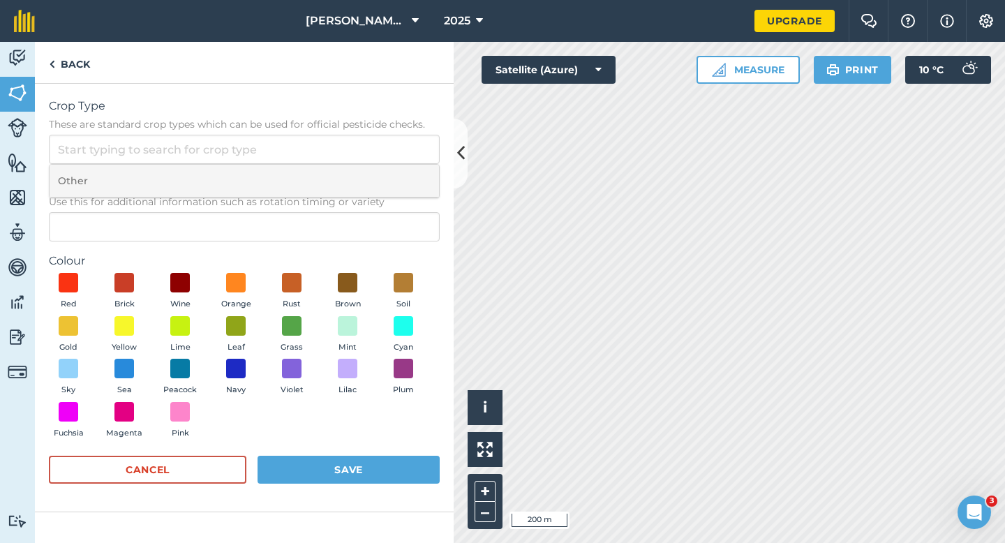
click at [361, 177] on li "Other" at bounding box center [245, 181] width 390 height 33
type input "Other"
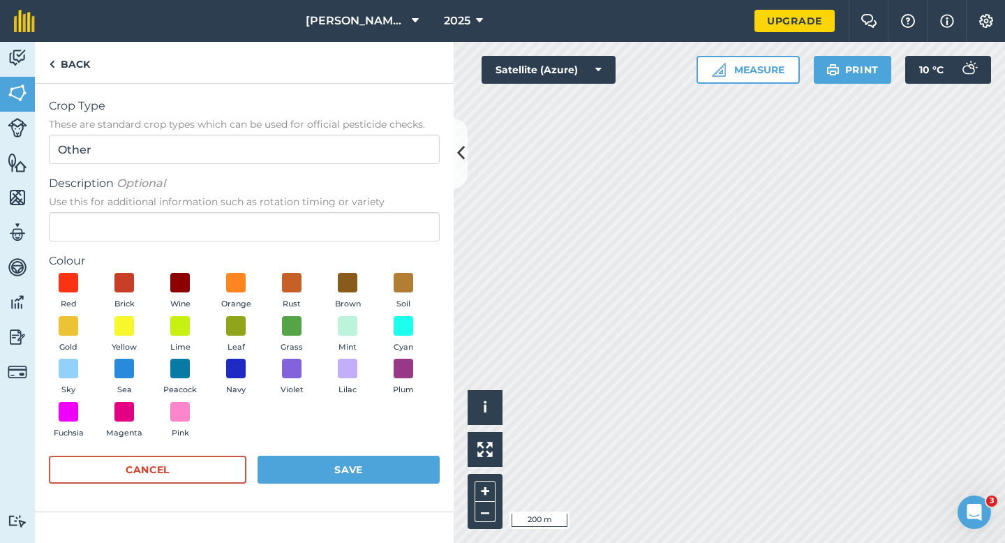
click at [361, 200] on span "Use this for additional information such as rotation timing or variety" at bounding box center [244, 202] width 391 height 14
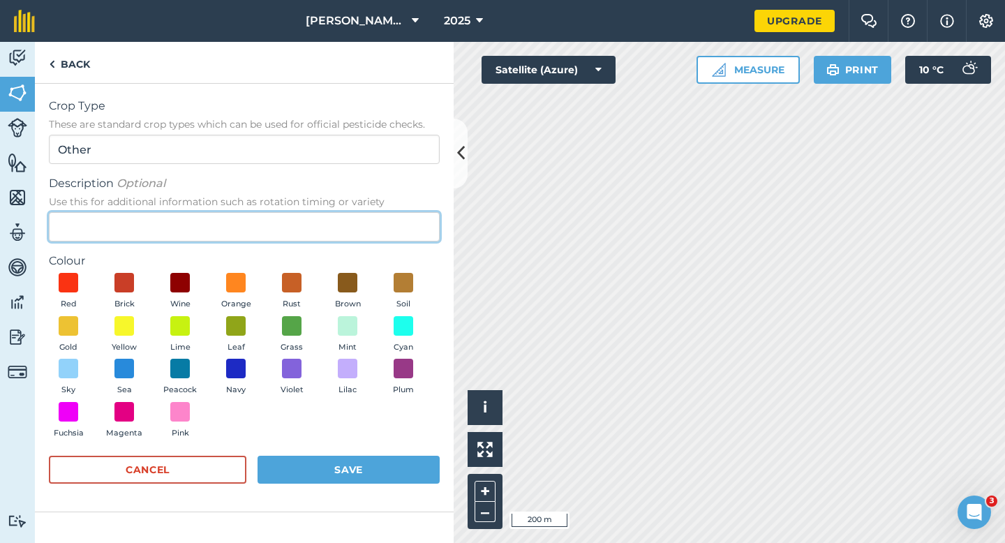
click at [361, 212] on input "Description Optional Use this for additional information such as rotation timin…" at bounding box center [244, 226] width 391 height 29
click at [361, 217] on input "Description Optional Use this for additional information such as rotation timin…" at bounding box center [244, 226] width 391 height 29
type input "Watties Peas"
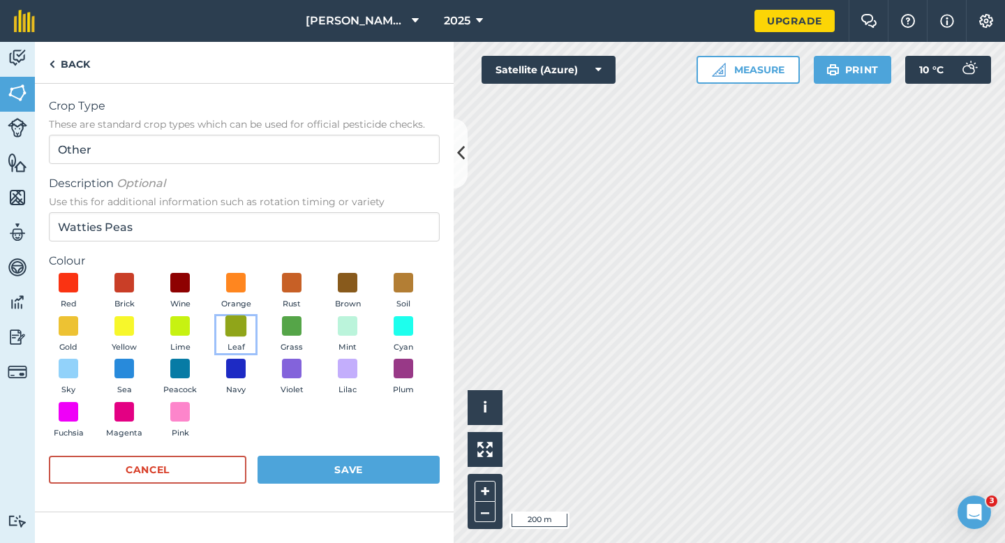
click at [238, 323] on span at bounding box center [236, 326] width 22 height 22
click at [320, 448] on form "Crop Type These are standard crop types which can be used for official pesticid…" at bounding box center [244, 298] width 391 height 400
click at [346, 467] on button "Save" at bounding box center [349, 470] width 182 height 28
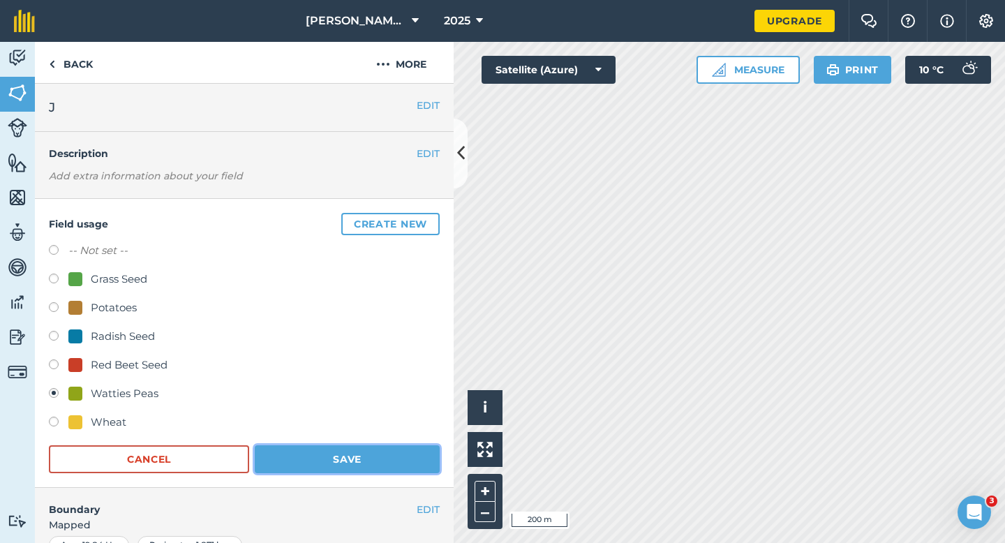
click at [391, 458] on button "Save" at bounding box center [347, 459] width 185 height 28
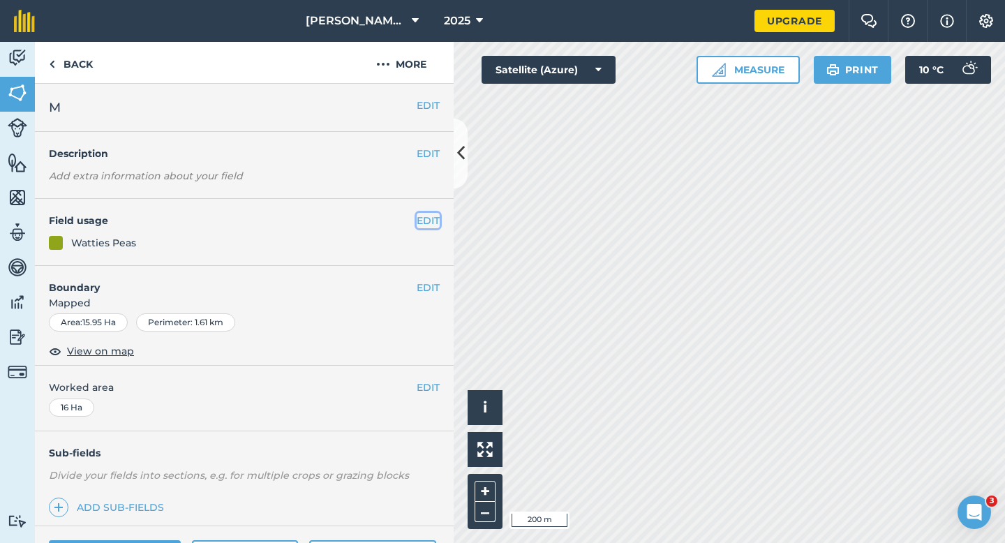
click at [430, 214] on button "EDIT" at bounding box center [428, 220] width 23 height 15
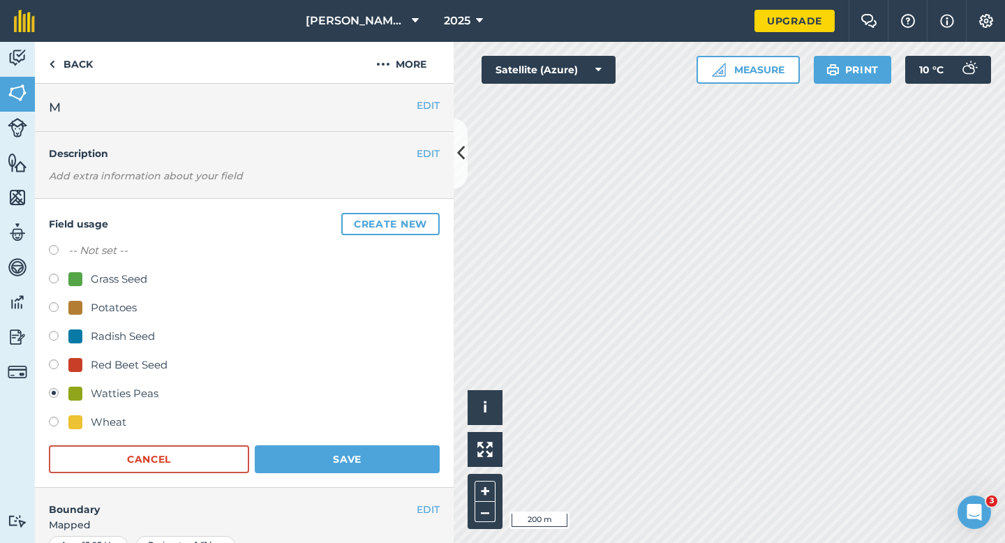
click at [323, 491] on h4 "Boundary" at bounding box center [226, 502] width 382 height 29
click at [323, 476] on div "Field usage Create new -- Not set -- Grass Seed Potatoes Radish Seed Red Beet S…" at bounding box center [244, 343] width 419 height 289
click at [323, 464] on button "Save" at bounding box center [347, 459] width 185 height 28
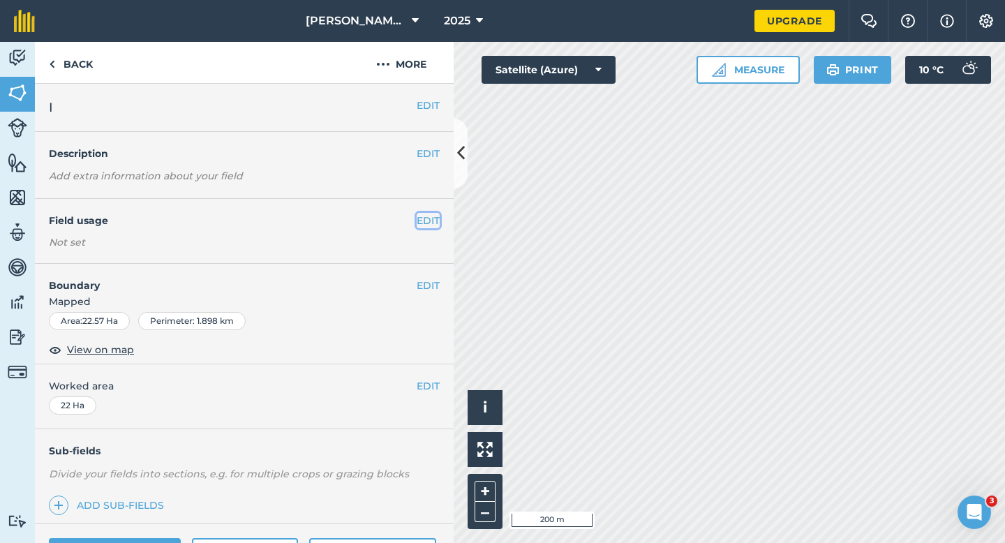
click at [430, 223] on button "EDIT" at bounding box center [428, 220] width 23 height 15
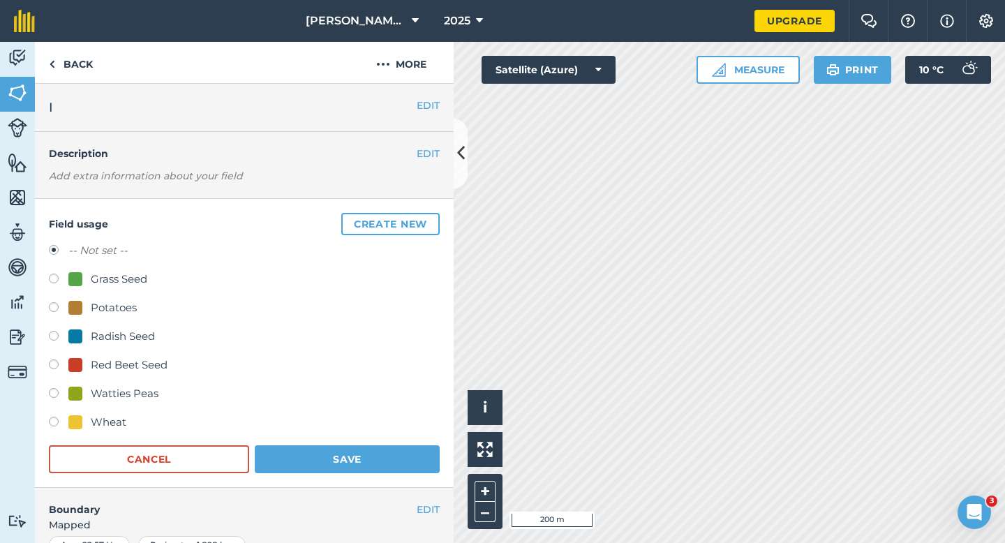
click at [111, 287] on div "Grass Seed" at bounding box center [244, 281] width 391 height 20
click at [134, 260] on div "-- Not set --" at bounding box center [244, 252] width 391 height 20
click at [134, 275] on div "Grass Seed" at bounding box center [119, 279] width 57 height 17
radio input "true"
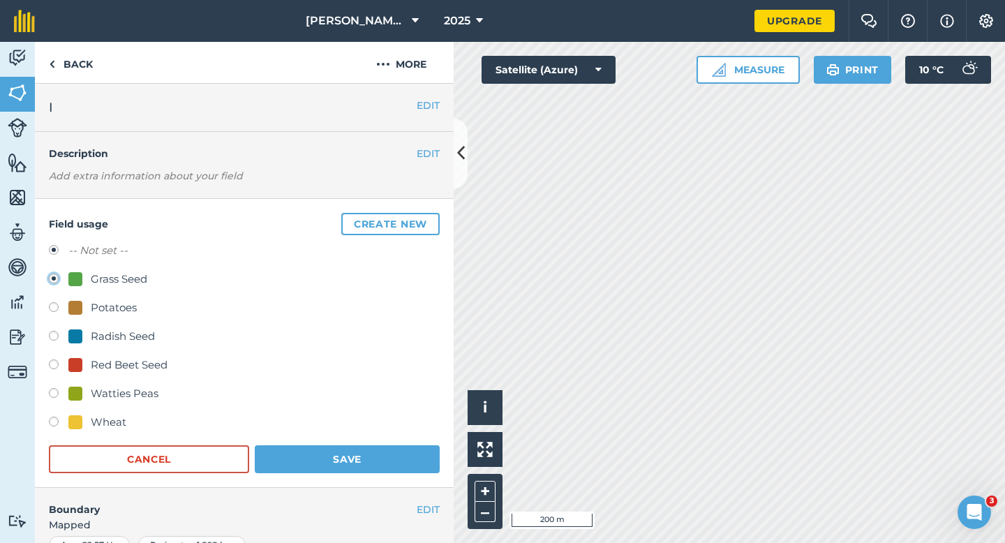
radio input "false"
click at [358, 460] on button "Save" at bounding box center [347, 459] width 185 height 28
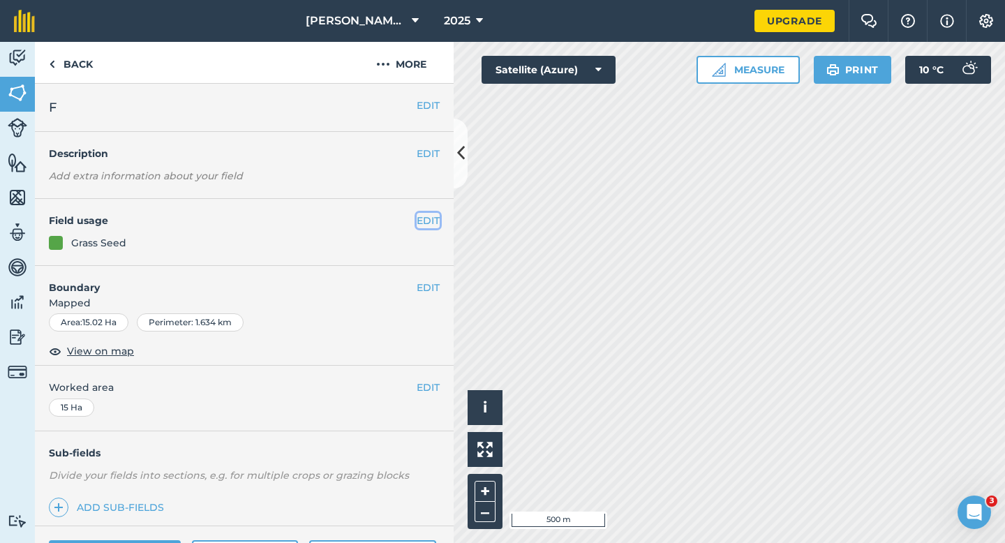
click at [429, 219] on button "EDIT" at bounding box center [428, 220] width 23 height 15
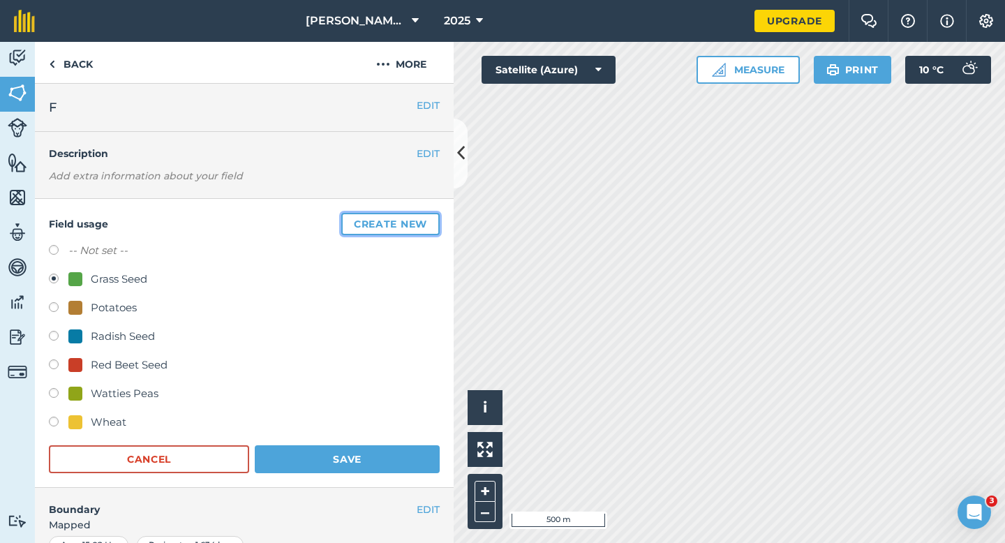
click at [429, 219] on button "Create new" at bounding box center [390, 224] width 98 height 22
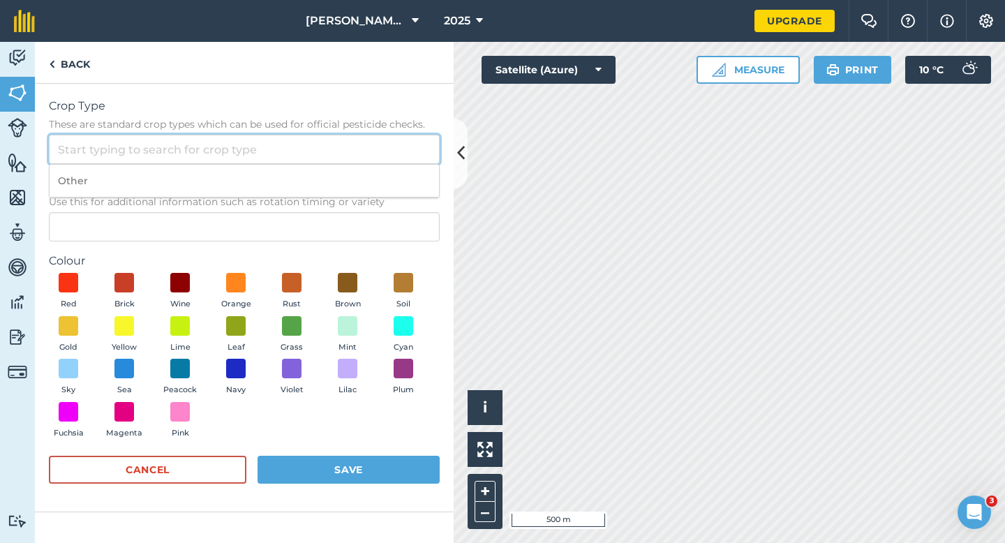
click at [401, 136] on input "Crop Type These are standard crop types which can be used for official pesticid…" at bounding box center [244, 149] width 391 height 29
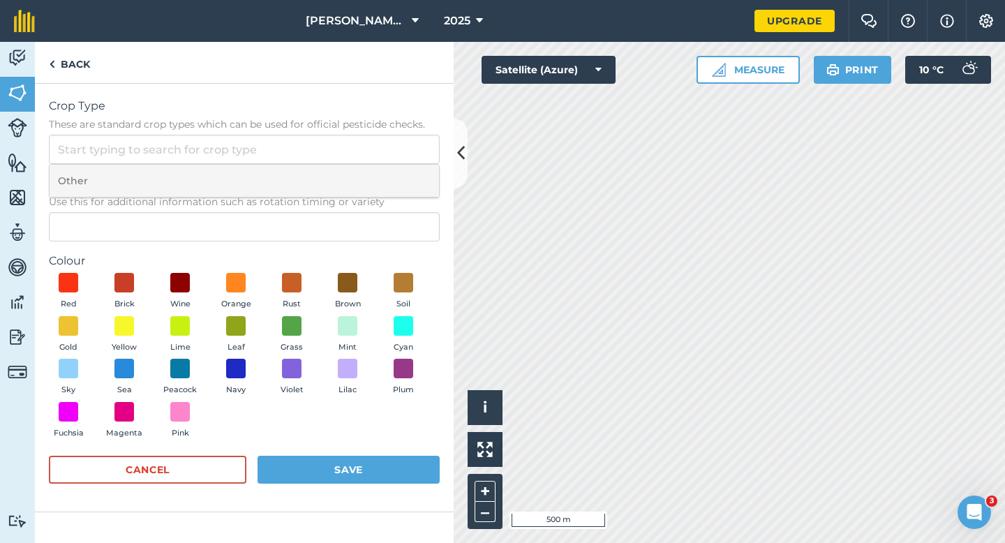
click at [401, 182] on li "Other" at bounding box center [245, 181] width 390 height 33
type input "Other"
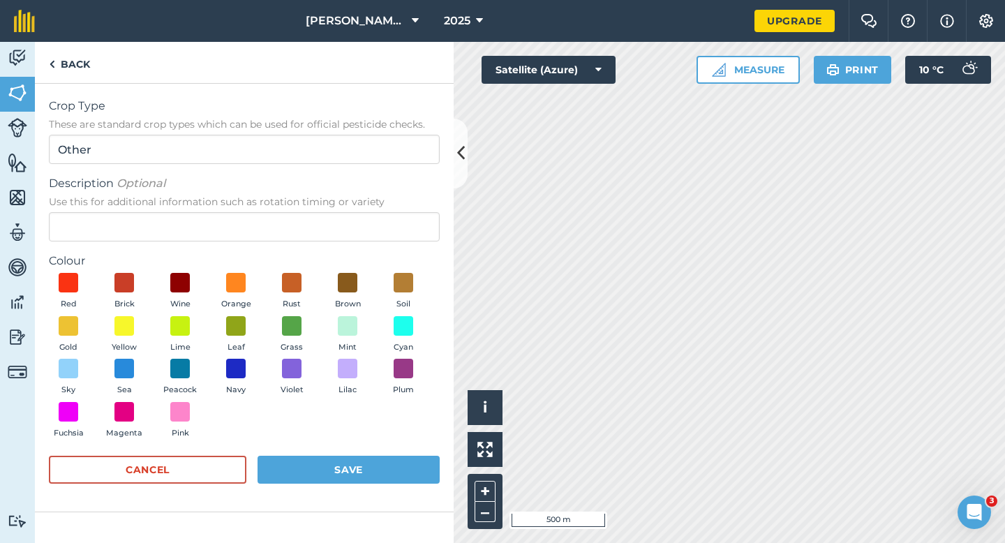
click at [401, 205] on span "Use this for additional information such as rotation timing or variety" at bounding box center [244, 202] width 391 height 14
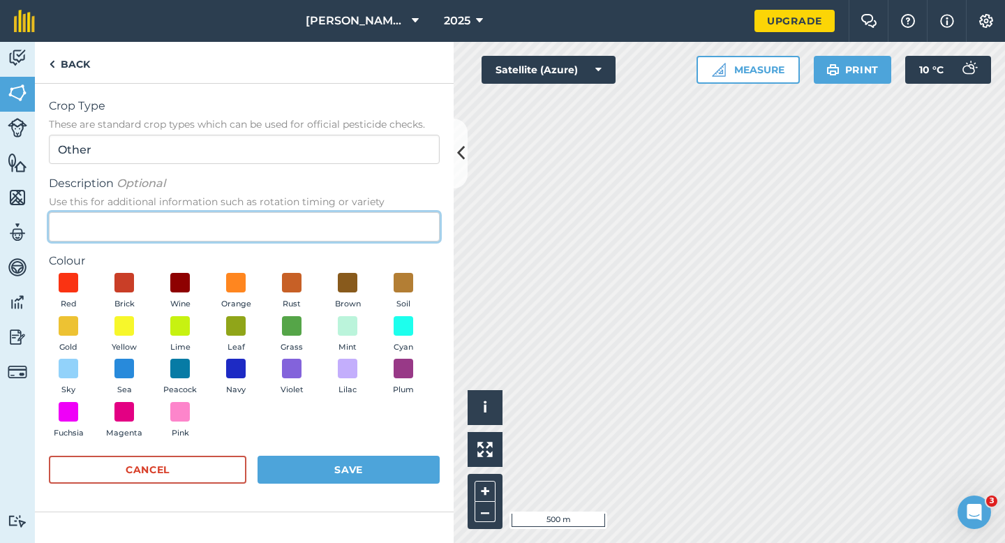
click at [401, 212] on input "Description Optional Use this for additional information such as rotation timin…" at bounding box center [244, 226] width 391 height 29
click at [401, 223] on input "Description Optional Use this for additional information such as rotation timin…" at bounding box center [244, 226] width 391 height 29
type input "l"
type input "Clover Seed"
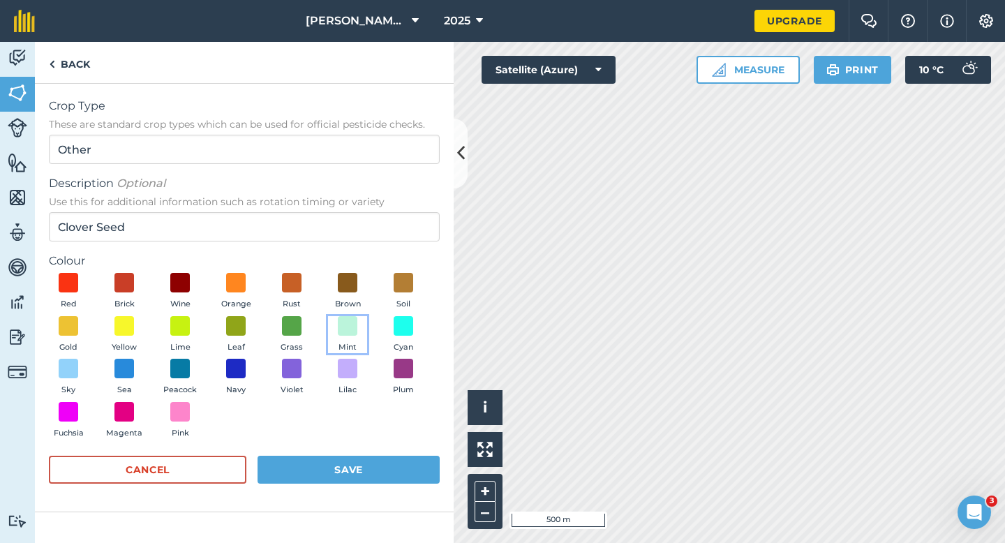
click at [349, 333] on span at bounding box center [348, 326] width 20 height 20
click at [349, 433] on div "Red Brick Wine Orange Rust Brown Soil Gold Yellow Lime Leaf Grass Mint Cyan Sky…" at bounding box center [244, 359] width 391 height 172
click at [349, 456] on button "Save" at bounding box center [349, 470] width 182 height 28
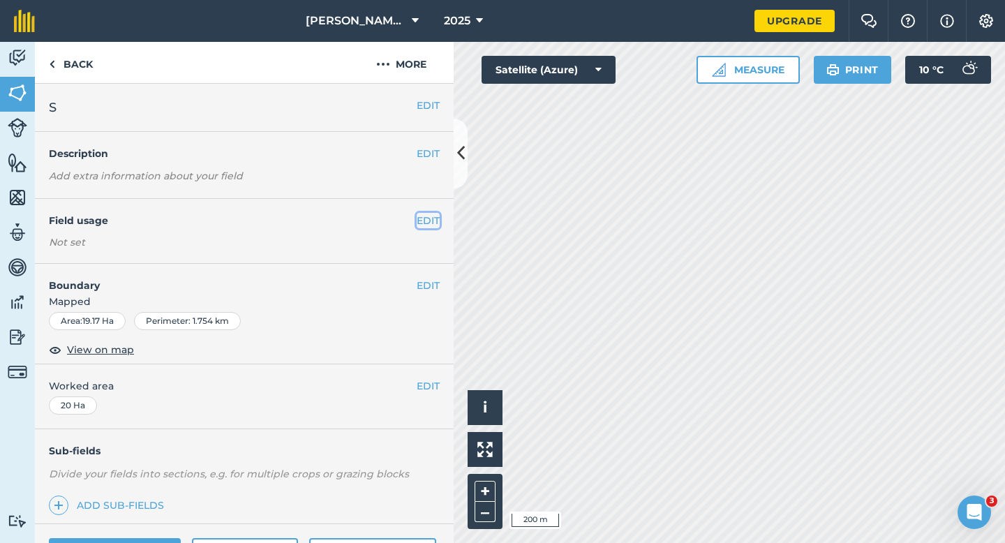
click at [420, 226] on button "EDIT" at bounding box center [428, 220] width 23 height 15
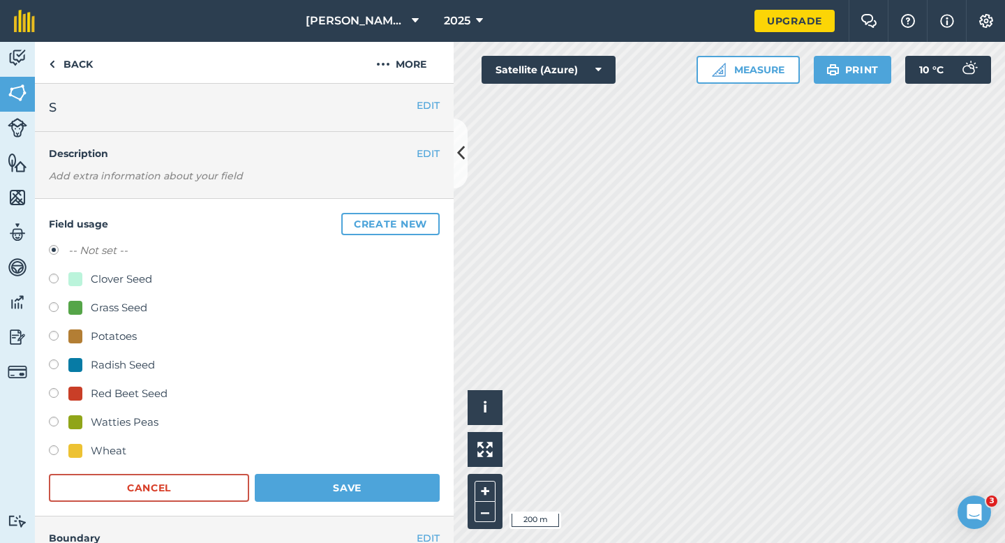
click at [120, 304] on div "Grass Seed" at bounding box center [119, 307] width 57 height 17
radio input "true"
radio input "false"
click at [357, 496] on button "Save" at bounding box center [347, 488] width 185 height 28
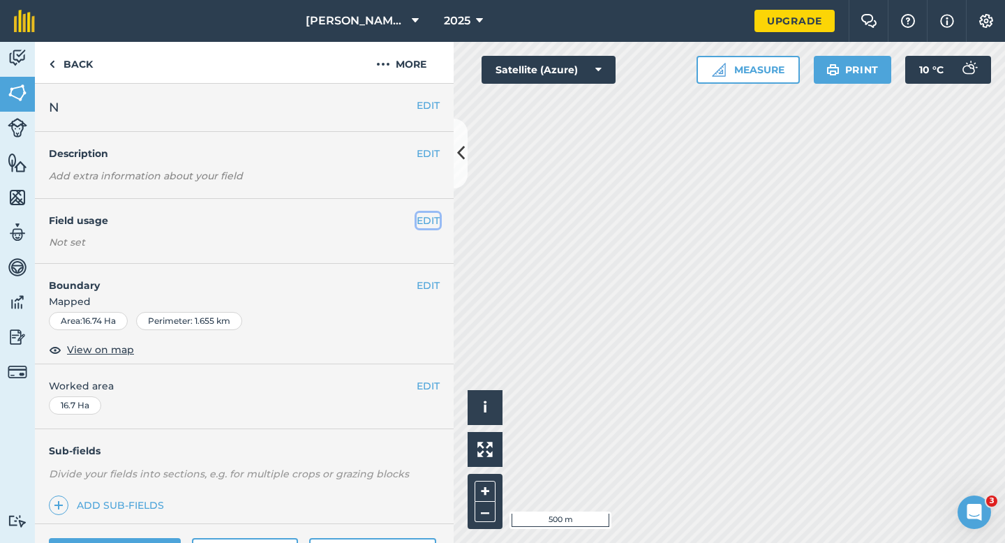
click at [438, 219] on button "EDIT" at bounding box center [428, 220] width 23 height 15
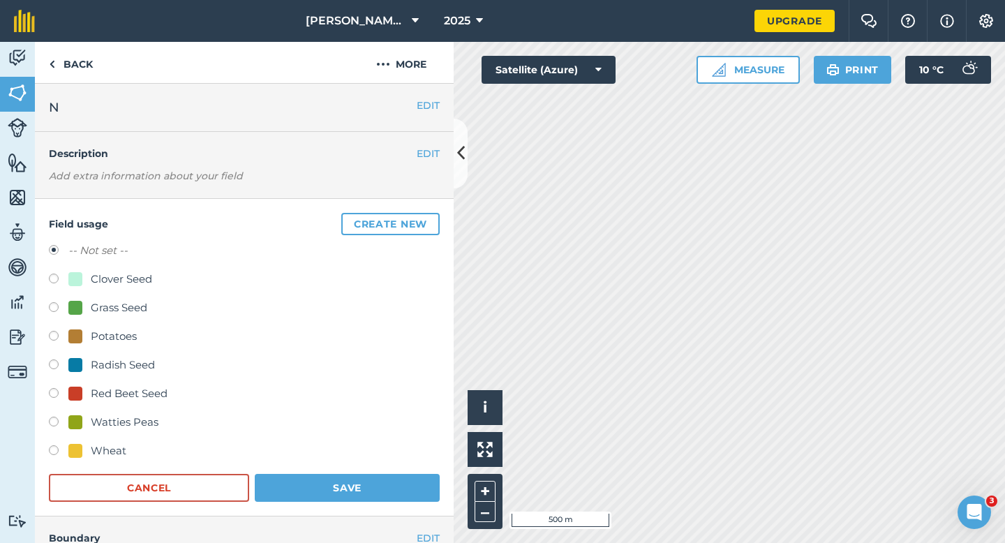
click at [116, 394] on div "Red Beet Seed" at bounding box center [129, 393] width 77 height 17
radio input "true"
radio input "false"
click at [383, 462] on div "Wheat" at bounding box center [244, 453] width 391 height 20
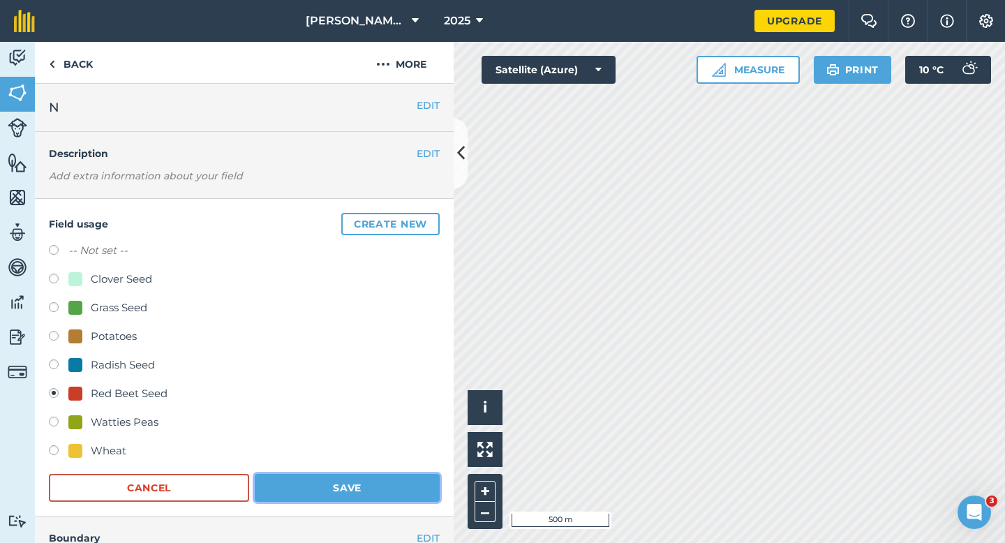
click at [390, 484] on button "Save" at bounding box center [347, 488] width 185 height 28
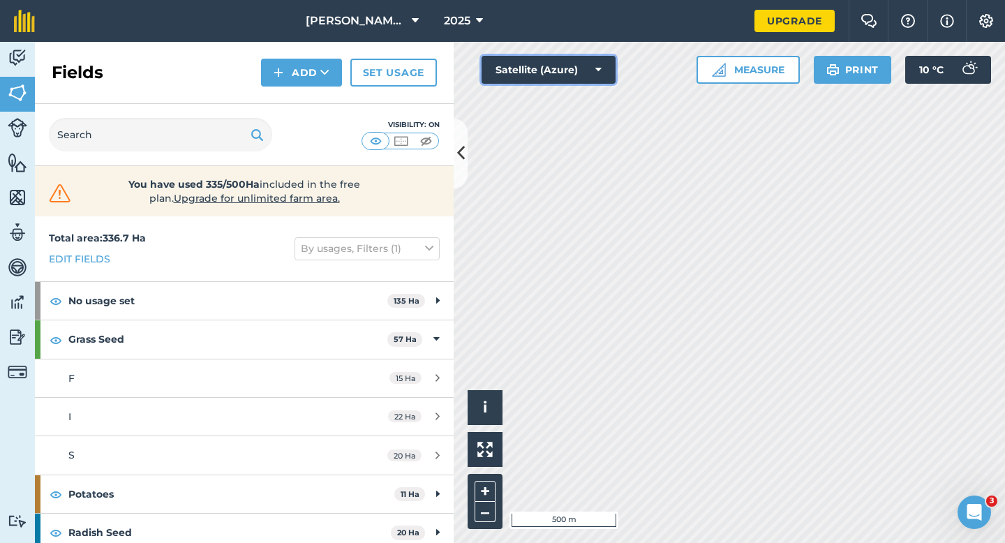
click at [605, 236] on div "Click to start drawing i © 2025 TomTom, Microsoft 500 m + – Satellite (Azure) M…" at bounding box center [729, 292] width 551 height 501
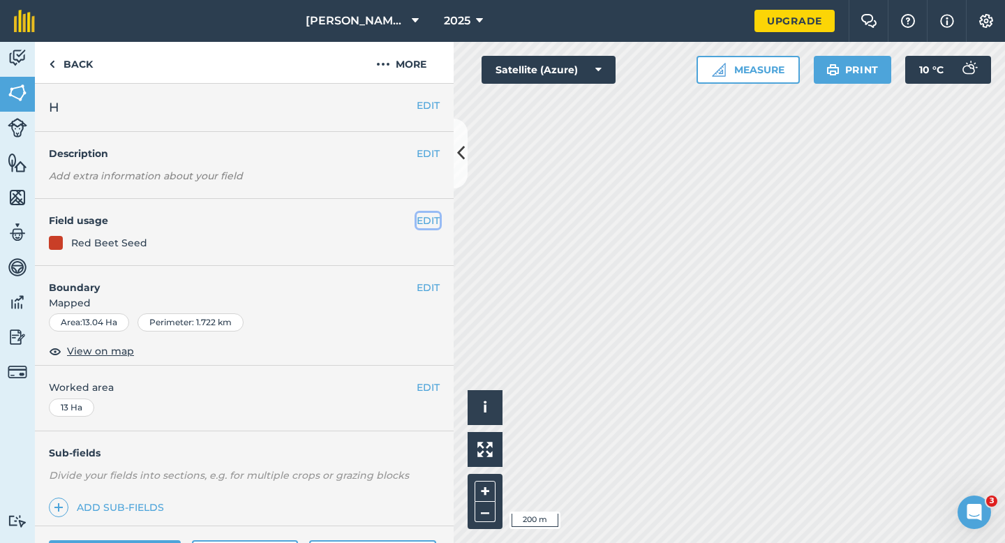
click at [424, 217] on button "EDIT" at bounding box center [428, 220] width 23 height 15
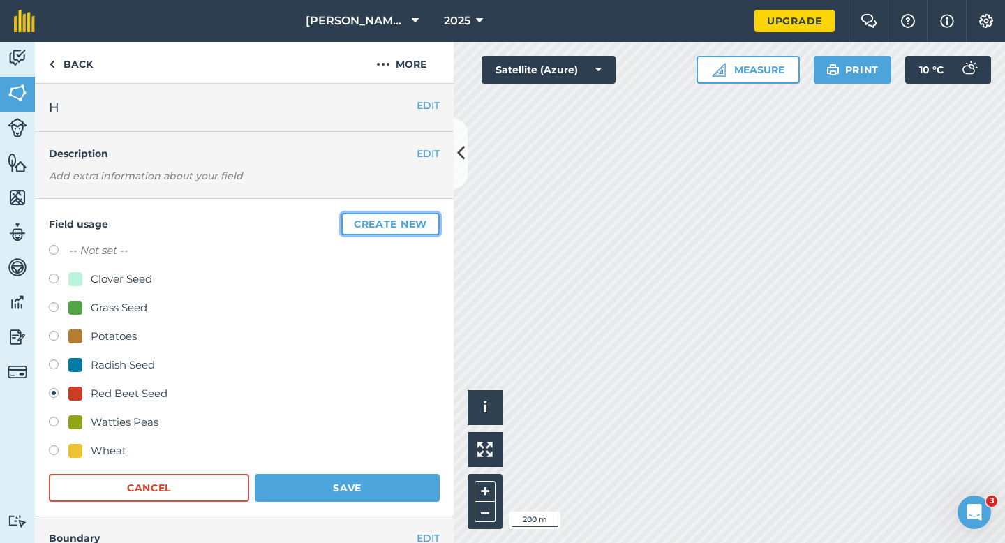
click at [424, 217] on button "Create new" at bounding box center [390, 224] width 98 height 22
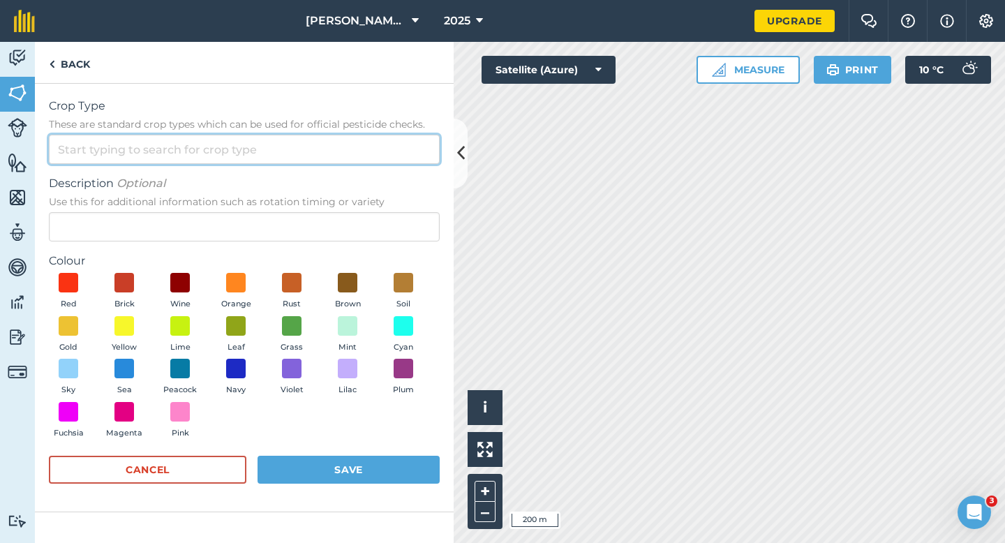
click at [397, 142] on input "Crop Type These are standard crop types which can be used for official pesticid…" at bounding box center [244, 149] width 391 height 29
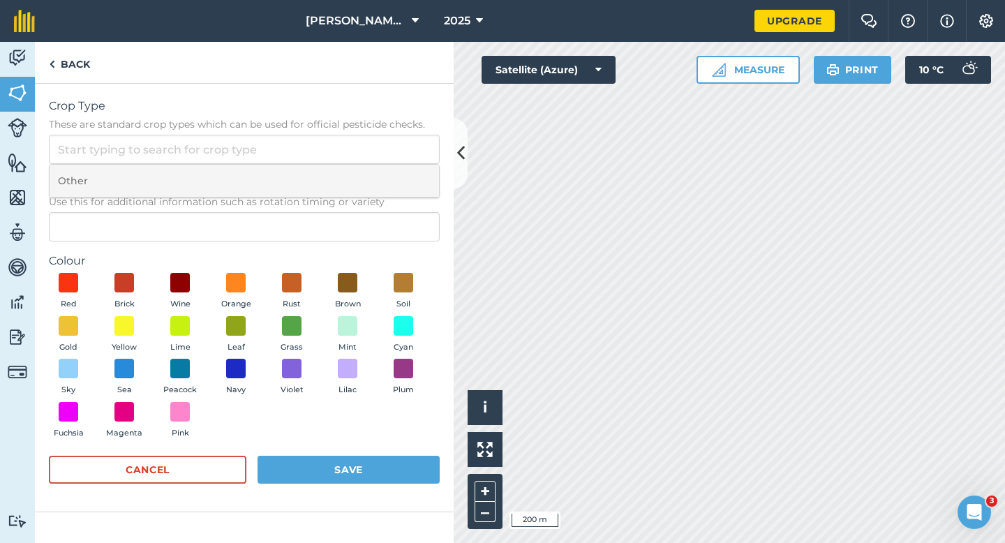
click at [397, 169] on li "Other" at bounding box center [245, 181] width 390 height 33
type input "Other"
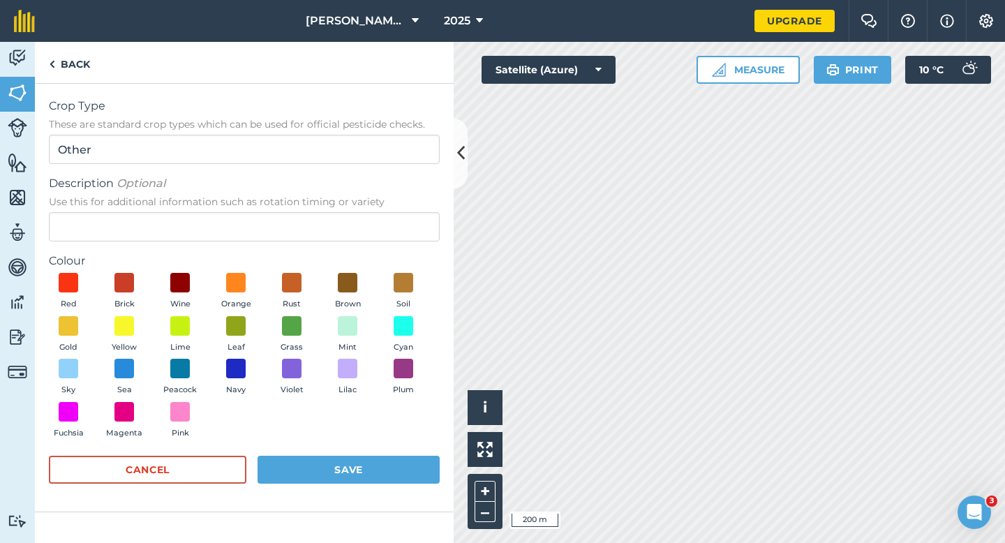
click at [397, 205] on span "Use this for additional information such as rotation timing or variety" at bounding box center [244, 202] width 391 height 14
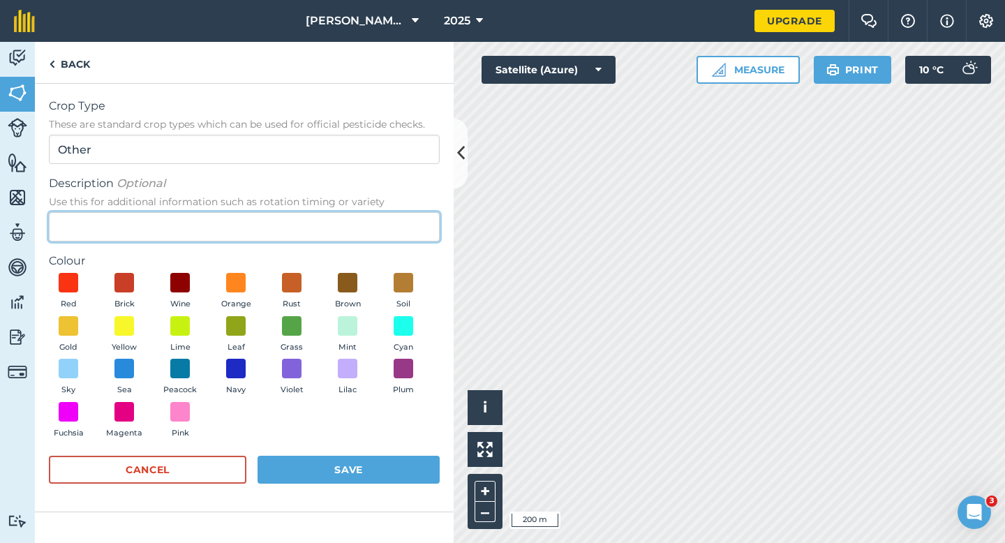
click at [397, 212] on input "Description Optional Use this for additional information such as rotation timin…" at bounding box center [244, 226] width 391 height 29
click at [397, 217] on input "Description Optional Use this for additional information such as rotation timin…" at bounding box center [244, 226] width 391 height 29
type input "Broad Bean Seed"
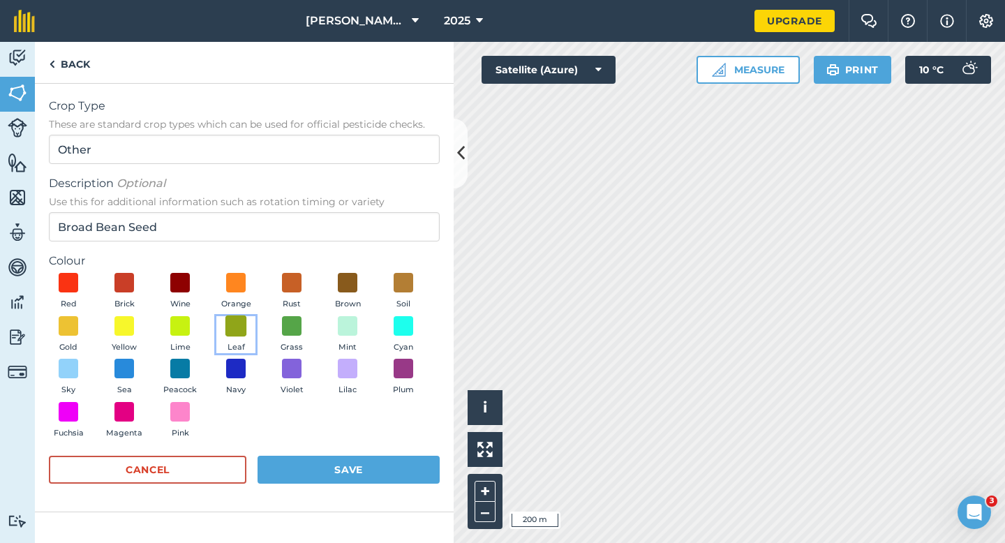
click at [239, 321] on span at bounding box center [236, 326] width 22 height 22
click at [339, 466] on button "Save" at bounding box center [349, 470] width 182 height 28
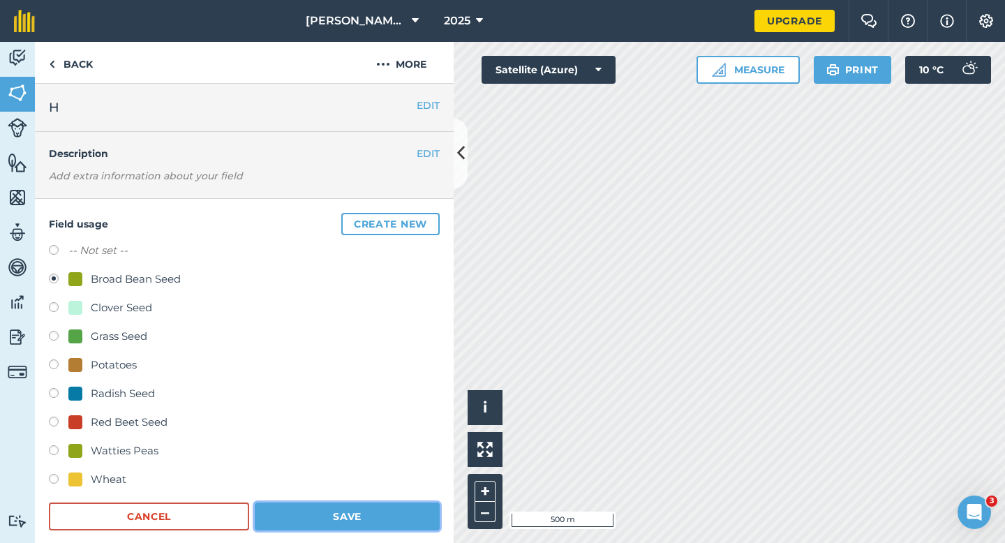
click at [405, 508] on button "Save" at bounding box center [347, 517] width 185 height 28
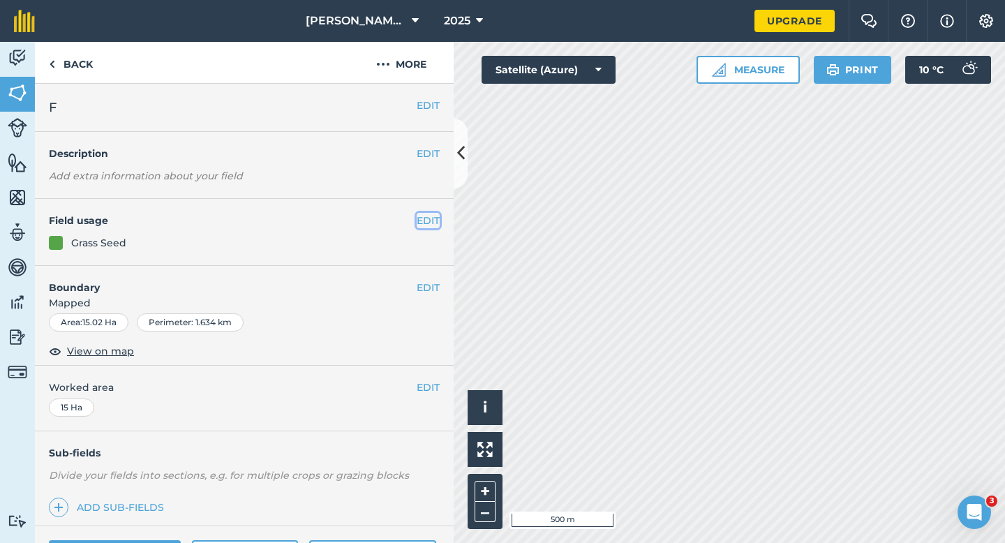
click at [424, 226] on button "EDIT" at bounding box center [428, 220] width 23 height 15
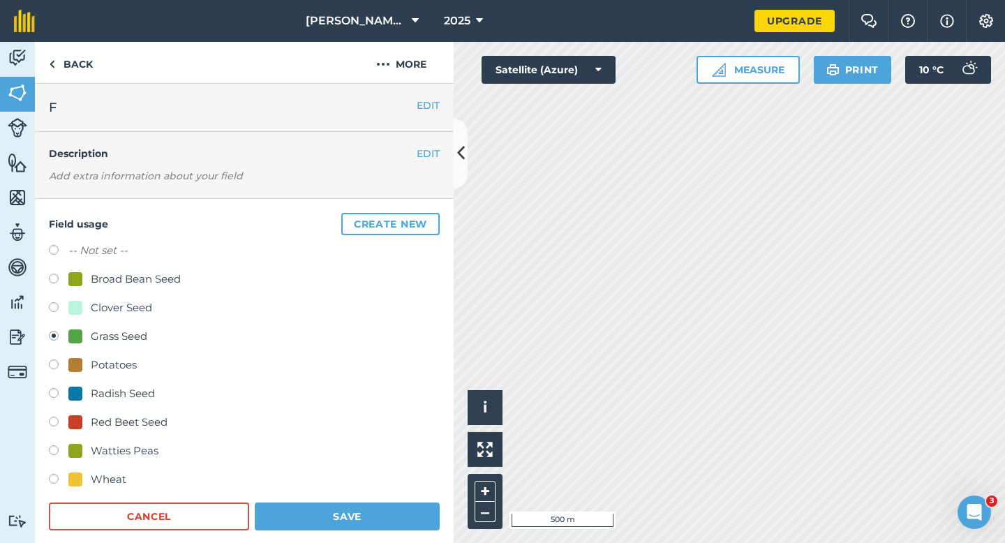
click at [94, 310] on div "Clover Seed" at bounding box center [121, 307] width 61 height 17
radio input "true"
radio input "false"
click at [297, 509] on button "Save" at bounding box center [347, 517] width 185 height 28
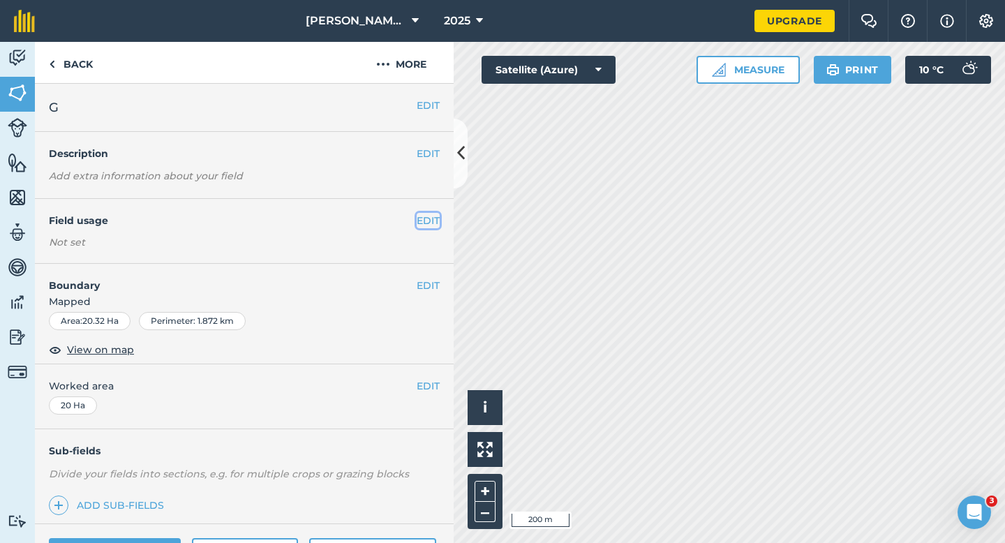
click at [422, 215] on button "EDIT" at bounding box center [428, 220] width 23 height 15
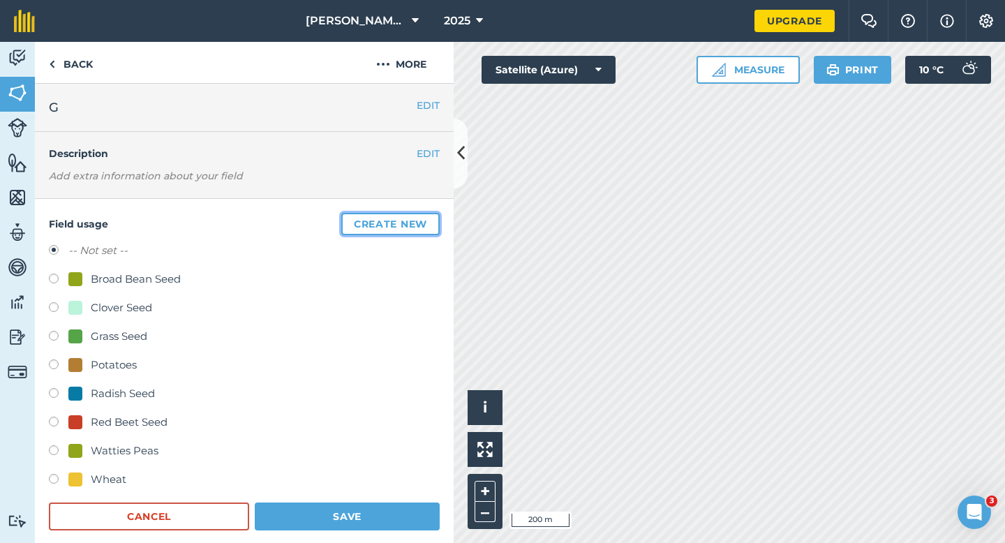
click at [420, 217] on button "Create new" at bounding box center [390, 224] width 98 height 22
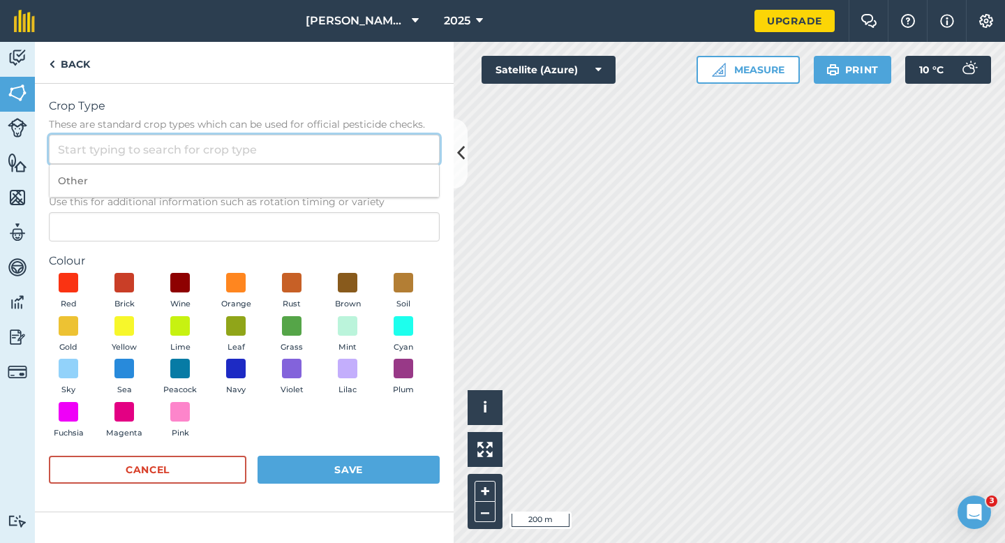
click at [390, 142] on input "Crop Type These are standard crop types which can be used for official pesticid…" at bounding box center [244, 149] width 391 height 29
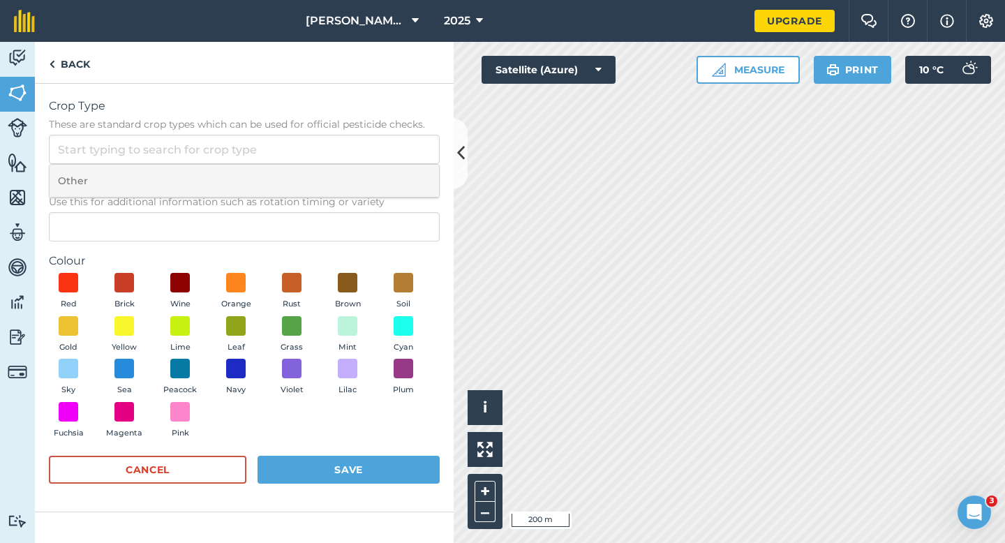
click at [390, 188] on li "Other" at bounding box center [245, 181] width 390 height 33
type input "Other"
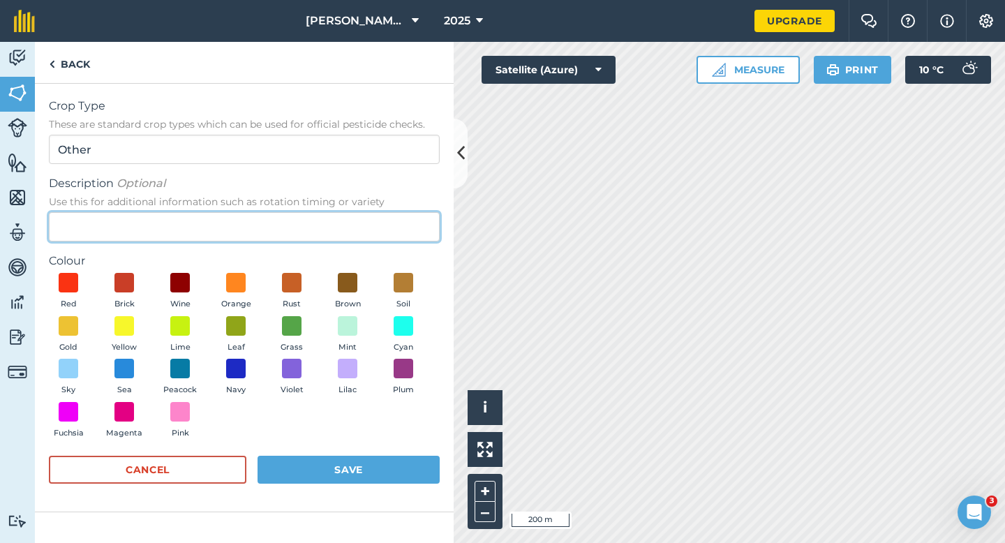
click at [390, 232] on input "Description Optional Use this for additional information such as rotation timin…" at bounding box center [244, 226] width 391 height 29
type input "Barley"
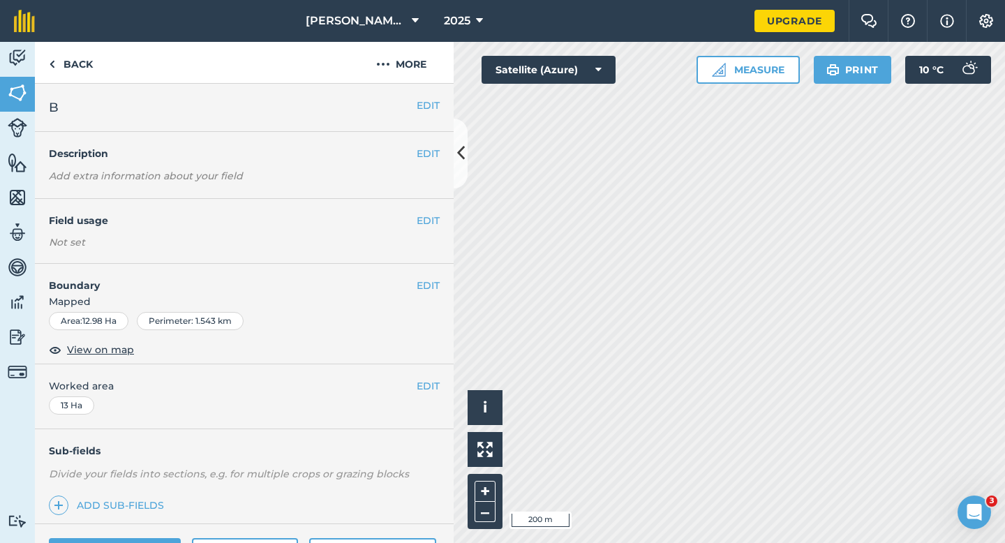
click at [428, 233] on div "EDIT Field usage Not set" at bounding box center [244, 231] width 419 height 65
click at [428, 229] on div "EDIT Field usage Not set" at bounding box center [244, 231] width 419 height 65
click at [428, 228] on button "EDIT" at bounding box center [428, 220] width 23 height 15
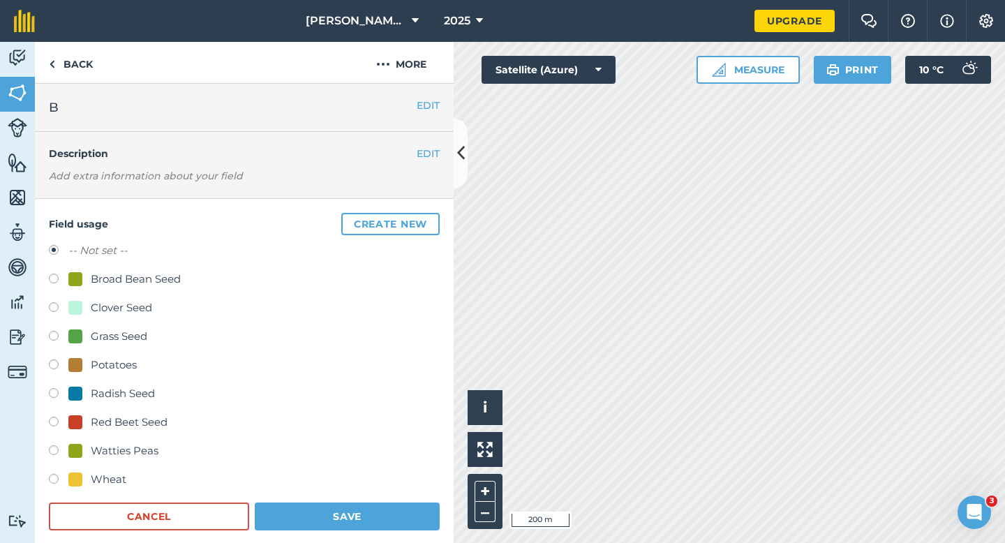
click at [124, 273] on div "Broad Bean Seed" at bounding box center [136, 279] width 90 height 17
radio input "true"
radio input "false"
click at [331, 506] on button "Save" at bounding box center [347, 517] width 185 height 28
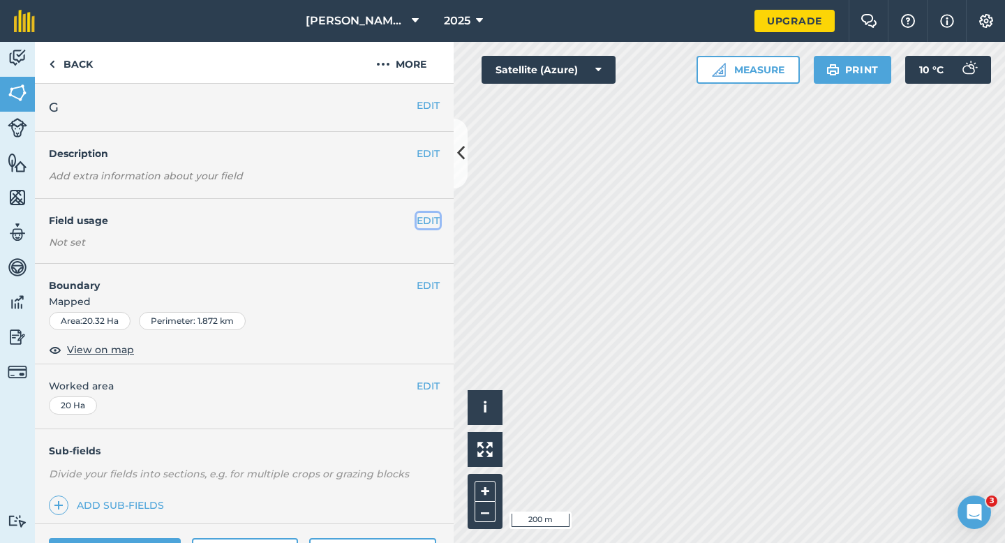
click at [427, 225] on button "EDIT" at bounding box center [428, 220] width 23 height 15
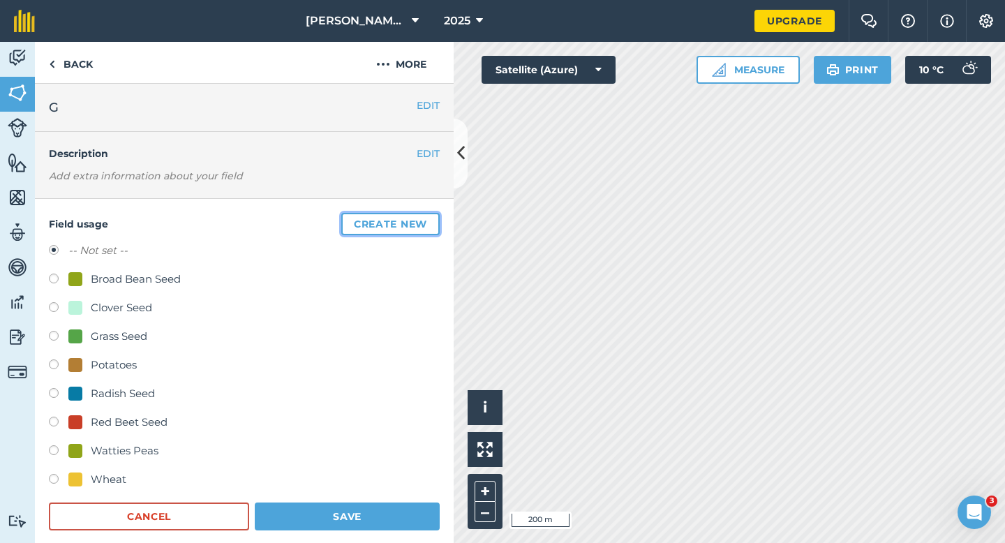
click at [385, 231] on button "Create new" at bounding box center [390, 224] width 98 height 22
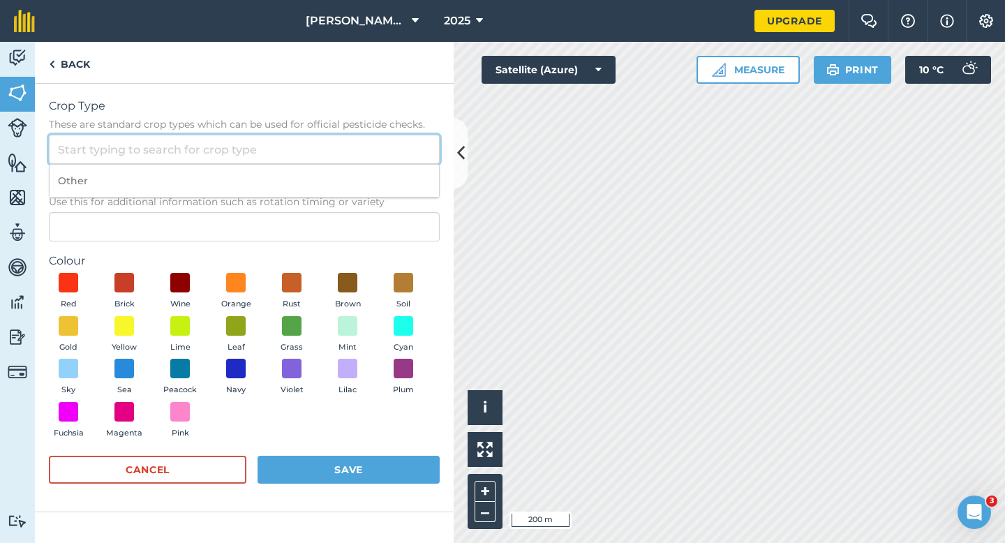
click at [329, 142] on input "Crop Type These are standard crop types which can be used for official pesticid…" at bounding box center [244, 149] width 391 height 29
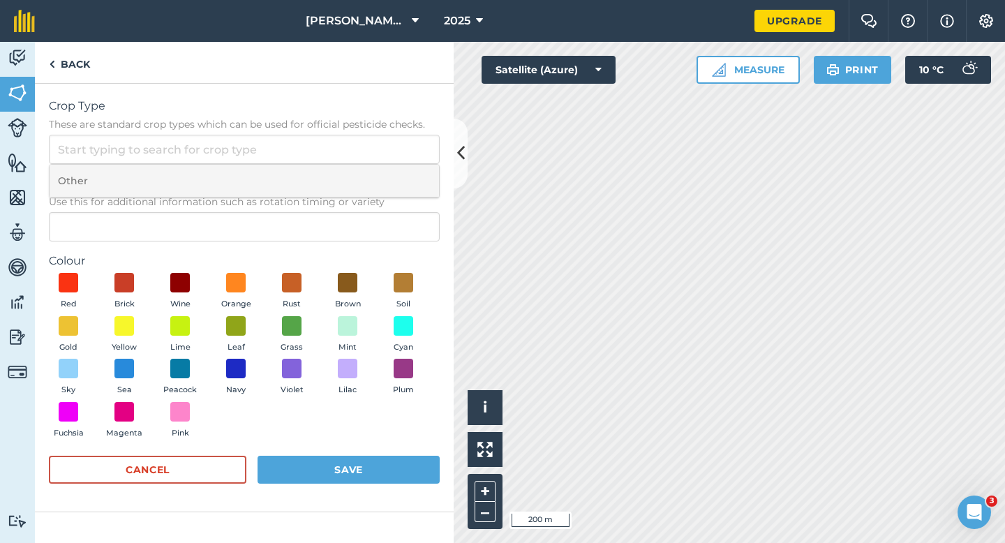
click at [329, 172] on li "Other" at bounding box center [245, 181] width 390 height 33
type input "Other"
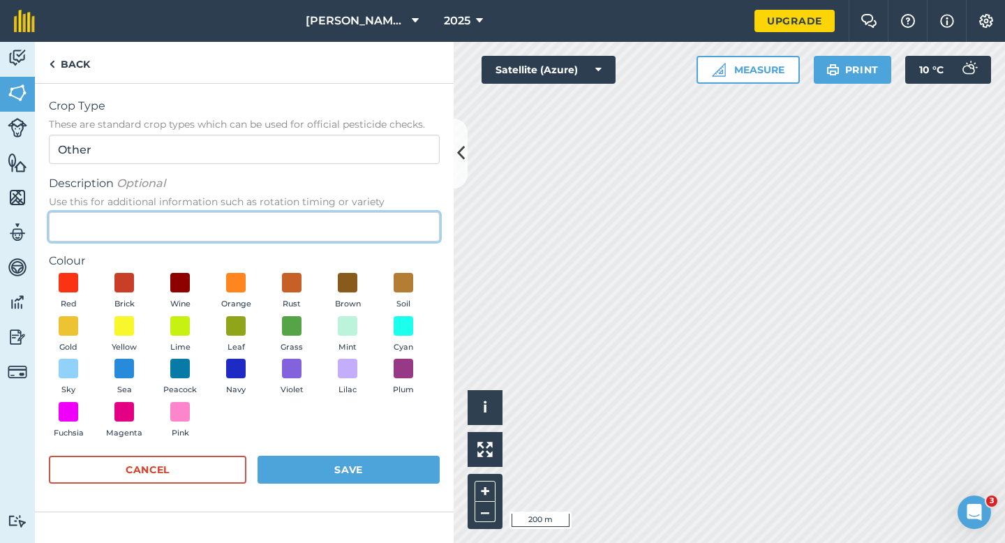
click at [329, 223] on input "Description Optional Use this for additional information such as rotation timin…" at bounding box center [244, 226] width 391 height 29
type input "Barley"
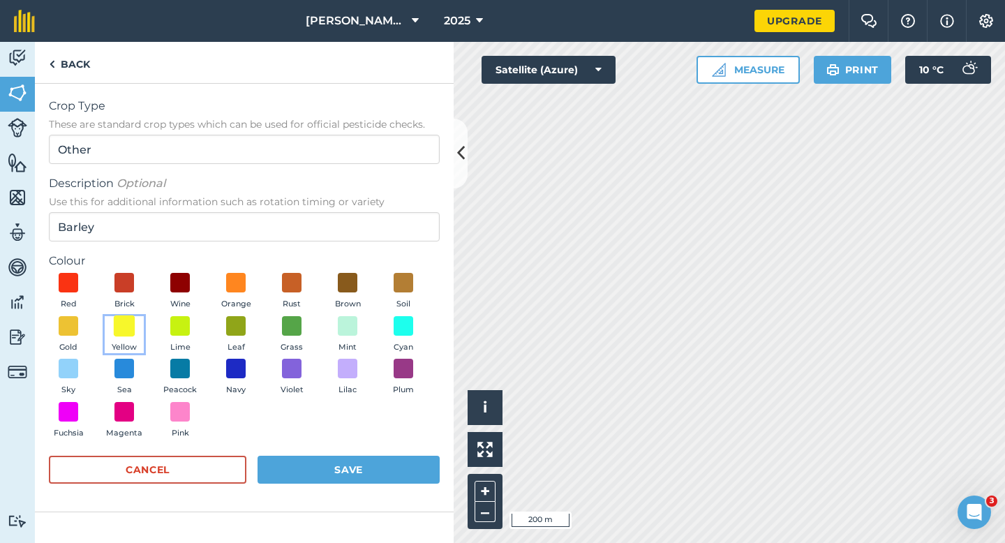
click at [117, 327] on span at bounding box center [125, 326] width 22 height 22
click at [320, 468] on button "Save" at bounding box center [349, 470] width 182 height 28
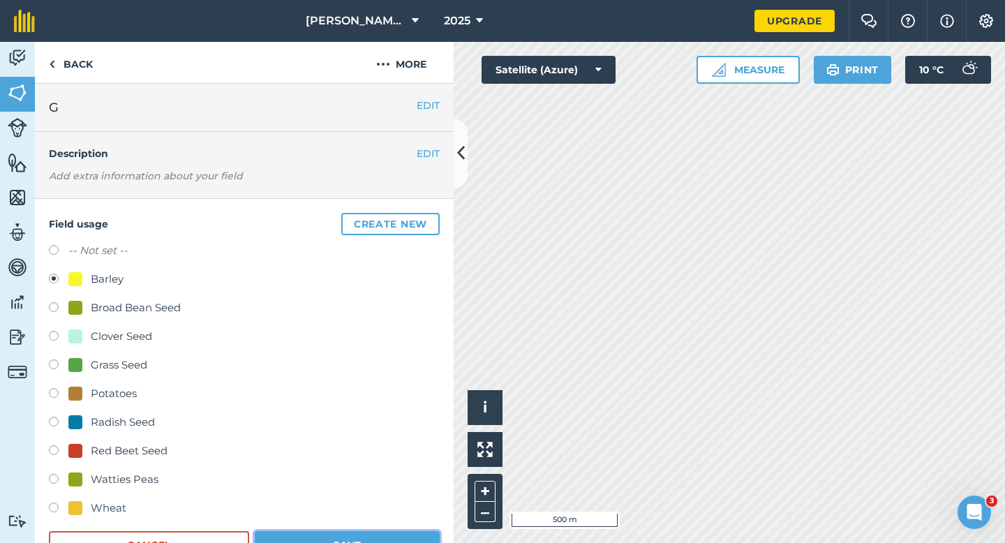
click at [353, 542] on button "Save" at bounding box center [347, 545] width 185 height 28
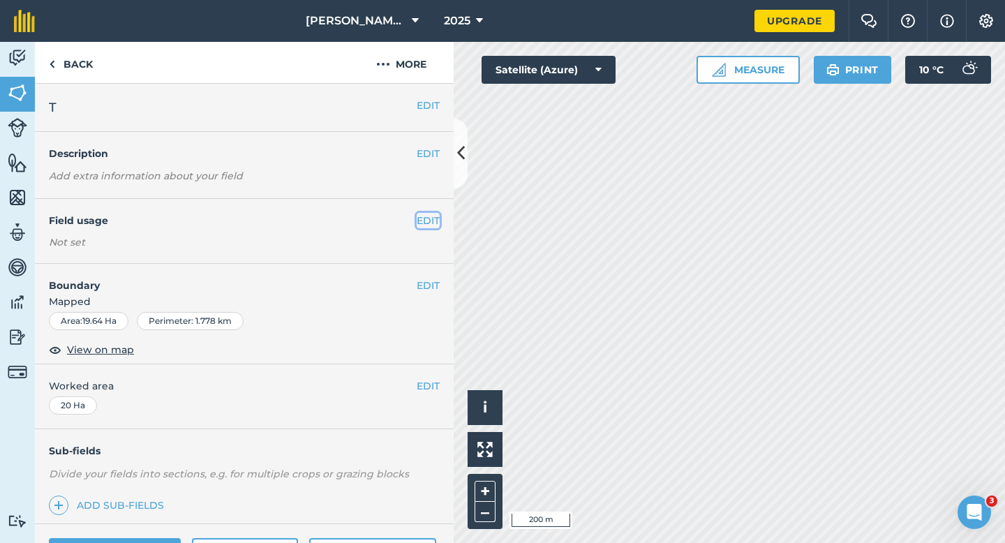
click at [425, 220] on button "EDIT" at bounding box center [428, 220] width 23 height 15
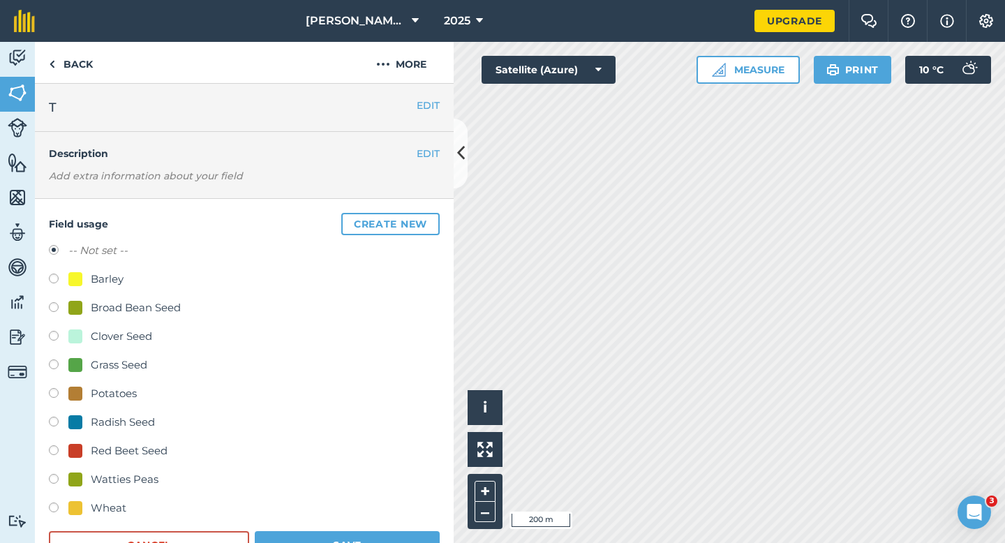
click at [111, 509] on div "Wheat" at bounding box center [109, 508] width 36 height 17
radio input "true"
radio input "false"
click at [327, 542] on button "Save" at bounding box center [347, 545] width 185 height 28
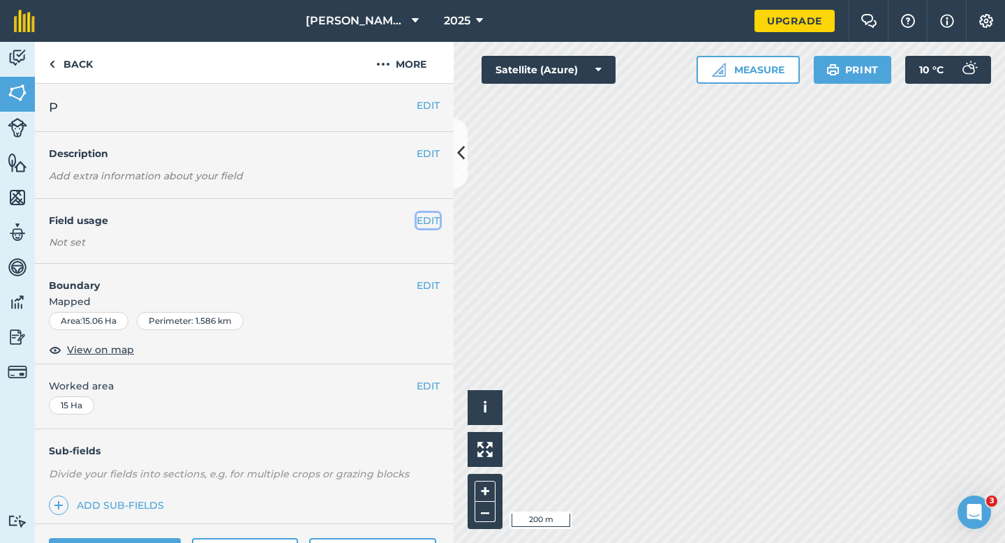
click at [429, 222] on button "EDIT" at bounding box center [428, 220] width 23 height 15
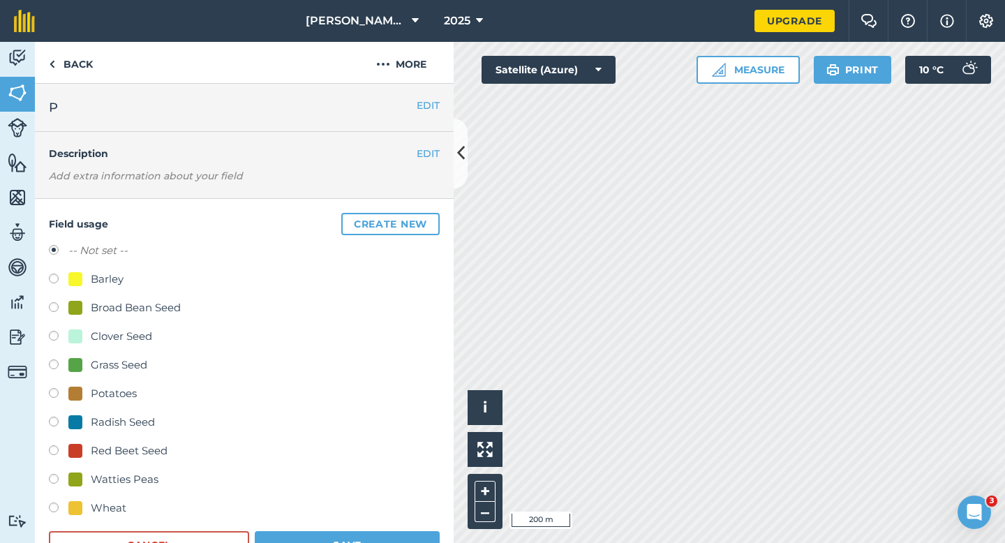
click at [84, 283] on div "Barley" at bounding box center [95, 279] width 55 height 17
radio input "true"
radio input "false"
click at [339, 517] on div "Wheat" at bounding box center [244, 510] width 391 height 20
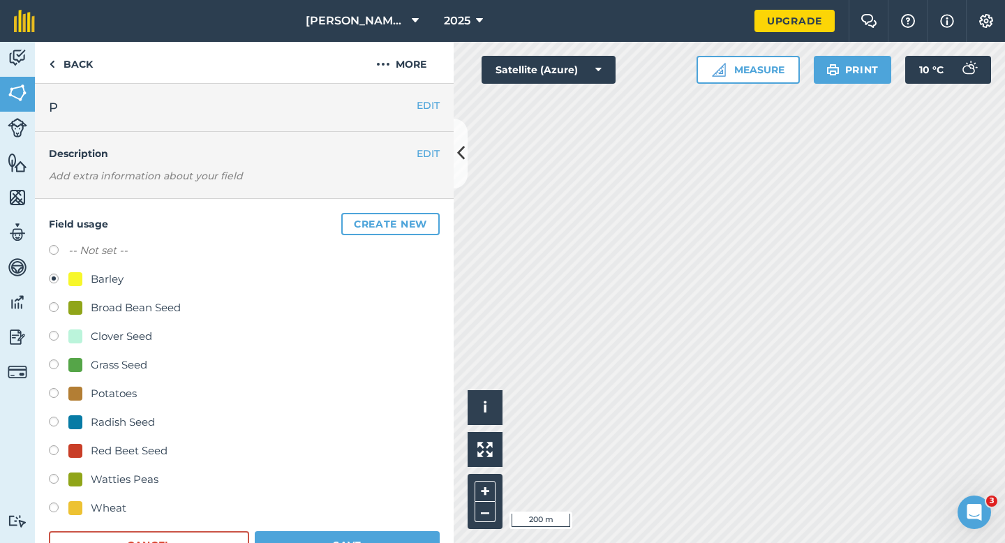
click at [340, 530] on form "-- Not set -- Barley Broad Bean Seed Clover Seed Grass Seed Potatoes Radish See…" at bounding box center [244, 400] width 391 height 317
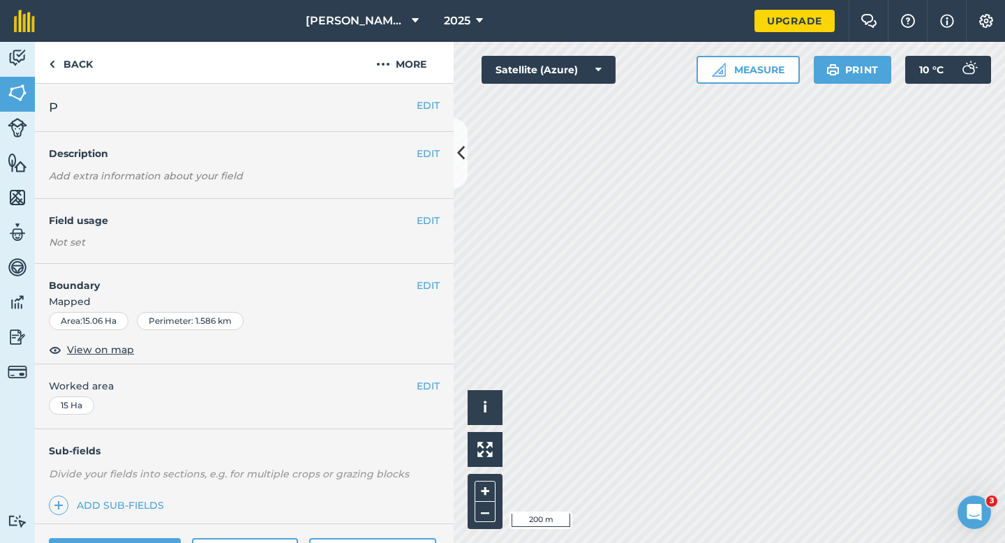
click at [428, 232] on div "EDIT Field usage Not set" at bounding box center [244, 231] width 419 height 65
click at [428, 225] on button "EDIT" at bounding box center [428, 220] width 23 height 15
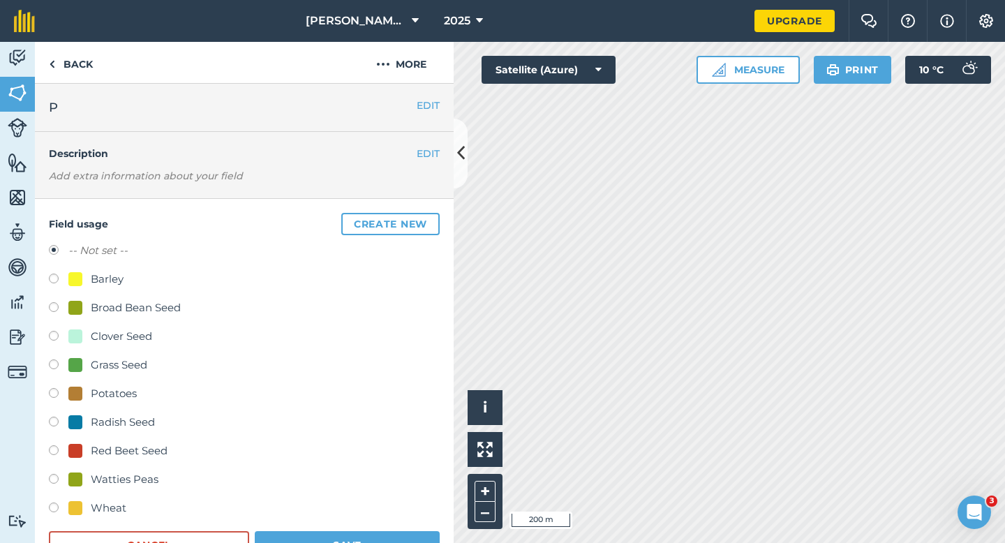
click at [104, 281] on div "Barley" at bounding box center [107, 279] width 33 height 17
radio input "true"
radio input "false"
click at [417, 542] on button "Save" at bounding box center [347, 545] width 185 height 28
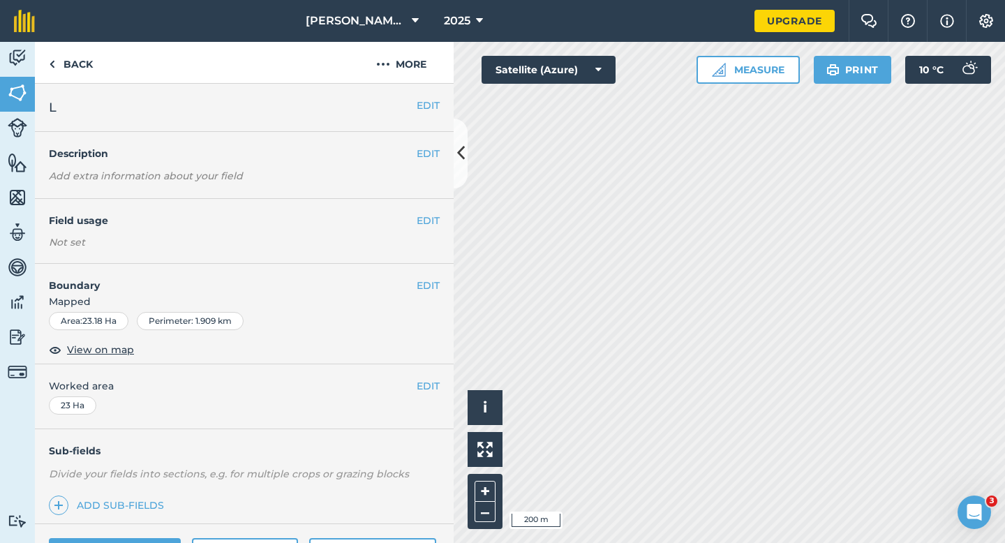
click at [433, 228] on div "EDIT Field usage Not set" at bounding box center [244, 231] width 419 height 65
click at [438, 201] on div "EDIT Field usage Not set" at bounding box center [244, 231] width 419 height 65
click at [430, 214] on button "EDIT" at bounding box center [428, 220] width 23 height 15
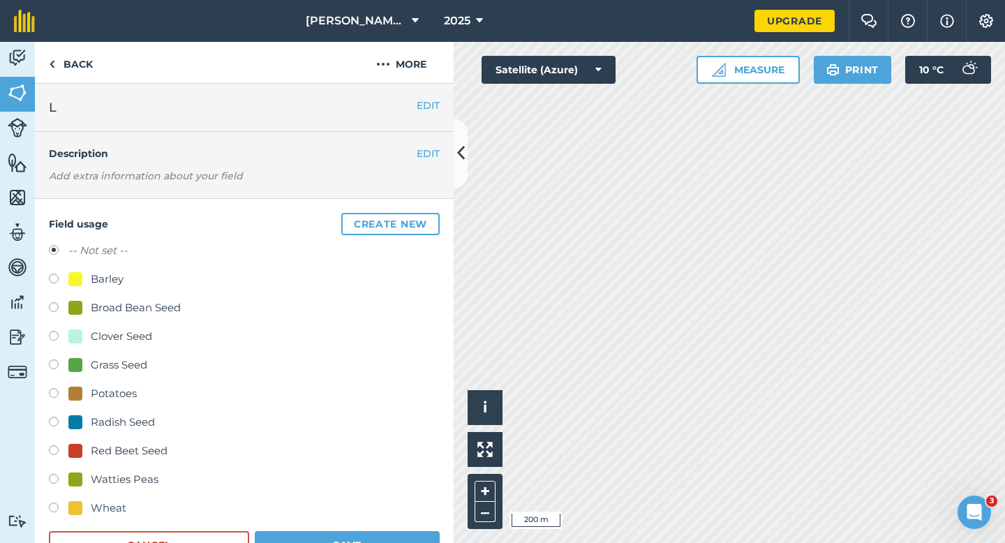
click at [70, 278] on div at bounding box center [75, 279] width 14 height 14
radio input "true"
radio input "false"
click at [371, 526] on form "-- Not set -- Barley Broad Bean Seed Clover Seed Grass Seed Potatoes Radish See…" at bounding box center [244, 400] width 391 height 317
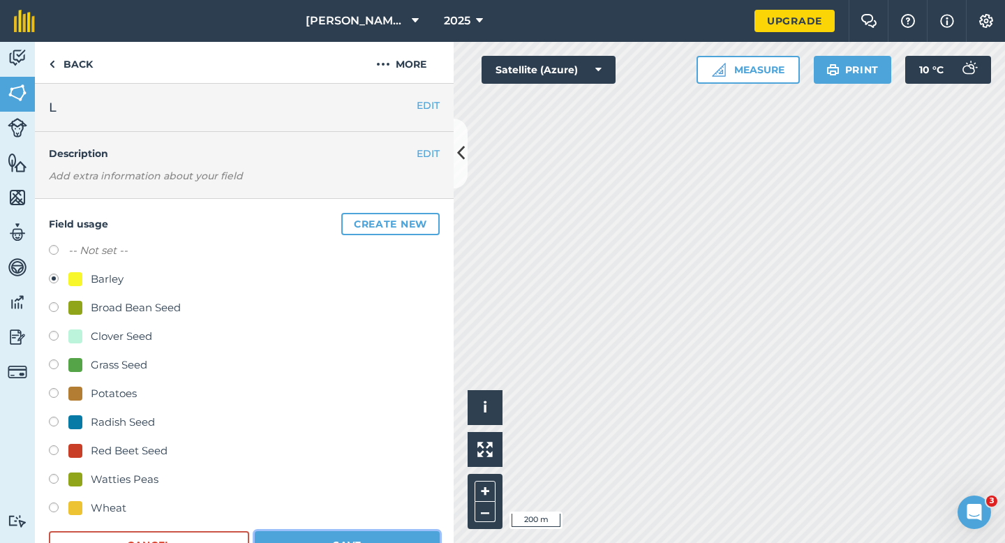
click at [380, 542] on button "Save" at bounding box center [347, 545] width 185 height 28
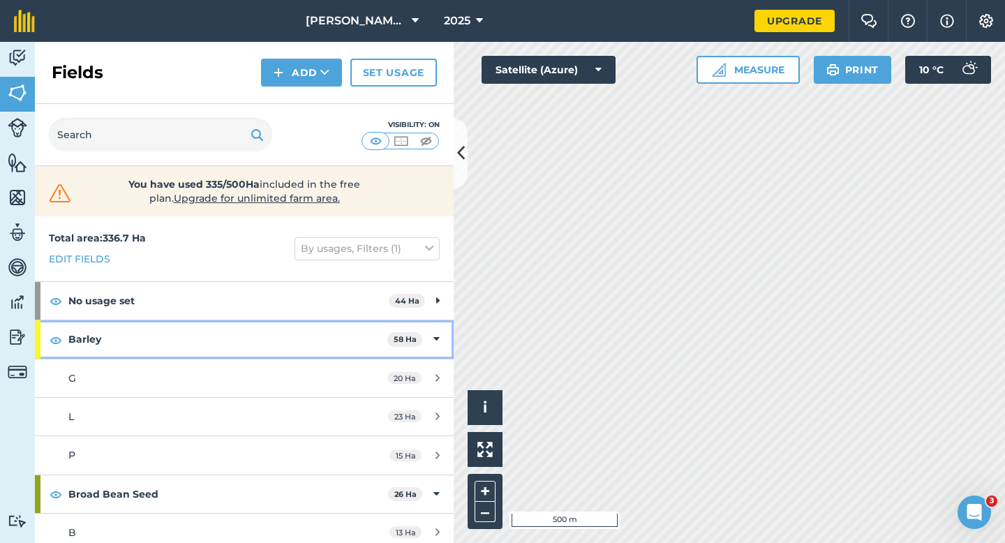
click at [424, 341] on div "Barley 58 Ha" at bounding box center [244, 339] width 419 height 38
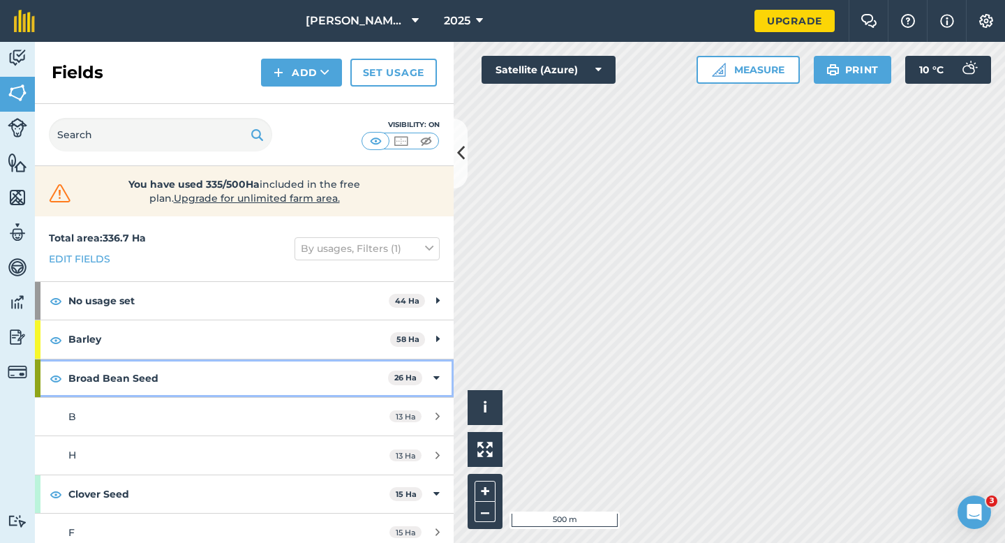
click at [431, 379] on div "Broad Bean Seed 26 Ha" at bounding box center [244, 378] width 419 height 38
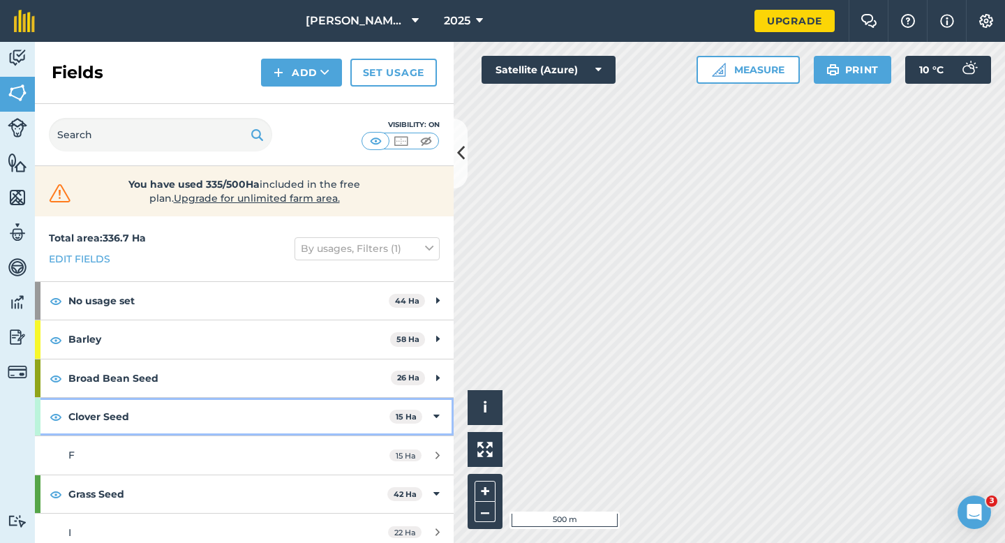
click at [437, 412] on icon at bounding box center [436, 416] width 6 height 15
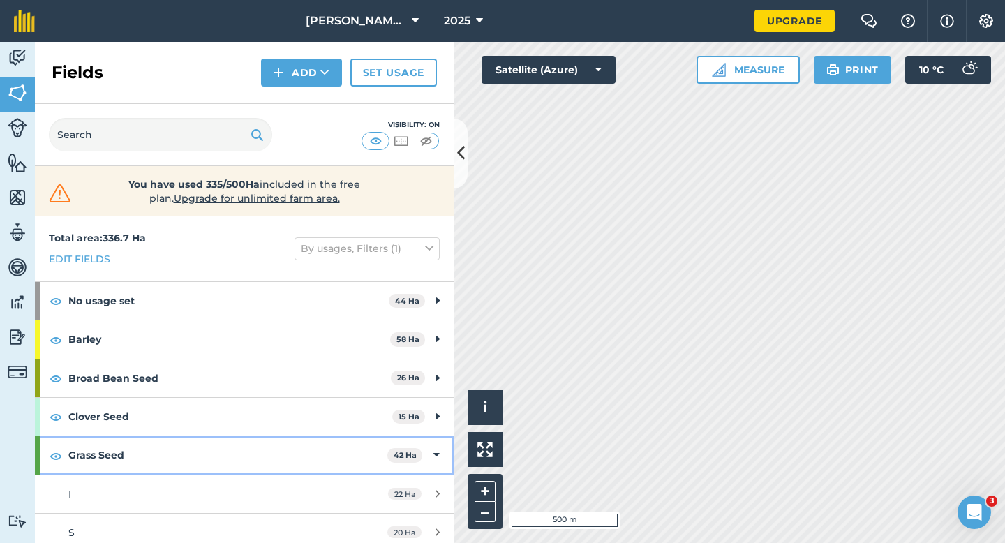
click at [437, 458] on icon at bounding box center [436, 454] width 6 height 15
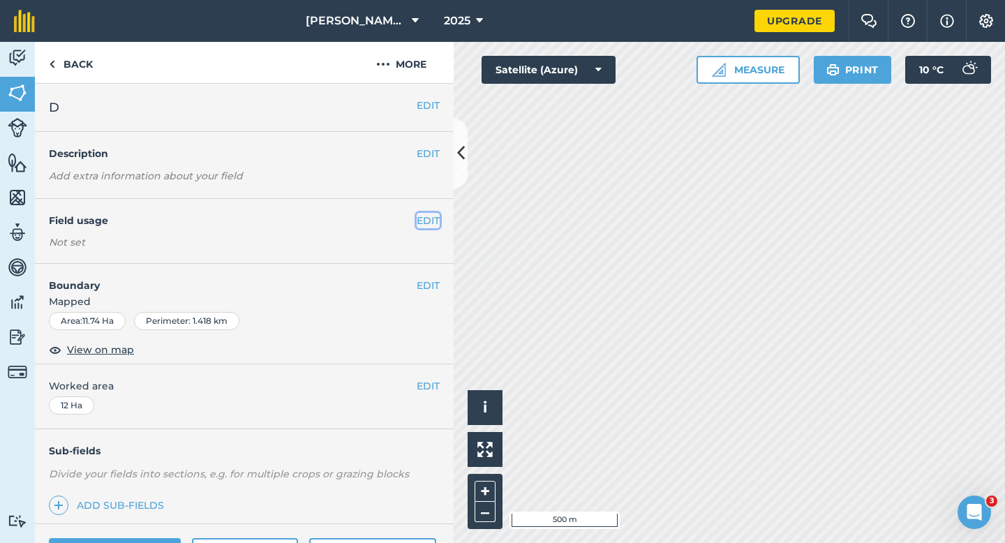
click at [430, 216] on button "EDIT" at bounding box center [428, 220] width 23 height 15
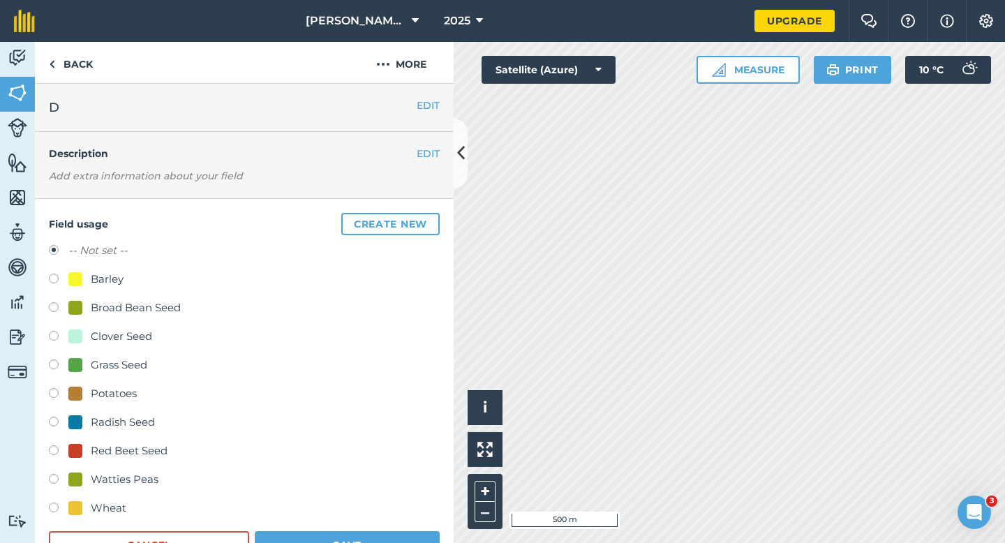
click at [128, 366] on div "Grass Seed" at bounding box center [119, 365] width 57 height 17
radio input "true"
radio input "false"
click at [322, 542] on button "Save" at bounding box center [347, 545] width 185 height 28
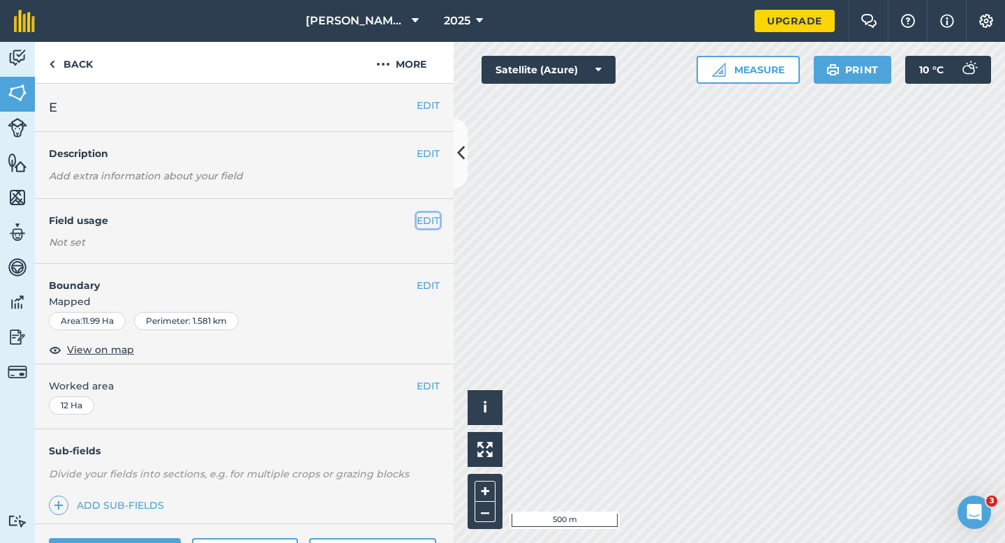
click at [425, 220] on button "EDIT" at bounding box center [428, 220] width 23 height 15
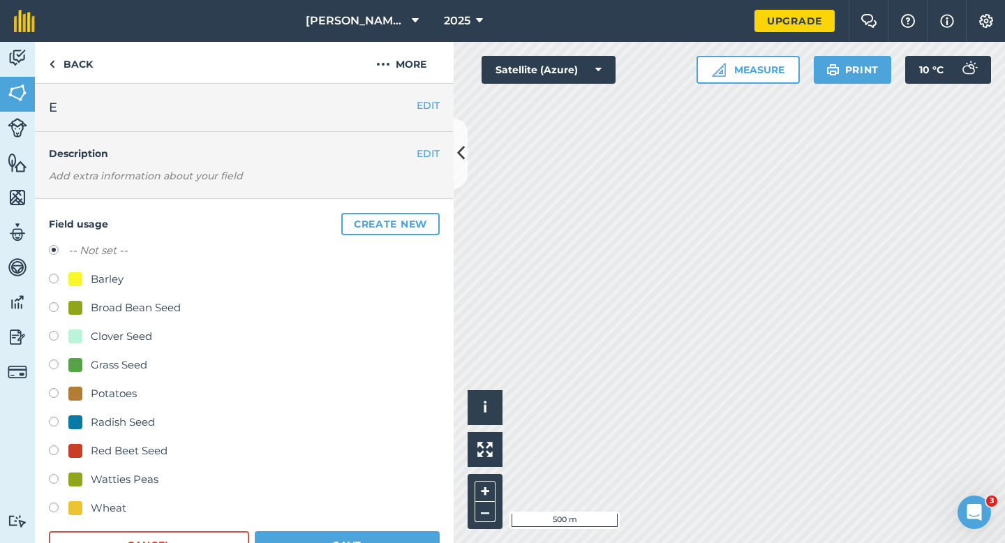
click at [129, 365] on div "Grass Seed" at bounding box center [119, 365] width 57 height 17
radio input "true"
radio input "false"
click at [373, 542] on button "Save" at bounding box center [347, 545] width 185 height 28
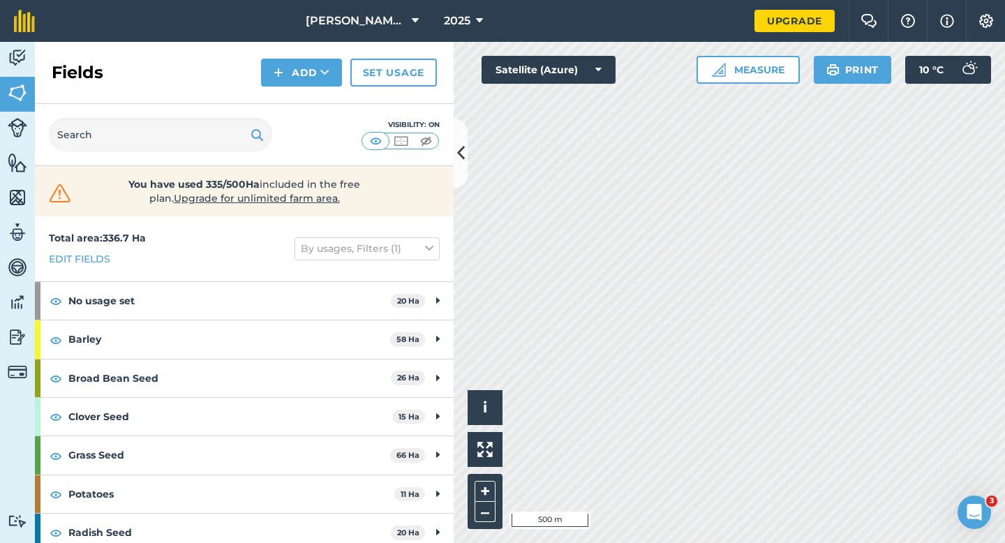
scroll to position [202, 0]
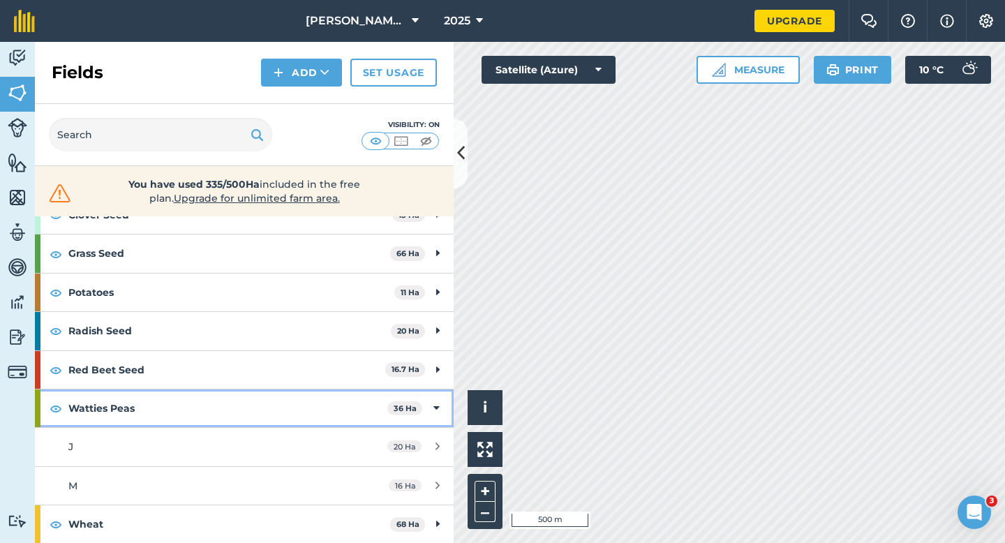
click at [428, 401] on div "Watties Peas 36 Ha" at bounding box center [244, 409] width 419 height 38
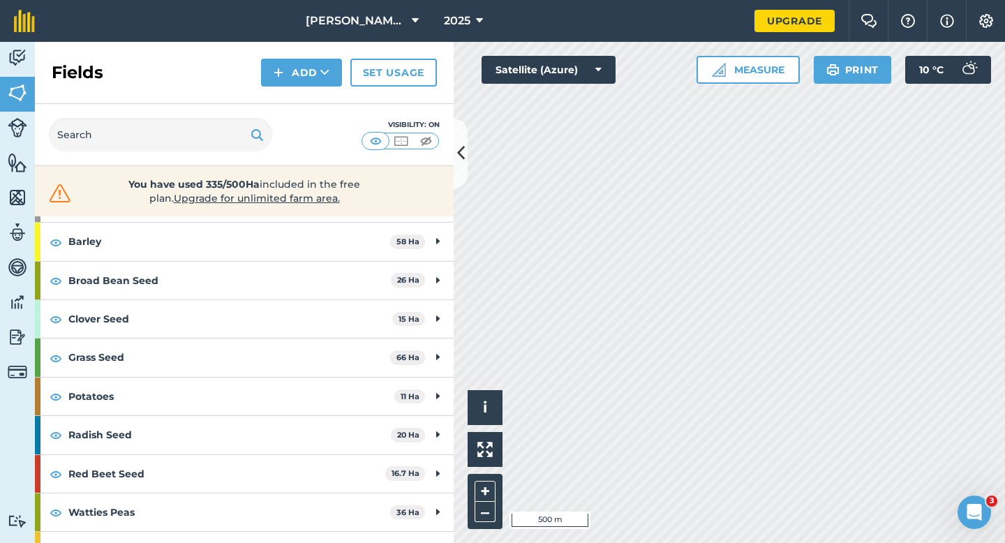
scroll to position [0, 0]
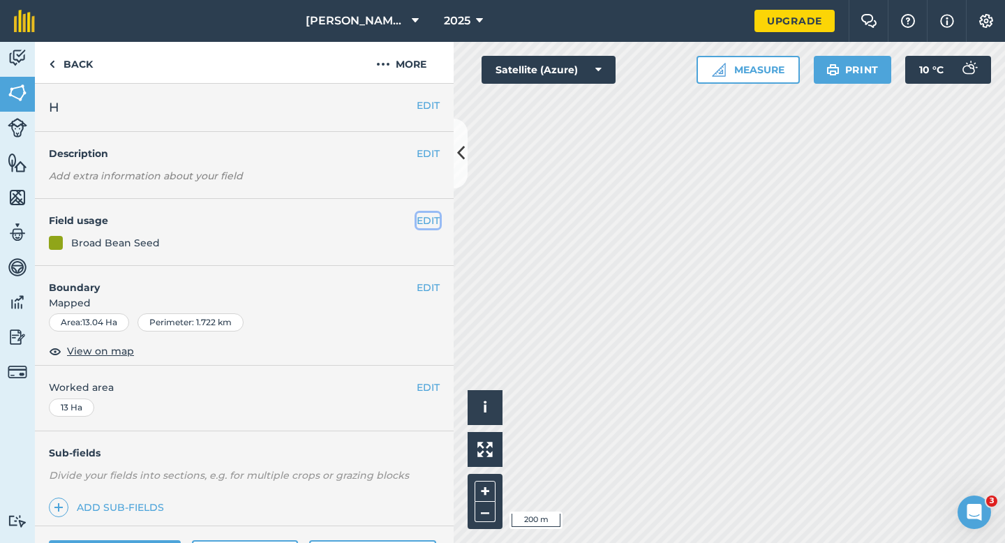
click at [429, 219] on button "EDIT" at bounding box center [428, 220] width 23 height 15
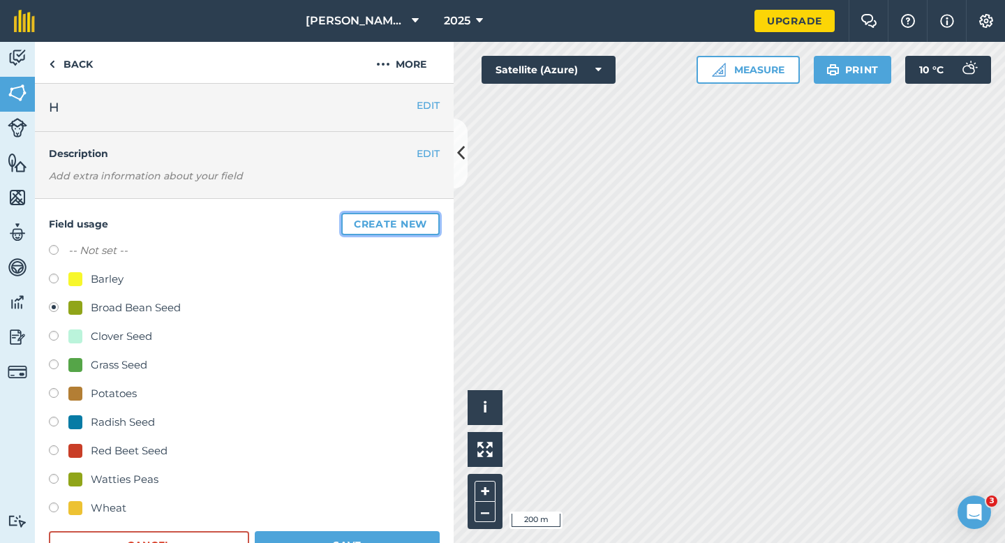
click at [403, 233] on button "Create new" at bounding box center [390, 224] width 98 height 22
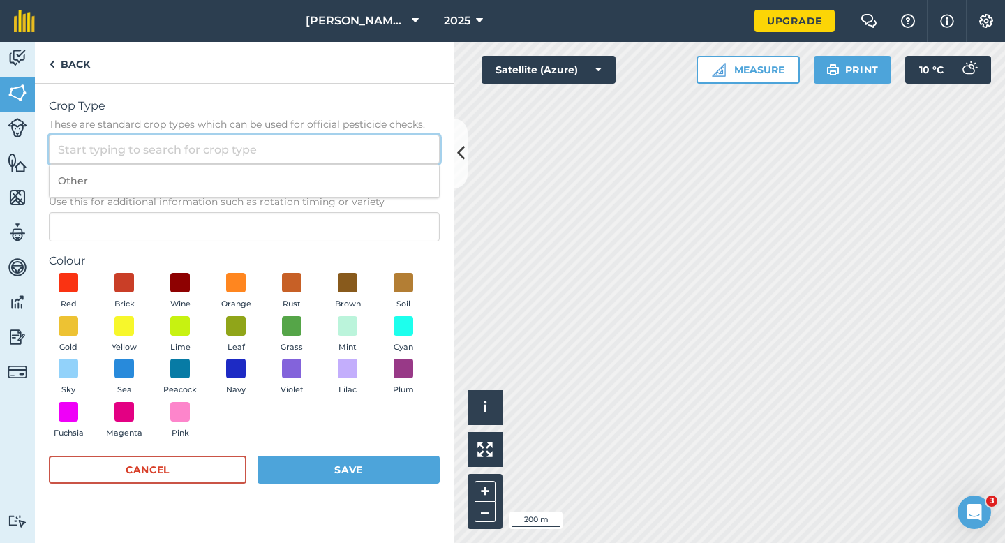
click at [322, 156] on input "Crop Type These are standard crop types which can be used for official pesticid…" at bounding box center [244, 149] width 391 height 29
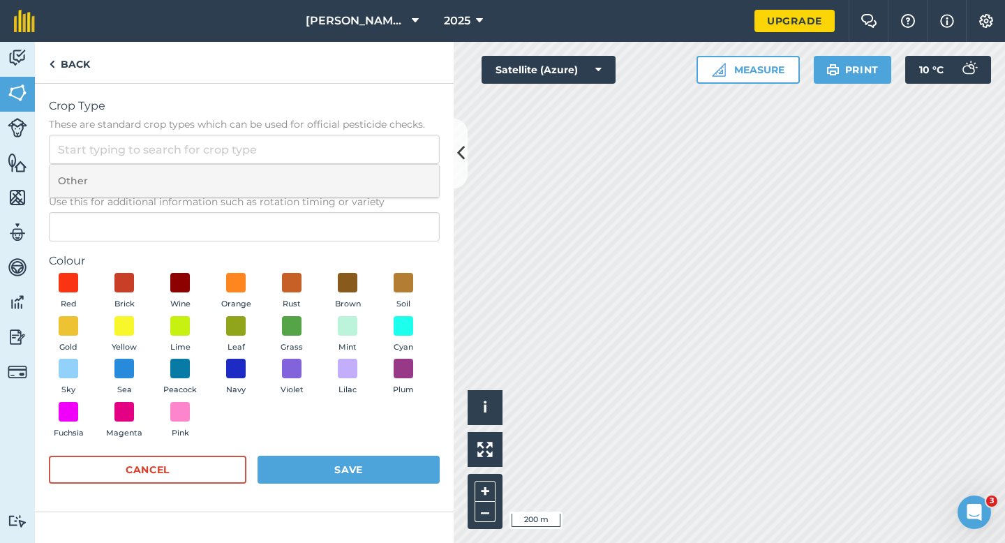
click at [322, 165] on li "Other" at bounding box center [245, 181] width 390 height 33
type input "Other"
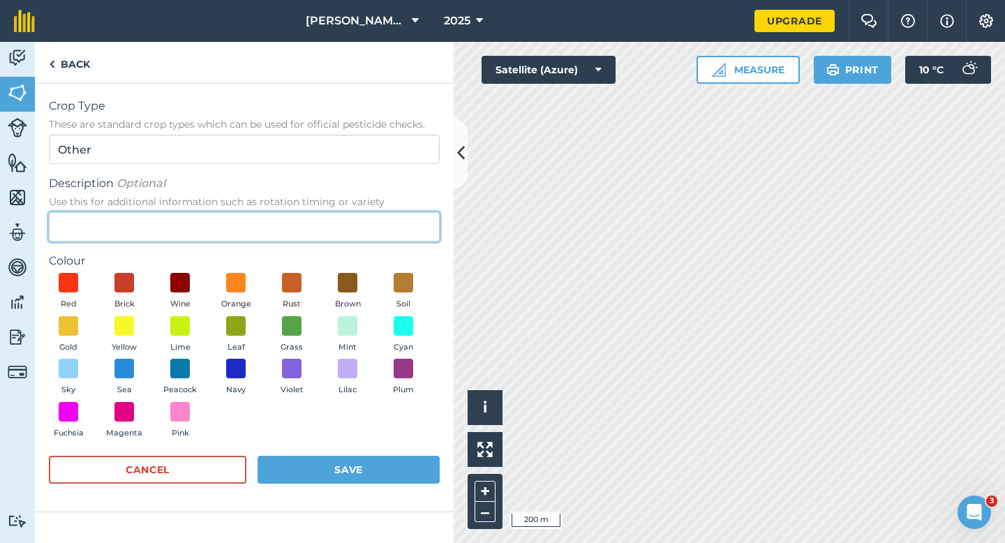
click at [322, 213] on input "Description Optional Use this for additional information such as rotation timin…" at bounding box center [244, 226] width 391 height 29
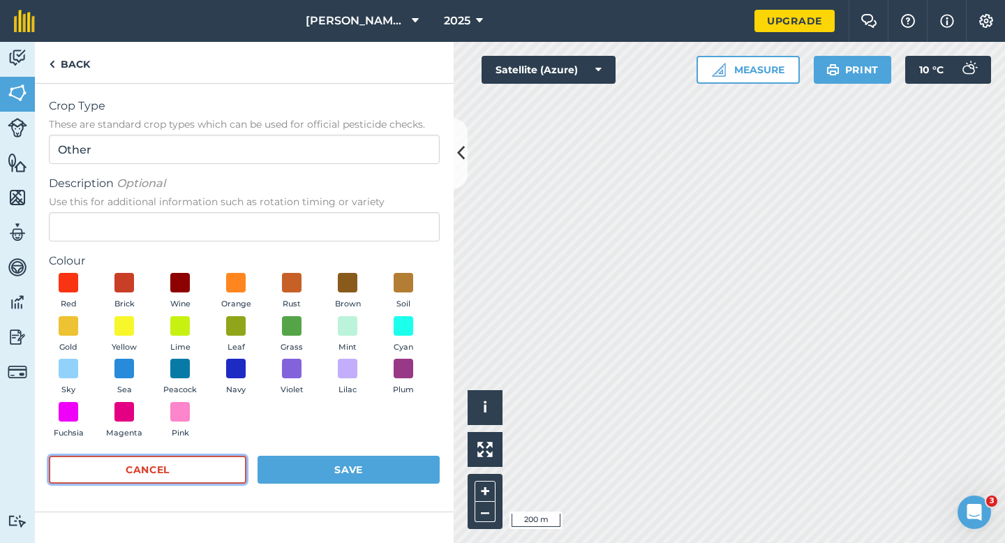
click at [225, 467] on button "Cancel" at bounding box center [148, 470] width 198 height 28
